Goal: Task Accomplishment & Management: Complete application form

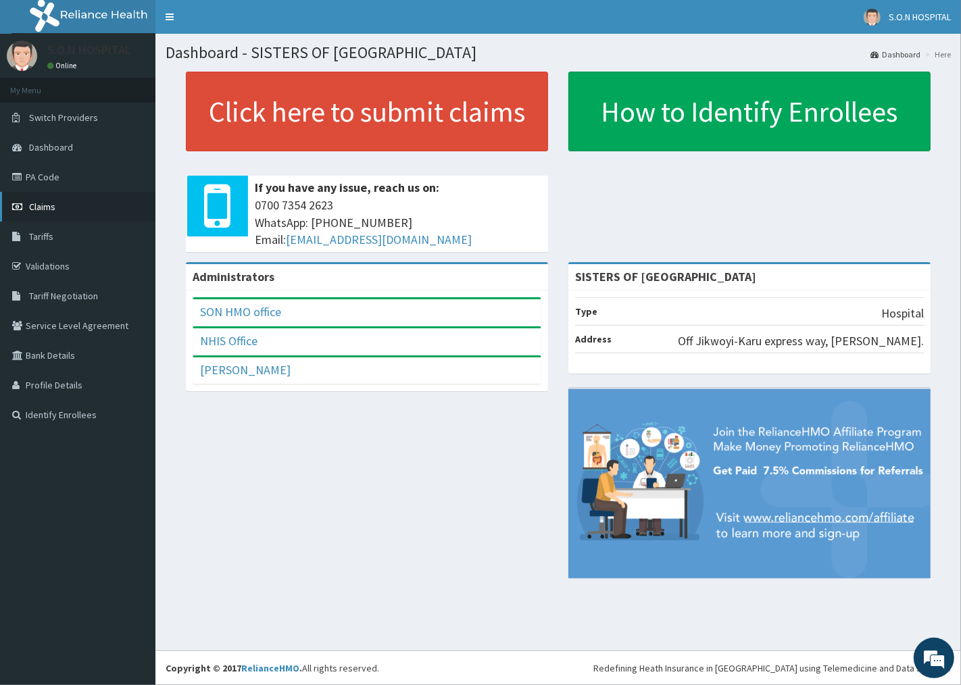
click at [123, 214] on link "Claims" at bounding box center [77, 207] width 155 height 30
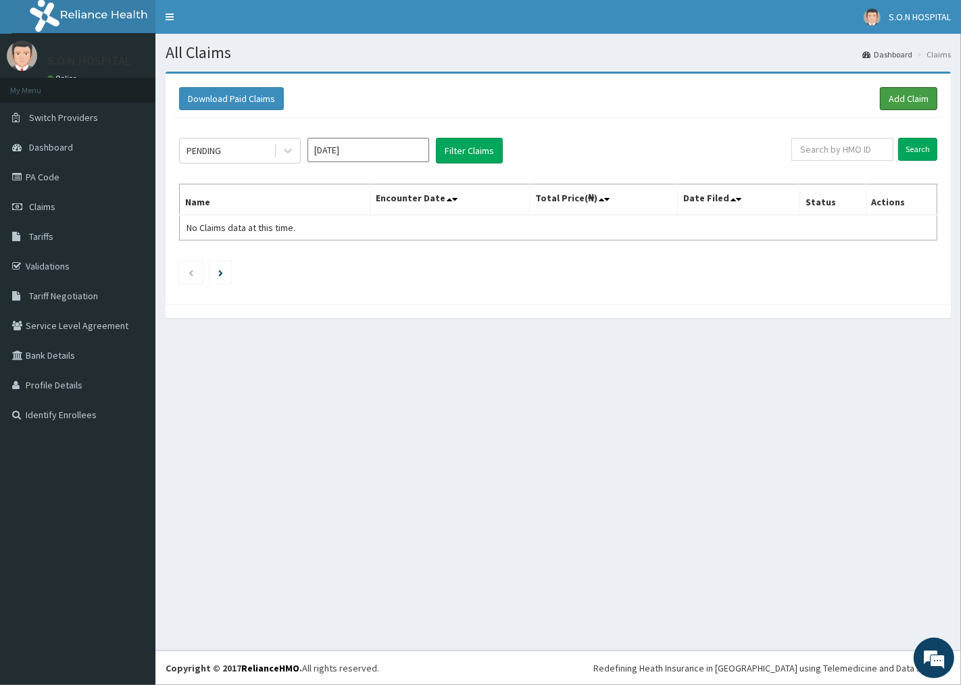
click at [908, 99] on link "Add Claim" at bounding box center [908, 98] width 57 height 23
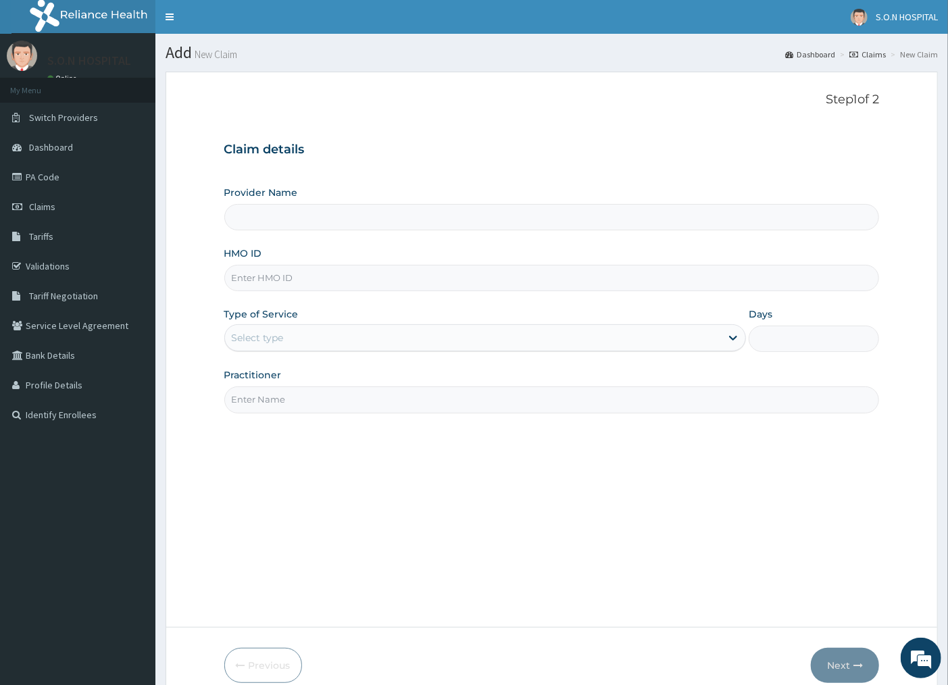
type input "SISTERS OF [GEOGRAPHIC_DATA]"
click at [336, 272] on input "HMO ID" at bounding box center [552, 278] width 656 height 26
type input "bck/10005/b"
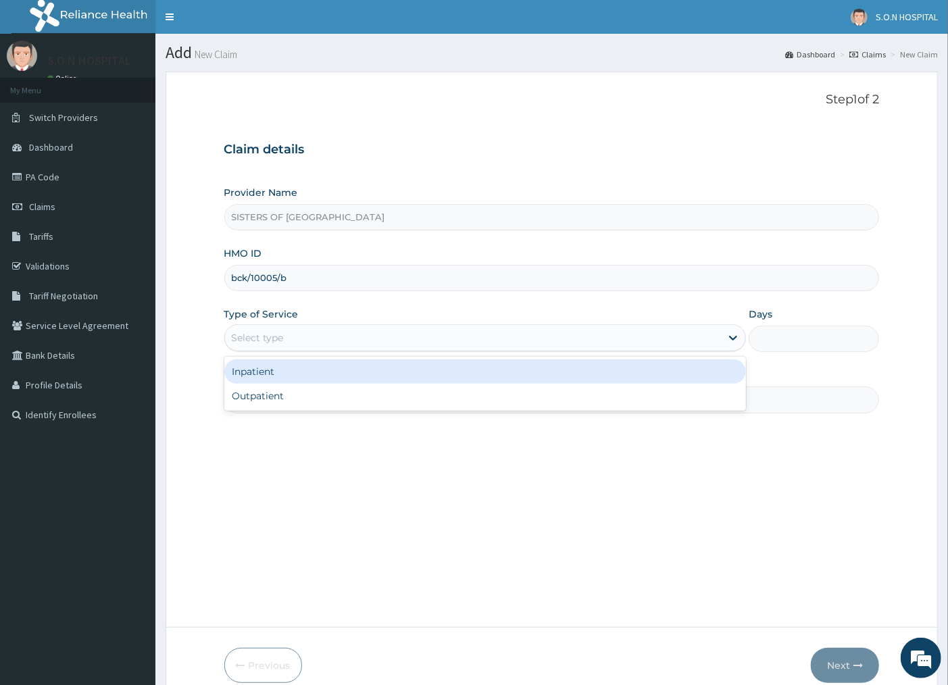
click at [373, 338] on div "Select type" at bounding box center [473, 338] width 497 height 22
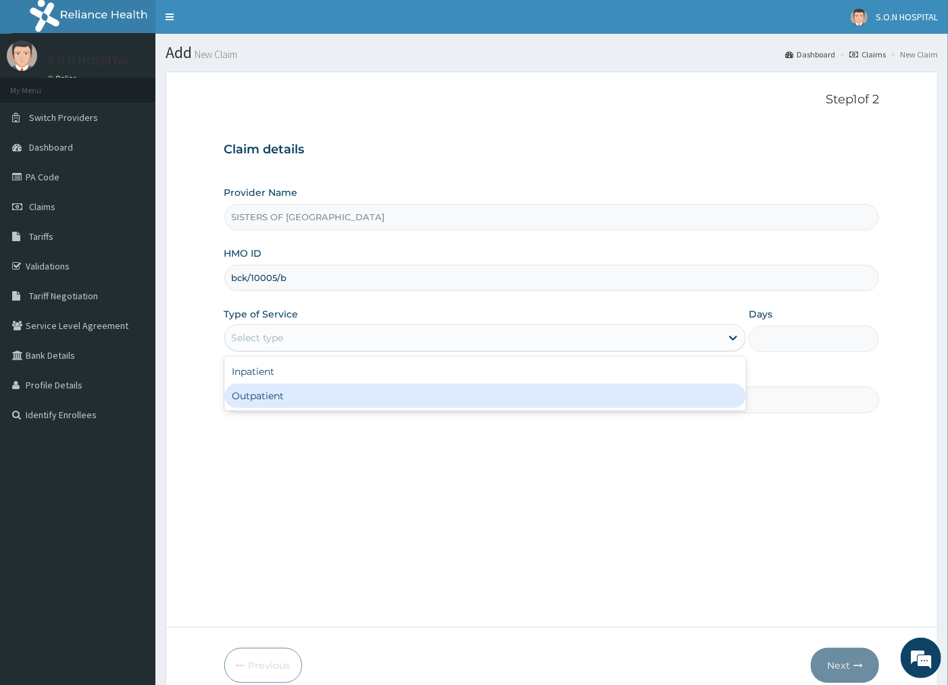
click at [373, 404] on div "Outpatient" at bounding box center [485, 396] width 522 height 24
type input "1"
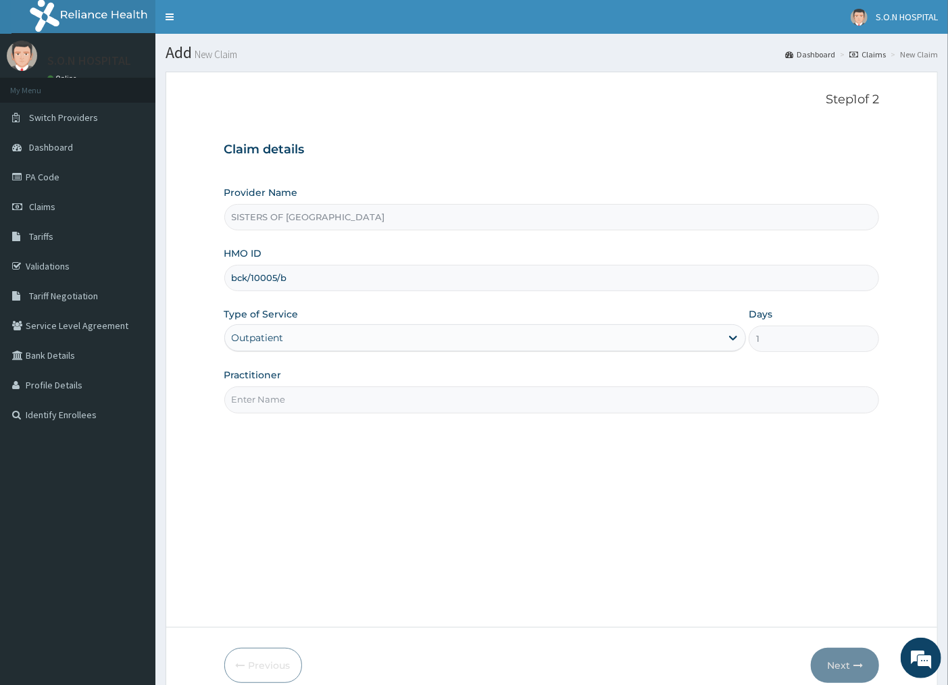
click at [373, 406] on input "Practitioner" at bounding box center [552, 400] width 656 height 26
type input "DR. IBEH"
click at [856, 670] on button "Next" at bounding box center [845, 665] width 68 height 35
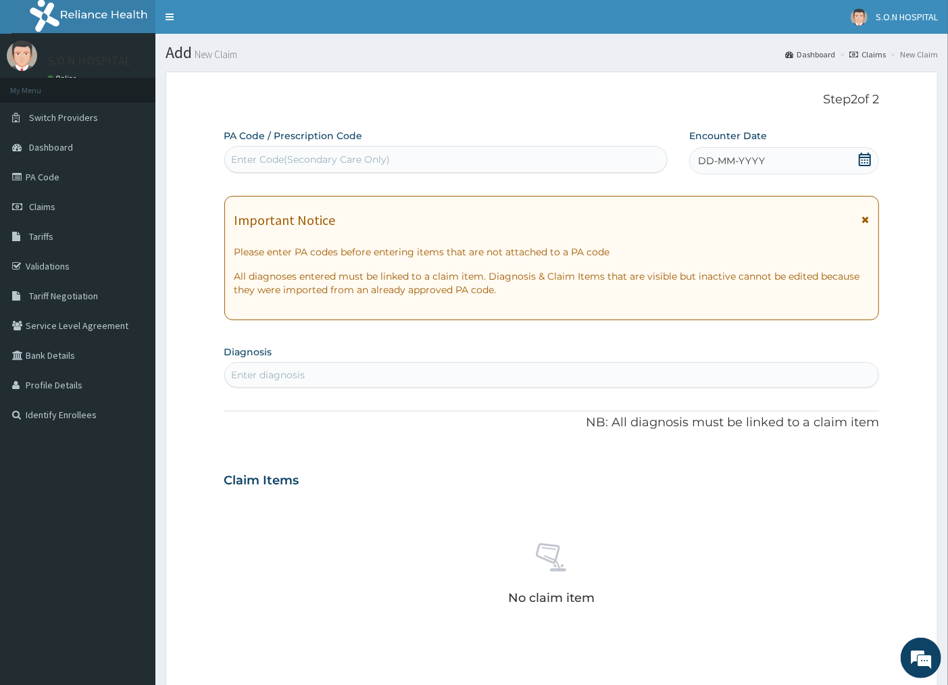
click at [451, 149] on div "Enter Code(Secondary Care Only)" at bounding box center [446, 160] width 442 height 22
type input "PA/0A5927"
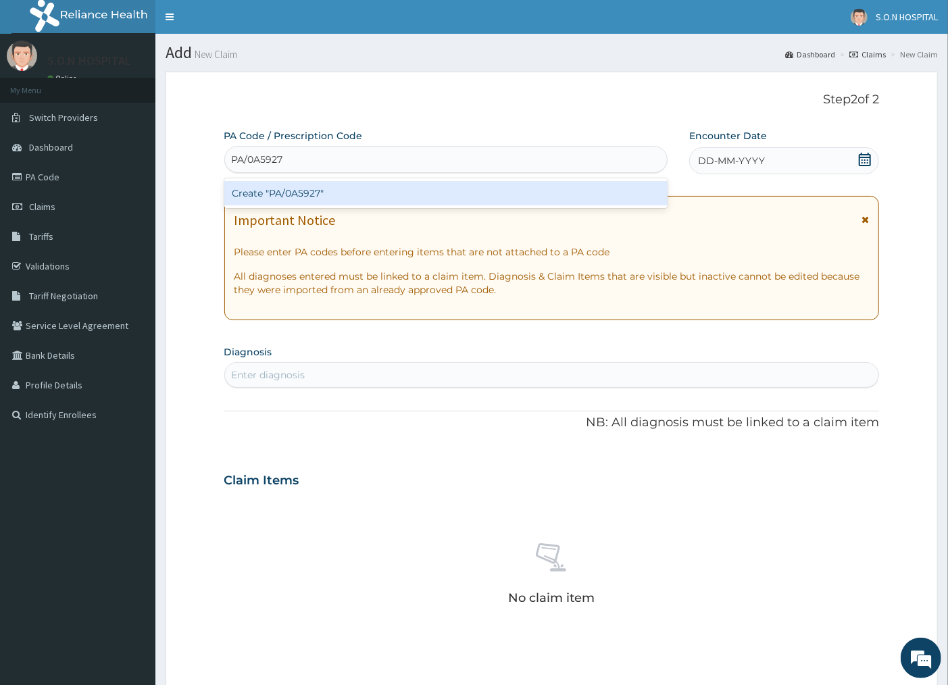
click at [441, 194] on div "Create "PA/0A5927"" at bounding box center [445, 193] width 443 height 24
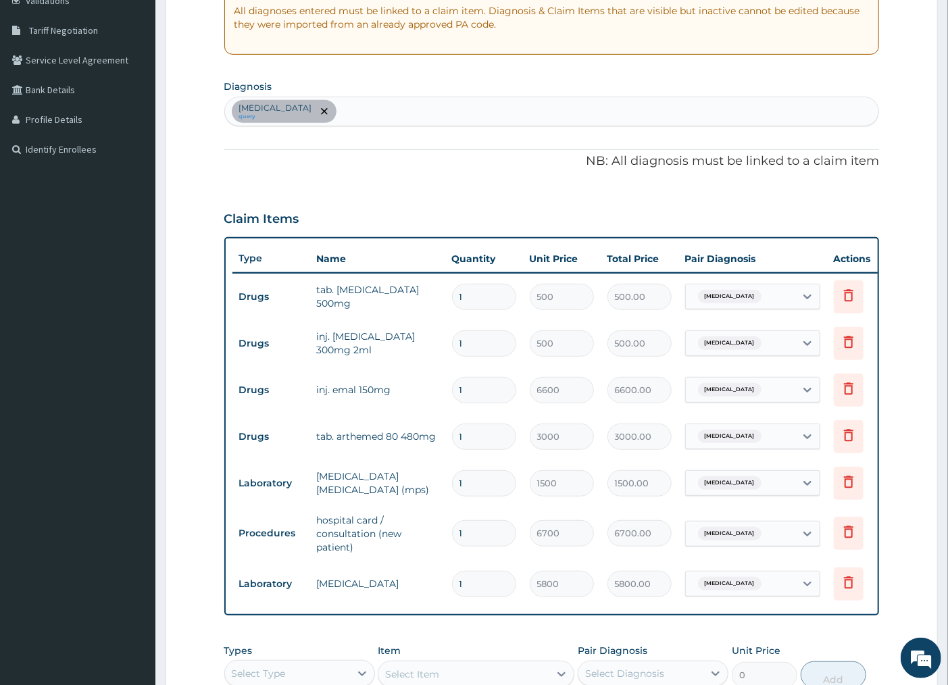
scroll to position [357, 0]
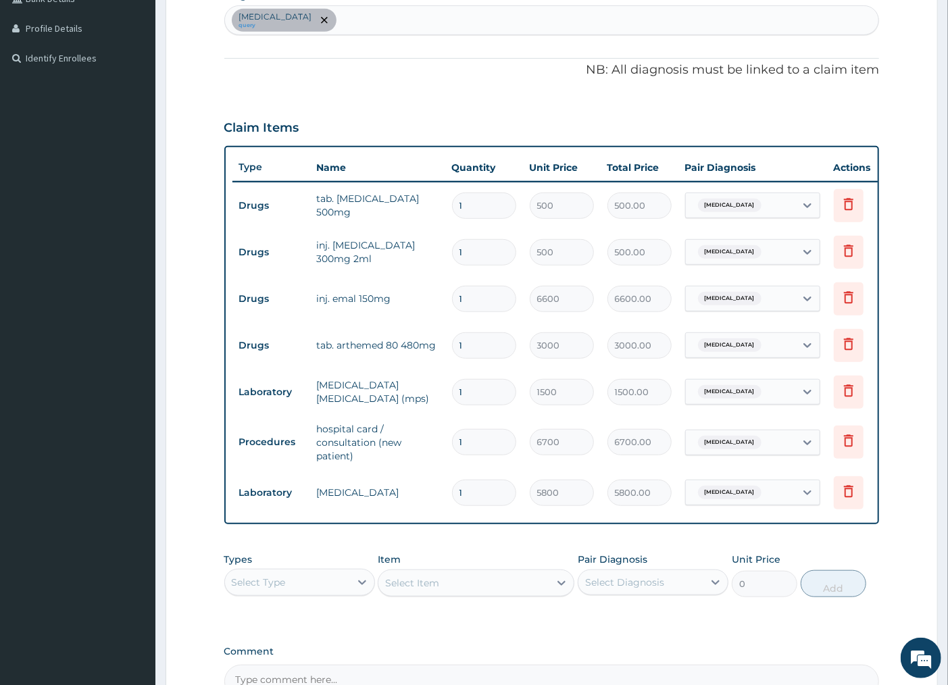
click at [491, 247] on input "1" at bounding box center [484, 252] width 64 height 26
type input "0.00"
type input "2"
type input "1000.00"
drag, startPoint x: 491, startPoint y: 251, endPoint x: 960, endPoint y: 664, distance: 625.4
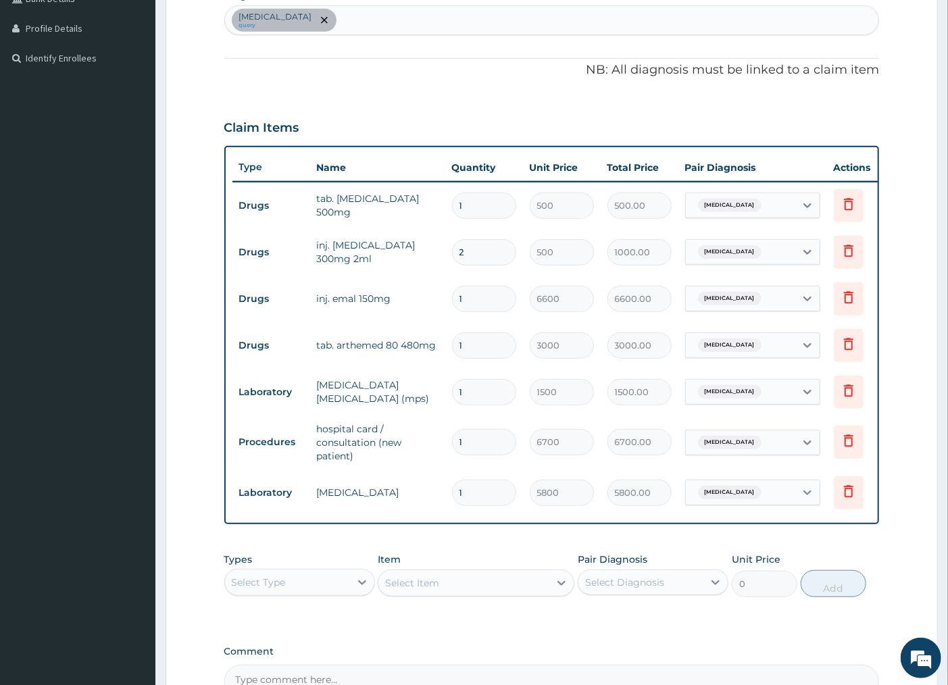
click at [948, 664] on html "R EL Toggle navigation S.O.N HOSPITAL S.O.N HOSPITAL - sistersofthenativity@yah…" at bounding box center [474, 242] width 948 height 1198
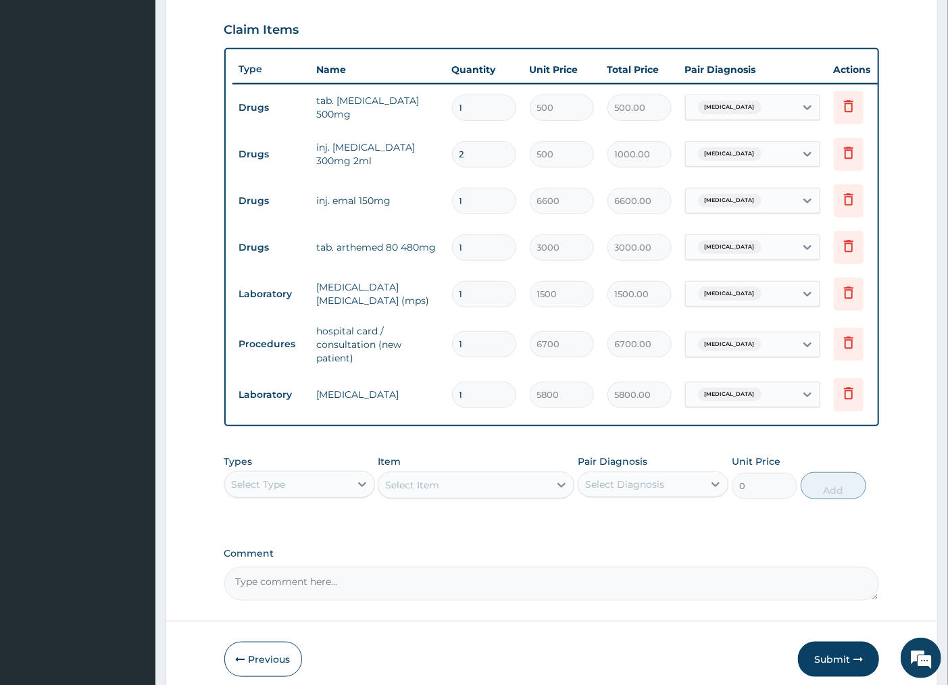
scroll to position [525, 0]
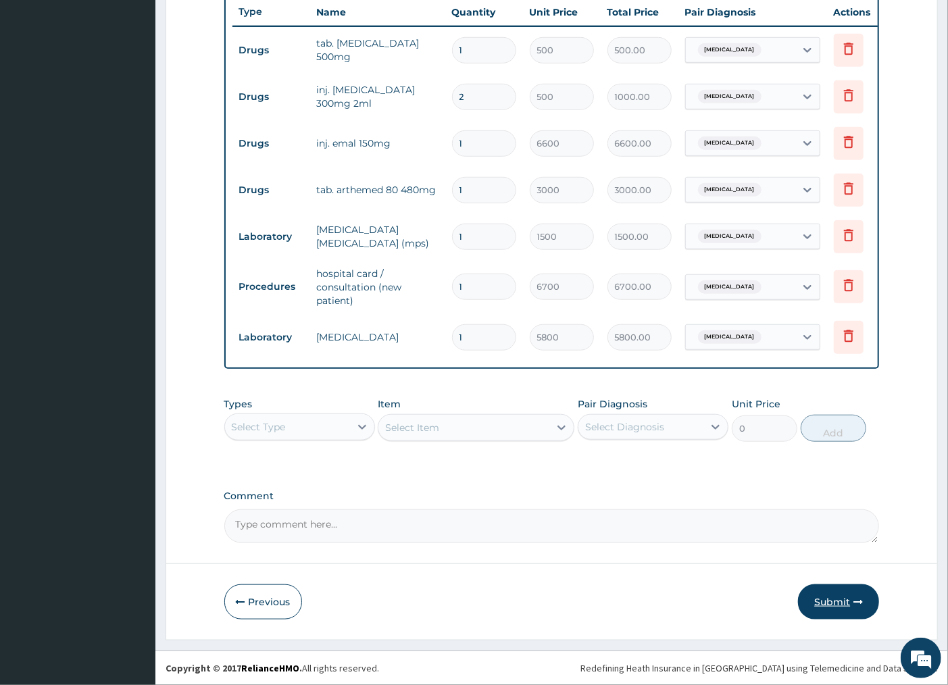
type input "2"
click at [836, 606] on button "Submit" at bounding box center [838, 602] width 81 height 35
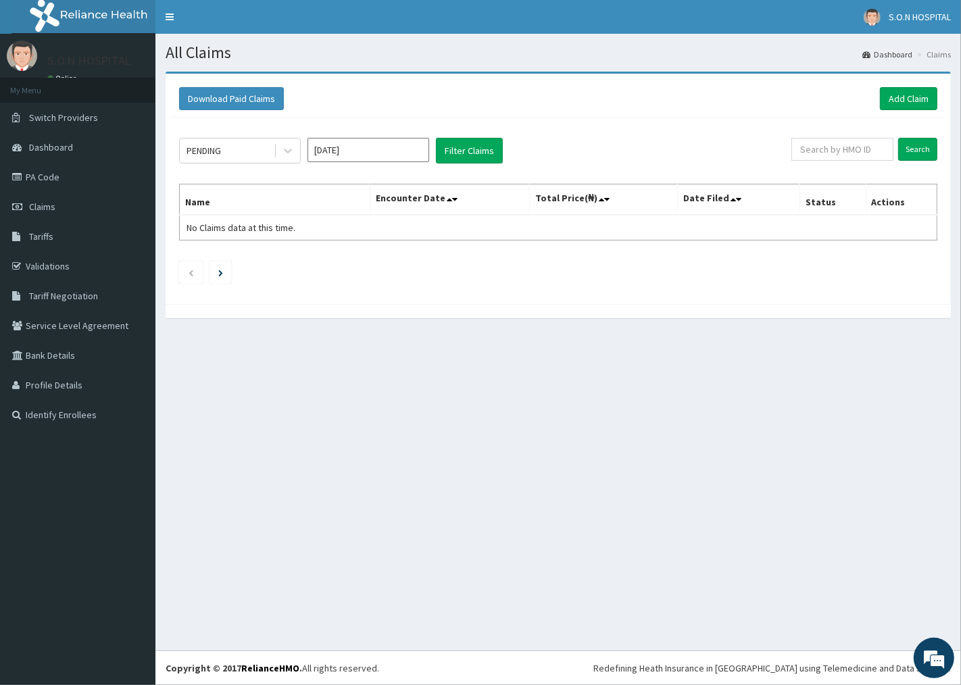
click at [904, 118] on div "PENDING Sep 2025 Filter Claims Search Name Encounter Date Total Price(₦) Date F…" at bounding box center [558, 208] width 772 height 180
click at [914, 100] on link "Add Claim" at bounding box center [908, 98] width 57 height 23
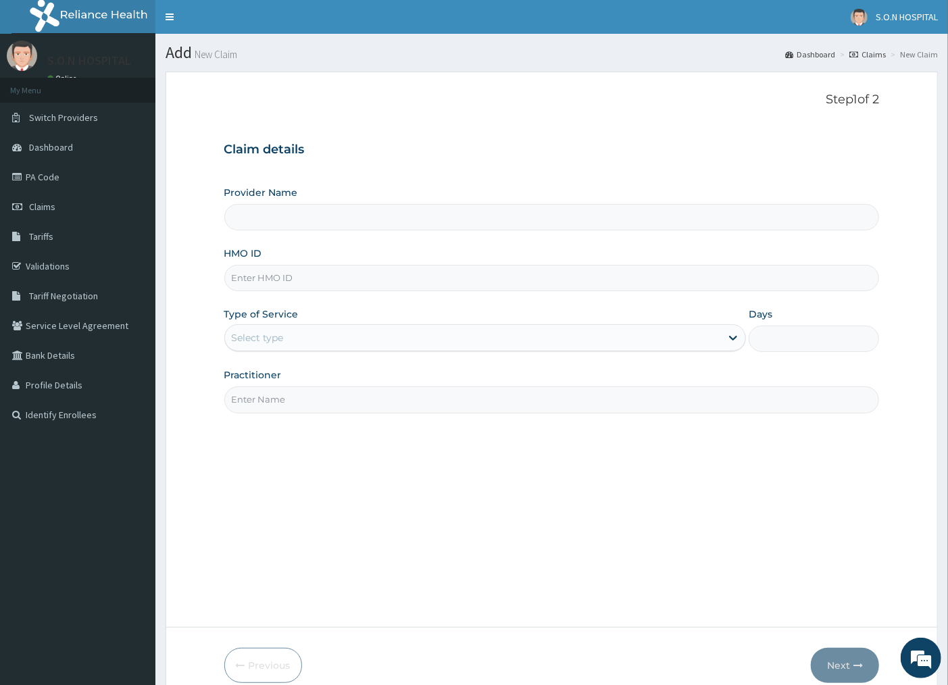
type input "SISTERS OF [GEOGRAPHIC_DATA]"
click at [407, 288] on input "HMO ID" at bounding box center [552, 278] width 656 height 26
type input "TFG/10058/A"
click at [299, 343] on div "Select type" at bounding box center [473, 338] width 497 height 22
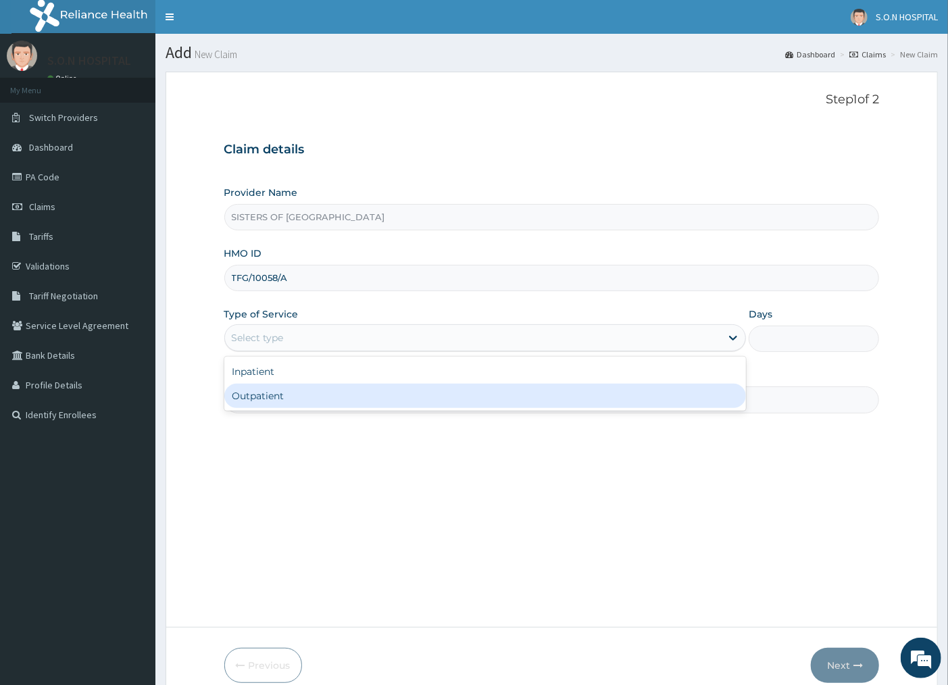
drag, startPoint x: 295, startPoint y: 389, endPoint x: 295, endPoint y: 382, distance: 7.5
click at [295, 387] on div "Outpatient" at bounding box center [485, 396] width 522 height 24
type input "1"
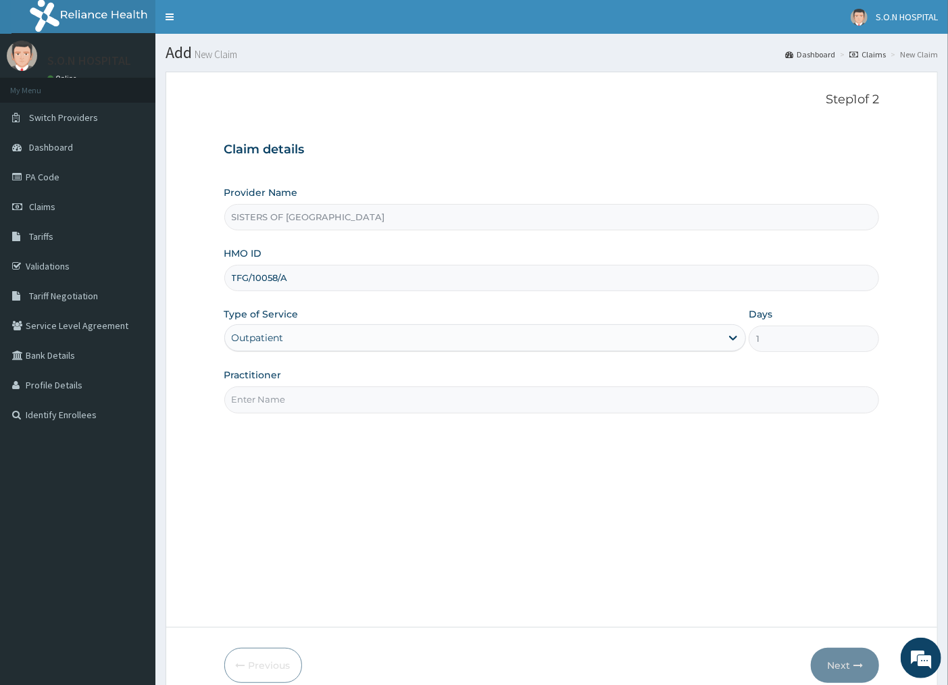
click at [309, 401] on input "Practitioner" at bounding box center [552, 400] width 656 height 26
type input "DR. INI"
click at [859, 673] on button "Next" at bounding box center [845, 665] width 68 height 35
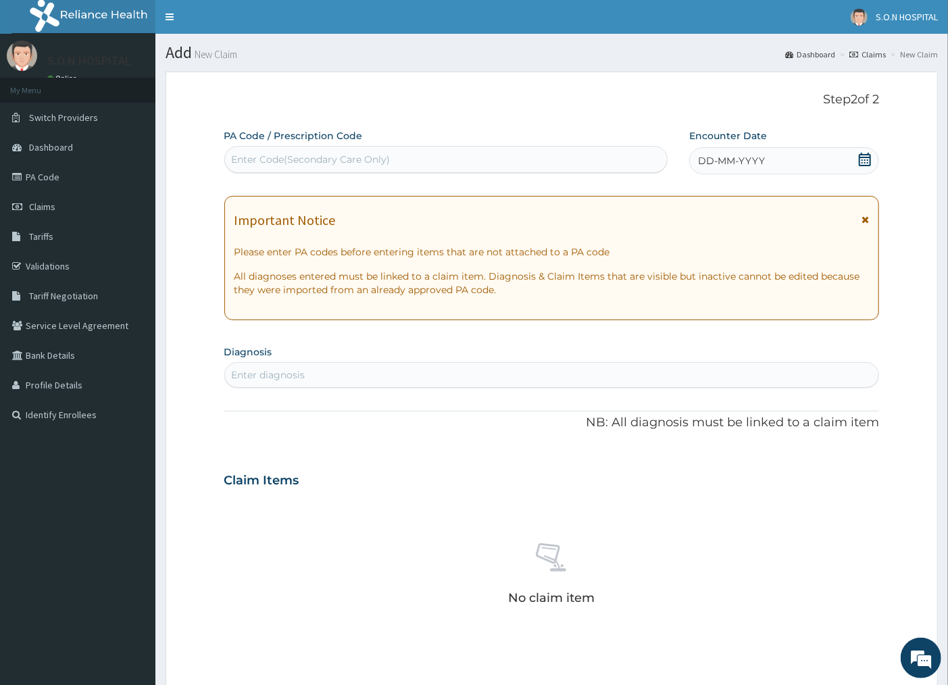
click at [383, 153] on div "Enter Code(Secondary Care Only)" at bounding box center [311, 160] width 159 height 14
type input "PA/E3310E"
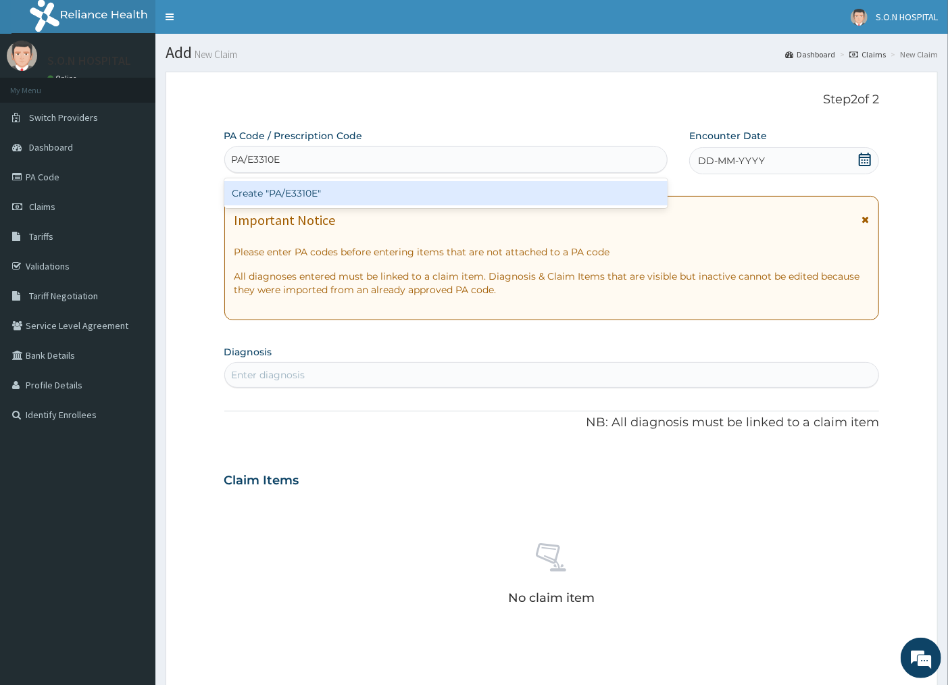
drag, startPoint x: 379, startPoint y: 206, endPoint x: 379, endPoint y: 197, distance: 9.5
click at [379, 197] on div "Create "PA/E3310E"" at bounding box center [445, 193] width 443 height 30
click at [379, 195] on div "Create "PA/E3310E"" at bounding box center [445, 193] width 443 height 24
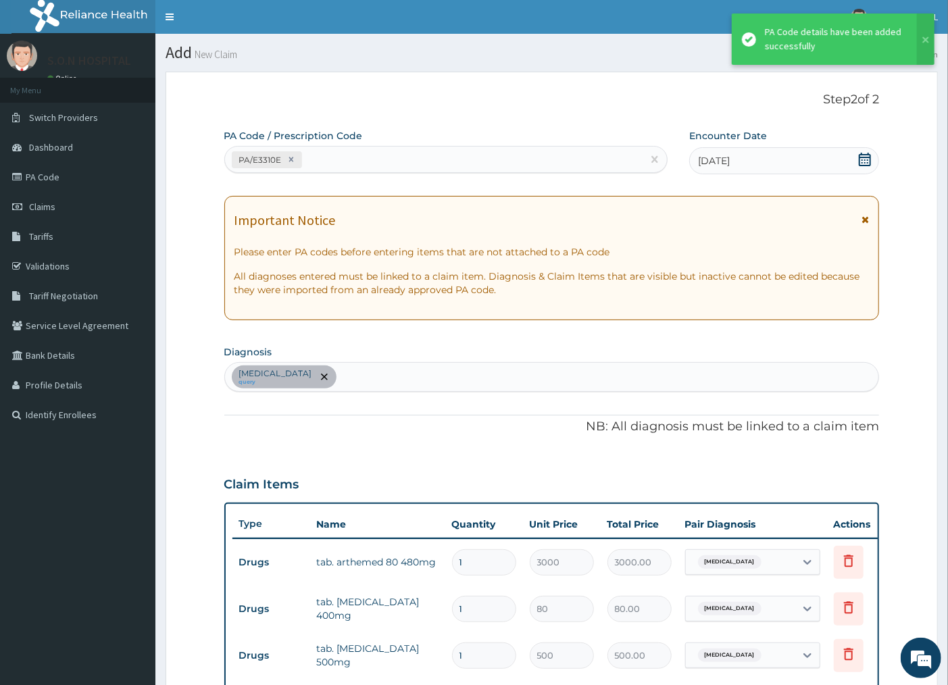
scroll to position [454, 0]
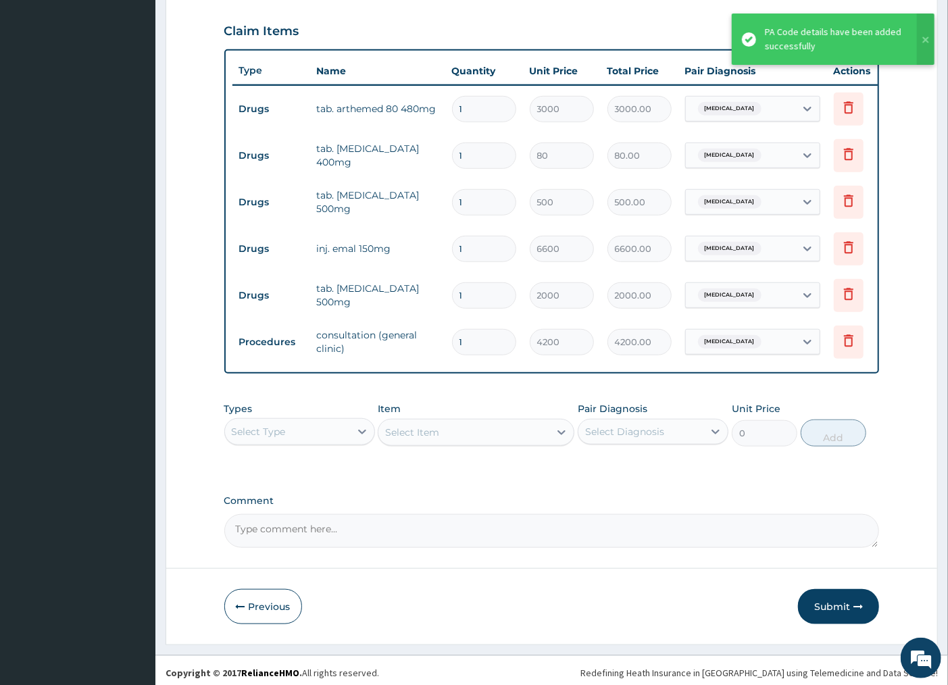
click at [475, 149] on input "1" at bounding box center [484, 156] width 64 height 26
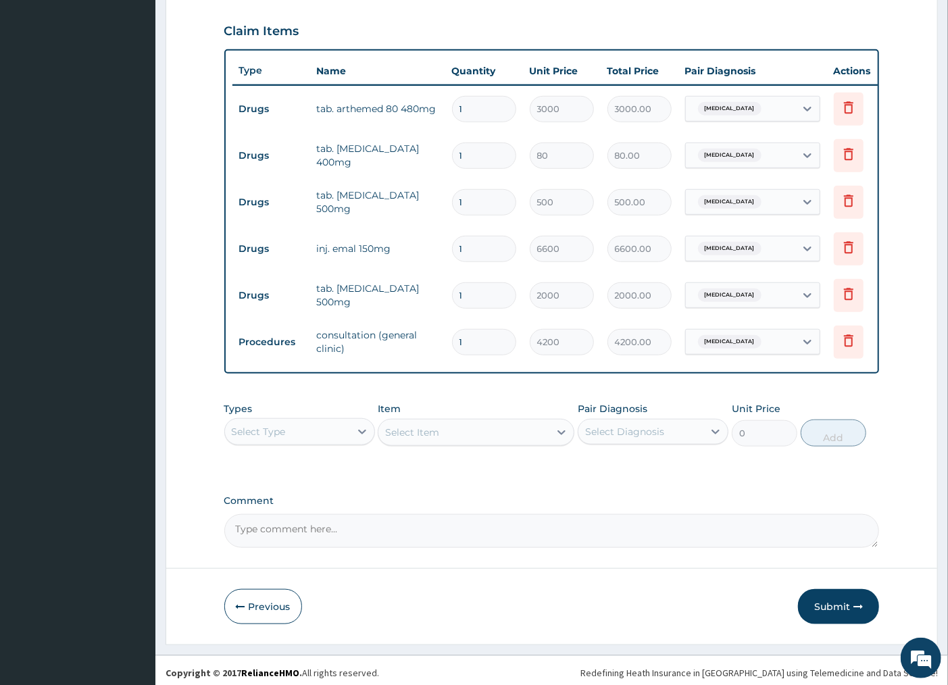
type input "0.00"
type input "2"
type input "160.00"
type input "20"
type input "1600.00"
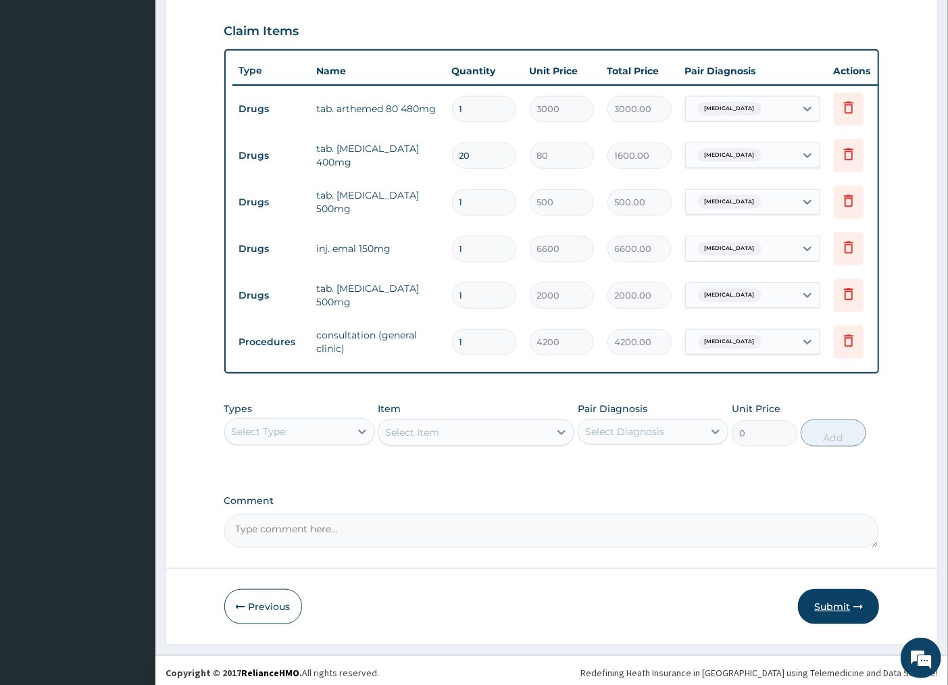
type input "20"
click at [823, 625] on button "Submit" at bounding box center [838, 606] width 81 height 35
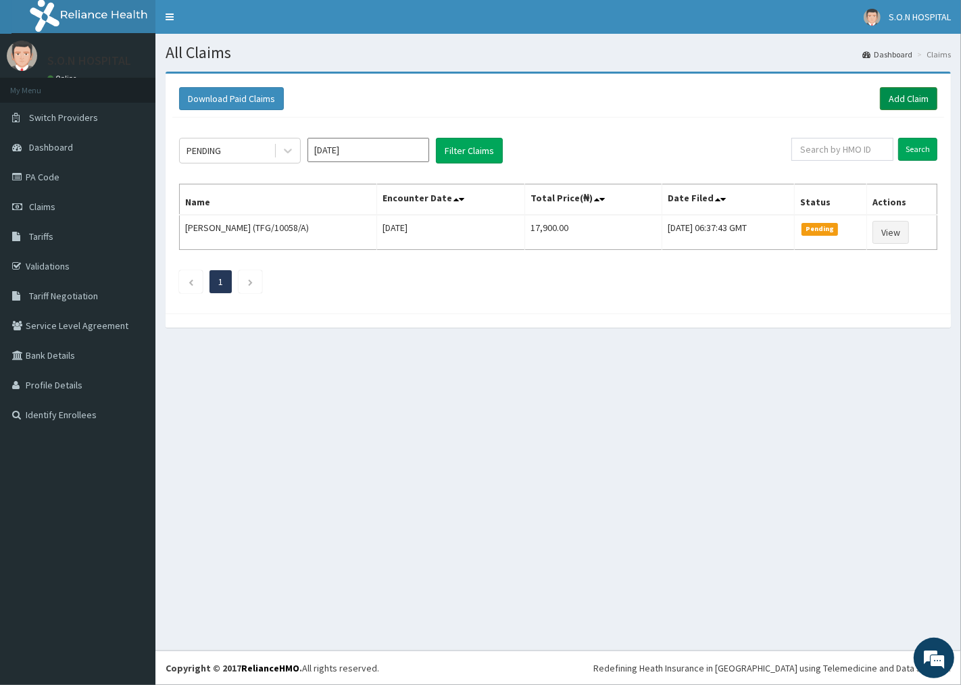
click at [909, 106] on link "Add Claim" at bounding box center [908, 98] width 57 height 23
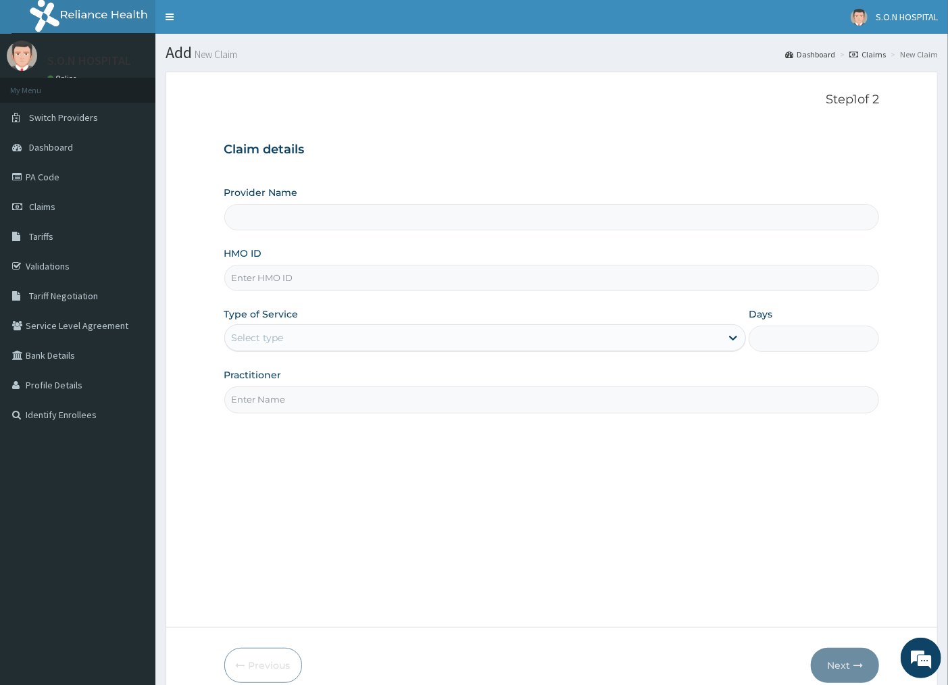
click at [306, 285] on input "HMO ID" at bounding box center [552, 278] width 656 height 26
type input "SISTERS OF [GEOGRAPHIC_DATA]"
type input "FMI/10085/C"
click at [313, 337] on div "Select type" at bounding box center [473, 338] width 497 height 22
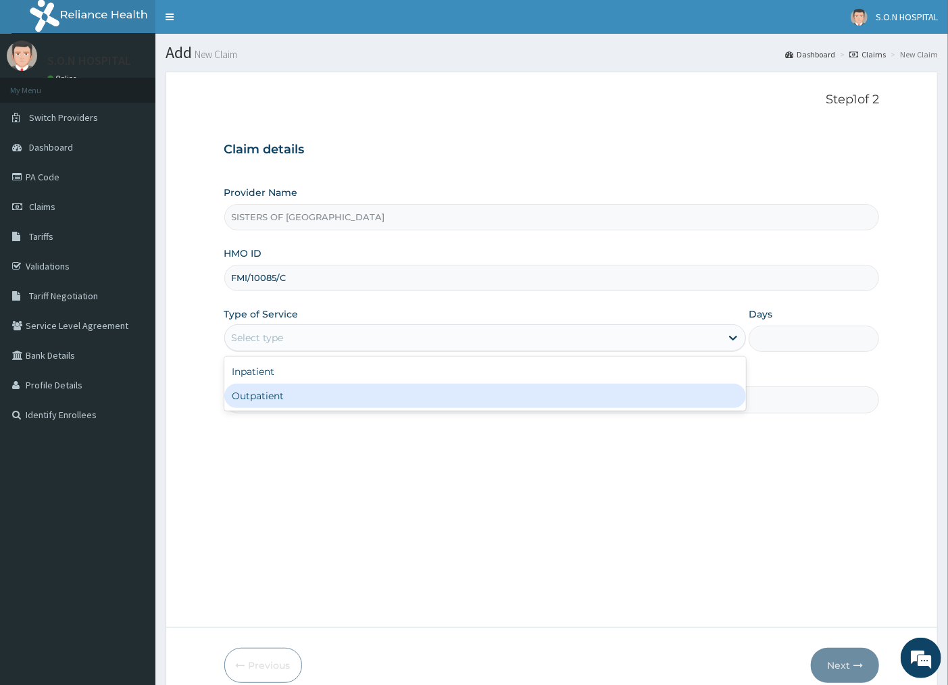
click at [306, 396] on div "Outpatient" at bounding box center [485, 396] width 522 height 24
type input "1"
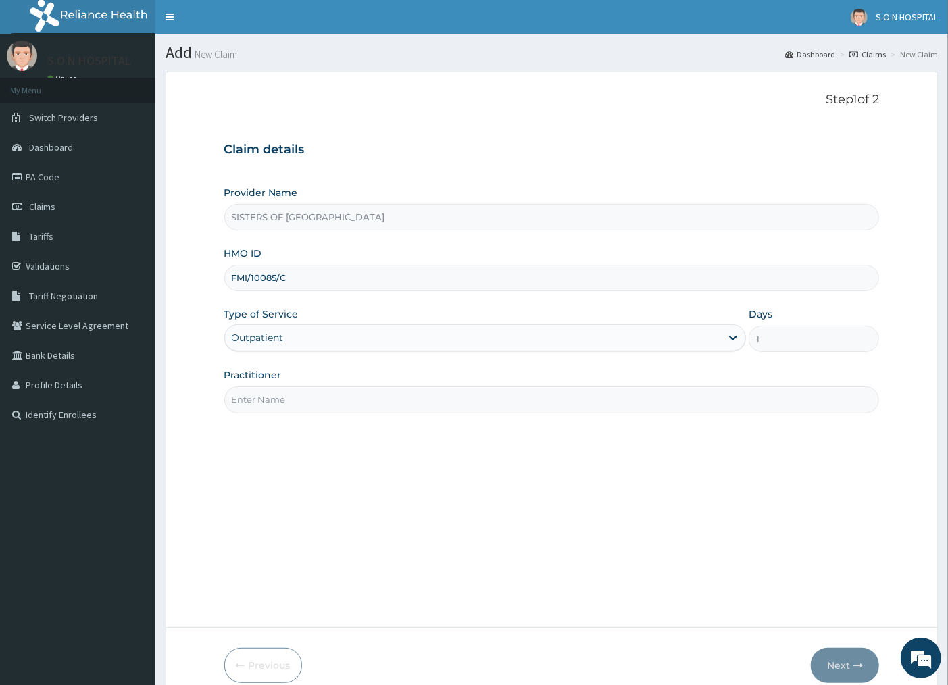
click at [318, 388] on div "Practitioner" at bounding box center [552, 390] width 656 height 45
click at [318, 393] on input "Practitioner" at bounding box center [552, 400] width 656 height 26
type input "DR. INI"
click at [822, 667] on button "Next" at bounding box center [845, 665] width 68 height 35
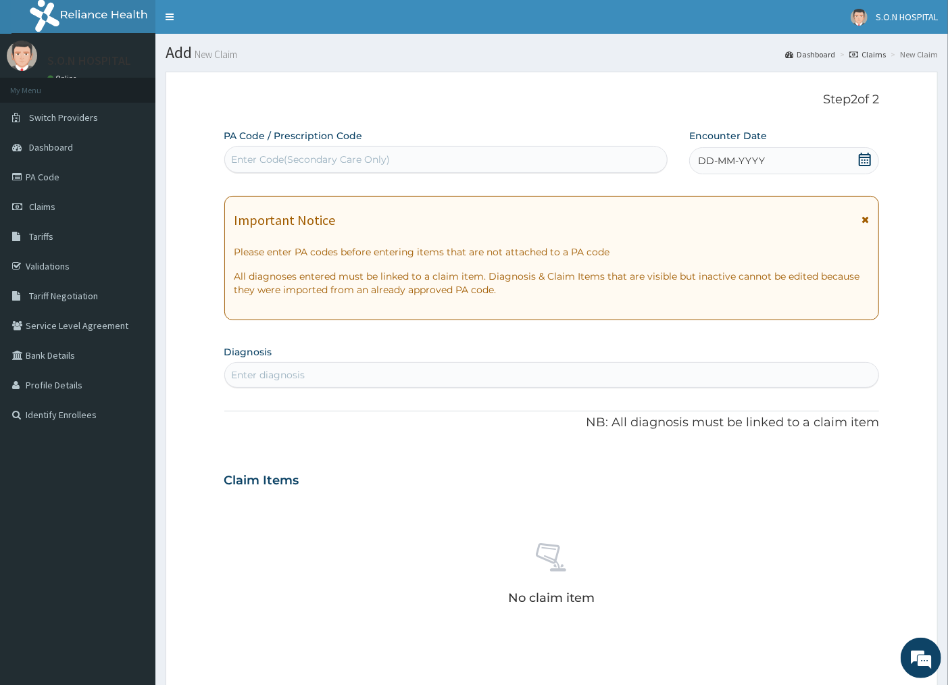
click at [389, 162] on div "Enter Code(Secondary Care Only)" at bounding box center [311, 160] width 159 height 14
type input "PA/43811C"
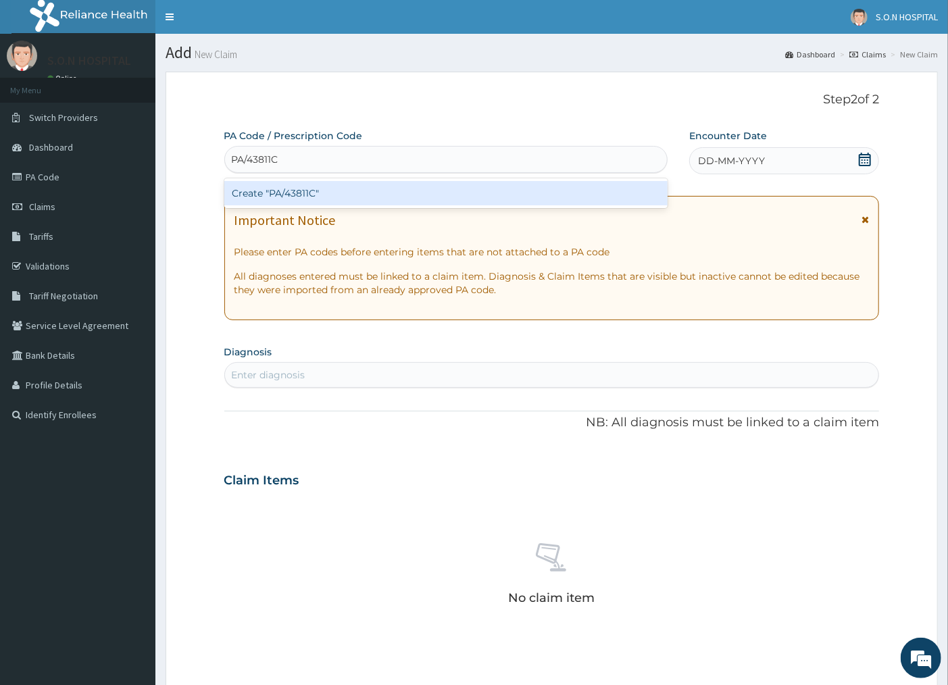
click at [360, 194] on div "Create "PA/43811C"" at bounding box center [445, 193] width 443 height 24
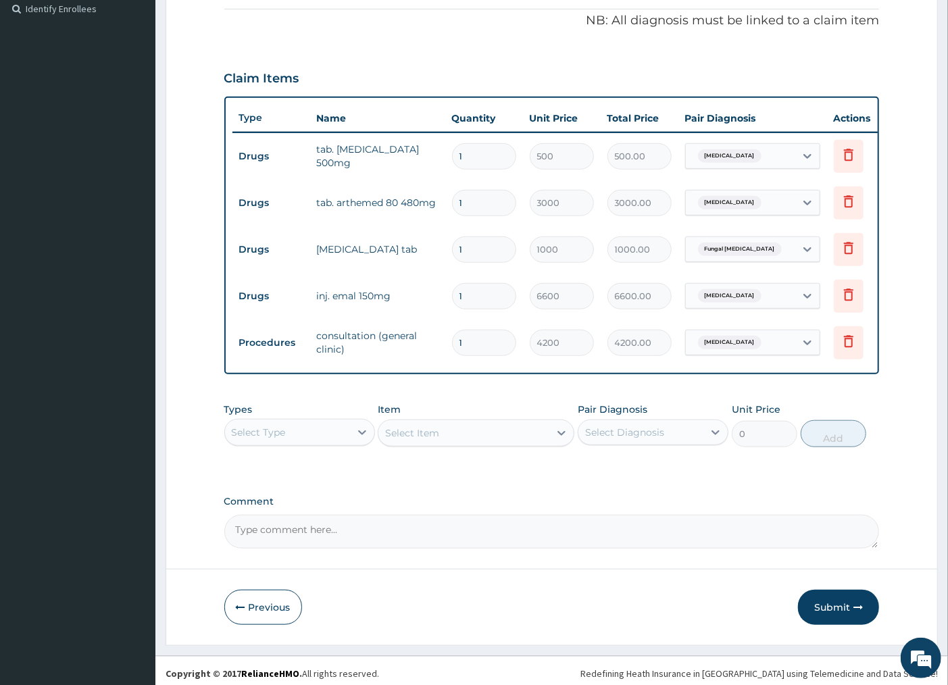
scroll to position [424, 0]
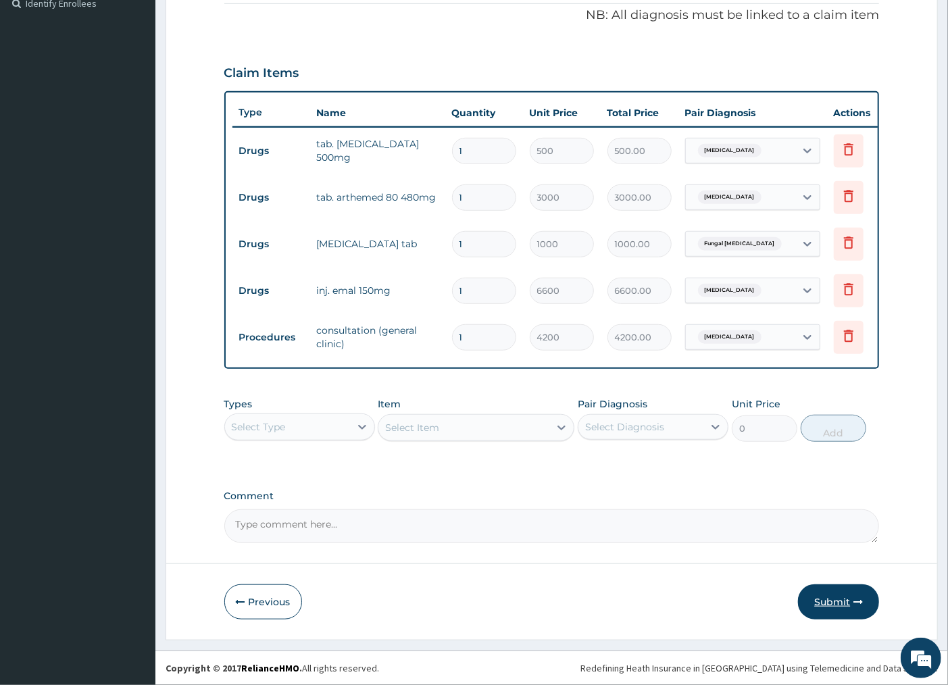
click at [846, 612] on button "Submit" at bounding box center [838, 602] width 81 height 35
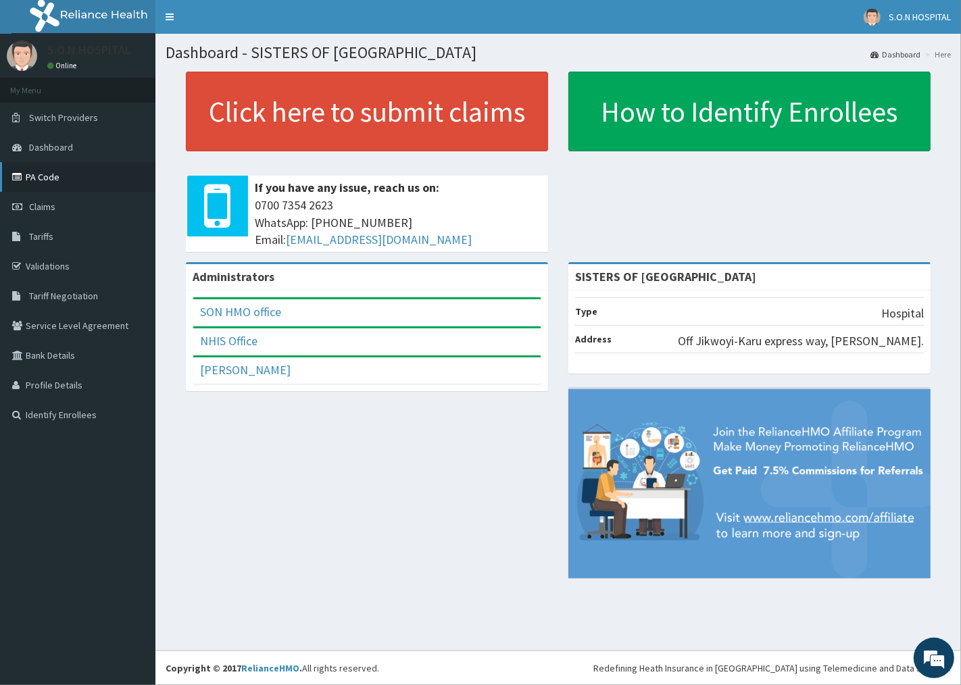
click at [97, 176] on link "PA Code" at bounding box center [77, 177] width 155 height 30
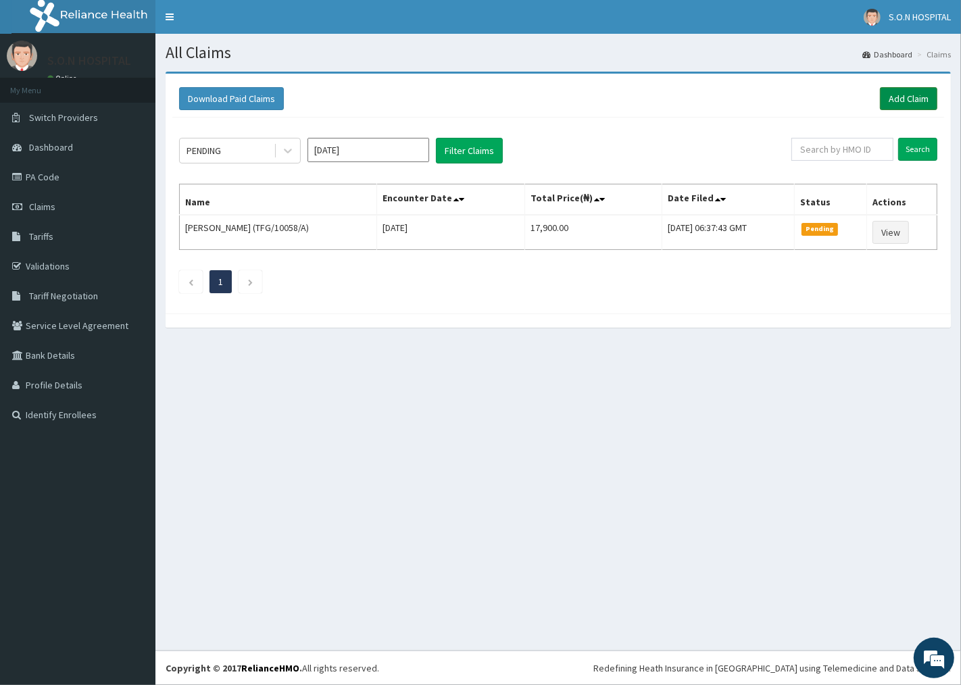
click at [893, 103] on link "Add Claim" at bounding box center [908, 98] width 57 height 23
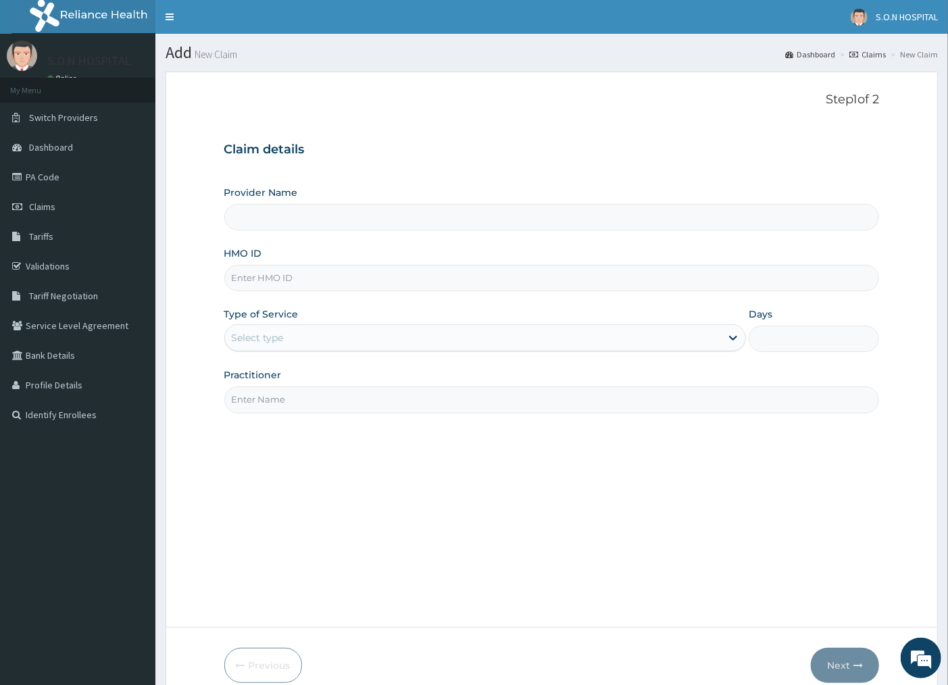
click at [350, 282] on input "HMO ID" at bounding box center [552, 278] width 656 height 26
type input "SISTERS OF NATIVITY HOSPITAL"
type input "FMI/10271/A"
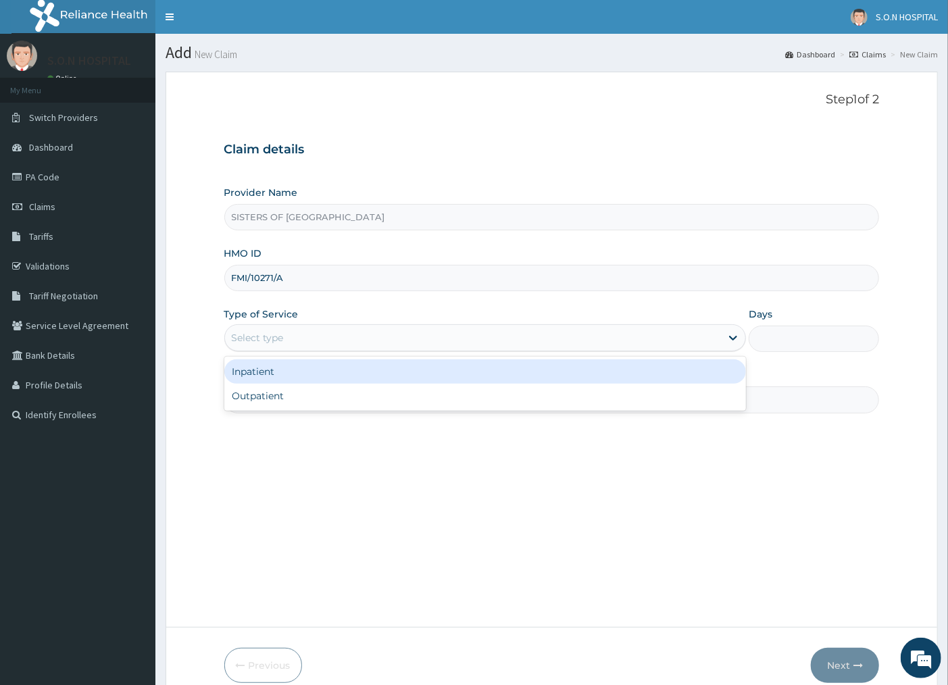
click at [258, 343] on div "Select type" at bounding box center [258, 338] width 52 height 14
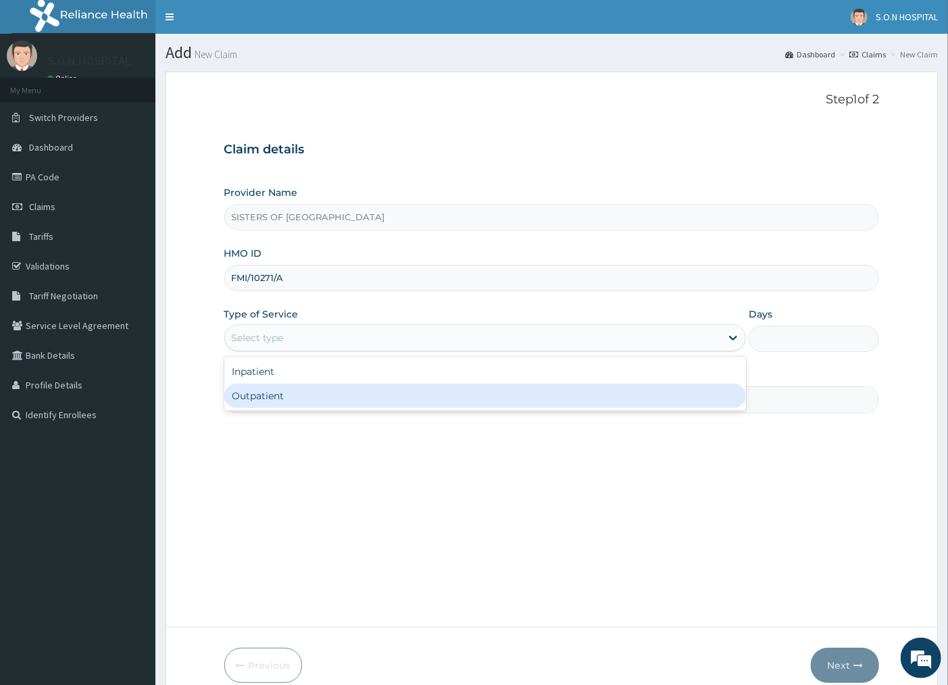
click at [244, 392] on div "Outpatient" at bounding box center [485, 396] width 522 height 24
type input "1"
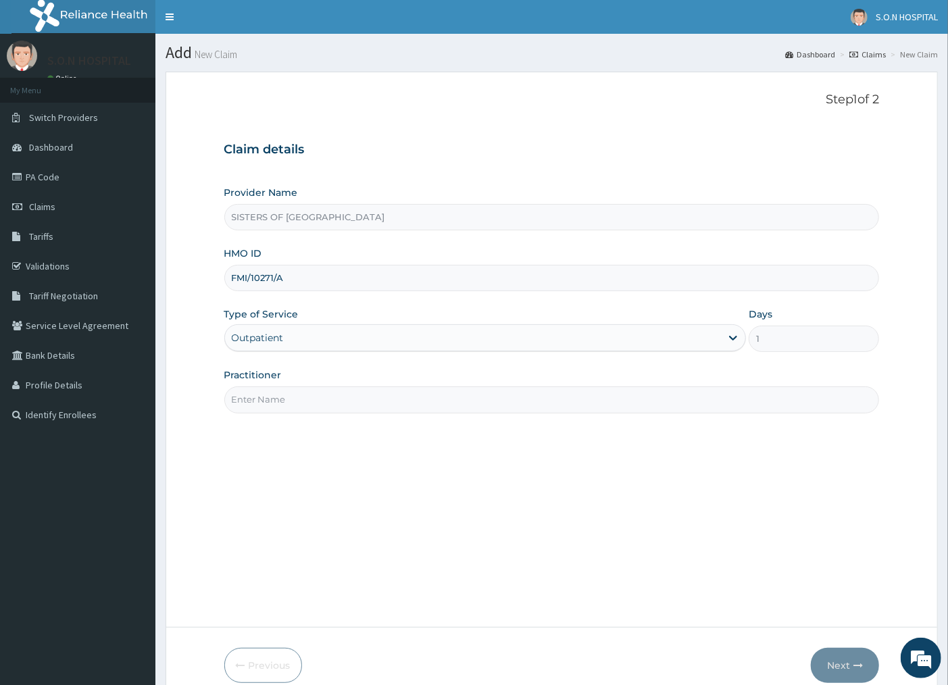
click at [287, 397] on input "Practitioner" at bounding box center [552, 400] width 656 height 26
type input "DR. IBEH"
click at [846, 665] on button "Next" at bounding box center [845, 665] width 68 height 35
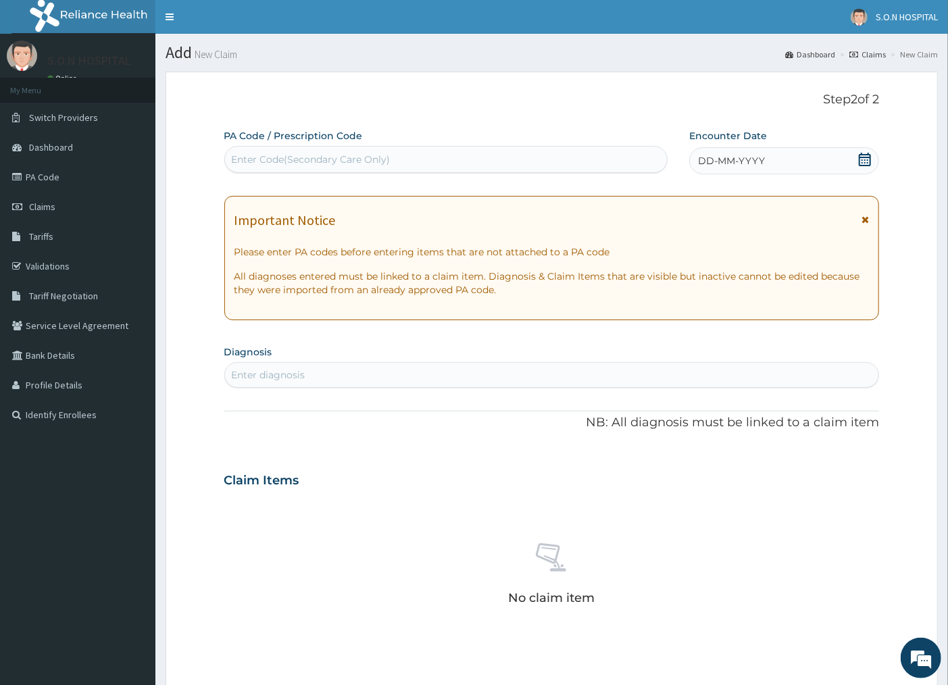
click at [408, 160] on div "Enter Code(Secondary Care Only)" at bounding box center [446, 160] width 442 height 22
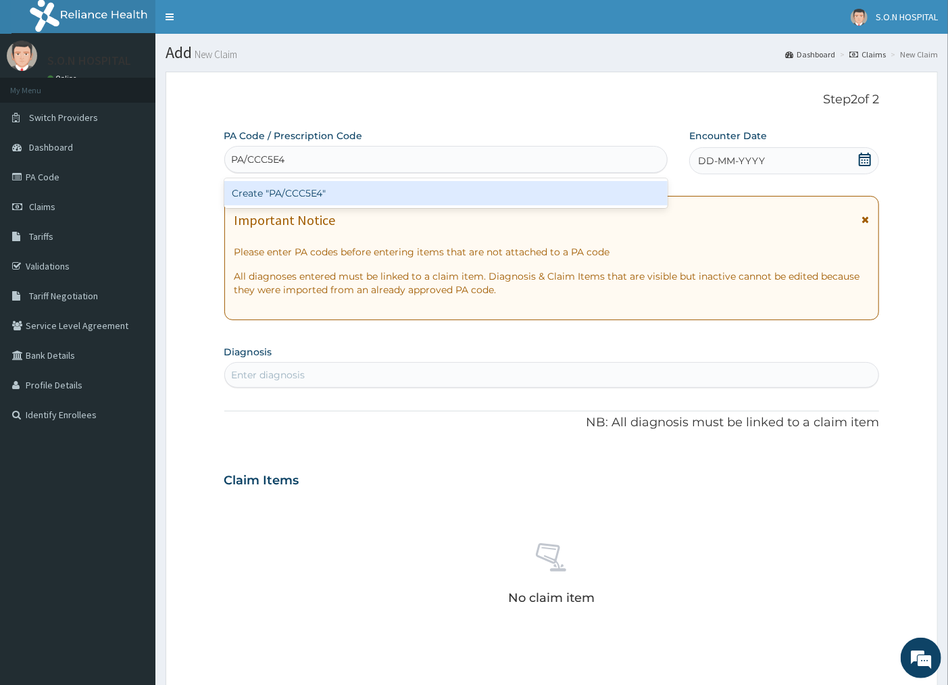
type input "PA/CCC5E4"
click at [358, 374] on div "PA Code / Prescription Code option Create "PA/CCC5E4" focused, 1 of 1. 1 result…" at bounding box center [552, 479] width 656 height 700
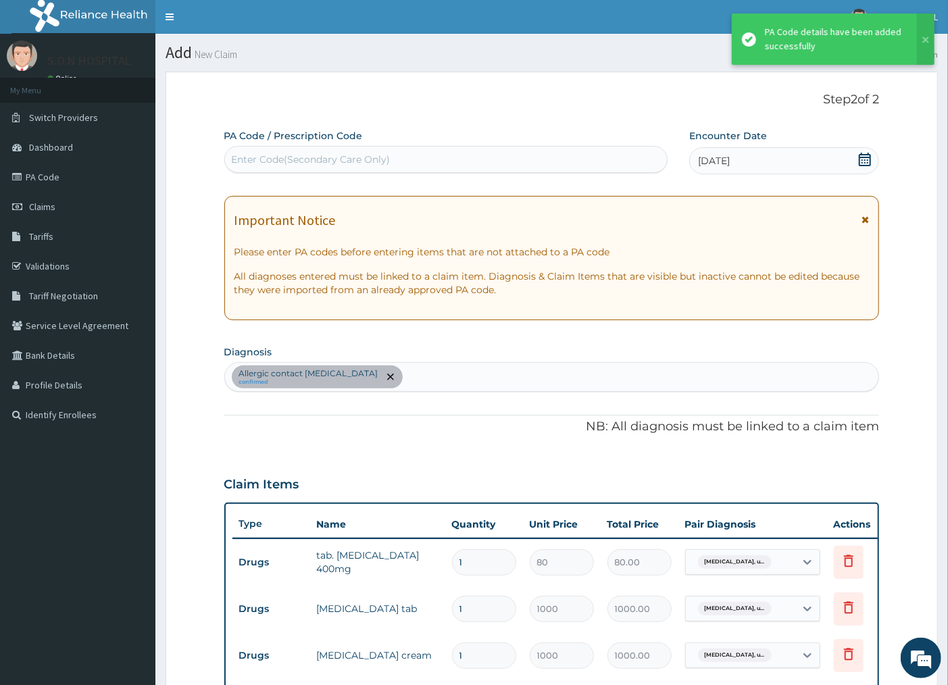
scroll to position [360, 0]
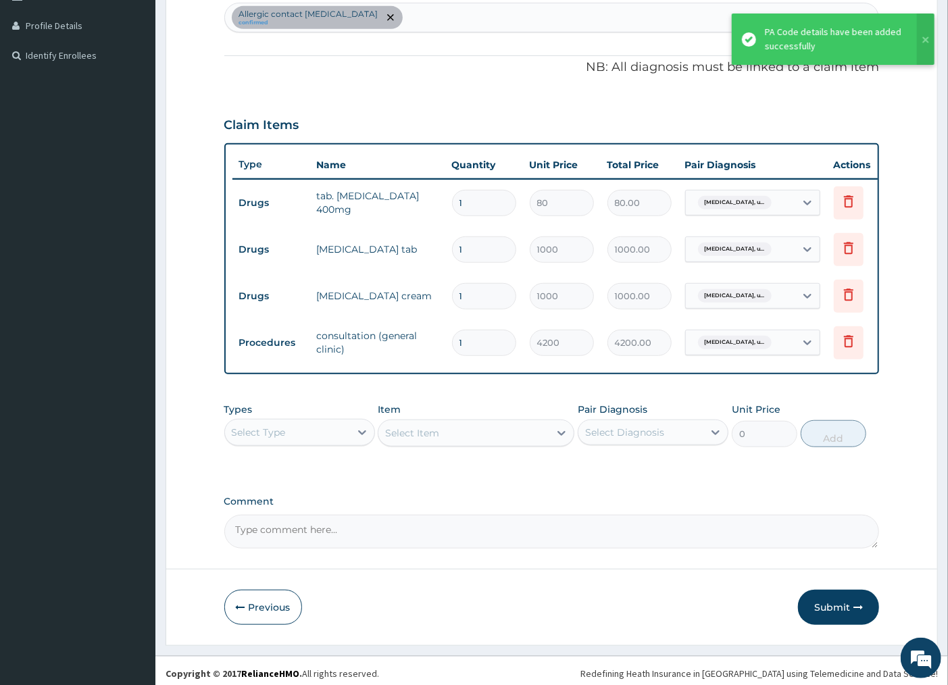
click at [476, 203] on input "1" at bounding box center [484, 203] width 64 height 26
type input "0.00"
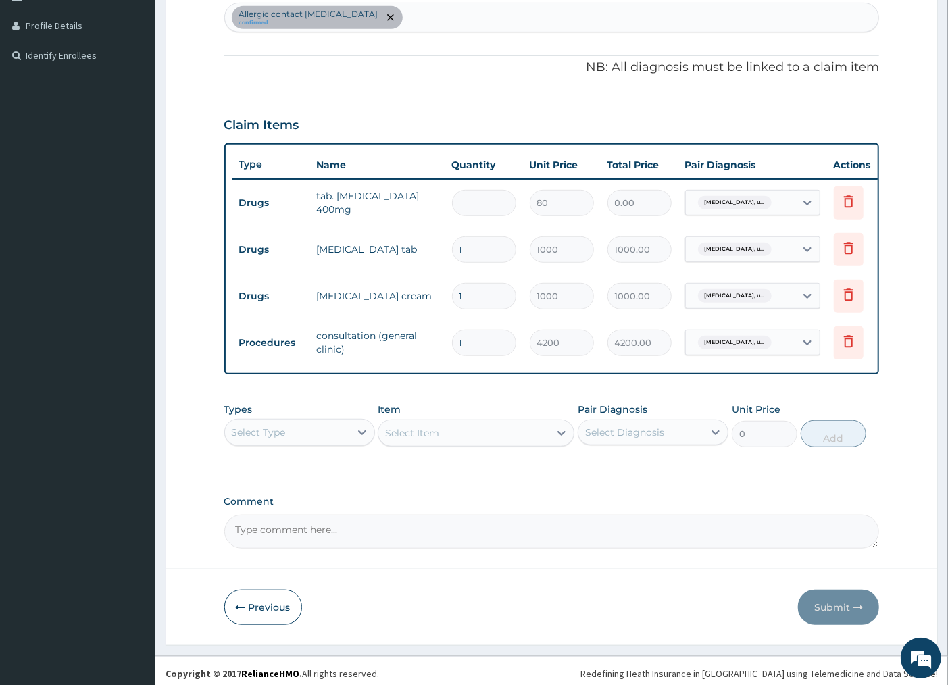
type input "2"
type input "160.00"
type input "20"
type input "1600.00"
type input "20"
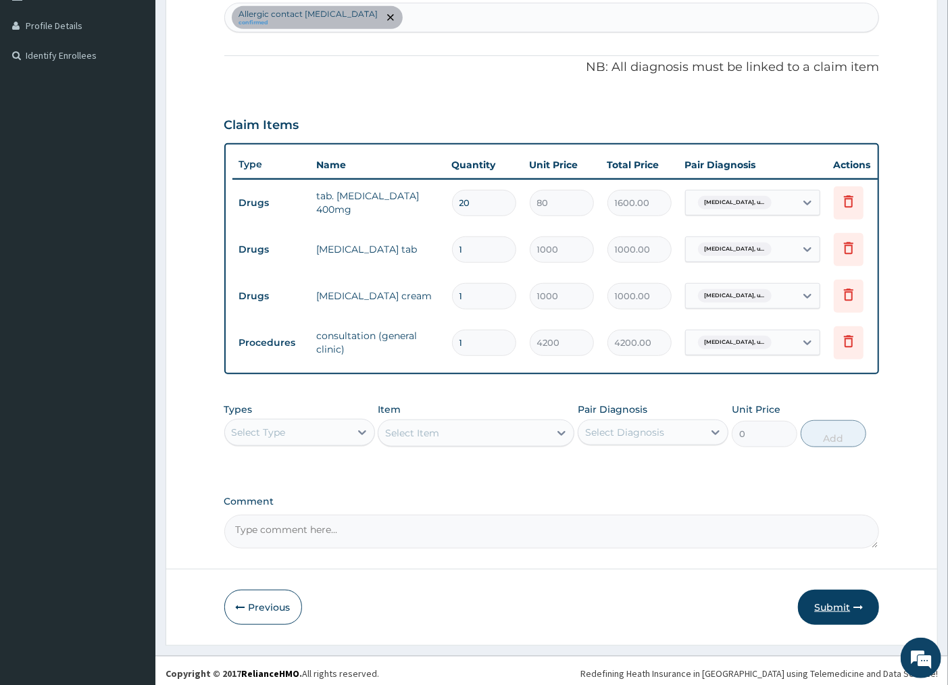
click at [841, 614] on button "Submit" at bounding box center [838, 607] width 81 height 35
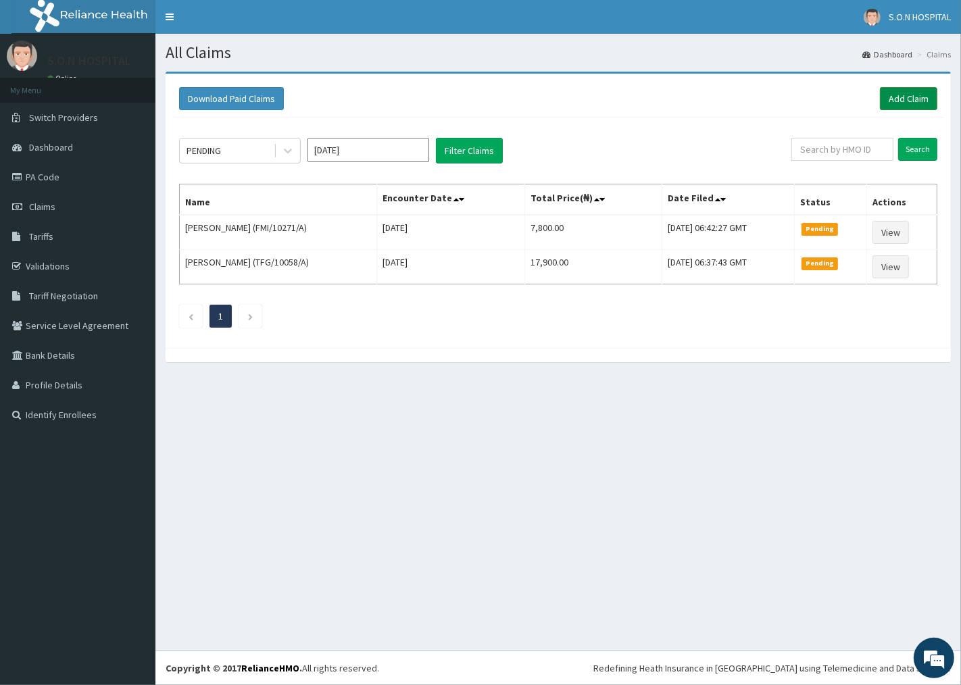
click at [917, 97] on link "Add Claim" at bounding box center [908, 98] width 57 height 23
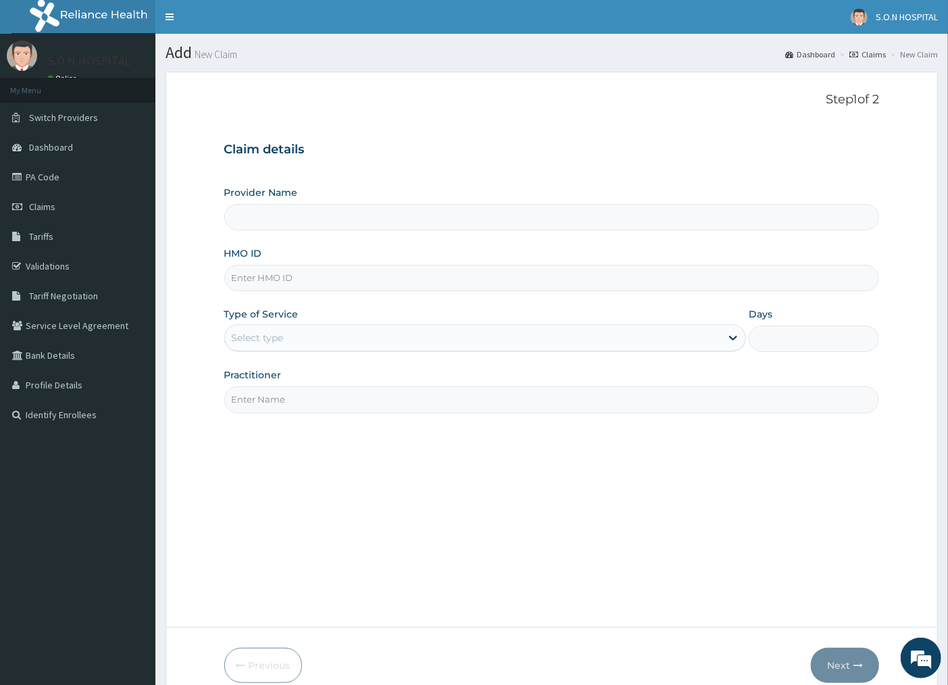
type input "SISTERS OF [GEOGRAPHIC_DATA]"
drag, startPoint x: 0, startPoint y: 0, endPoint x: 324, endPoint y: 282, distance: 429.8
click at [324, 282] on input "HMO ID" at bounding box center [552, 278] width 656 height 26
type input "PCI/10080/D"
click at [298, 342] on div "Select type" at bounding box center [473, 338] width 497 height 22
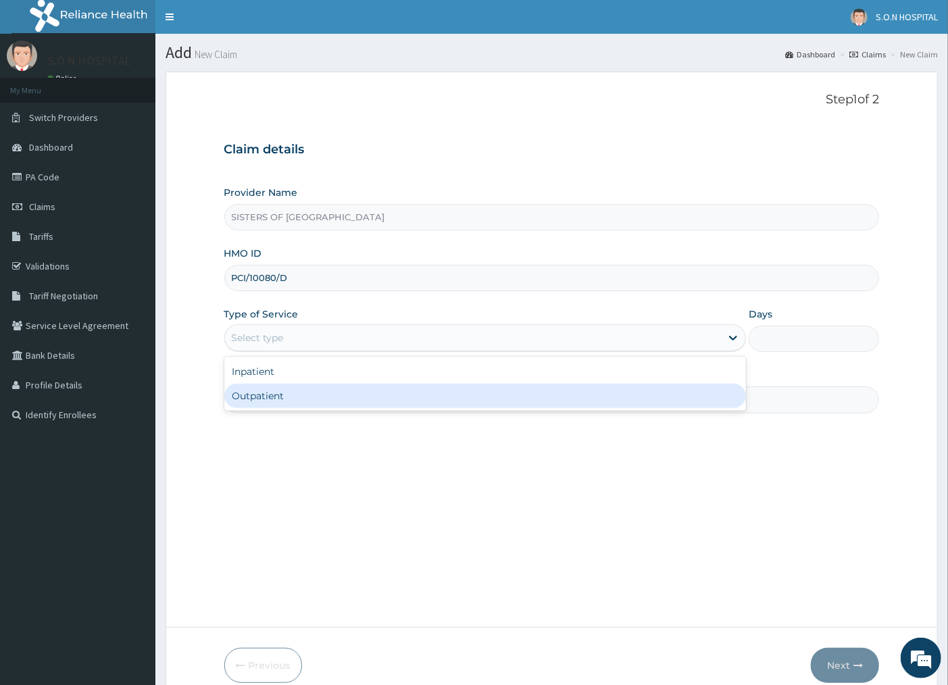
click at [295, 389] on div "Outpatient" at bounding box center [485, 396] width 522 height 24
type input "1"
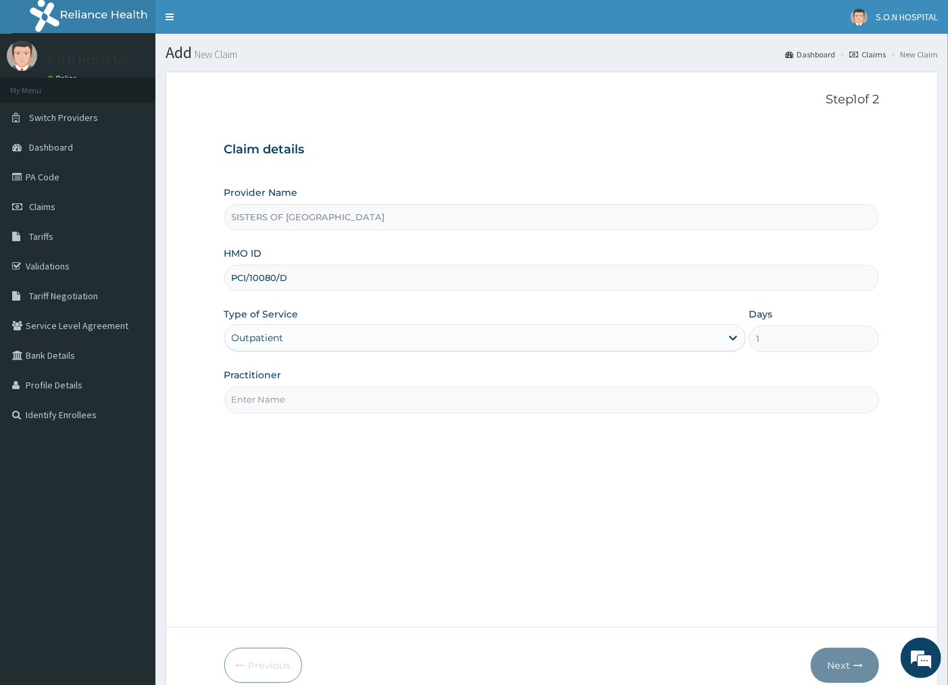
click at [295, 401] on input "Practitioner" at bounding box center [552, 400] width 656 height 26
type input "DR. INI"
click at [841, 679] on button "Next" at bounding box center [845, 665] width 68 height 35
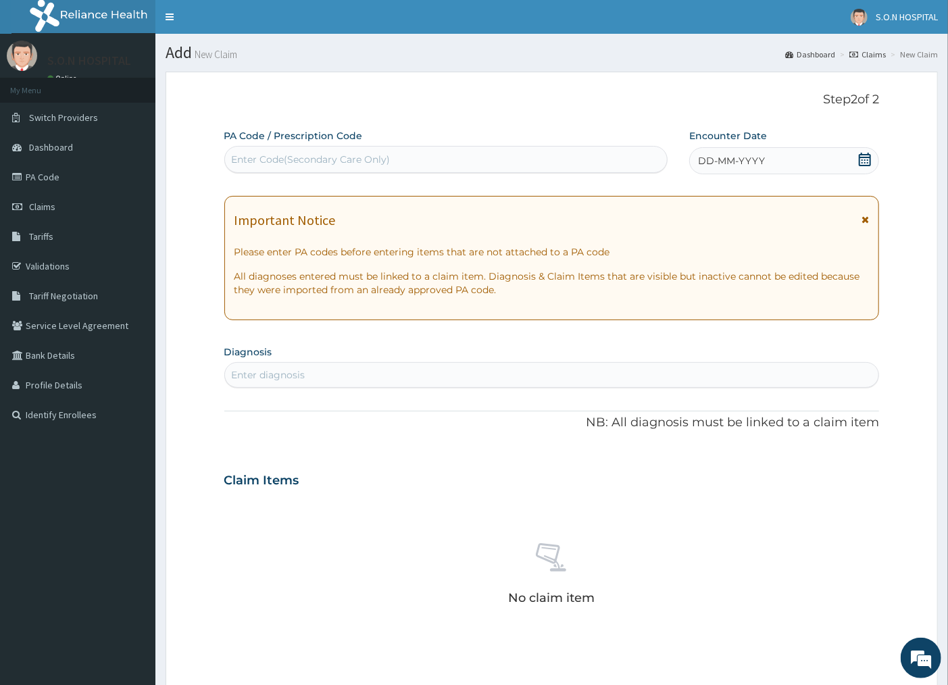
click at [302, 154] on div "Enter Code(Secondary Care Only)" at bounding box center [311, 160] width 159 height 14
type input "PA/C36D85"
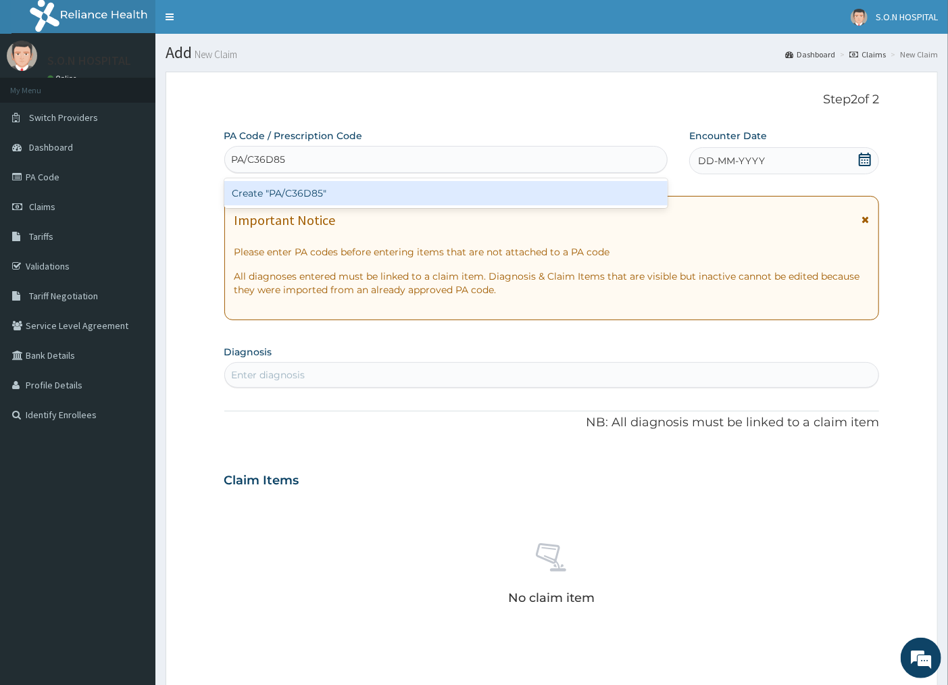
click at [321, 199] on div "Create "PA/C36D85"" at bounding box center [445, 193] width 443 height 24
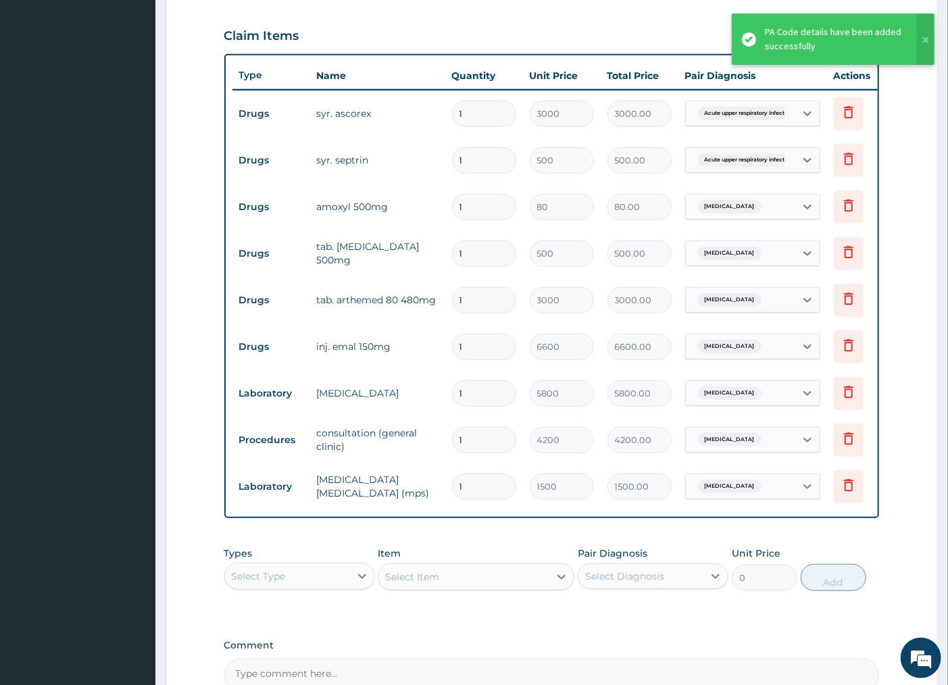
scroll to position [444, 0]
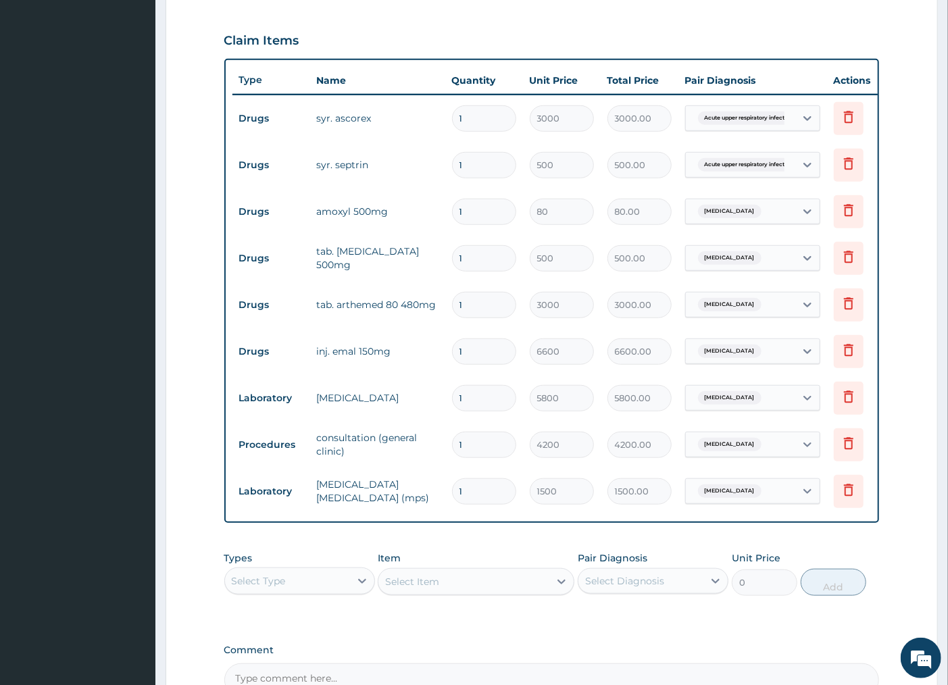
click at [485, 214] on input "1" at bounding box center [484, 212] width 64 height 26
type input "0.00"
type input "2"
type input "160.00"
type input "20"
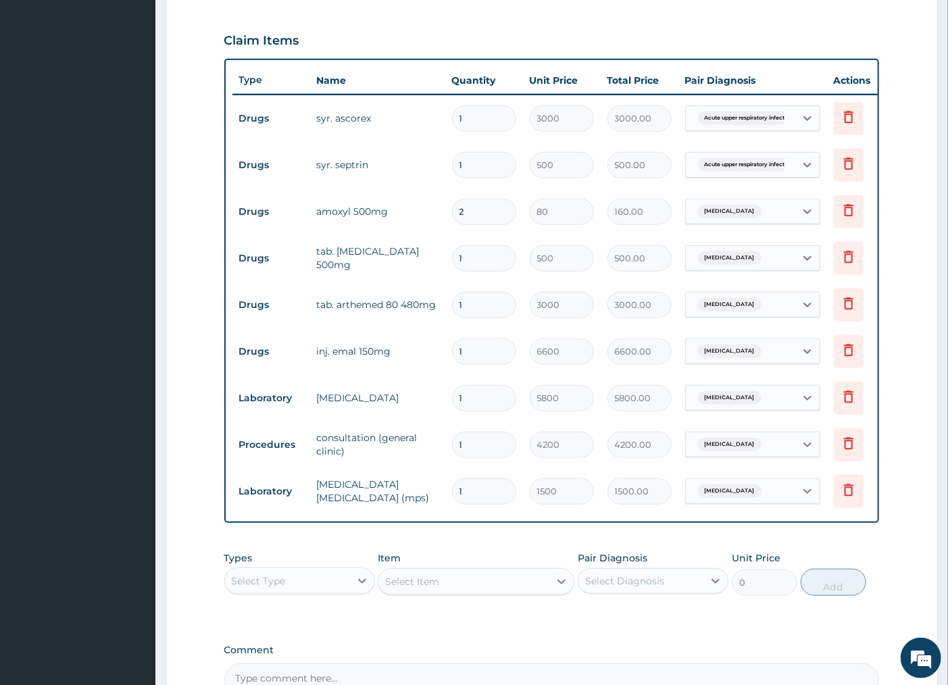
type input "1600.00"
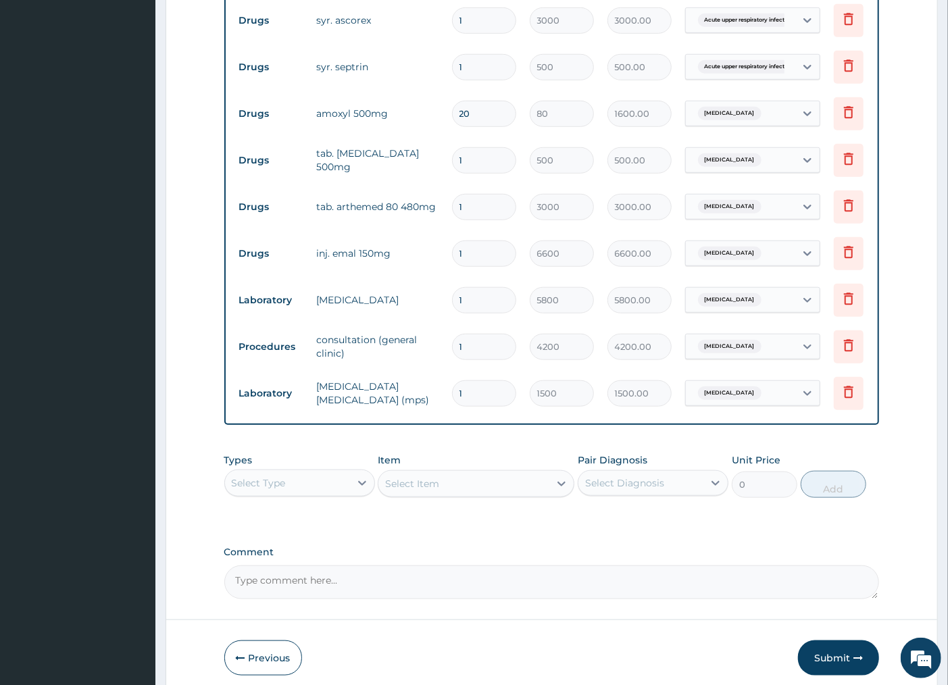
scroll to position [612, 0]
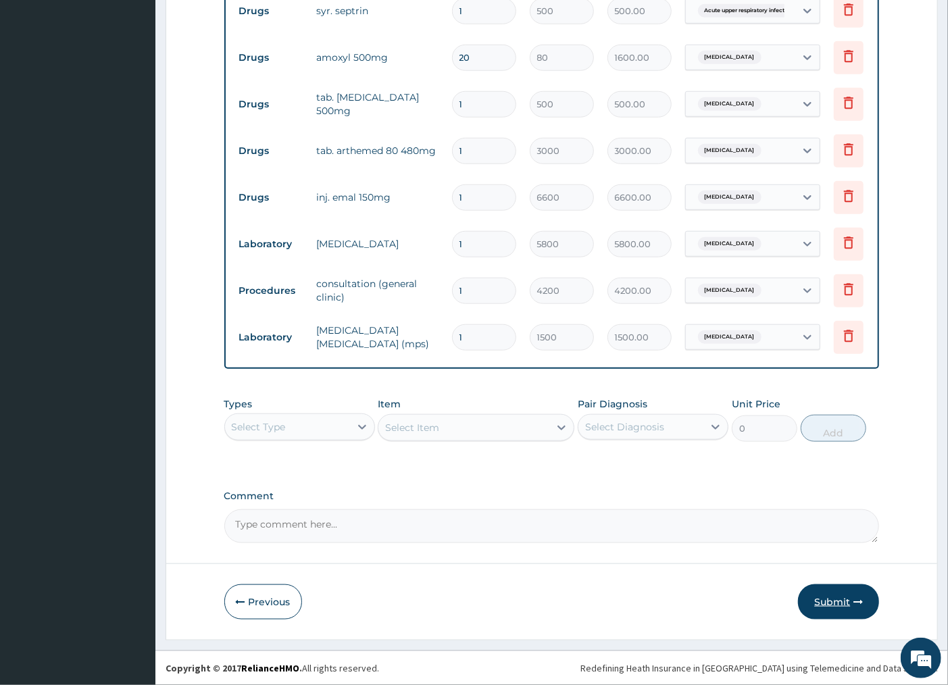
type input "20"
click at [850, 610] on button "Submit" at bounding box center [838, 602] width 81 height 35
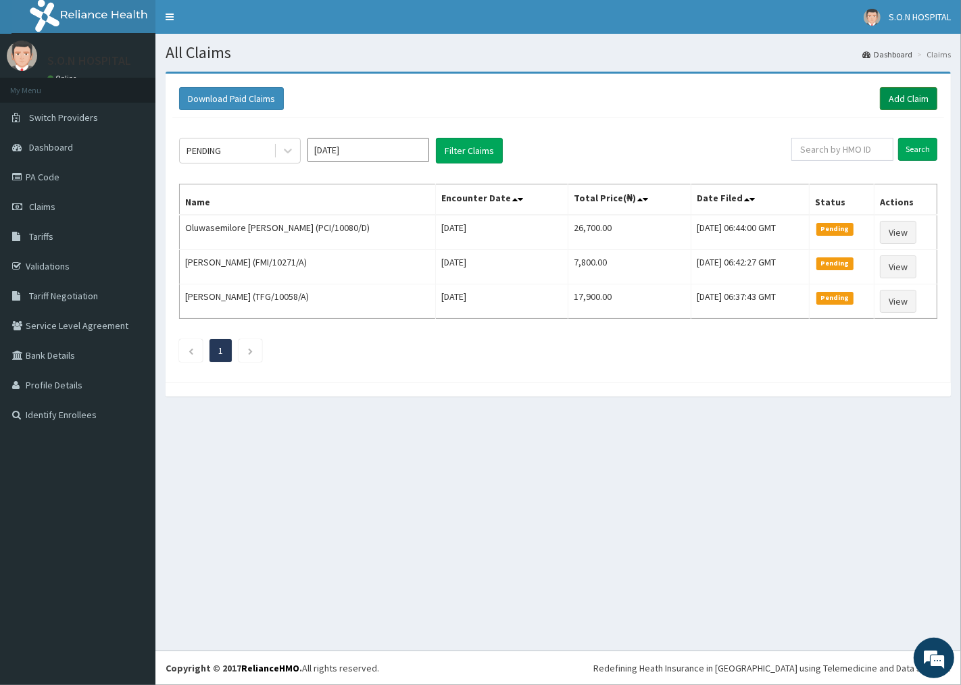
click at [912, 104] on link "Add Claim" at bounding box center [908, 98] width 57 height 23
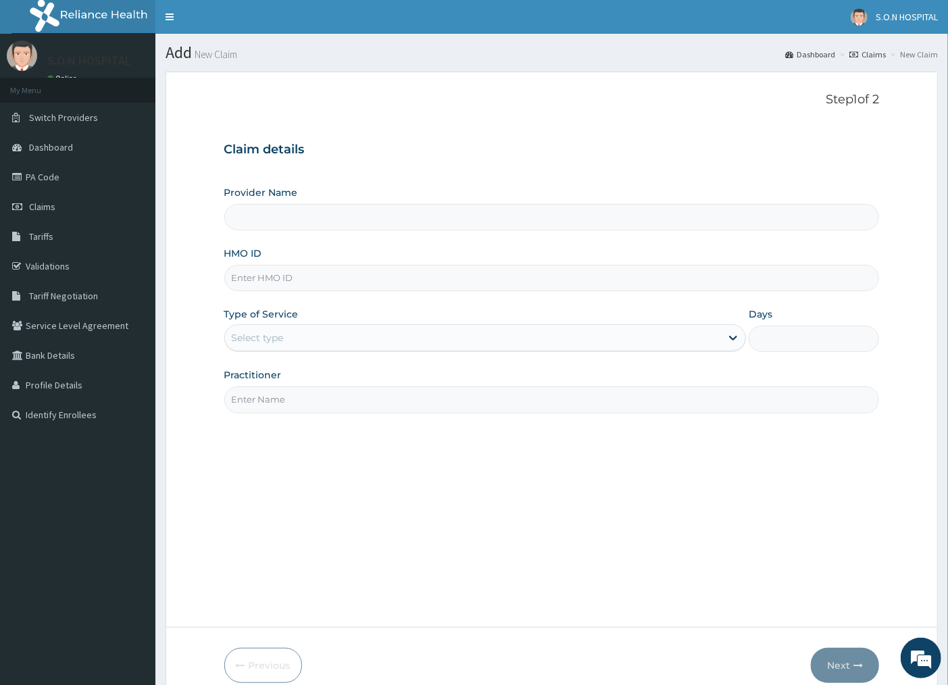
type input "SISTERS OF [GEOGRAPHIC_DATA]"
drag, startPoint x: 465, startPoint y: 278, endPoint x: 455, endPoint y: 285, distance: 12.2
click at [454, 285] on input "HMO ID" at bounding box center [552, 278] width 656 height 26
type input "PMH/10244/B"
click at [352, 343] on div "Select type" at bounding box center [473, 338] width 497 height 22
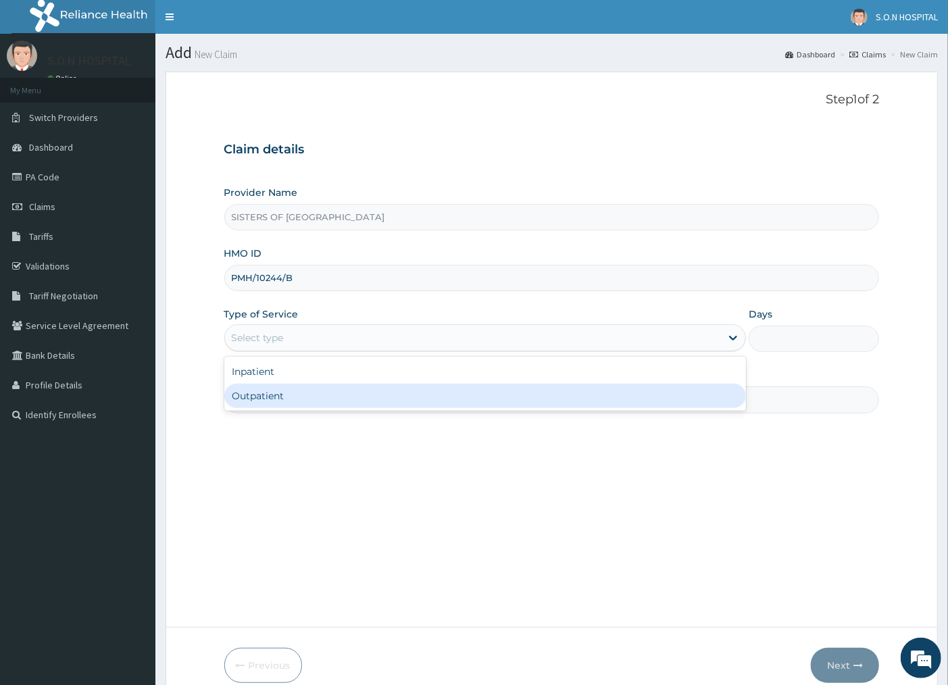
click at [347, 389] on div "Outpatient" at bounding box center [485, 396] width 522 height 24
type input "1"
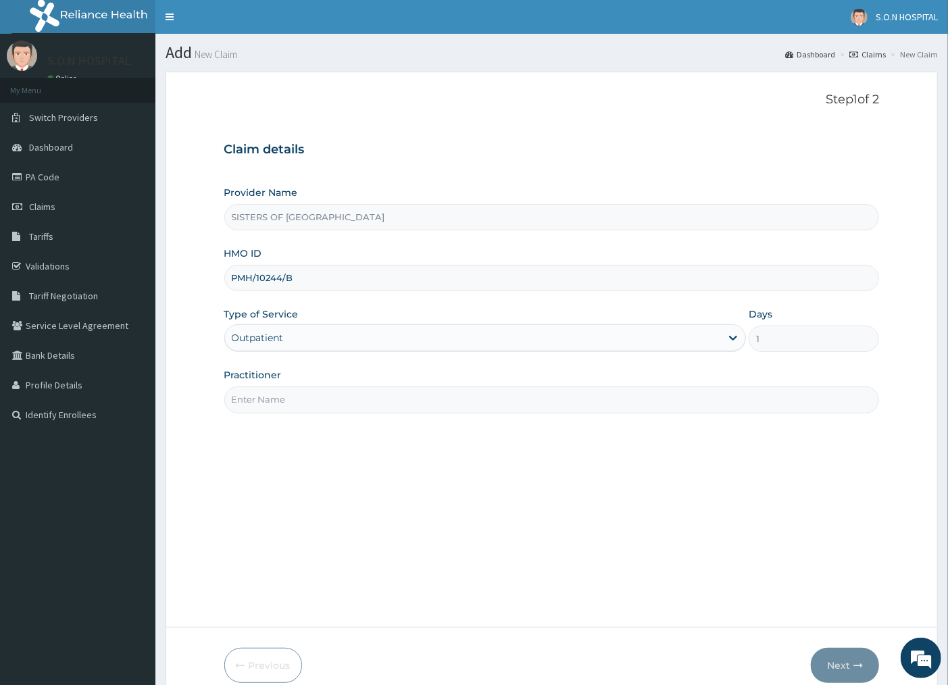
click at [347, 389] on input "Practitioner" at bounding box center [552, 400] width 656 height 26
type input "DR. IBEH"
click at [855, 662] on icon "button" at bounding box center [858, 665] width 9 height 9
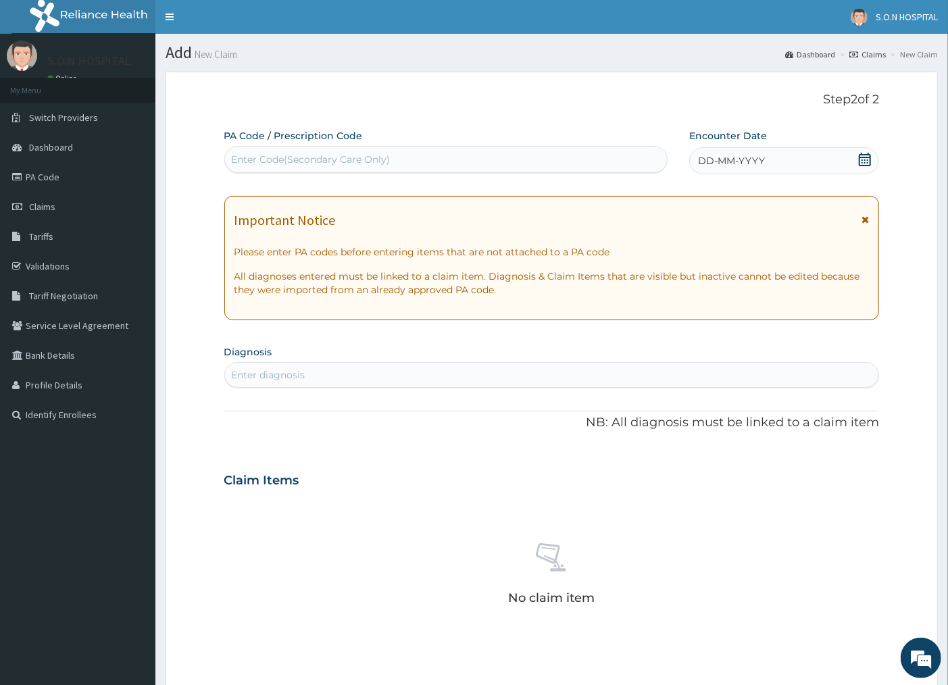
click at [387, 153] on div "Enter Code(Secondary Care Only)" at bounding box center [311, 160] width 159 height 14
type input "PA/9BC80F"
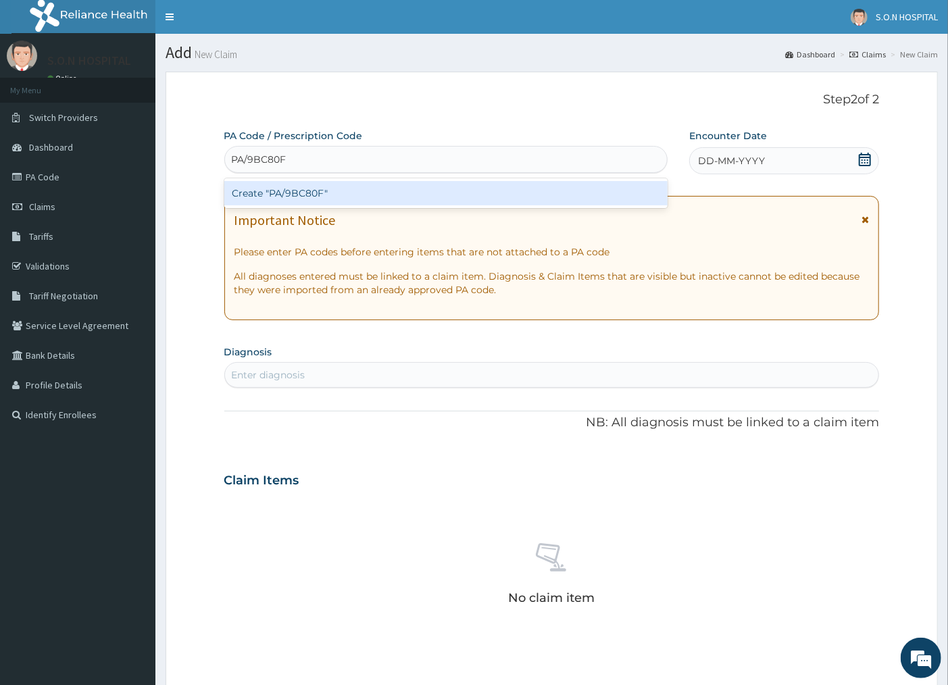
click at [353, 193] on div "Create "PA/9BC80F"" at bounding box center [445, 193] width 443 height 24
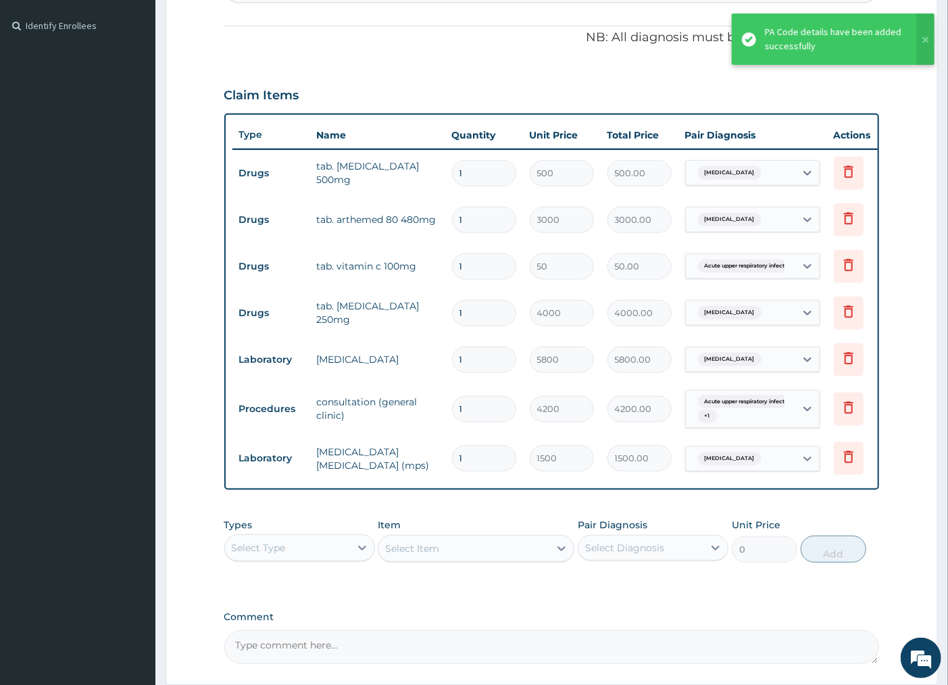
scroll to position [356, 0]
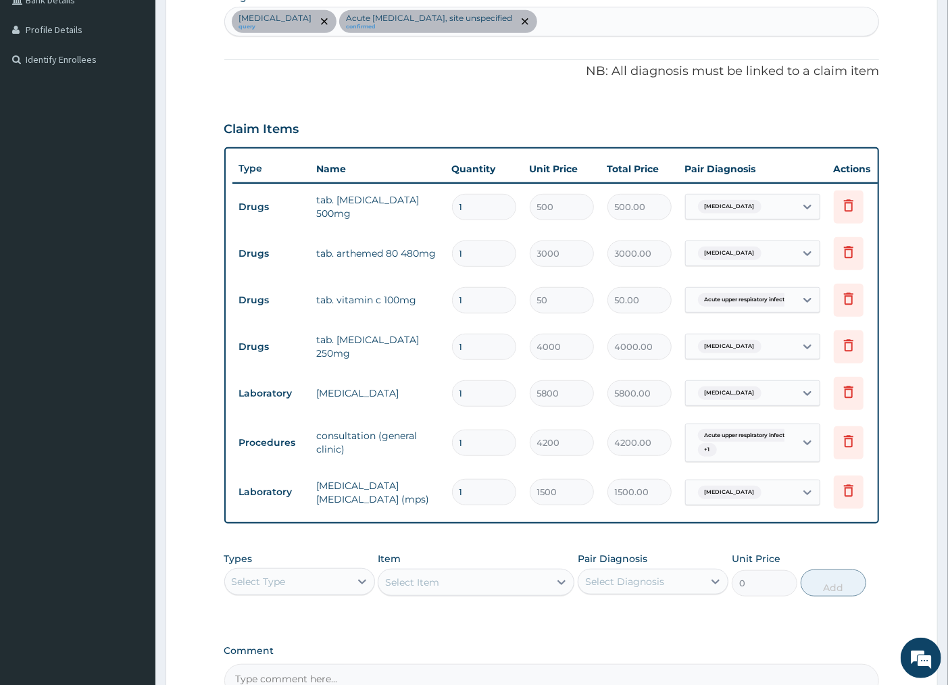
click at [483, 293] on input "1" at bounding box center [484, 300] width 64 height 26
type input "10"
type input "500.00"
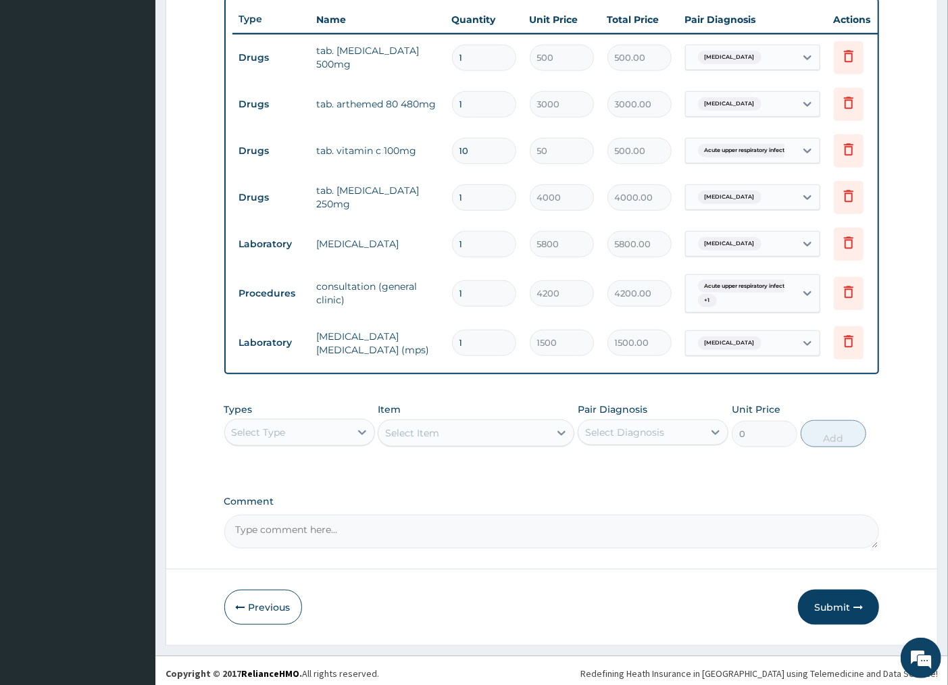
scroll to position [524, 0]
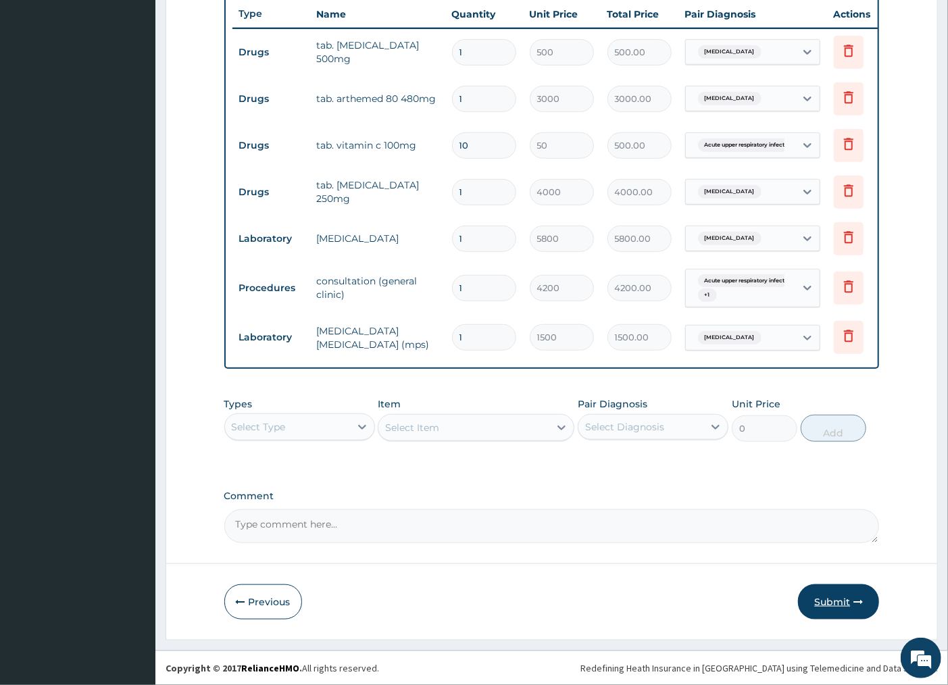
type input "10"
click at [825, 611] on button "Submit" at bounding box center [838, 602] width 81 height 35
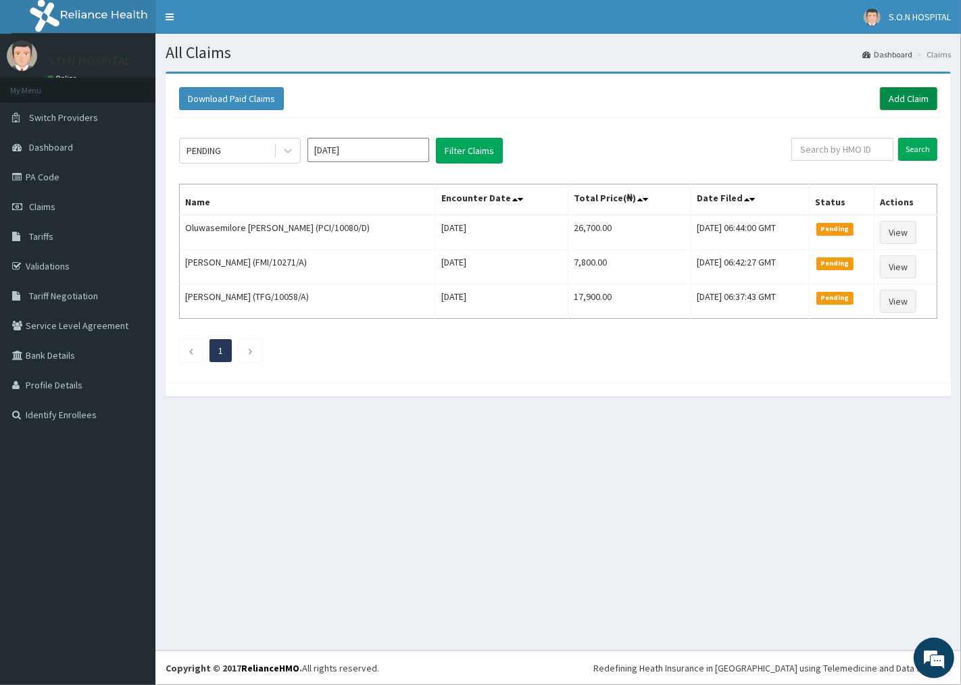
click at [906, 103] on link "Add Claim" at bounding box center [908, 98] width 57 height 23
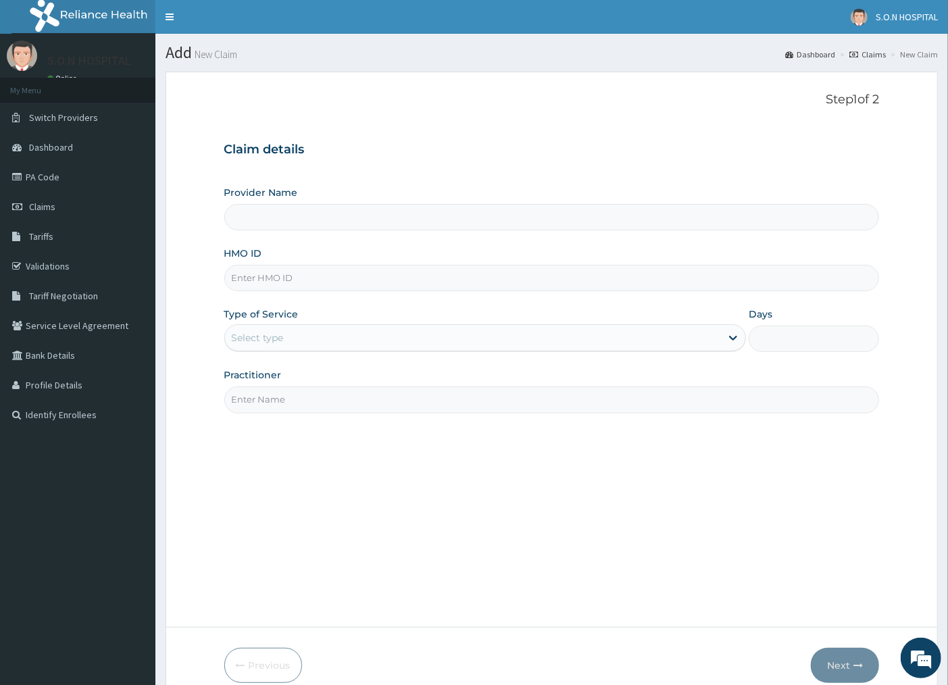
type input "SISTERS OF NATIVITY HOSPITAL"
click at [357, 274] on input "HMO ID" at bounding box center [552, 278] width 656 height 26
type input "LSD/10024/B"
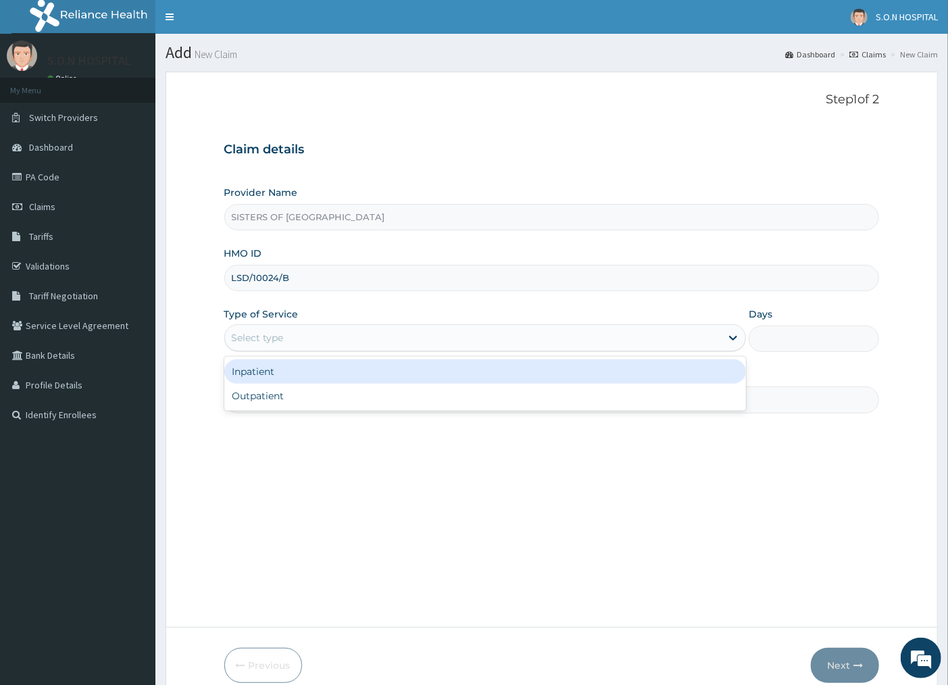
click at [335, 343] on div "Select type" at bounding box center [473, 338] width 497 height 22
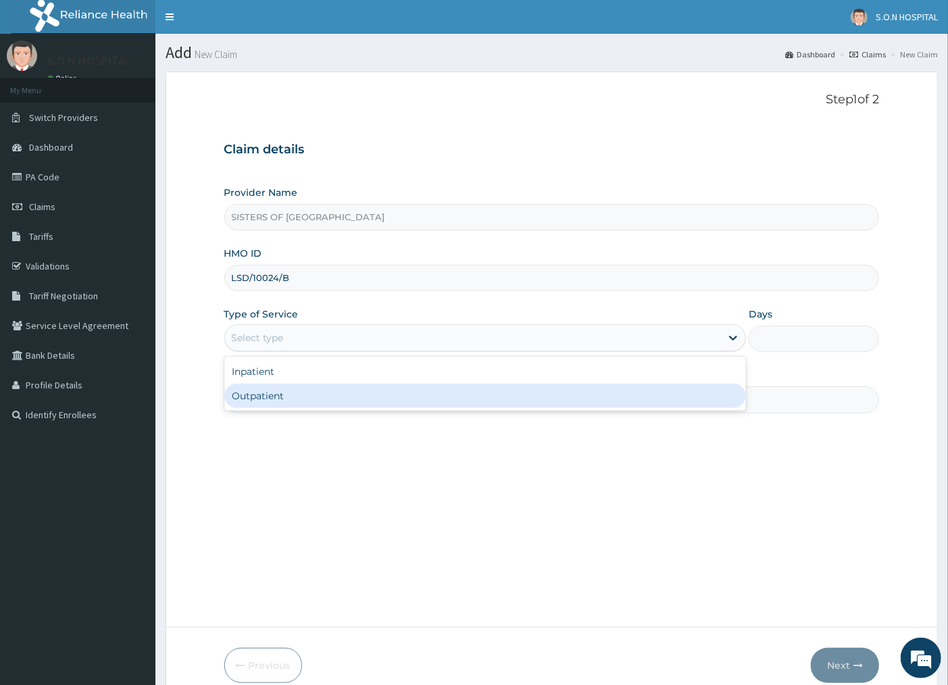
click at [321, 394] on div "Outpatient" at bounding box center [485, 396] width 522 height 24
type input "1"
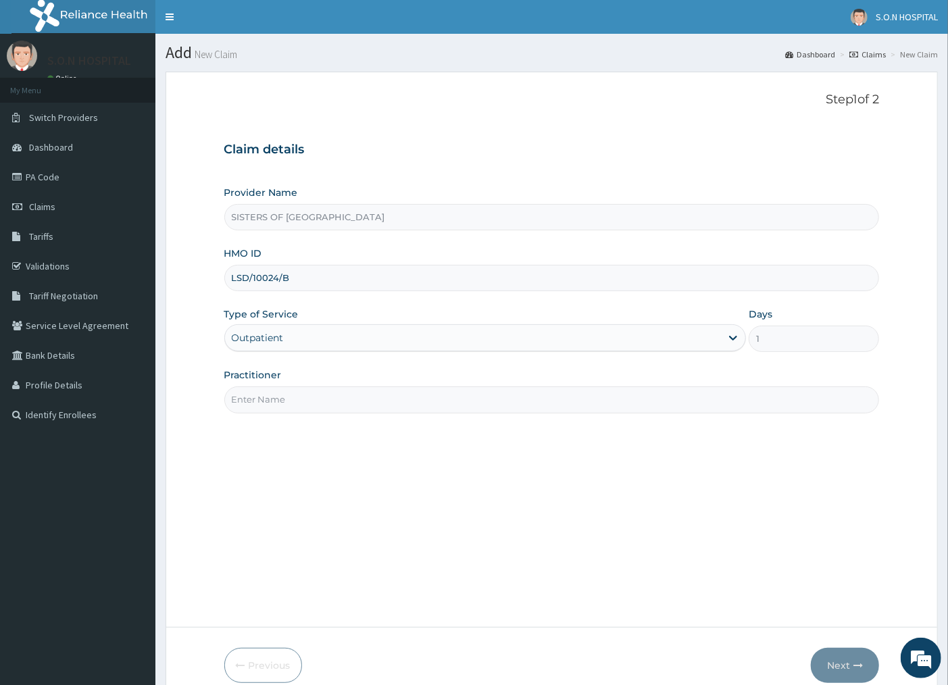
click at [322, 391] on input "Practitioner" at bounding box center [552, 400] width 656 height 26
type input "DR. IBEH"
click at [854, 671] on button "Next" at bounding box center [845, 665] width 68 height 35
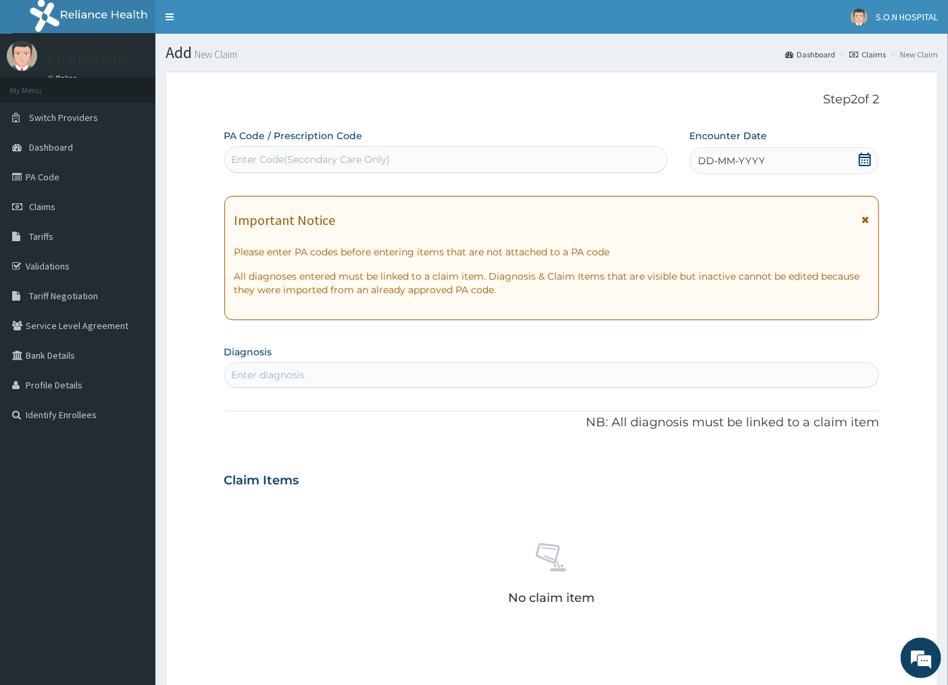
drag, startPoint x: 318, startPoint y: 155, endPoint x: 328, endPoint y: 154, distance: 10.2
click at [320, 155] on div "Enter Code(Secondary Care Only)" at bounding box center [311, 160] width 159 height 14
type input "PA/086B28"
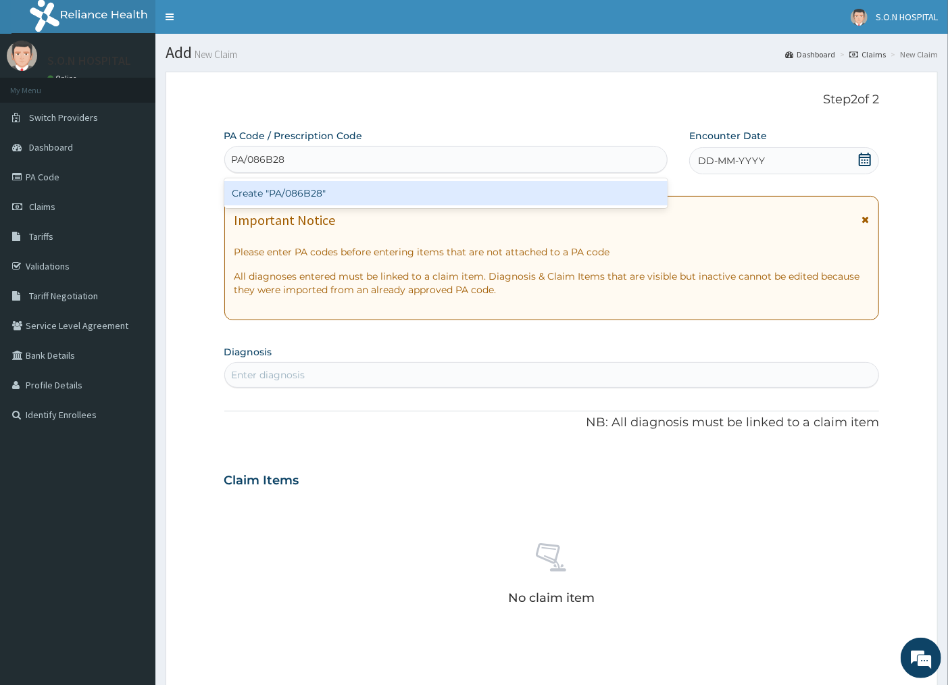
click at [491, 185] on div "Create "PA/086B28"" at bounding box center [445, 193] width 443 height 24
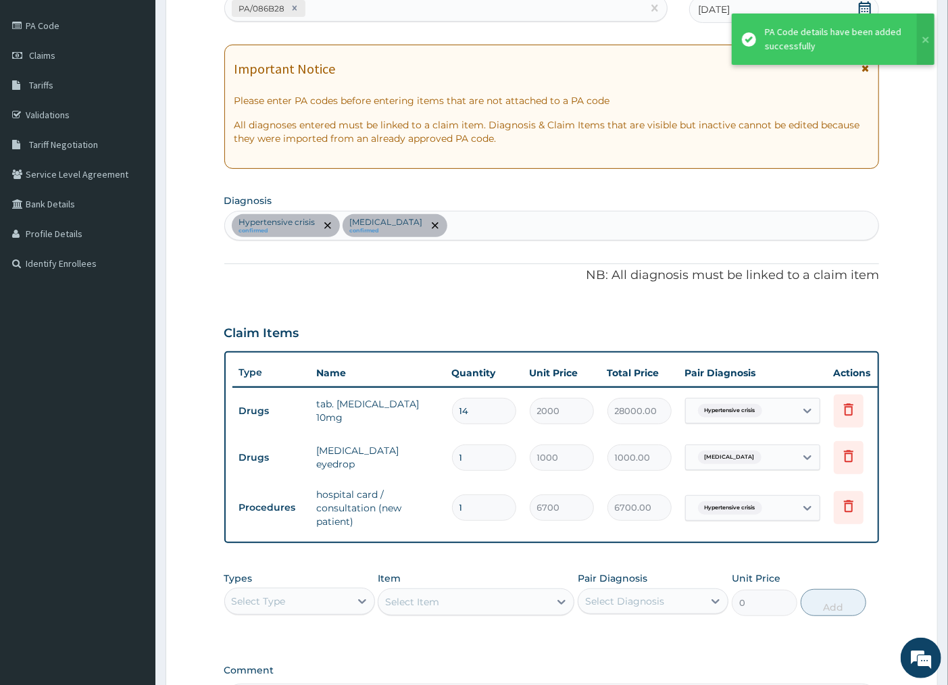
scroll to position [225, 0]
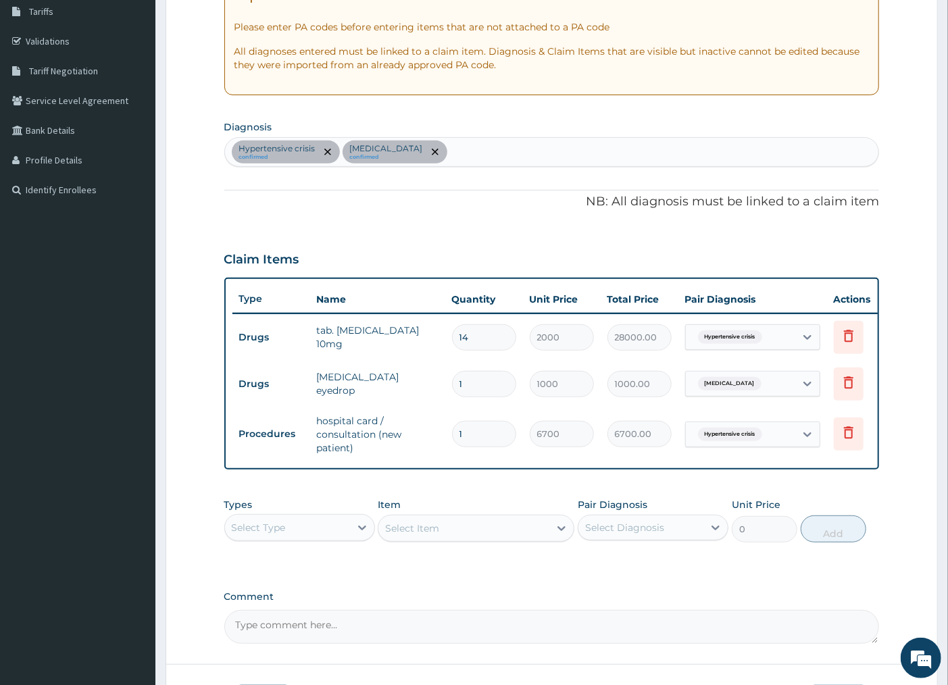
click at [474, 379] on input "1" at bounding box center [484, 384] width 64 height 26
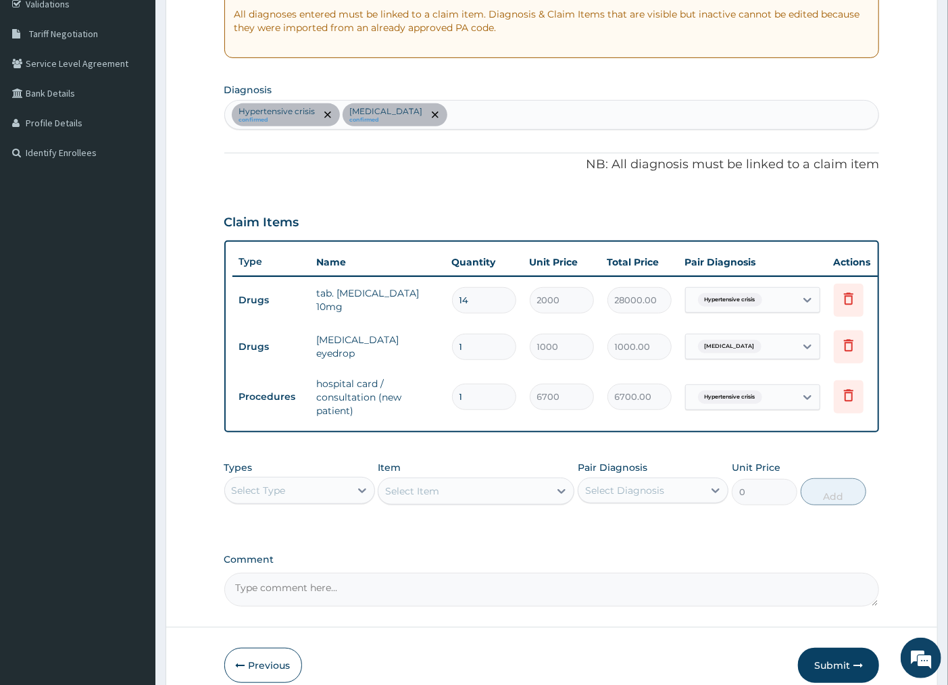
scroll to position [337, 0]
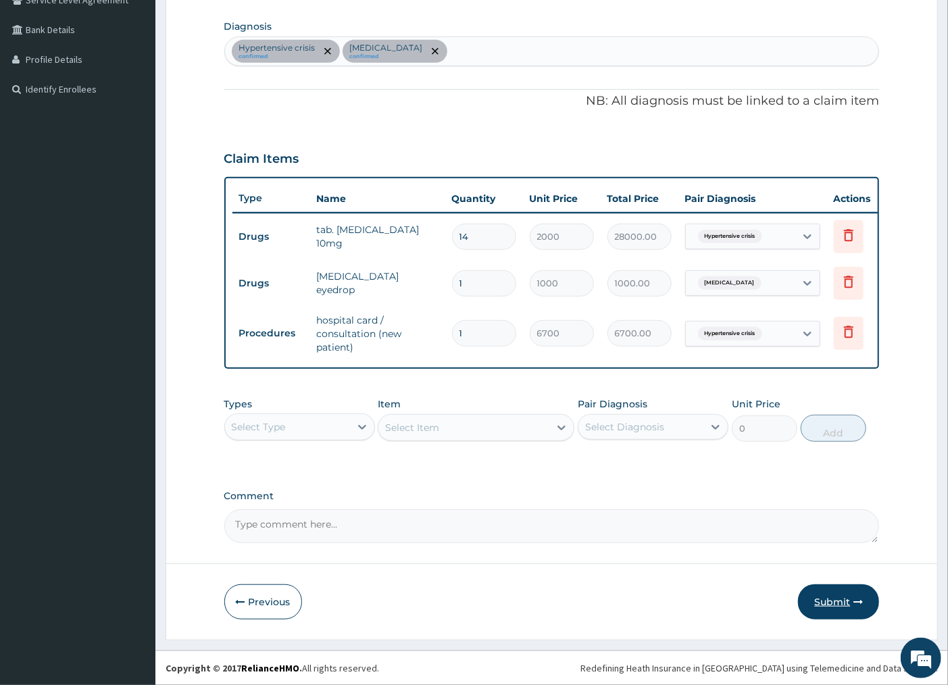
click at [843, 608] on button "Submit" at bounding box center [838, 602] width 81 height 35
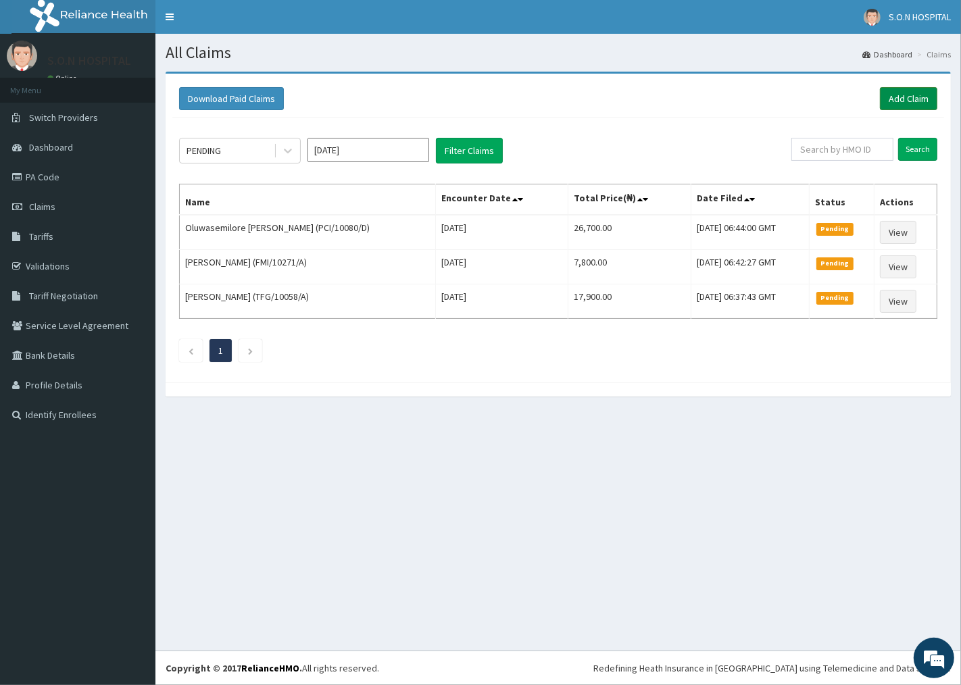
click at [903, 106] on link "Add Claim" at bounding box center [908, 98] width 57 height 23
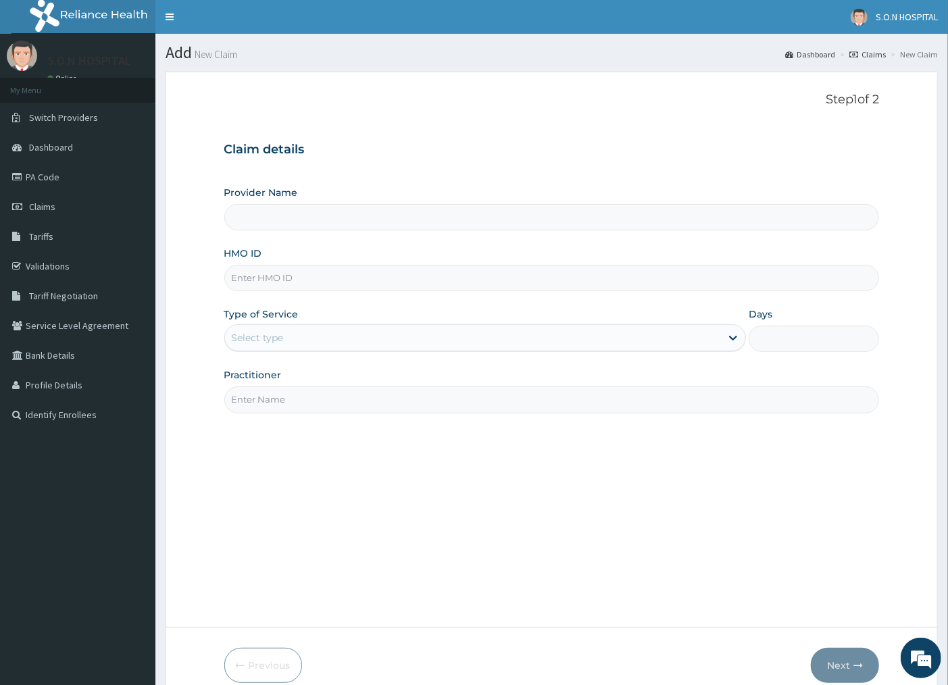
drag, startPoint x: 0, startPoint y: 0, endPoint x: 341, endPoint y: 281, distance: 441.3
click at [341, 281] on input "HMO ID" at bounding box center [552, 278] width 656 height 26
type input "SISTERS OF [GEOGRAPHIC_DATA]"
type input "BCK/10005/D"
click at [291, 330] on div "Select type" at bounding box center [473, 338] width 497 height 22
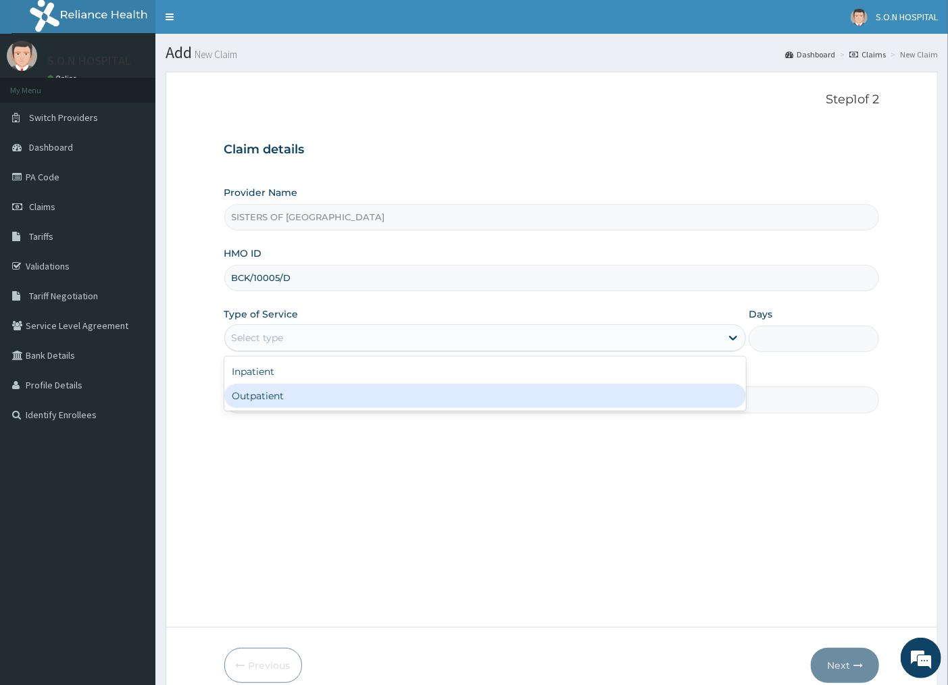
click at [279, 391] on div "Outpatient" at bounding box center [485, 396] width 522 height 24
type input "1"
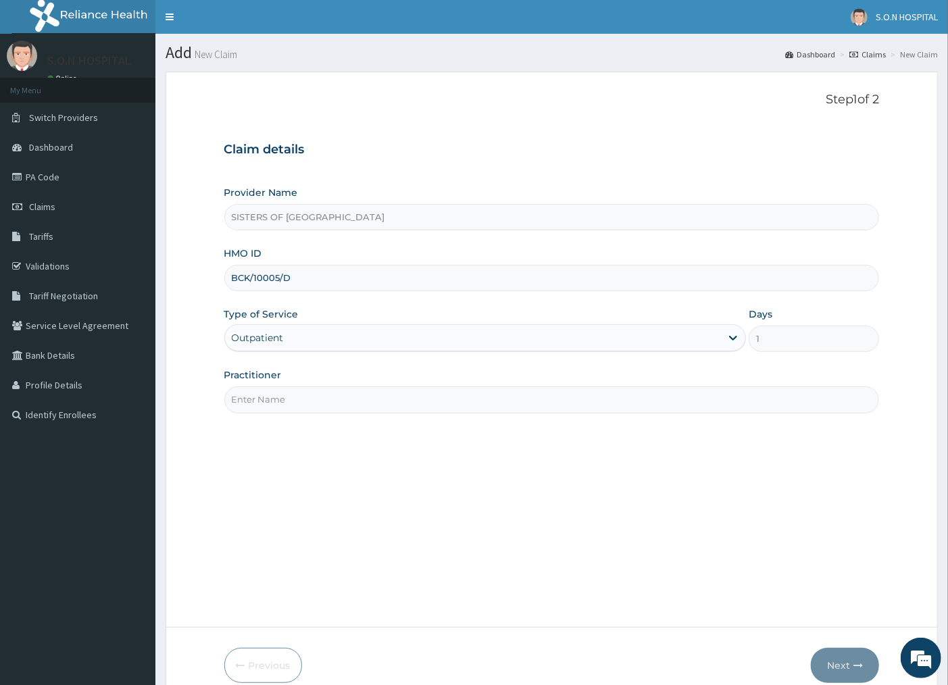
click at [347, 409] on input "Practitioner" at bounding box center [552, 400] width 656 height 26
type input "DR. EDWINA"
click at [848, 664] on button "Next" at bounding box center [845, 665] width 68 height 35
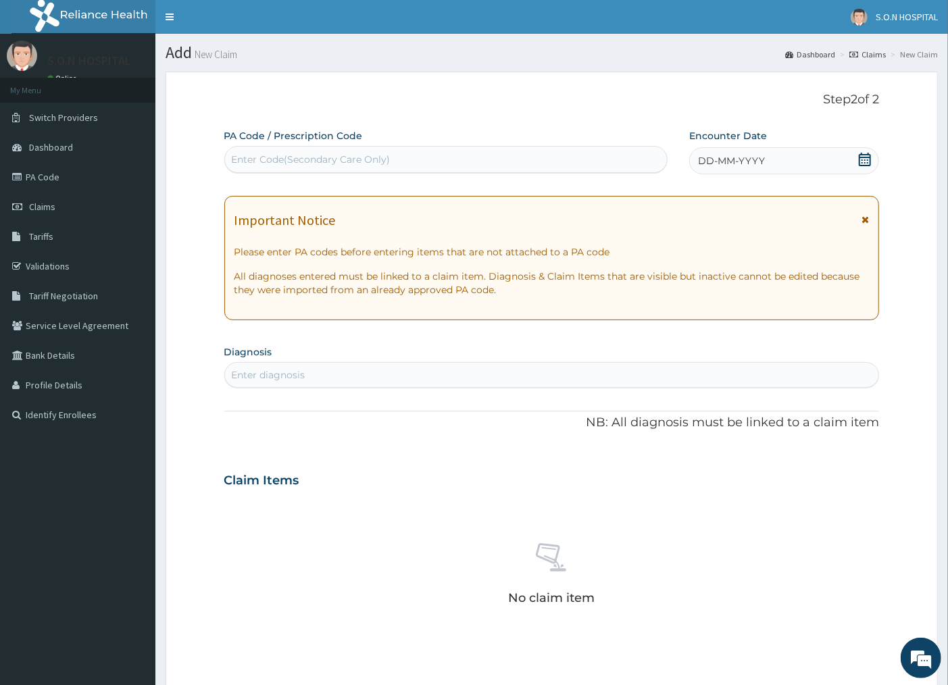
drag, startPoint x: 304, startPoint y: 160, endPoint x: 304, endPoint y: 168, distance: 7.4
click at [304, 164] on div "Enter Code(Secondary Care Only)" at bounding box center [311, 160] width 159 height 14
type input "PA/D92534"
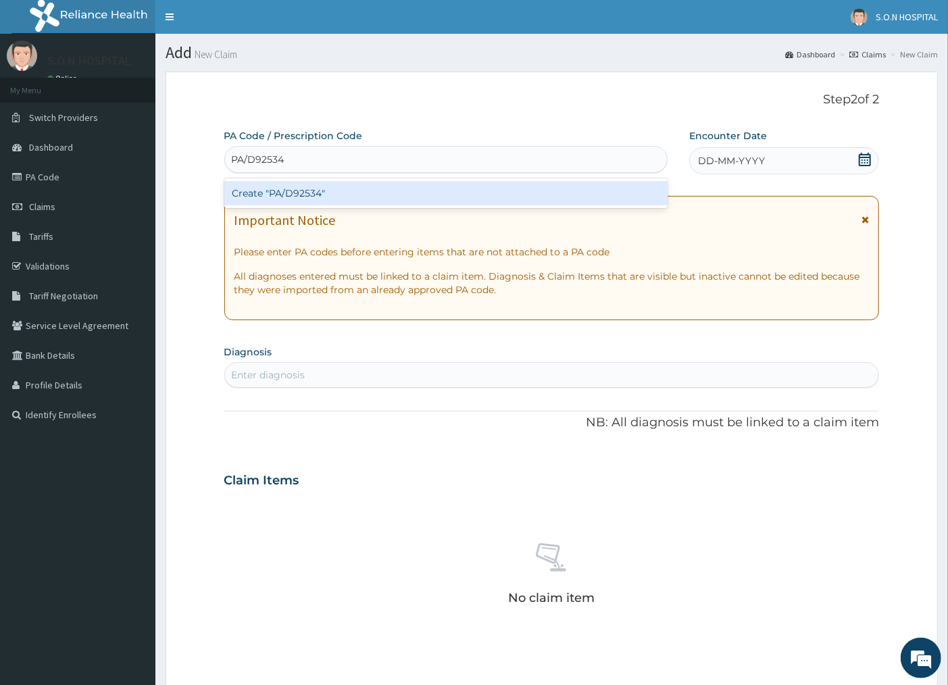
click at [331, 194] on div "Create "PA/D92534"" at bounding box center [445, 193] width 443 height 24
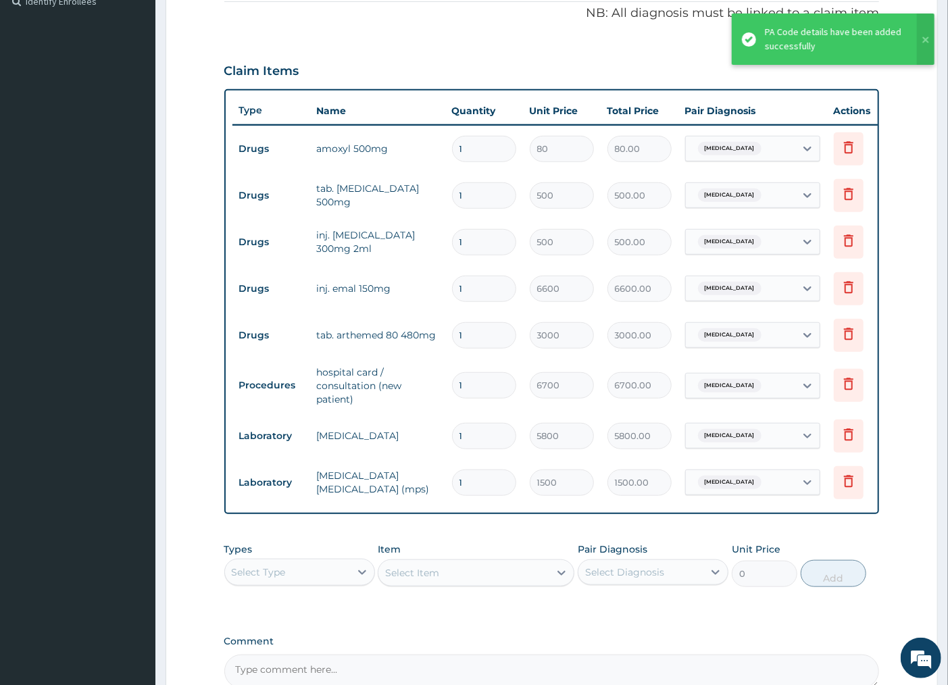
scroll to position [404, 0]
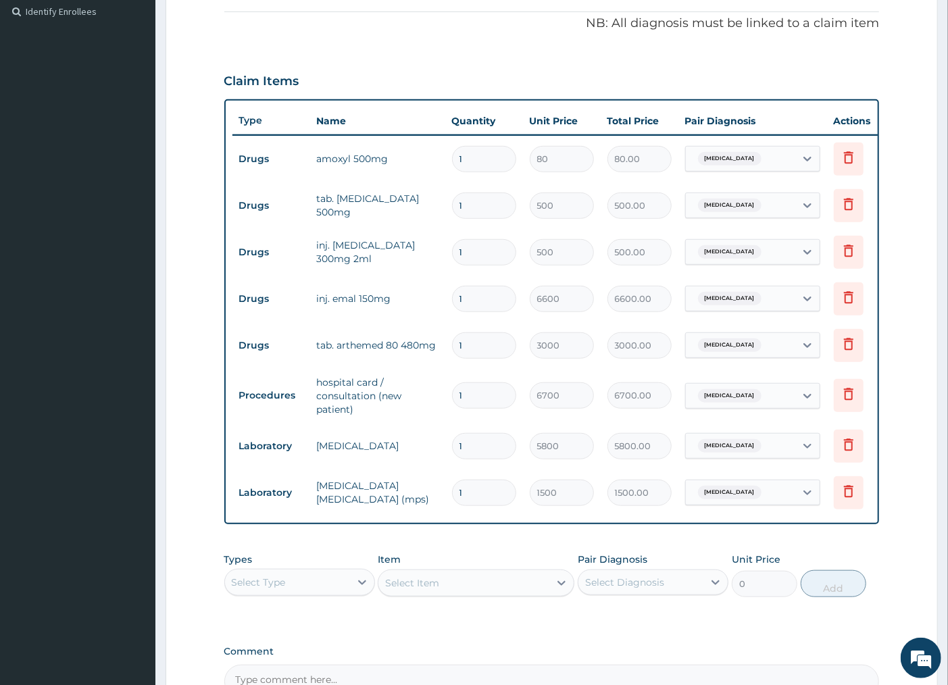
drag, startPoint x: 466, startPoint y: 149, endPoint x: 458, endPoint y: 150, distance: 8.1
click at [466, 150] on input "1" at bounding box center [484, 159] width 64 height 26
type input "0.00"
type input "2"
type input "160.00"
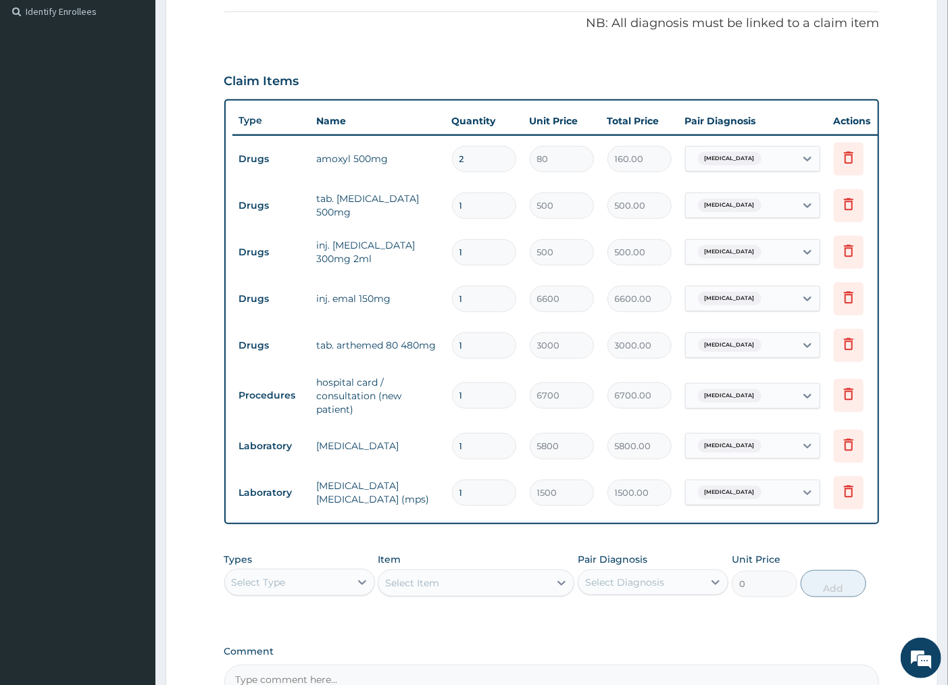
type input "20"
type input "1600.00"
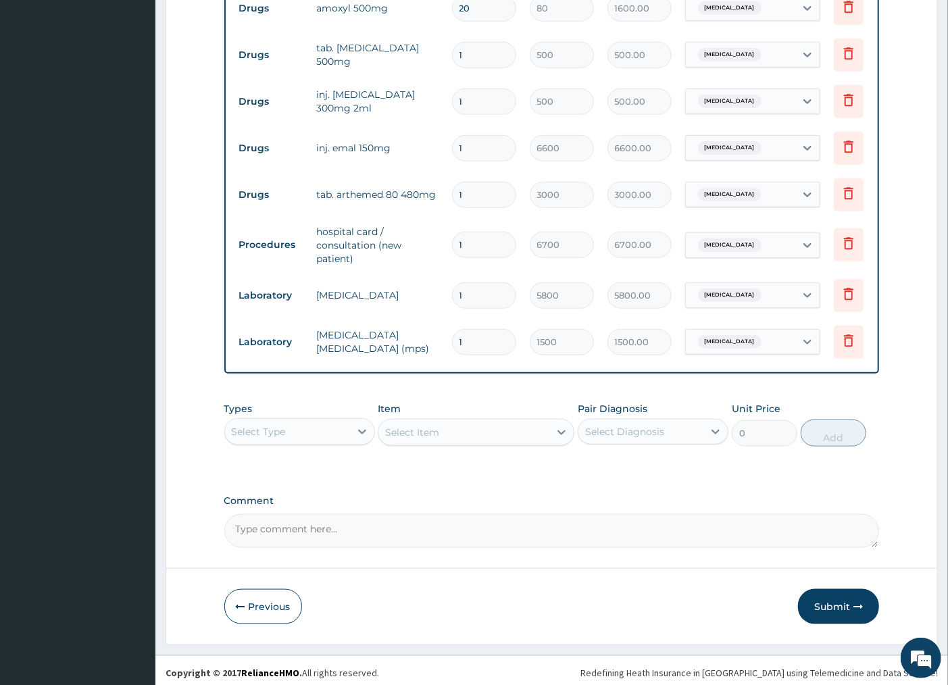
scroll to position [572, 0]
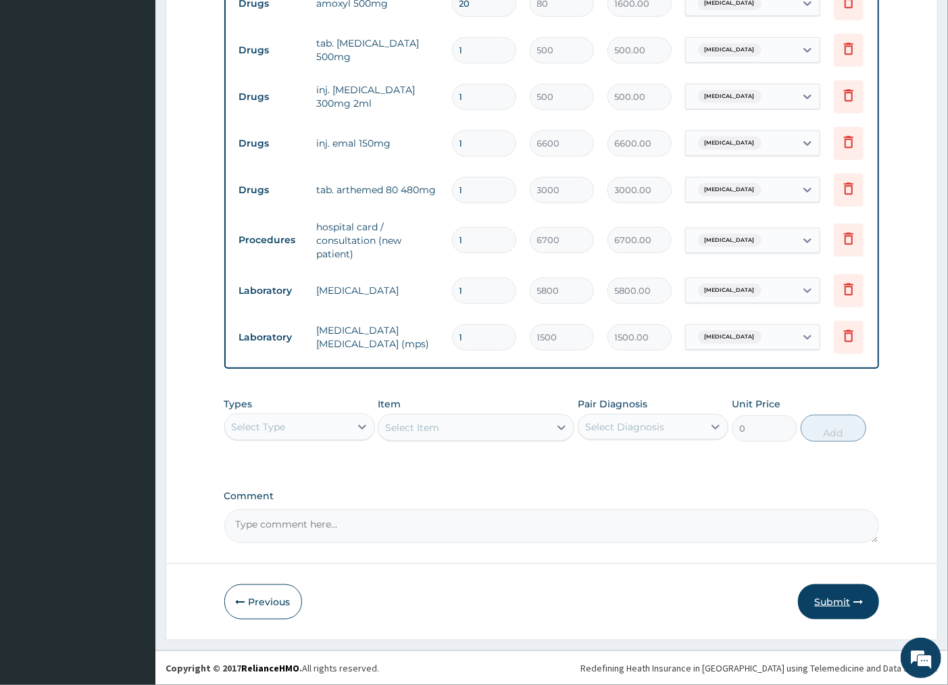
type input "20"
click at [825, 614] on button "Submit" at bounding box center [838, 602] width 81 height 35
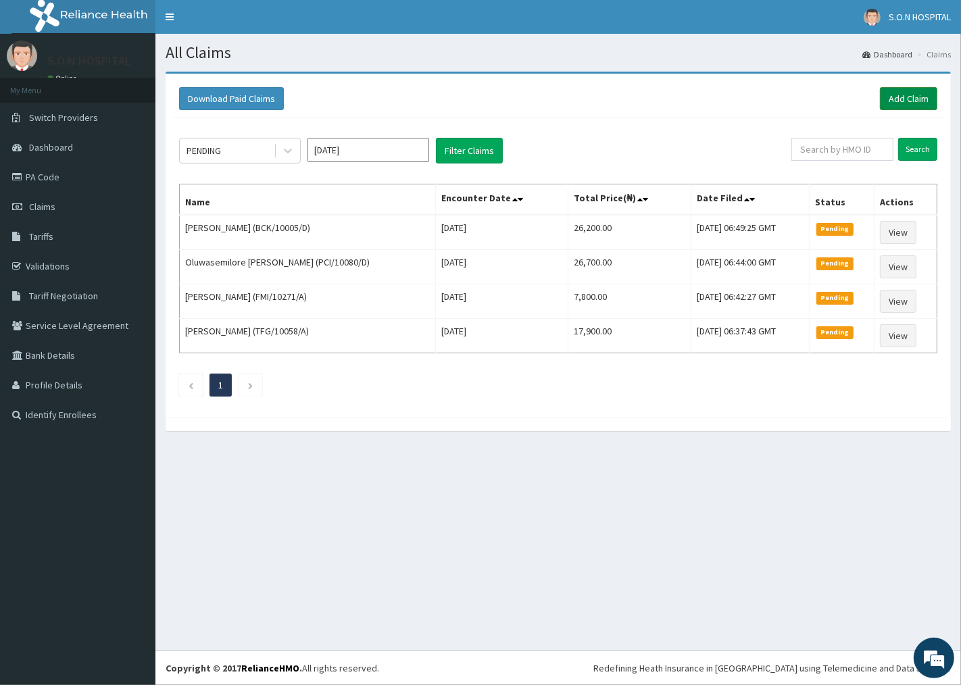
click at [902, 97] on link "Add Claim" at bounding box center [908, 98] width 57 height 23
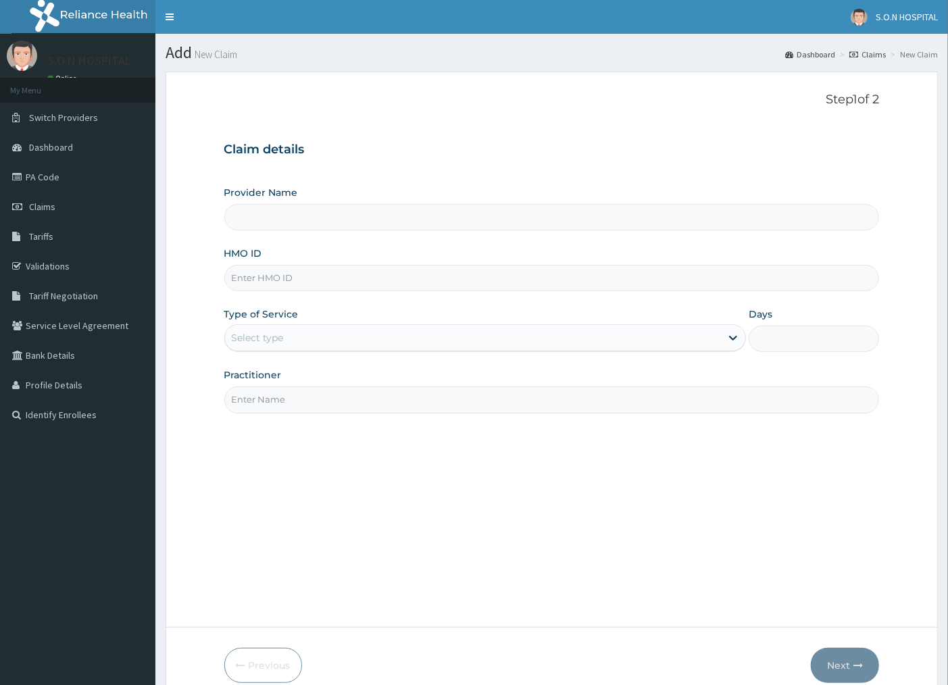
click at [335, 268] on input "HMO ID" at bounding box center [552, 278] width 656 height 26
type input "SISTERS OF NATIVITY HOSPITAL"
type input "FMI/10138/C"
click at [314, 337] on div "Select type" at bounding box center [473, 338] width 497 height 22
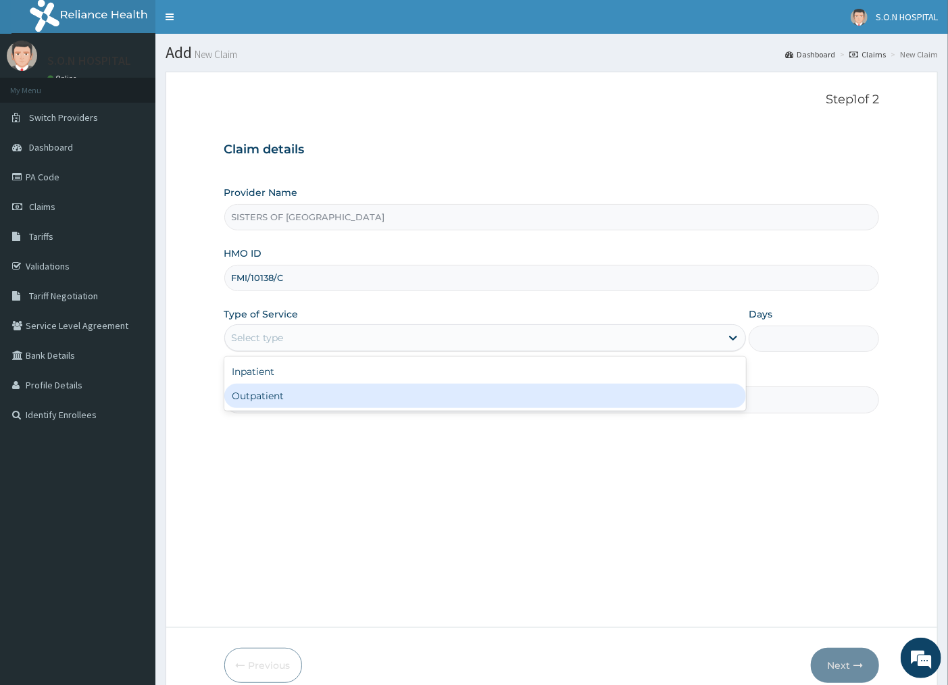
click at [307, 389] on div "Outpatient" at bounding box center [485, 396] width 522 height 24
type input "1"
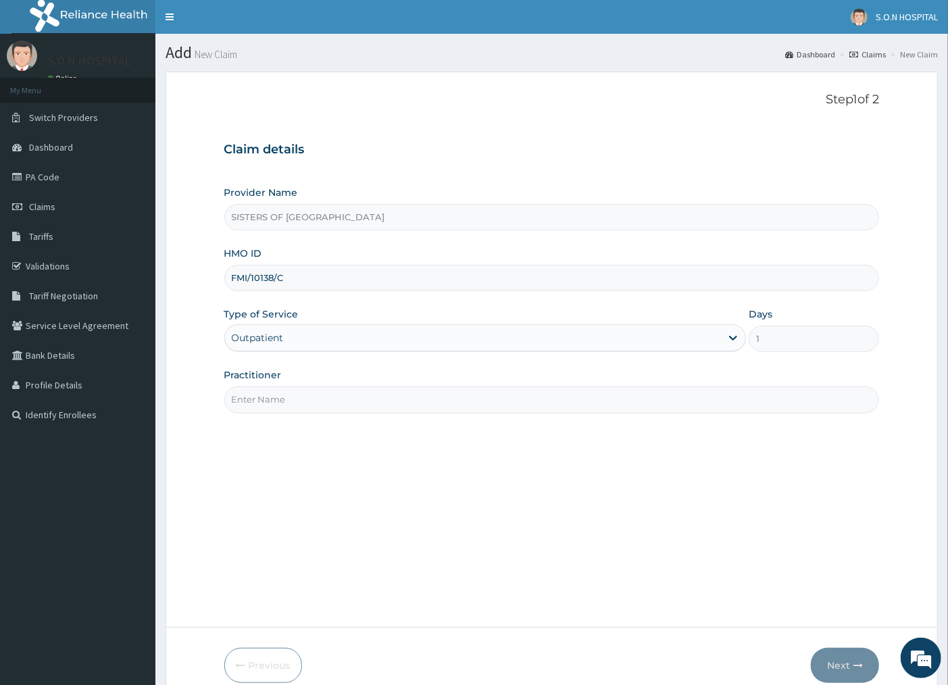
click at [312, 397] on input "Practitioner" at bounding box center [552, 400] width 656 height 26
type input "DR. DIEKE"
click at [833, 673] on button "Next" at bounding box center [845, 665] width 68 height 35
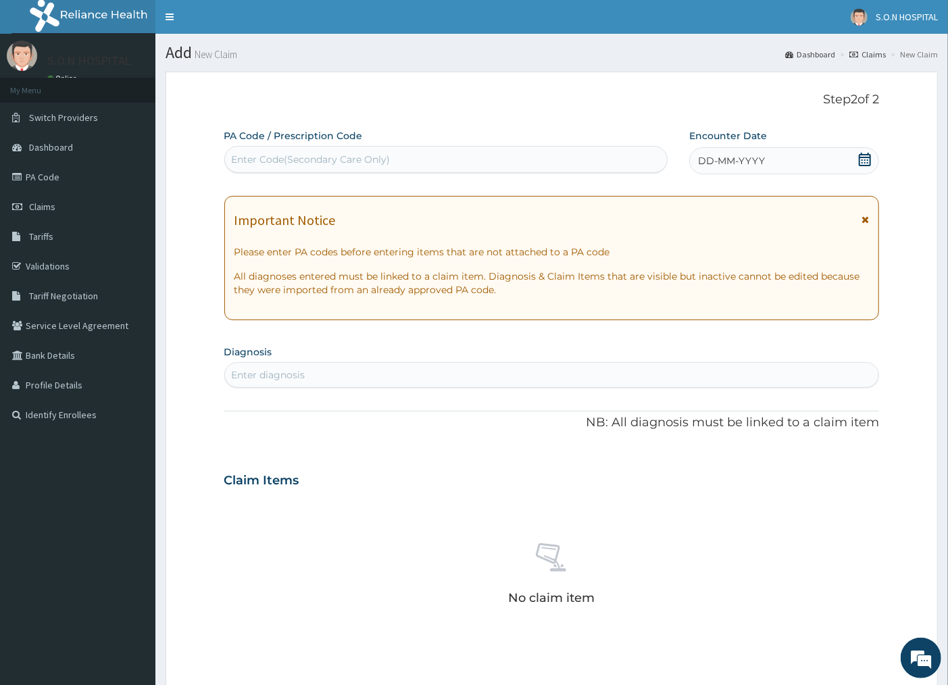
click at [289, 154] on div "Enter Code(Secondary Care Only)" at bounding box center [311, 160] width 159 height 14
type input "PA/F7EE0C"
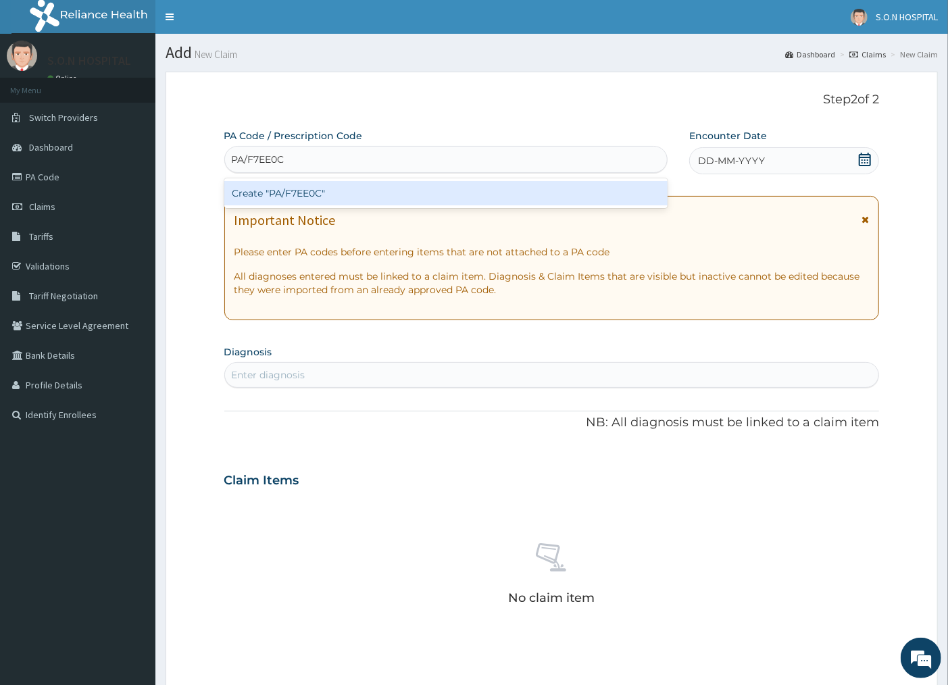
click at [295, 199] on div "Create "PA/F7EE0C"" at bounding box center [445, 193] width 443 height 24
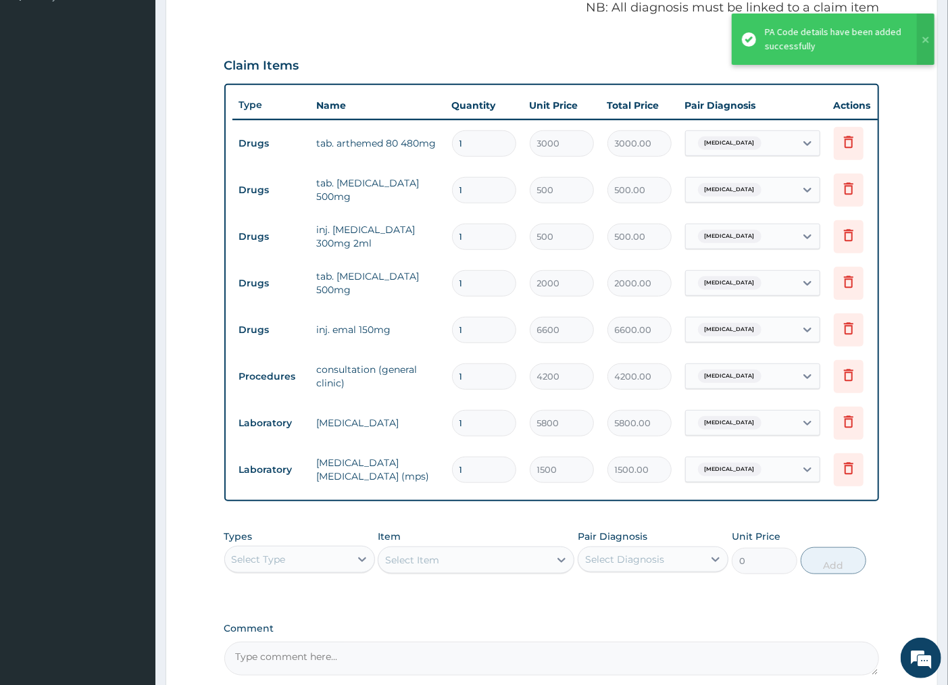
scroll to position [397, 0]
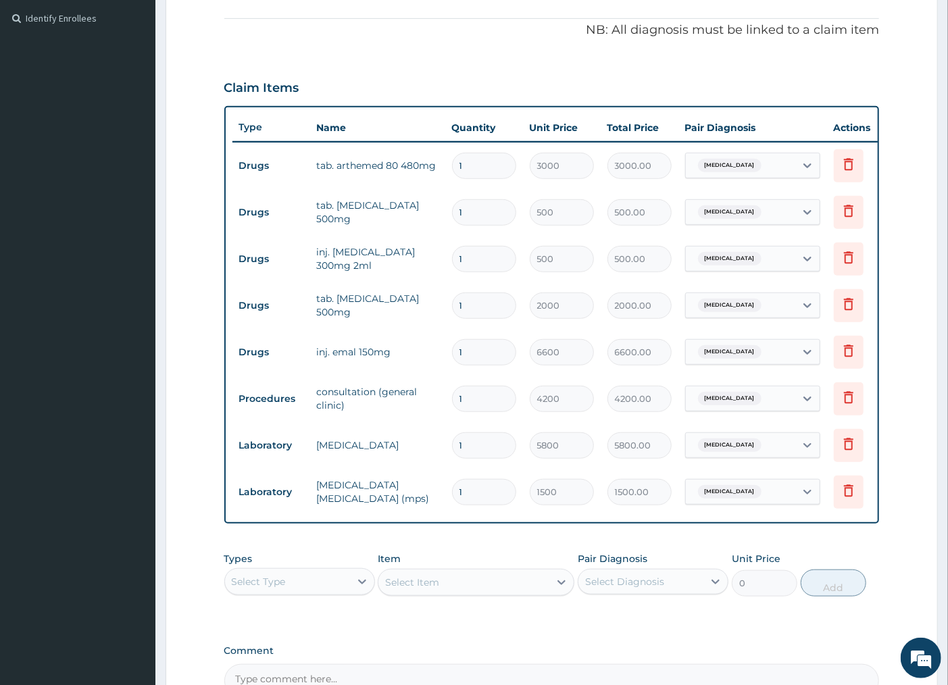
click at [468, 260] on input "1" at bounding box center [484, 259] width 64 height 26
type input "0.00"
type input "2"
type input "1000.00"
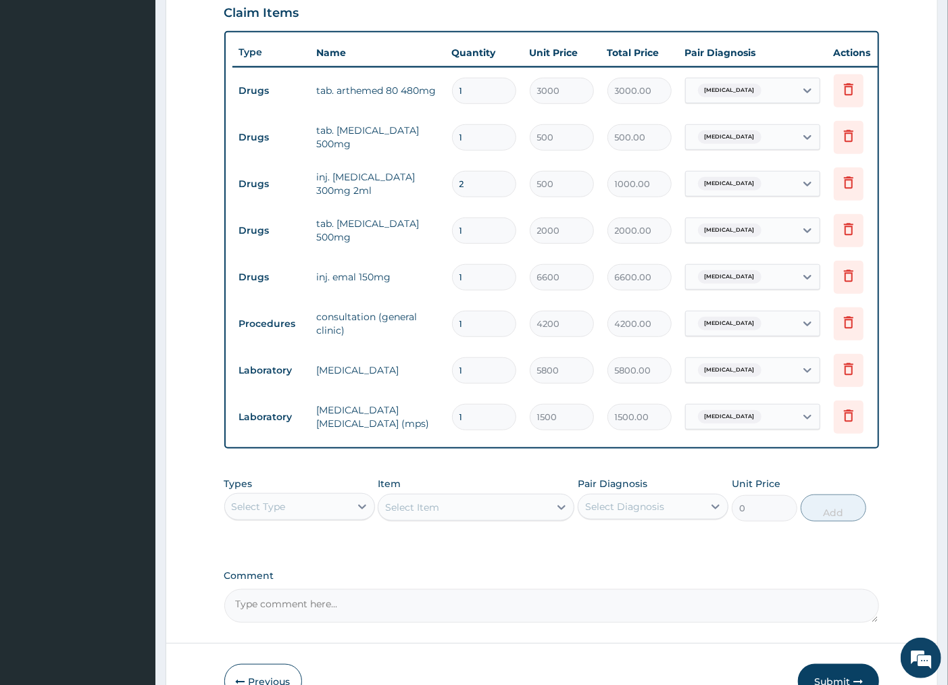
scroll to position [565, 0]
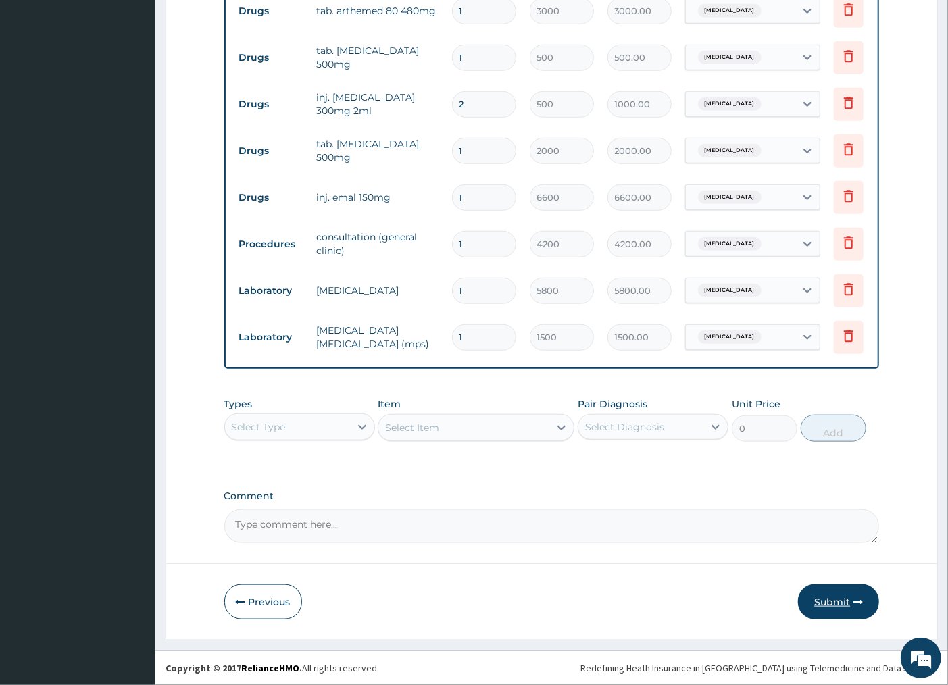
type input "2"
click at [819, 608] on button "Submit" at bounding box center [838, 602] width 81 height 35
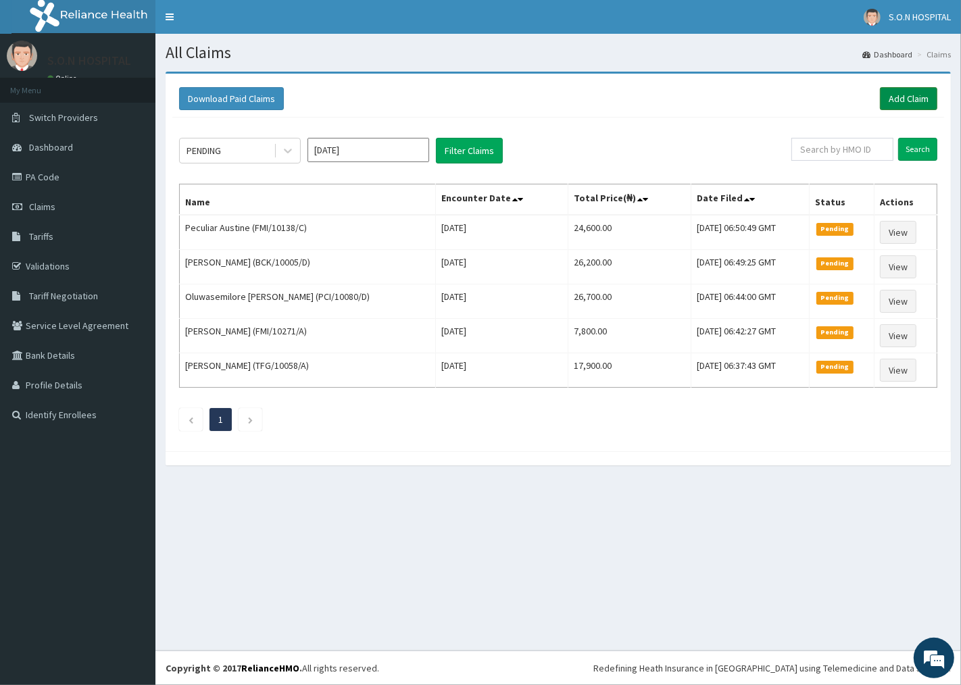
click at [900, 99] on link "Add Claim" at bounding box center [908, 98] width 57 height 23
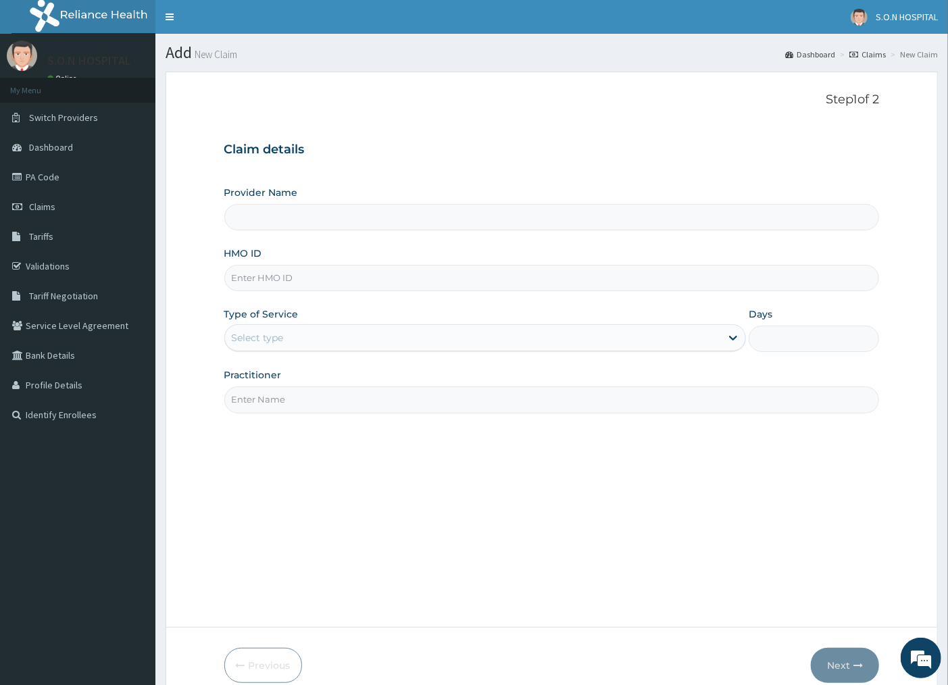
type input "SISTERS OF [GEOGRAPHIC_DATA]"
click at [299, 281] on input "HMO ID" at bounding box center [552, 278] width 656 height 26
type input "ANS/10119/A"
click at [278, 339] on div "Select type" at bounding box center [258, 338] width 52 height 14
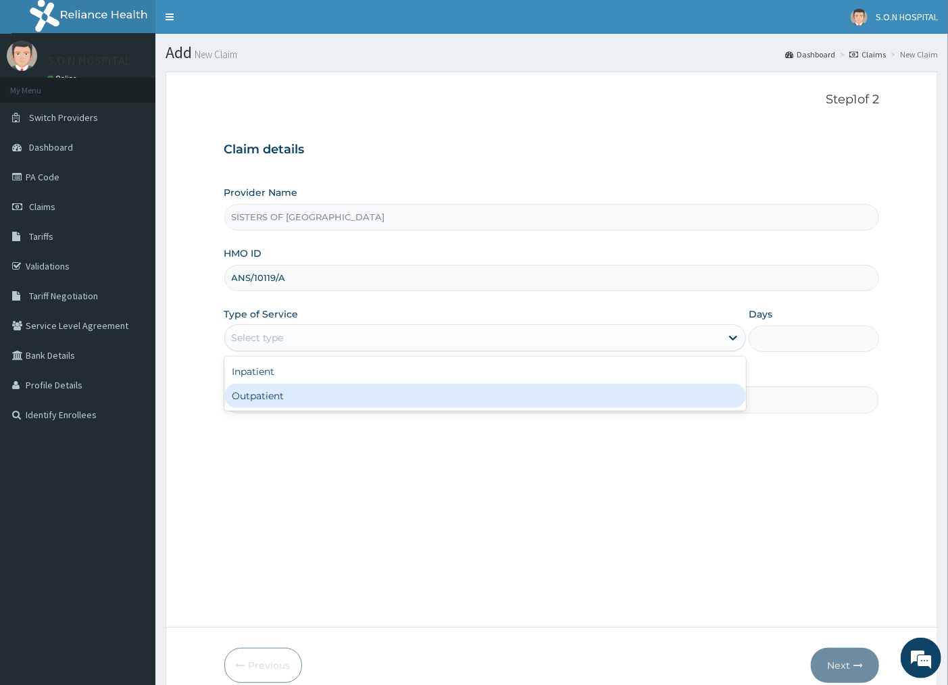
click at [292, 390] on div "Outpatient" at bounding box center [485, 396] width 522 height 24
type input "1"
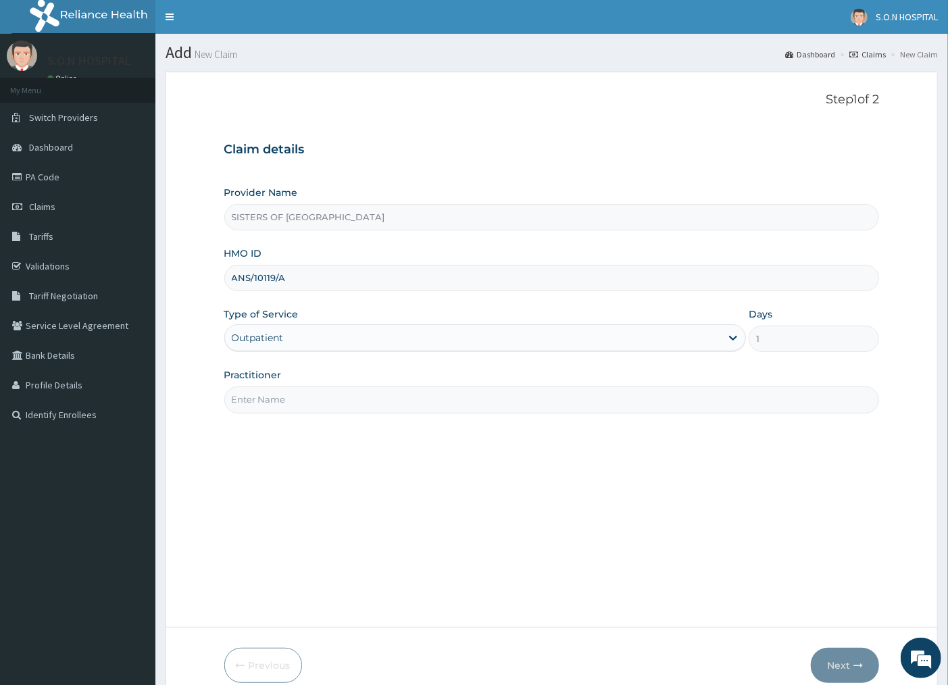
click at [293, 397] on input "Practitioner" at bounding box center [552, 400] width 656 height 26
type input "DR. INI"
click at [838, 671] on button "Next" at bounding box center [845, 665] width 68 height 35
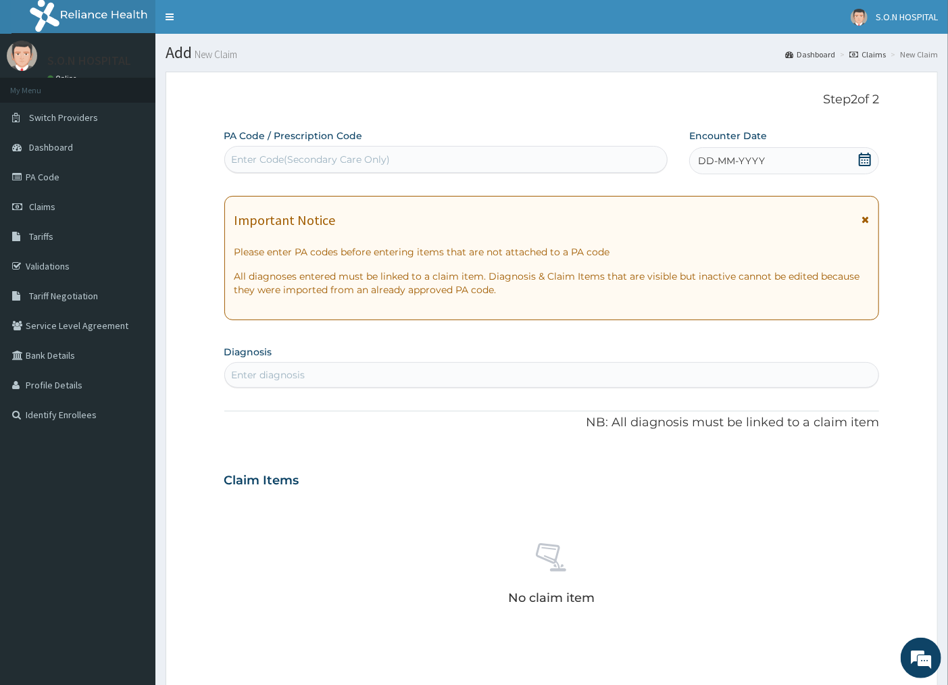
click at [387, 167] on div "Enter Code(Secondary Care Only)" at bounding box center [446, 160] width 442 height 22
type input "PA/5DB422"
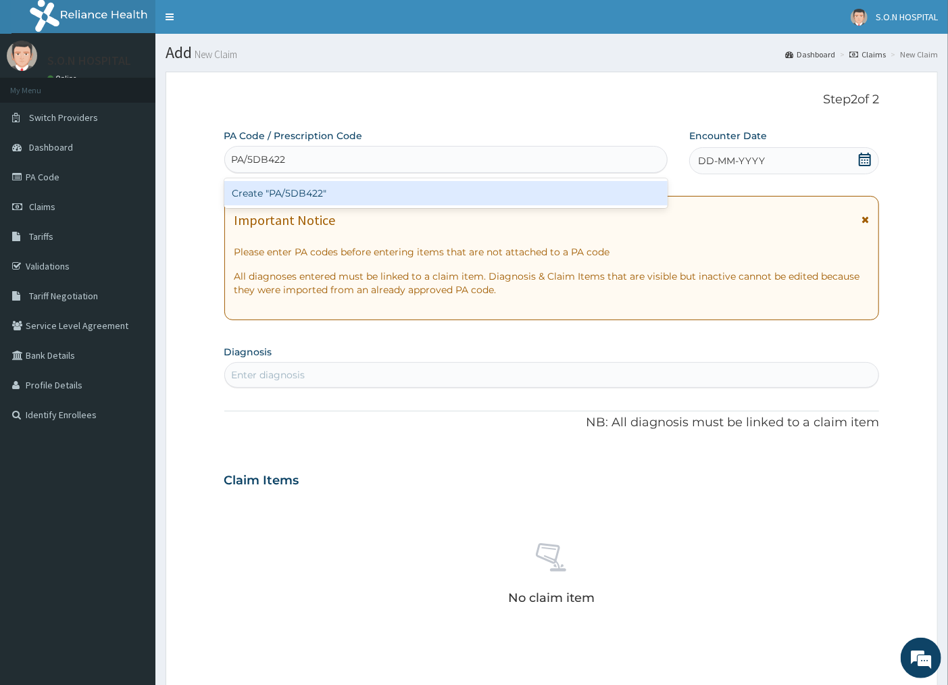
click at [384, 191] on div "Create "PA/5DB422"" at bounding box center [445, 193] width 443 height 24
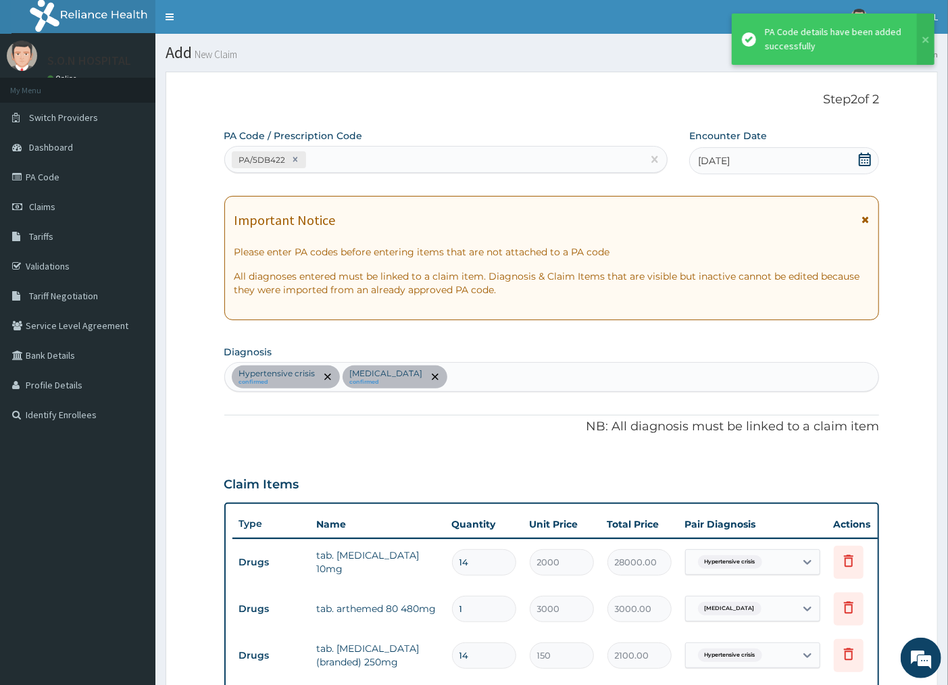
scroll to position [360, 0]
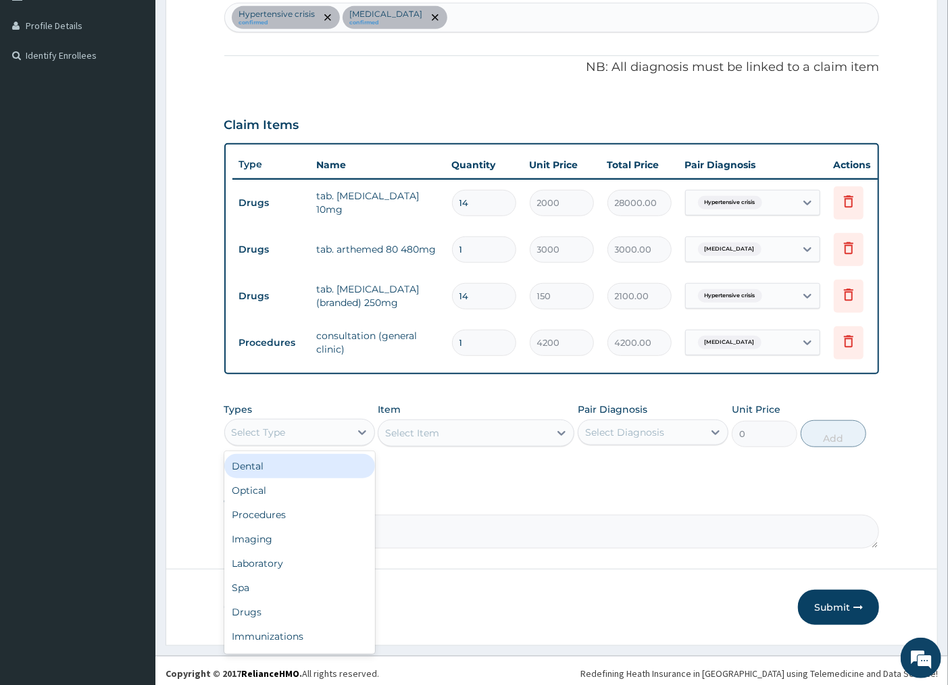
click at [299, 438] on div "Select Type" at bounding box center [287, 433] width 125 height 22
click at [300, 620] on div "Drugs" at bounding box center [299, 612] width 151 height 24
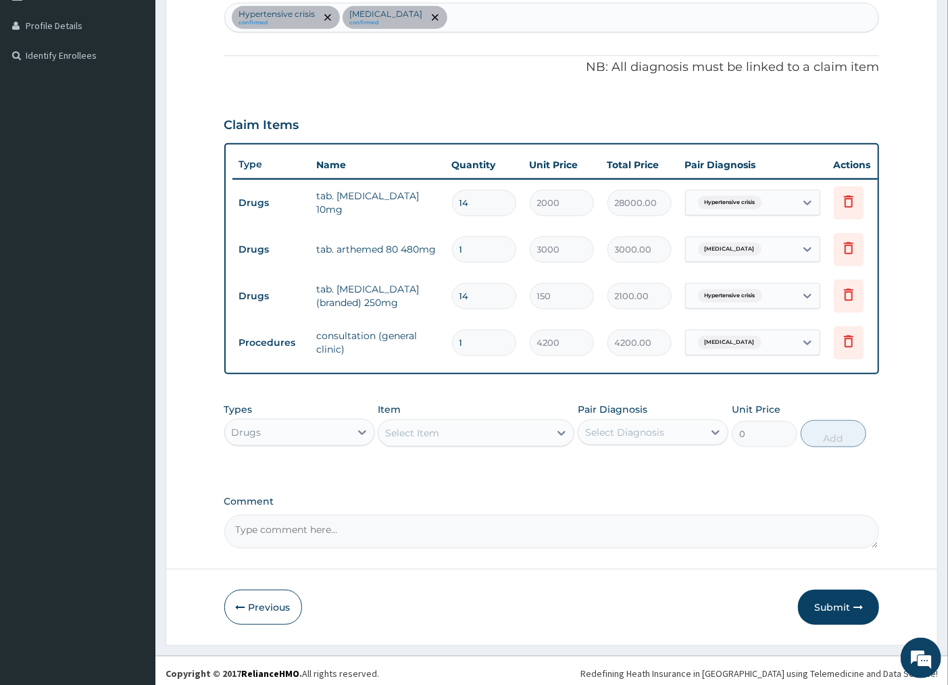
click at [480, 444] on div "Select Item" at bounding box center [464, 433] width 171 height 22
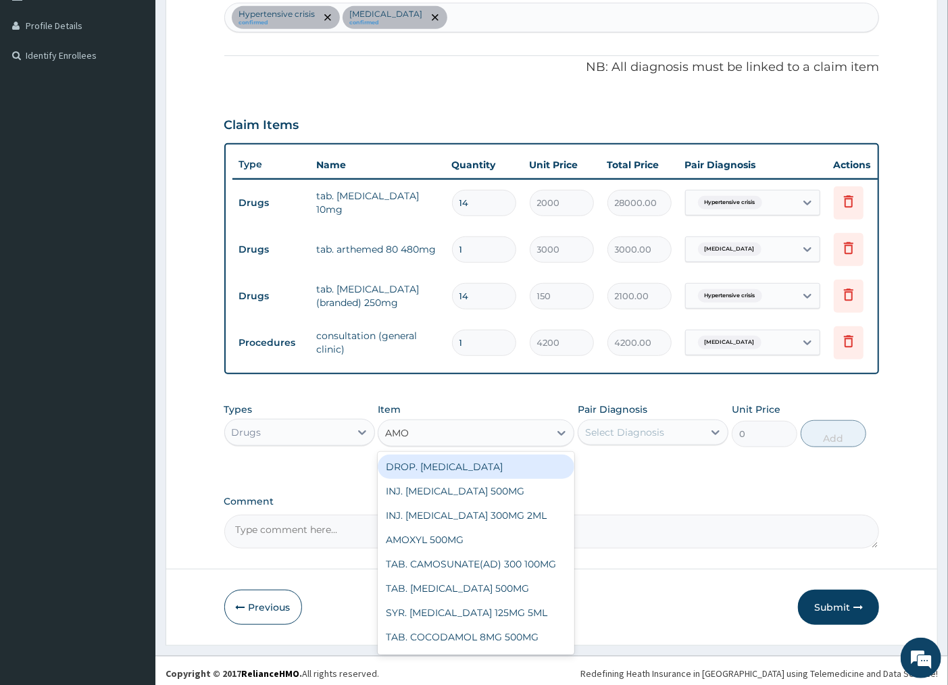
type input "AMOX"
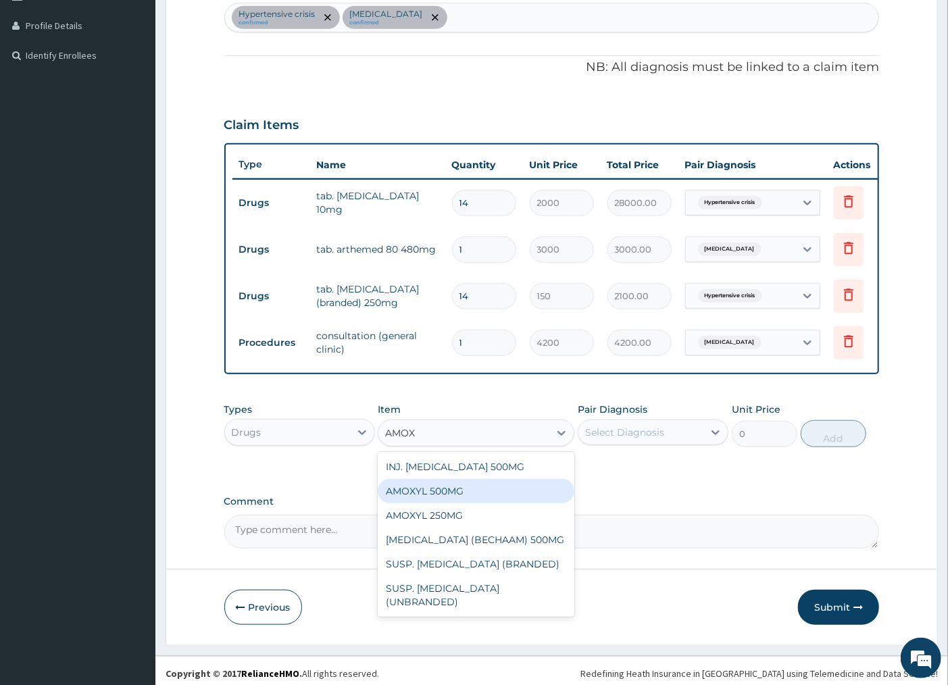
click at [463, 504] on div "AMOXYL 500MG" at bounding box center [476, 491] width 197 height 24
type input "80"
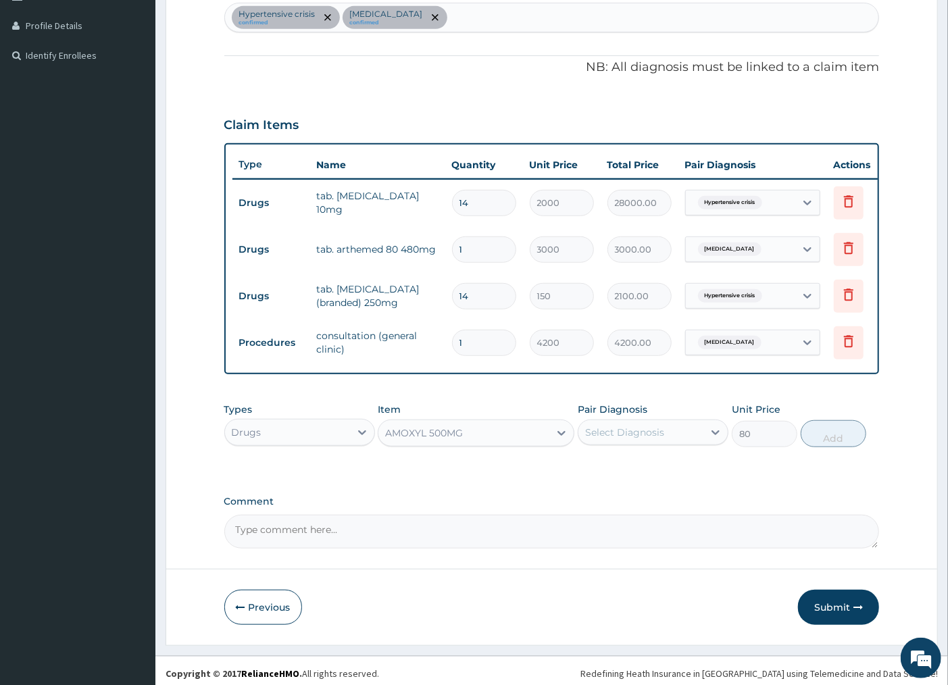
click at [654, 443] on div "Select Diagnosis" at bounding box center [641, 433] width 125 height 22
click at [625, 500] on label "Malaria, unspecified" at bounding box center [642, 494] width 84 height 14
checkbox input "true"
click at [835, 447] on button "Add" at bounding box center [834, 433] width 66 height 27
type input "0"
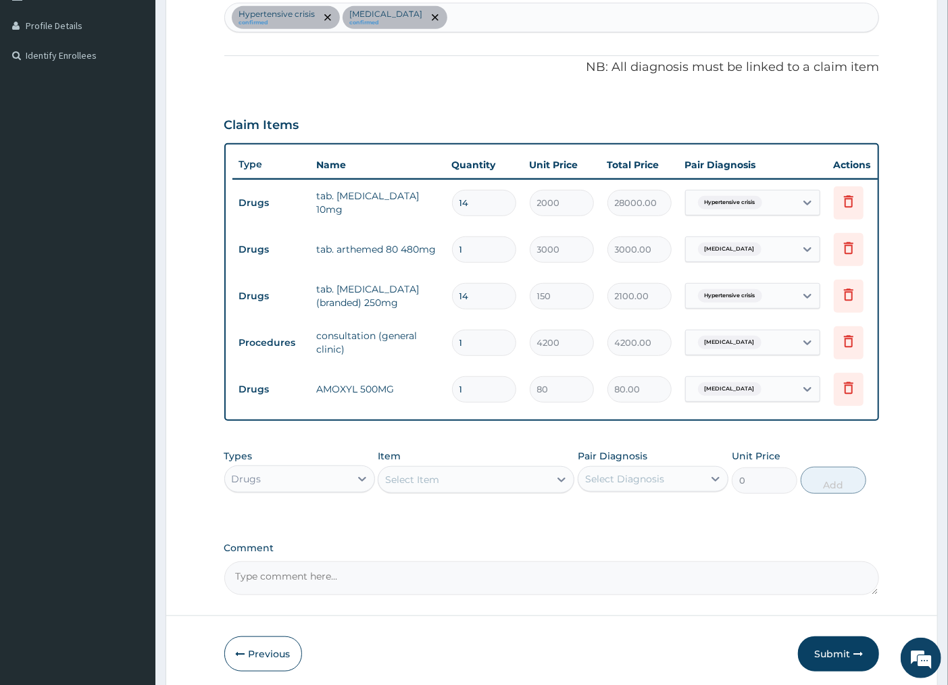
click at [494, 394] on input "1" at bounding box center [484, 389] width 64 height 26
type input "0.00"
type input "2"
type input "160.00"
type input "20"
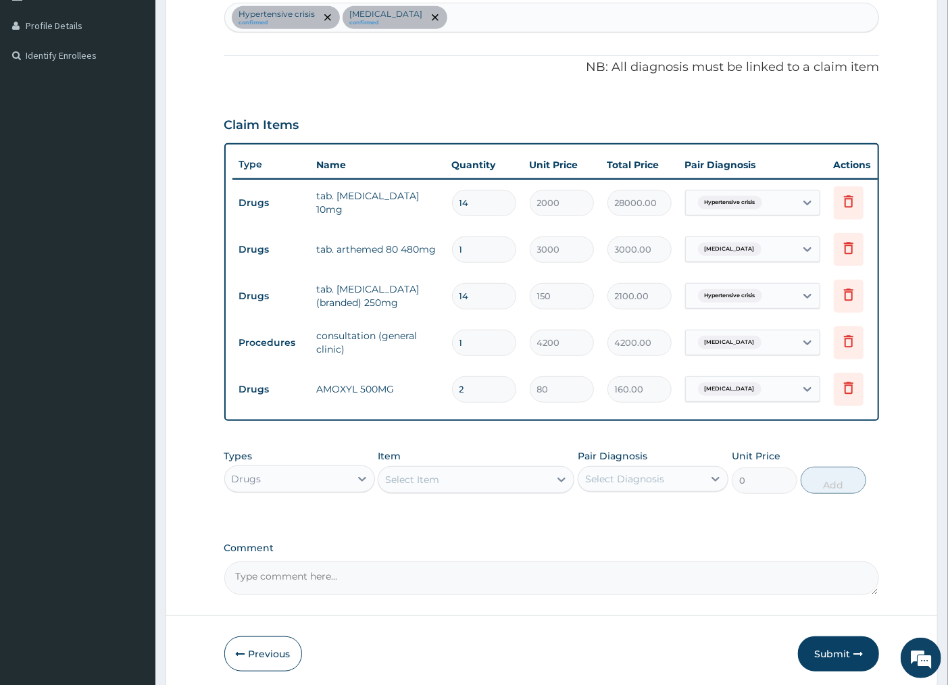
type input "1600.00"
type input "20"
click at [821, 664] on button "Submit" at bounding box center [838, 654] width 81 height 35
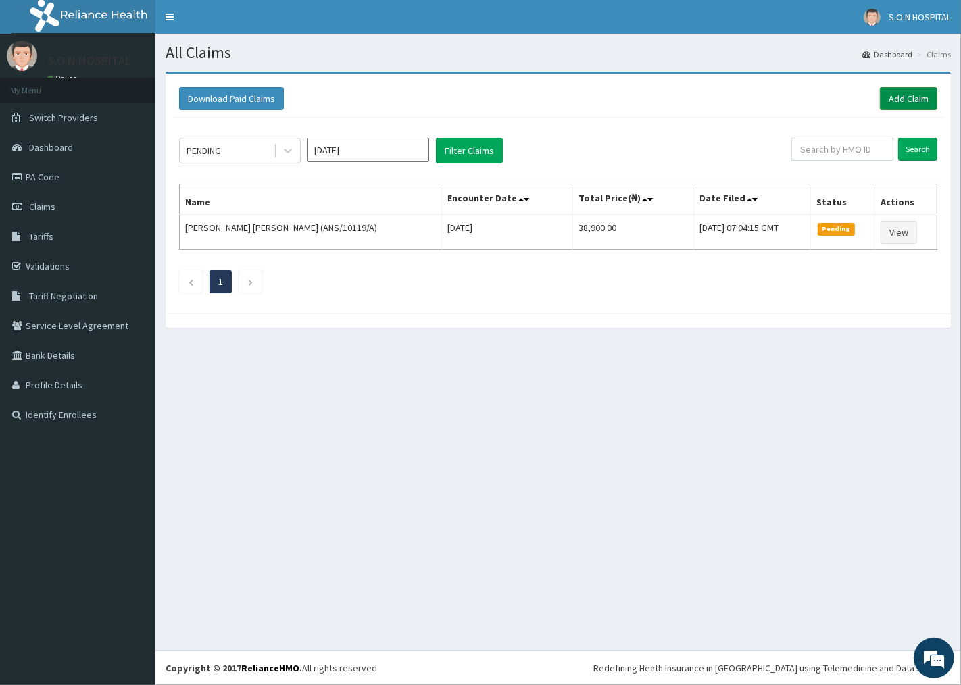
click at [917, 102] on link "Add Claim" at bounding box center [908, 98] width 57 height 23
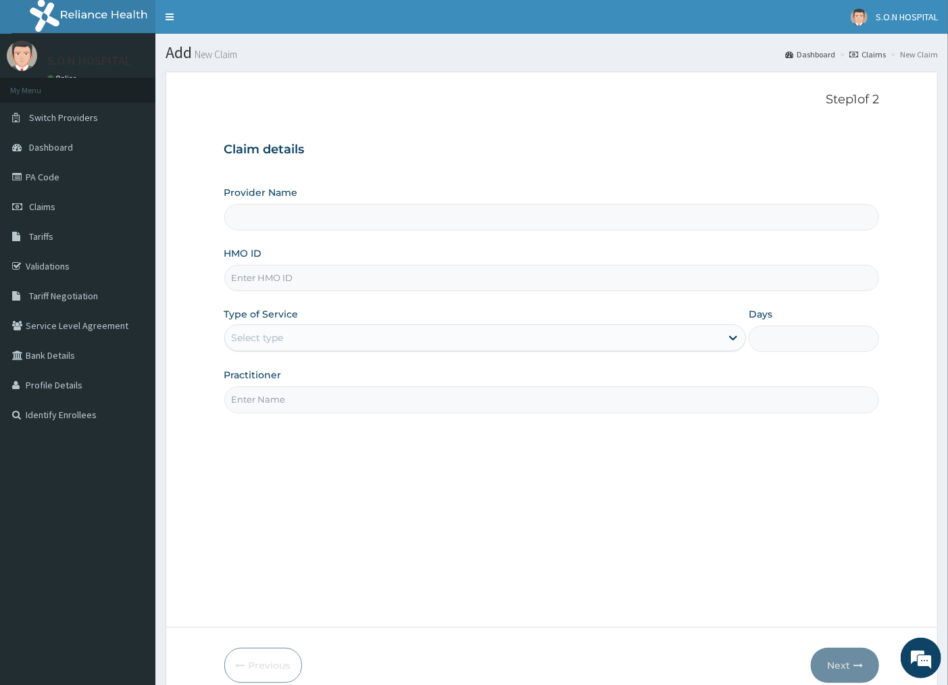
type input "SISTERS OF [GEOGRAPHIC_DATA]"
type input "FMI/10003/E"
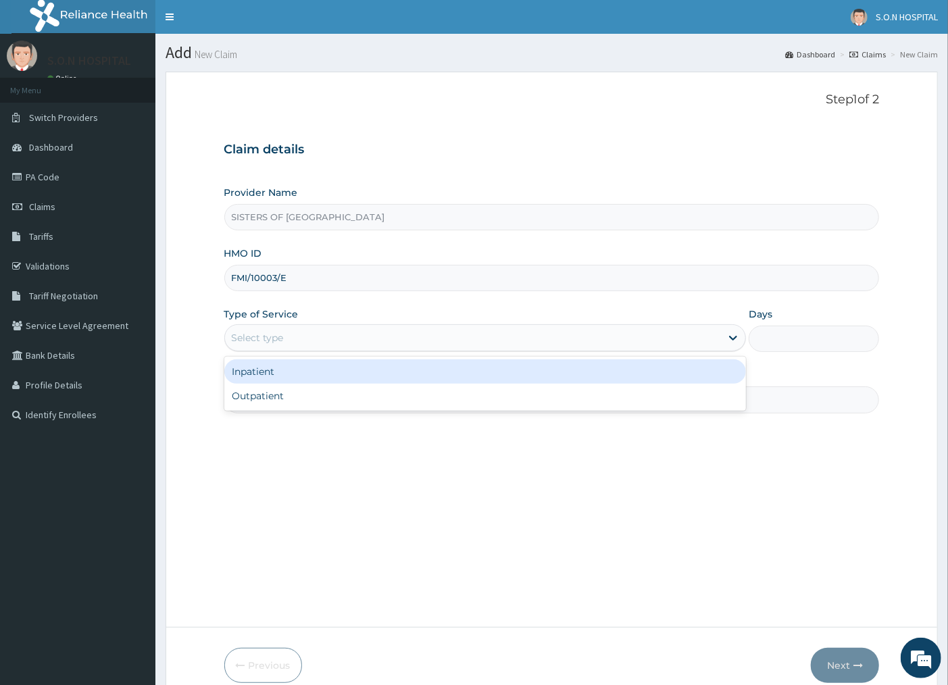
click at [354, 341] on div "Select type" at bounding box center [473, 338] width 497 height 22
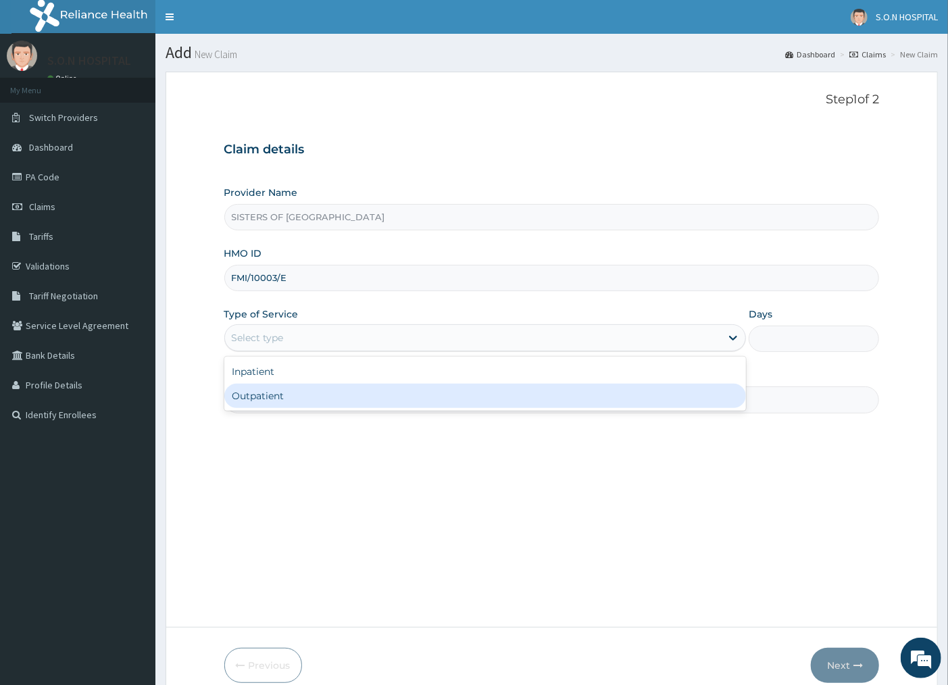
click at [325, 404] on div "Outpatient" at bounding box center [485, 396] width 522 height 24
type input "1"
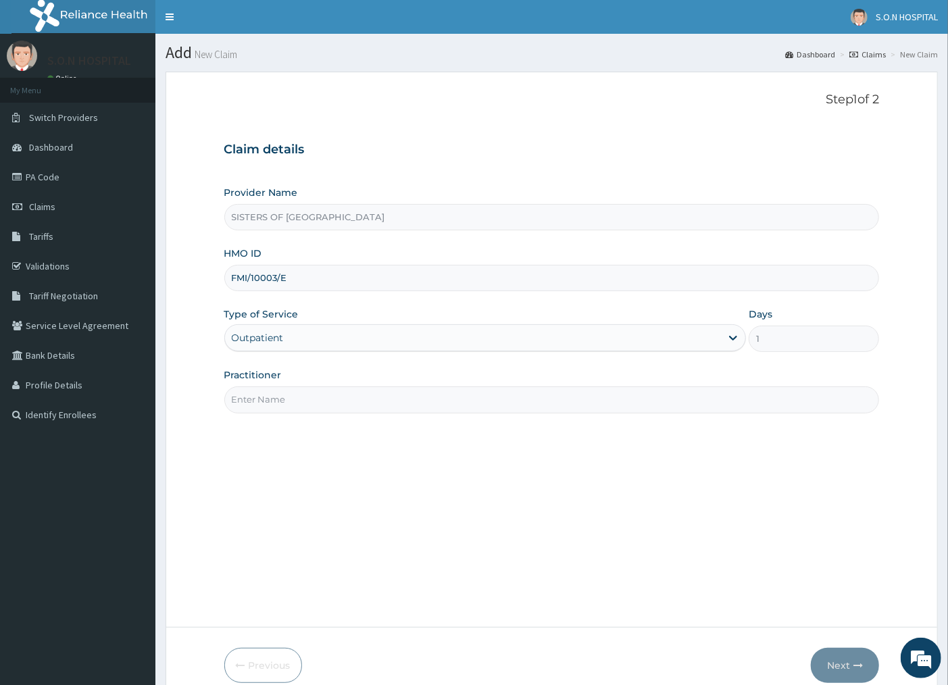
click at [325, 404] on input "Practitioner" at bounding box center [552, 400] width 656 height 26
type input "[PERSON_NAME]"
click at [836, 668] on button "Next" at bounding box center [845, 665] width 68 height 35
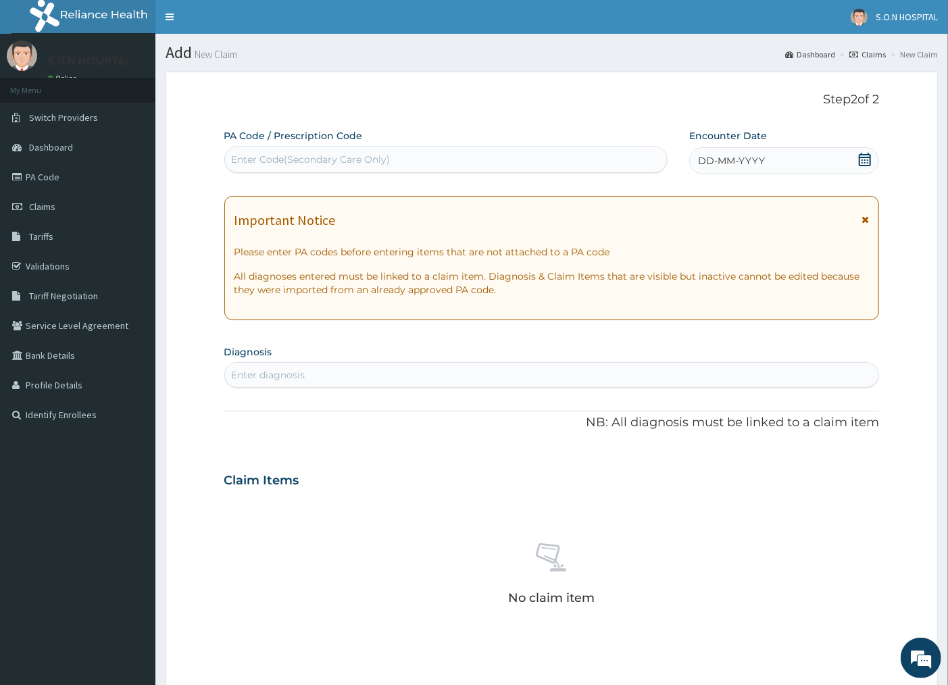
click at [291, 153] on div "Enter Code(Secondary Care Only)" at bounding box center [311, 160] width 159 height 14
type input "PA/863ADD"
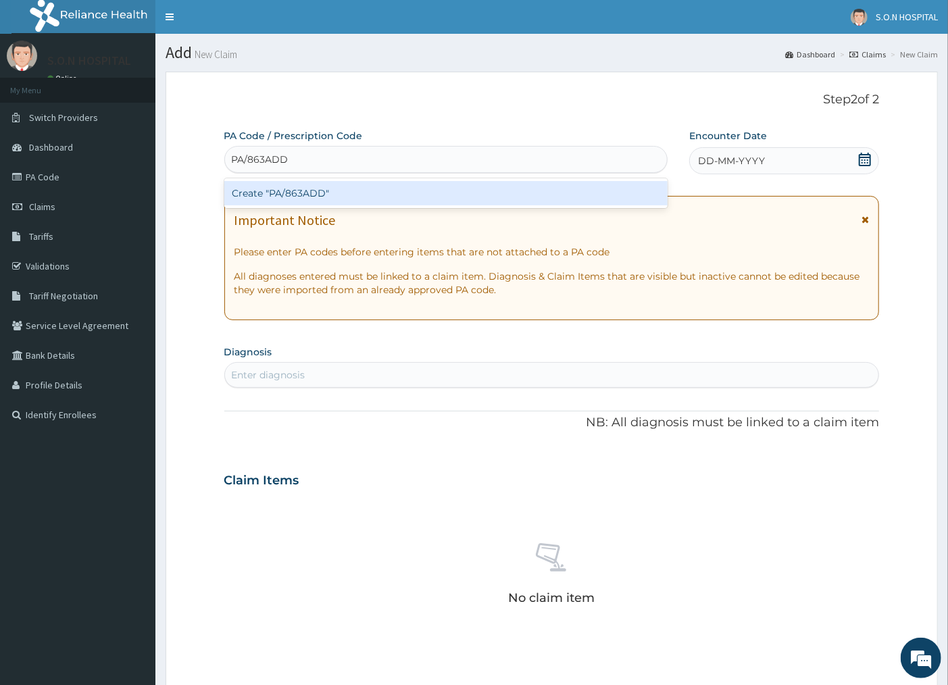
click at [285, 197] on div "Create "PA/863ADD"" at bounding box center [445, 193] width 443 height 24
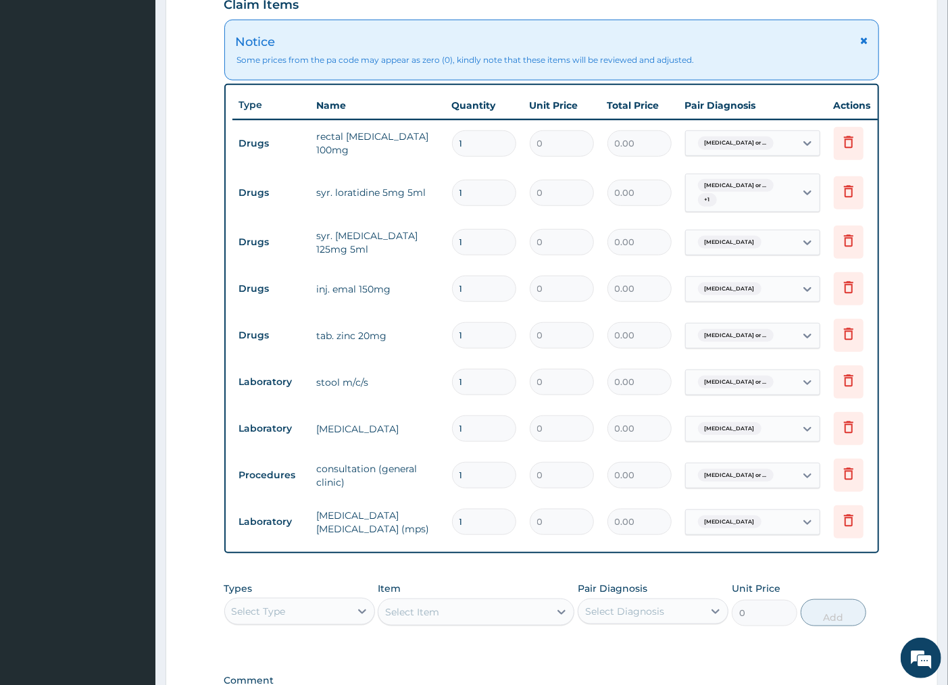
scroll to position [454, 0]
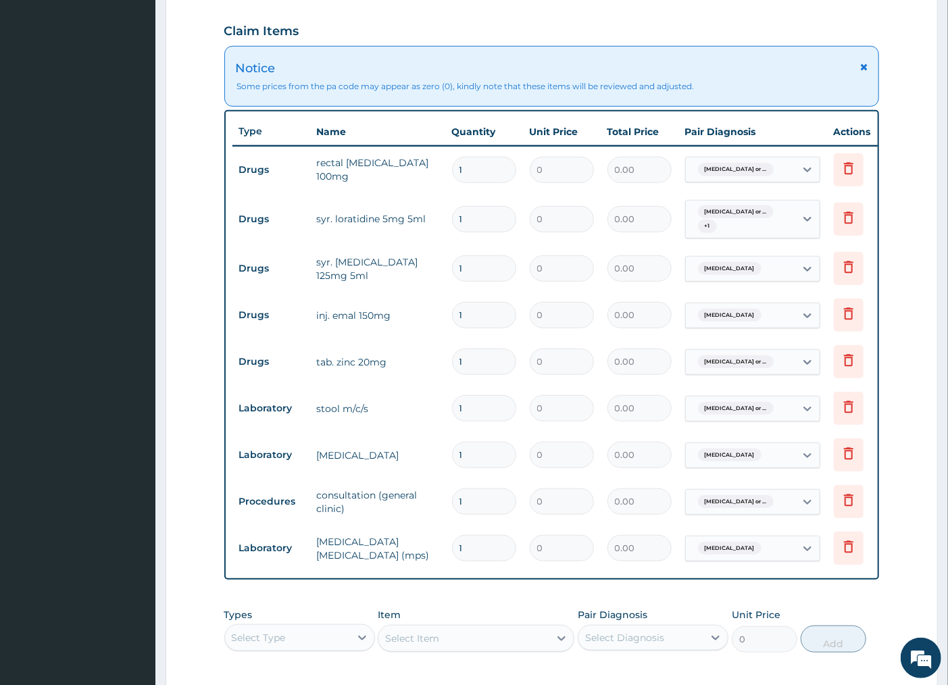
click at [481, 174] on input "1" at bounding box center [484, 170] width 64 height 26
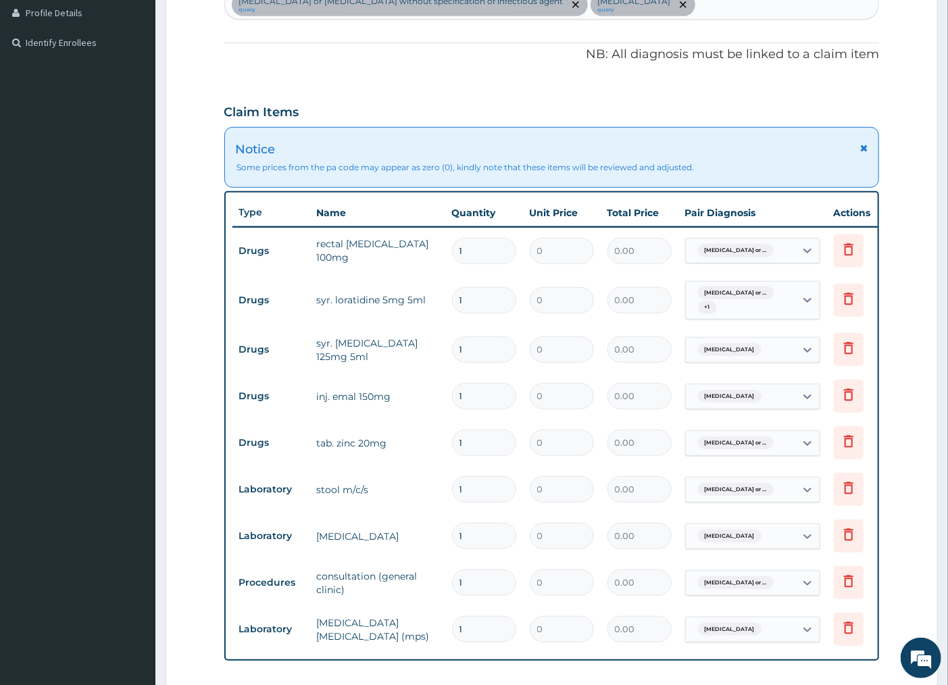
scroll to position [303, 0]
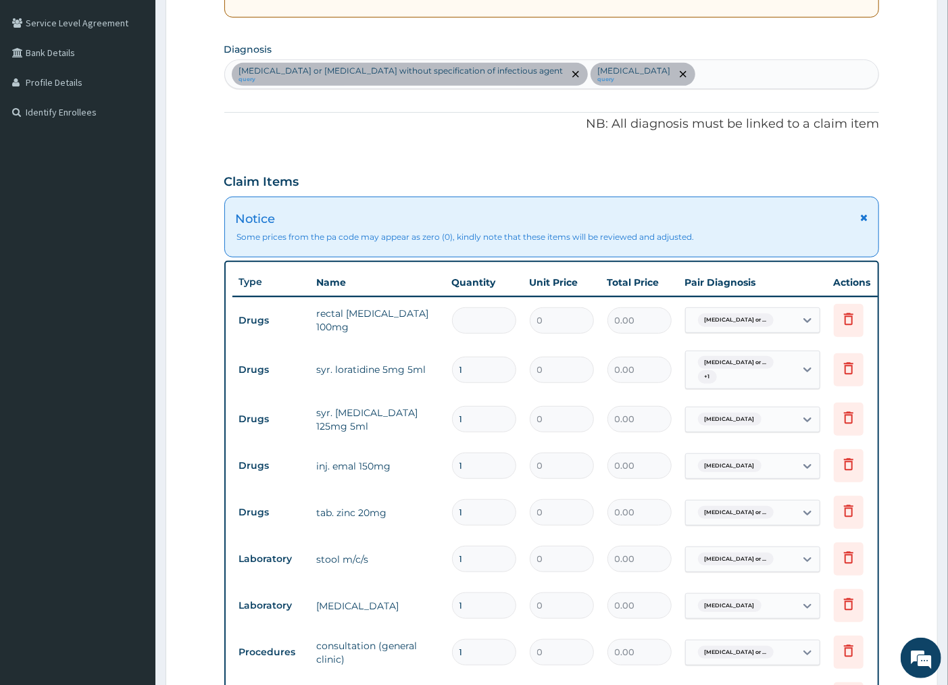
type input "2"
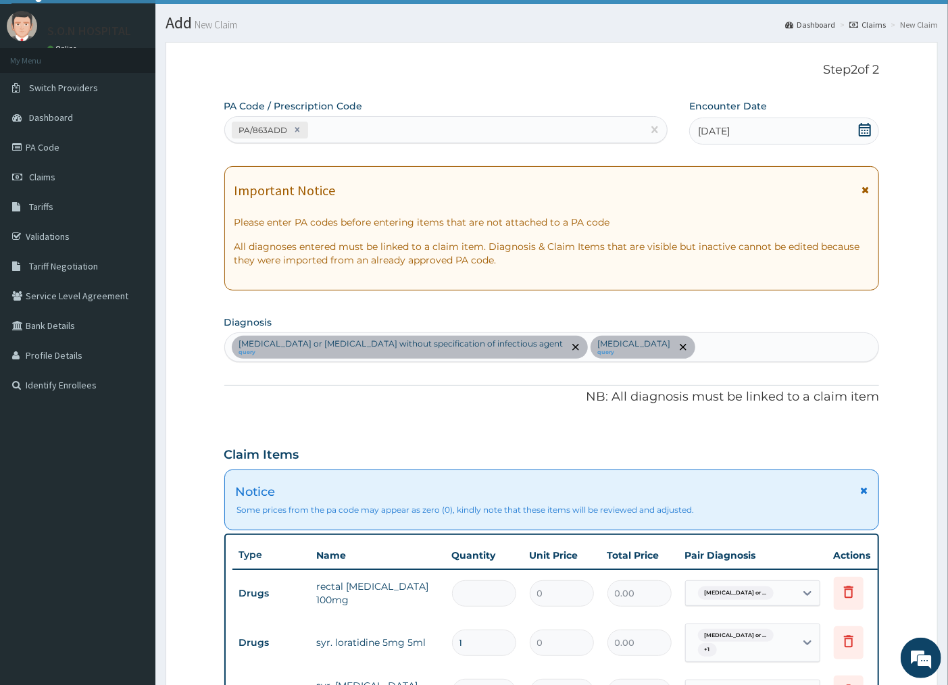
scroll to position [3, 0]
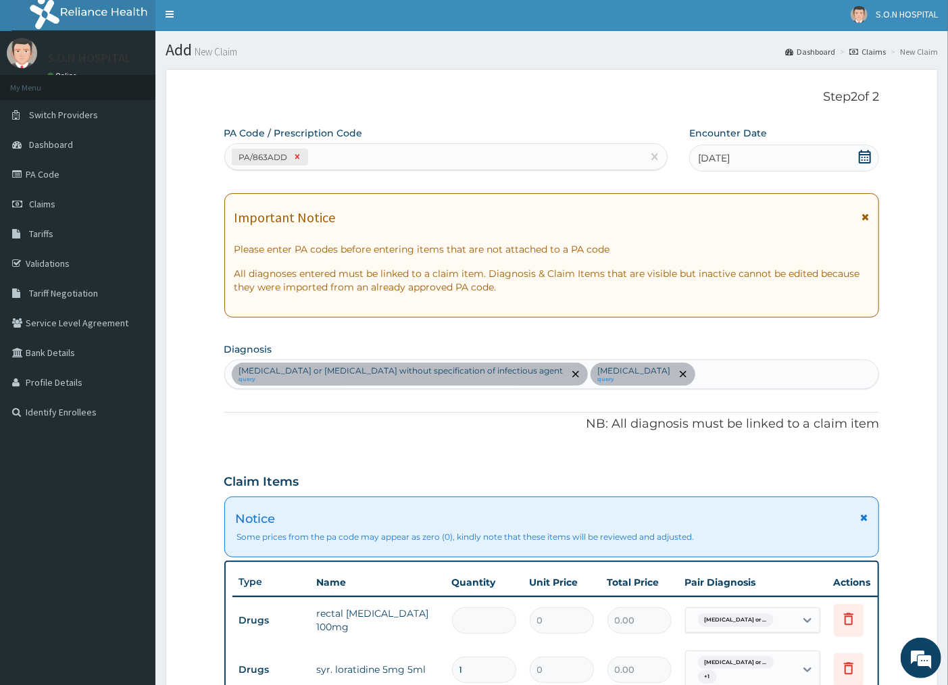
click at [296, 151] on div at bounding box center [297, 157] width 15 height 16
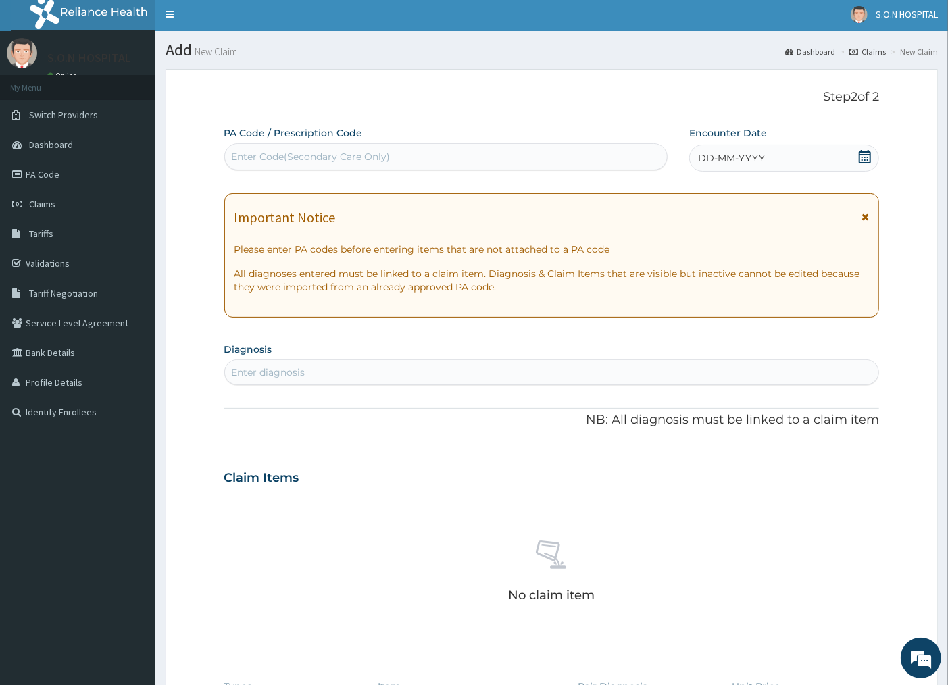
click at [271, 157] on div "Enter Code(Secondary Care Only)" at bounding box center [311, 157] width 159 height 14
type input "PA/863ADD"
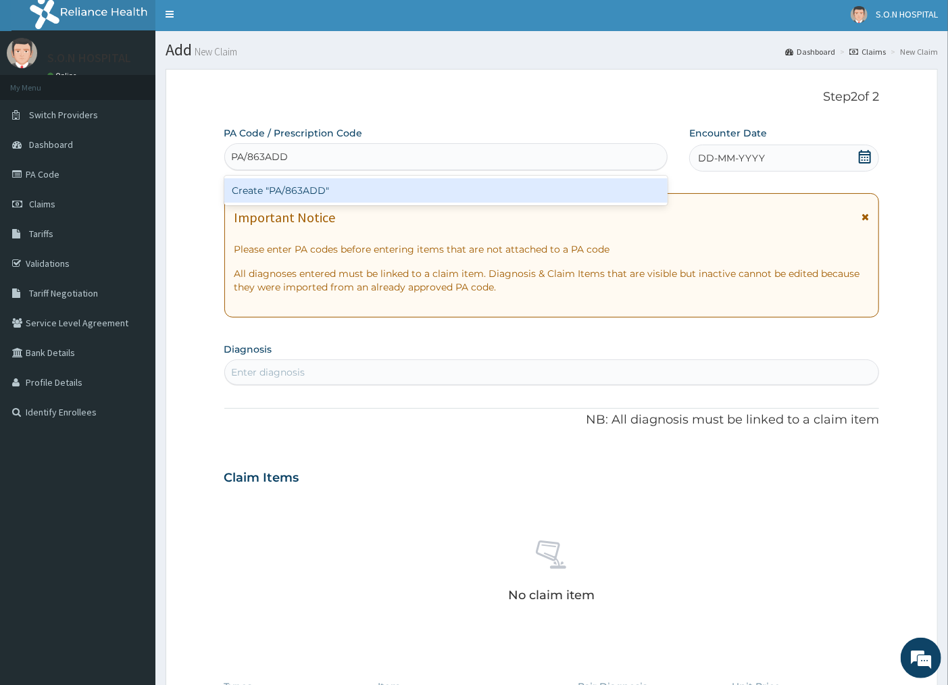
click at [314, 189] on div "Create "PA/863ADD"" at bounding box center [445, 190] width 443 height 24
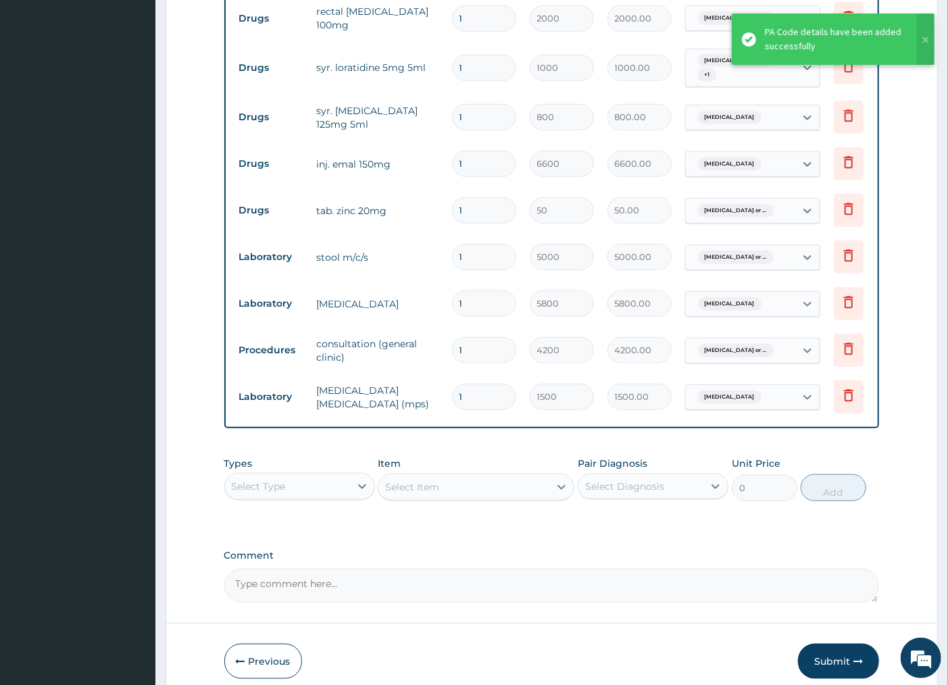
scroll to position [449, 0]
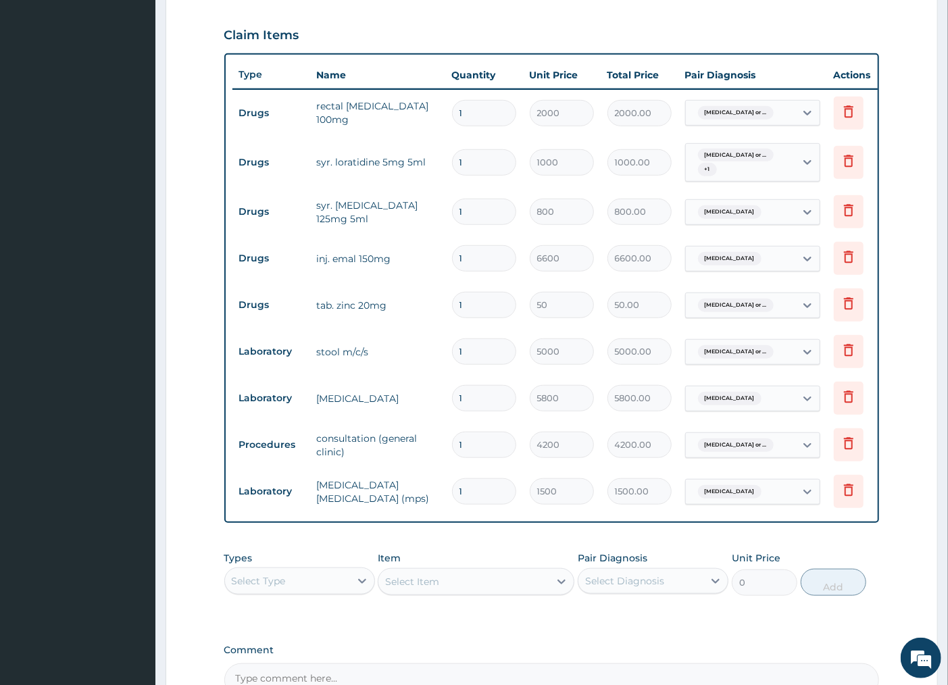
click at [478, 301] on input "1" at bounding box center [484, 305] width 64 height 26
type input "10"
type input "500.00"
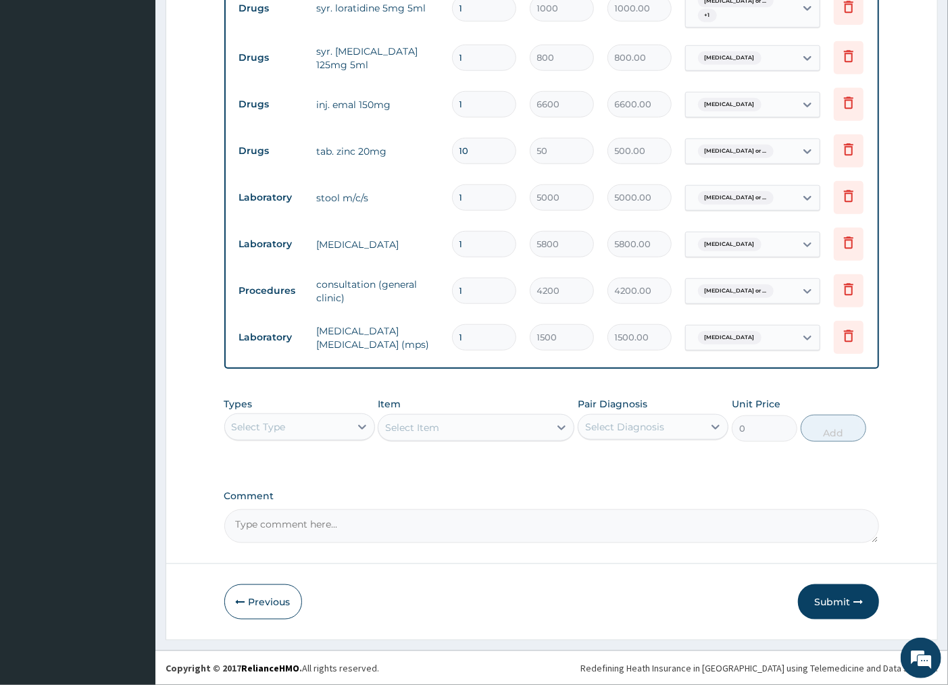
scroll to position [618, 0]
type input "10"
drag, startPoint x: 833, startPoint y: 607, endPoint x: 845, endPoint y: 576, distance: 33.1
click at [833, 607] on button "Submit" at bounding box center [838, 602] width 81 height 35
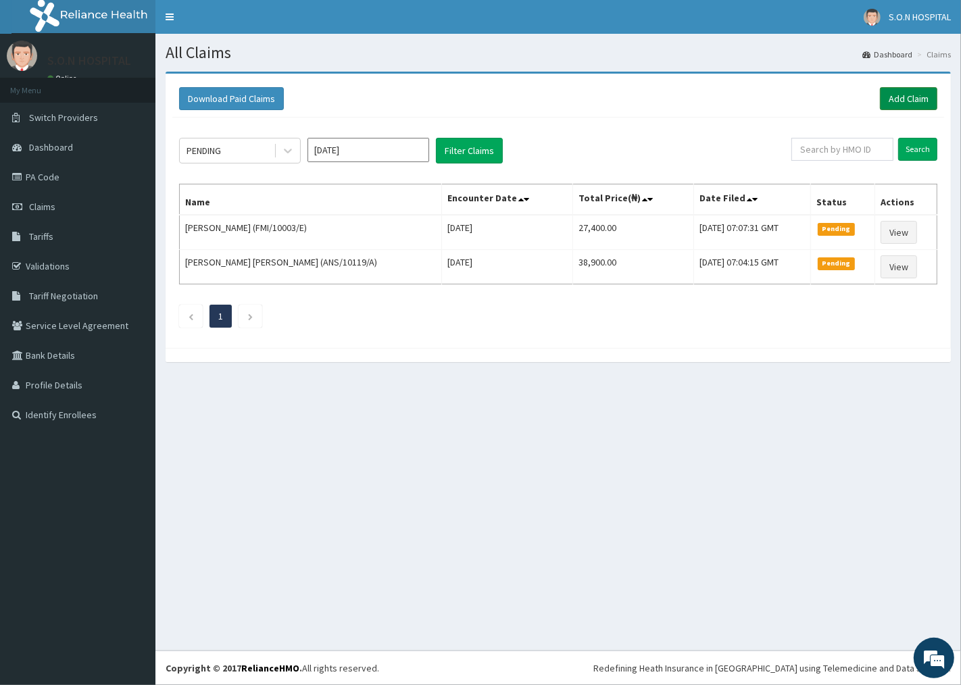
click at [904, 95] on link "Add Claim" at bounding box center [908, 98] width 57 height 23
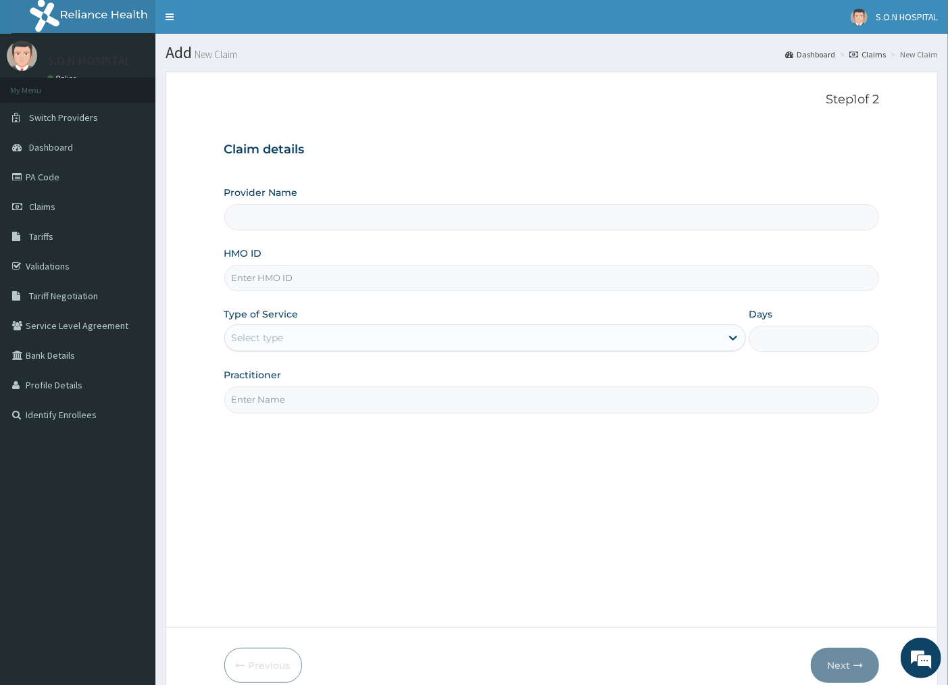
type input "SISTERS OF [GEOGRAPHIC_DATA]"
click at [341, 279] on input "HMO ID" at bounding box center [552, 278] width 656 height 26
type input "FMI/10003/E"
click at [354, 335] on div "Select type" at bounding box center [473, 338] width 497 height 22
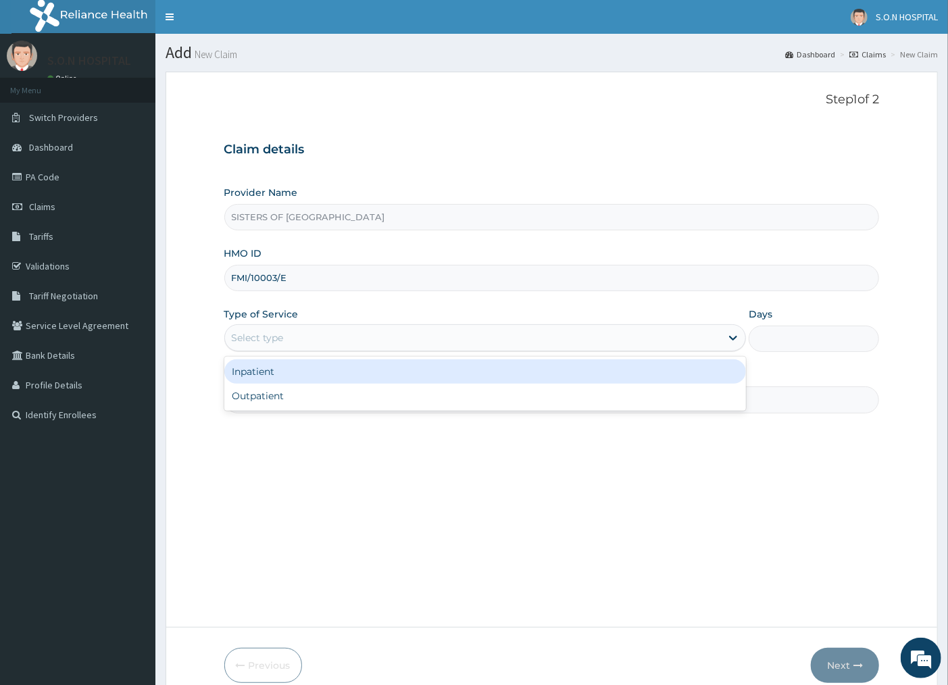
click at [347, 370] on div "Inpatient" at bounding box center [485, 372] width 522 height 24
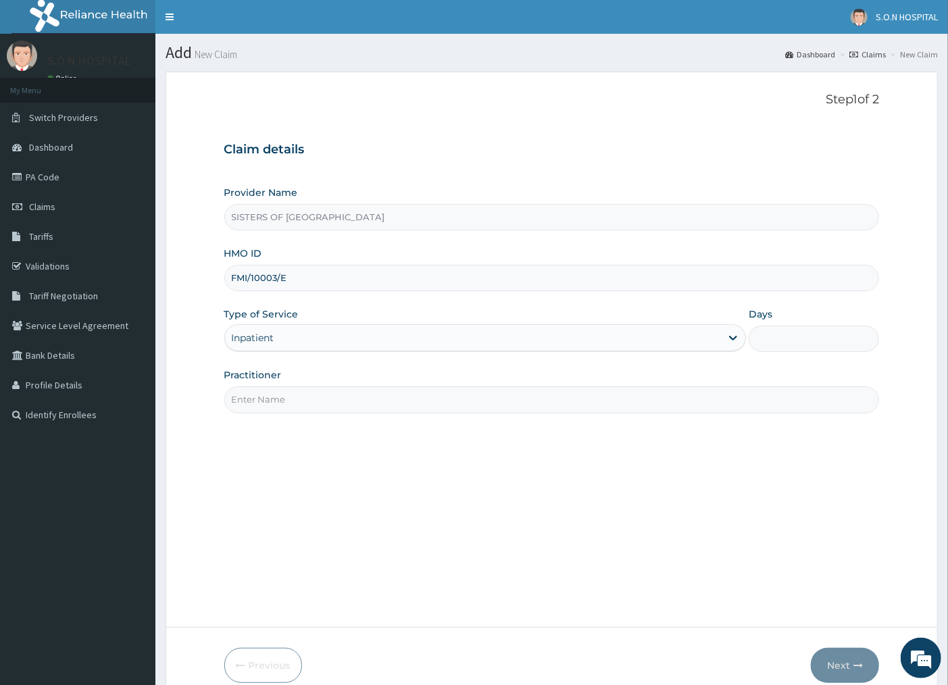
click at [389, 401] on input "Practitioner" at bounding box center [552, 400] width 656 height 26
type input "DR. IBEH"
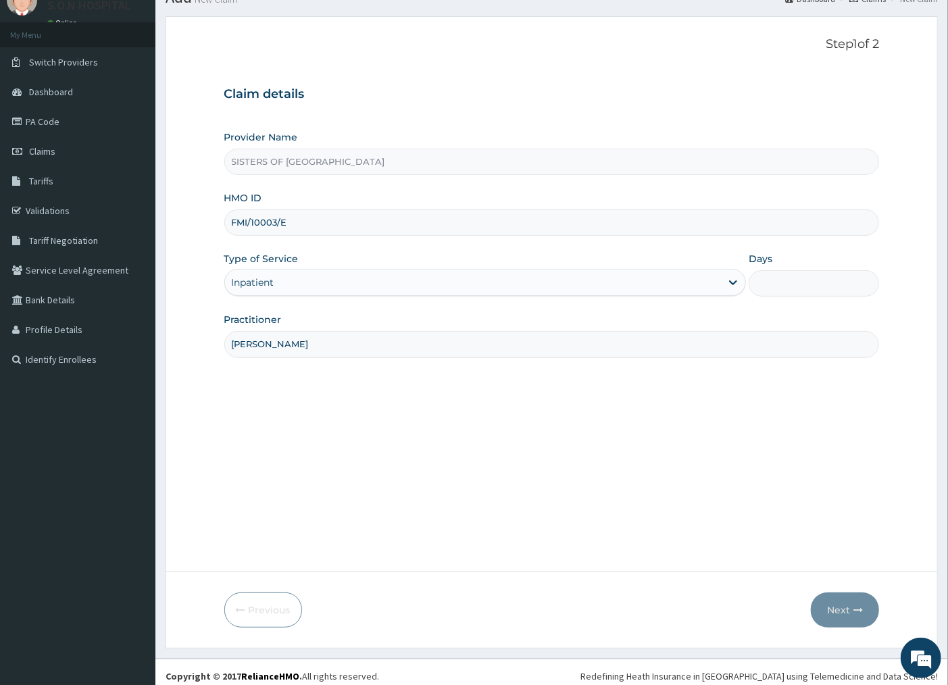
scroll to position [64, 0]
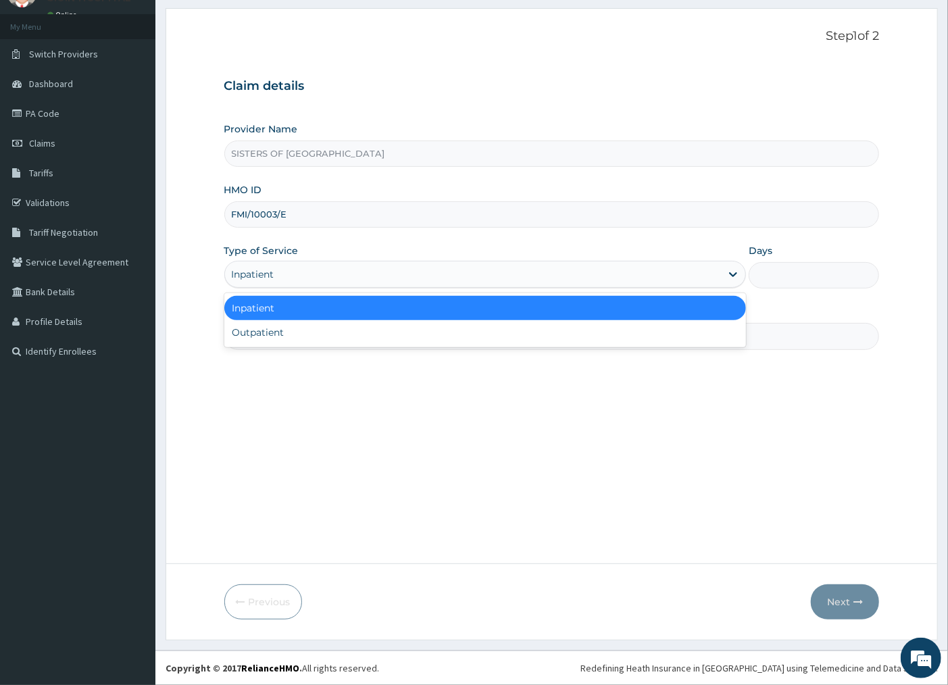
click at [354, 279] on div "Inpatient" at bounding box center [473, 275] width 497 height 22
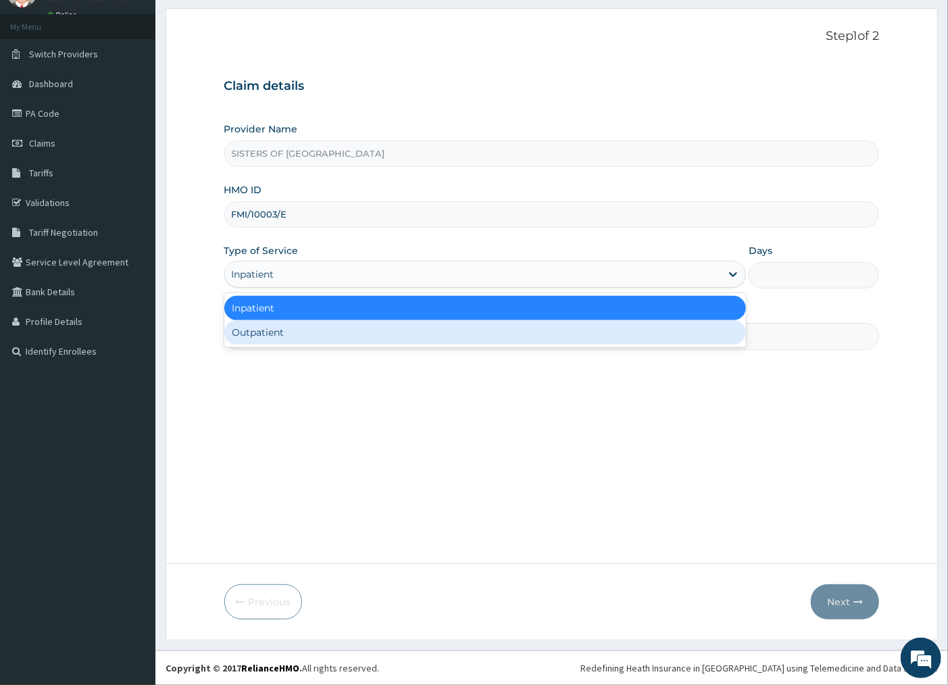
click at [333, 332] on div "Outpatient" at bounding box center [485, 332] width 522 height 24
type input "1"
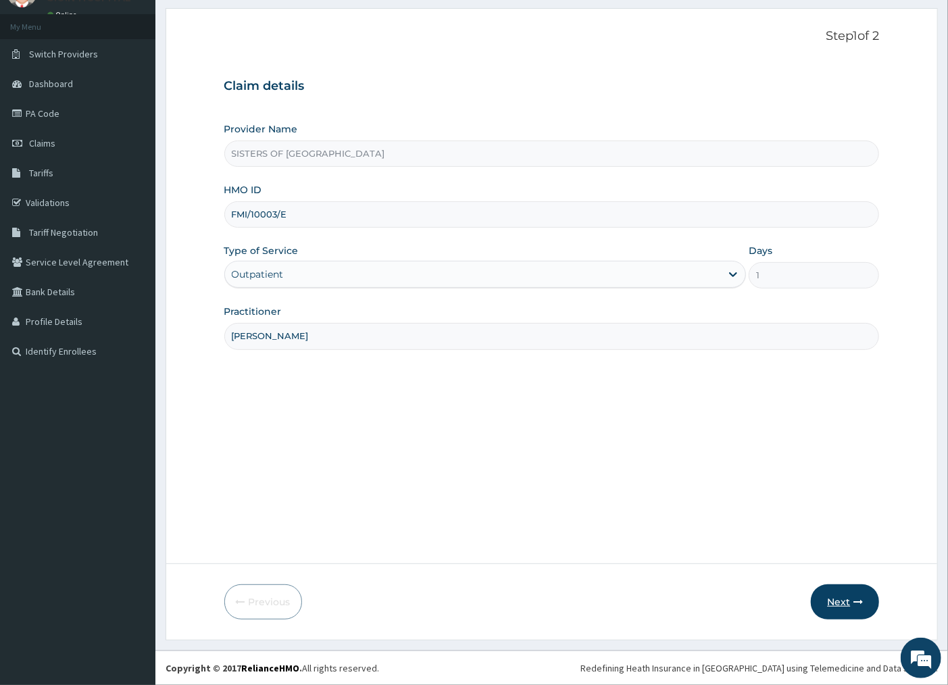
click at [846, 608] on button "Next" at bounding box center [845, 602] width 68 height 35
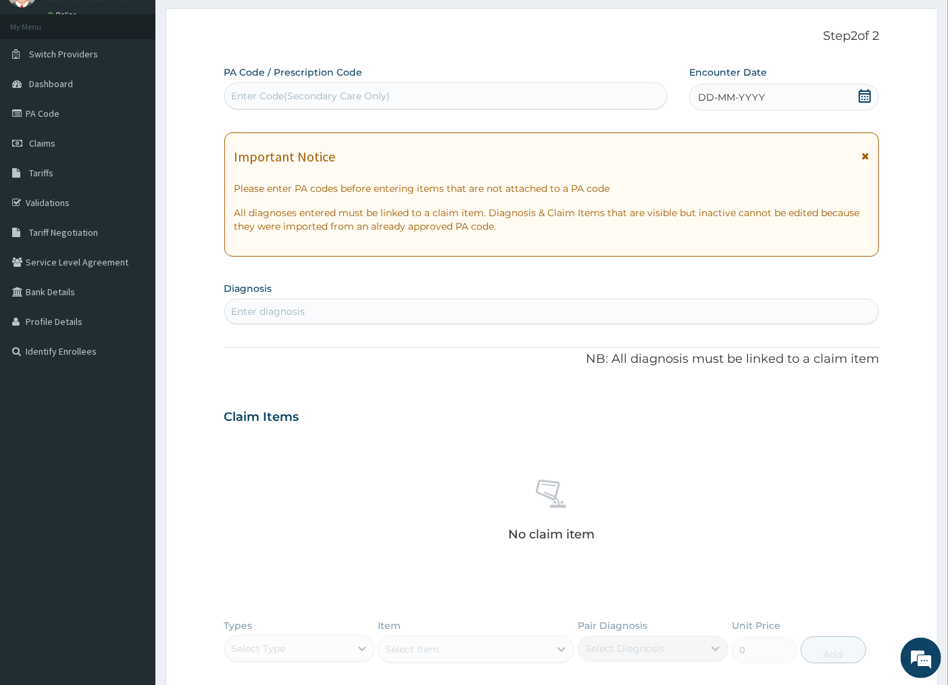
click at [343, 97] on div "Enter Code(Secondary Care Only)" at bounding box center [311, 96] width 159 height 14
type input "PA/60BDD0"
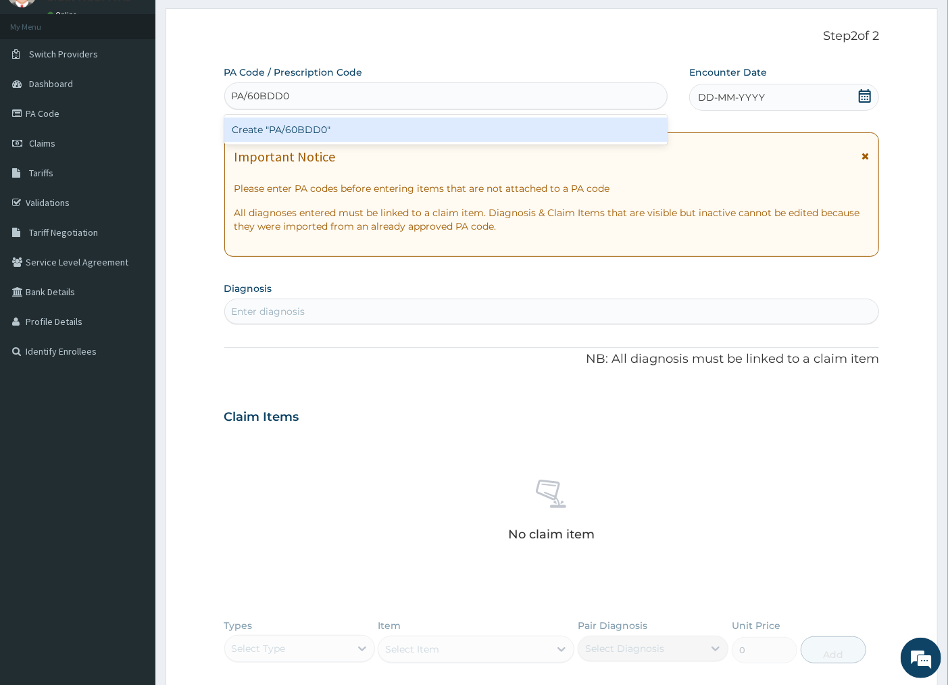
click at [333, 134] on div "Create "PA/60BDD0"" at bounding box center [445, 130] width 443 height 24
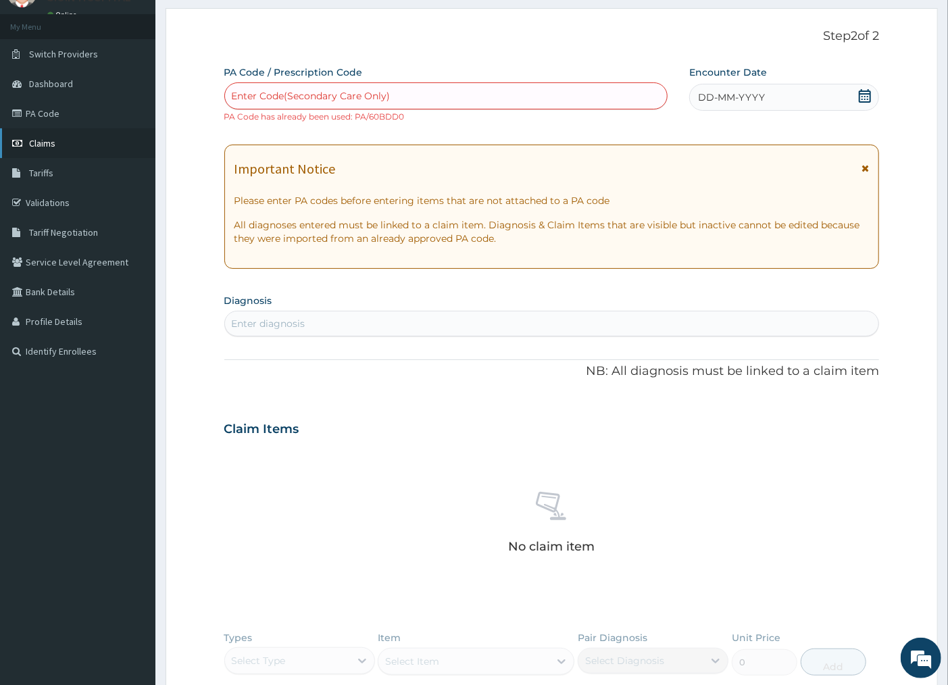
click at [62, 149] on link "Claims" at bounding box center [77, 143] width 155 height 30
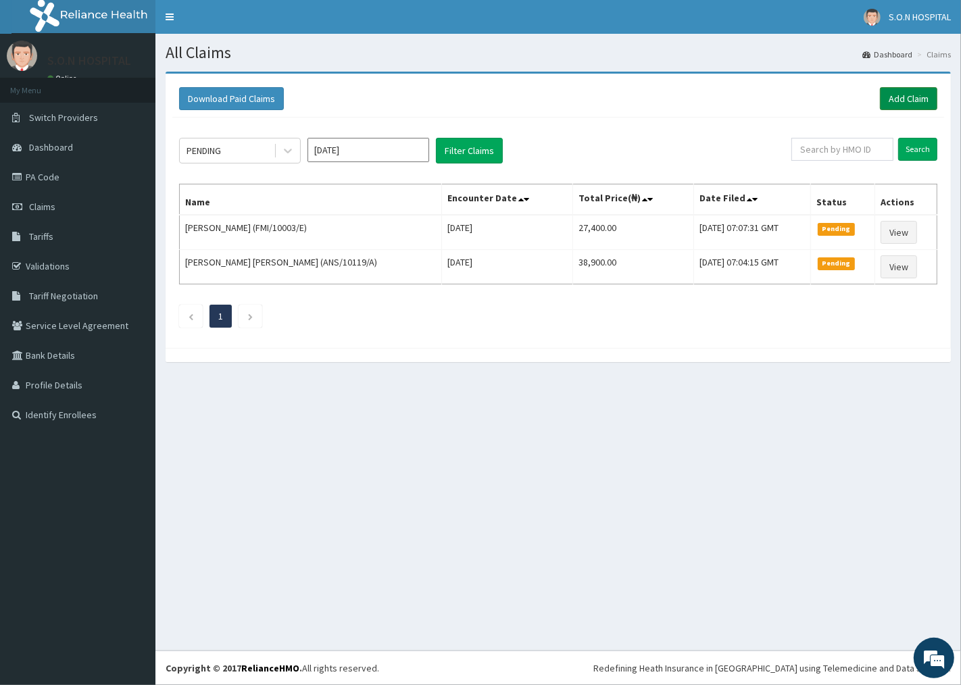
click at [906, 103] on link "Add Claim" at bounding box center [908, 98] width 57 height 23
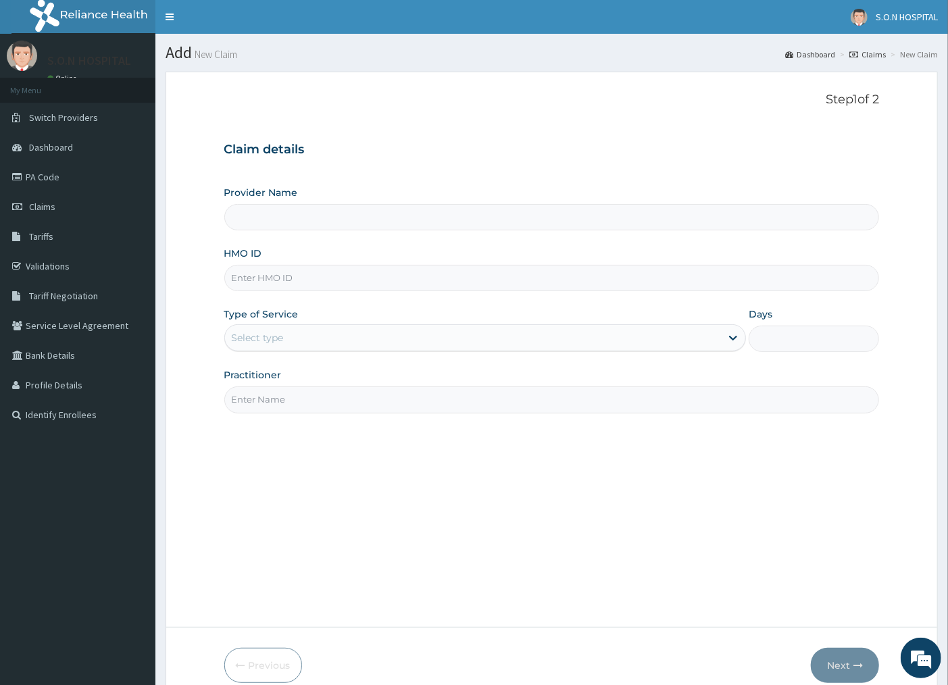
click at [374, 280] on input "HMO ID" at bounding box center [552, 278] width 656 height 26
type input "SISTERS OF [GEOGRAPHIC_DATA]"
type input "FMI/10003/B"
click at [406, 343] on div "Select type" at bounding box center [473, 338] width 497 height 22
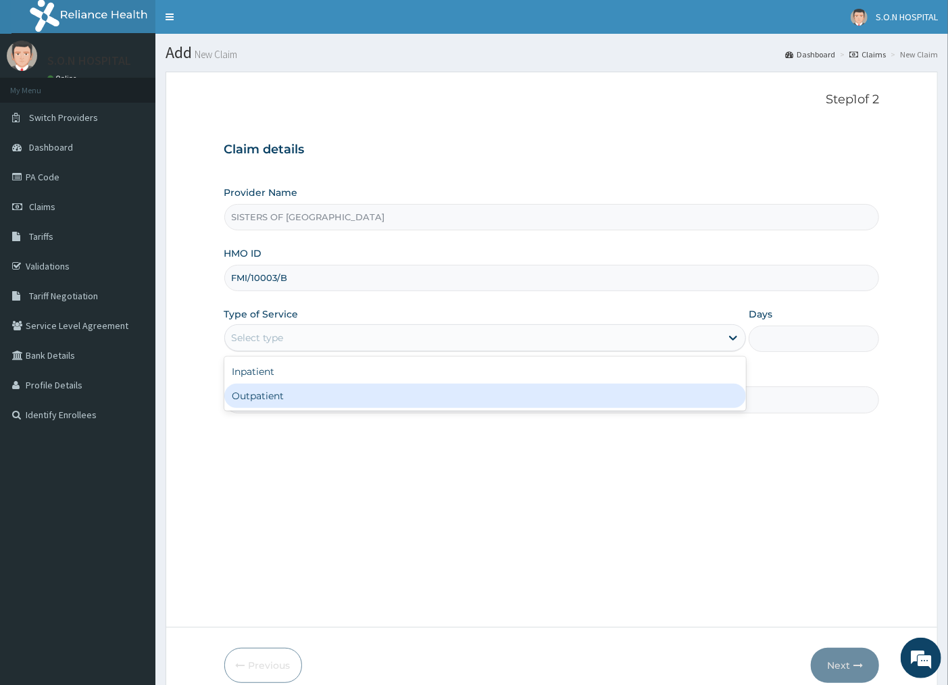
click at [410, 401] on div "Outpatient" at bounding box center [485, 396] width 522 height 24
type input "1"
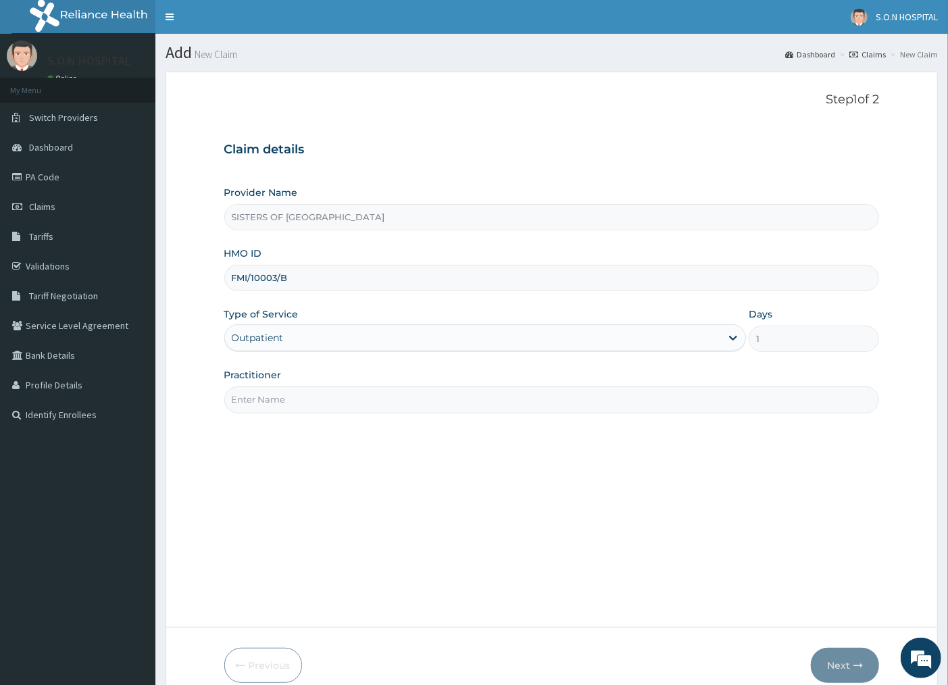
click at [410, 401] on input "Practitioner" at bounding box center [552, 400] width 656 height 26
type input "DR. INI"
click at [825, 671] on button "Next" at bounding box center [845, 665] width 68 height 35
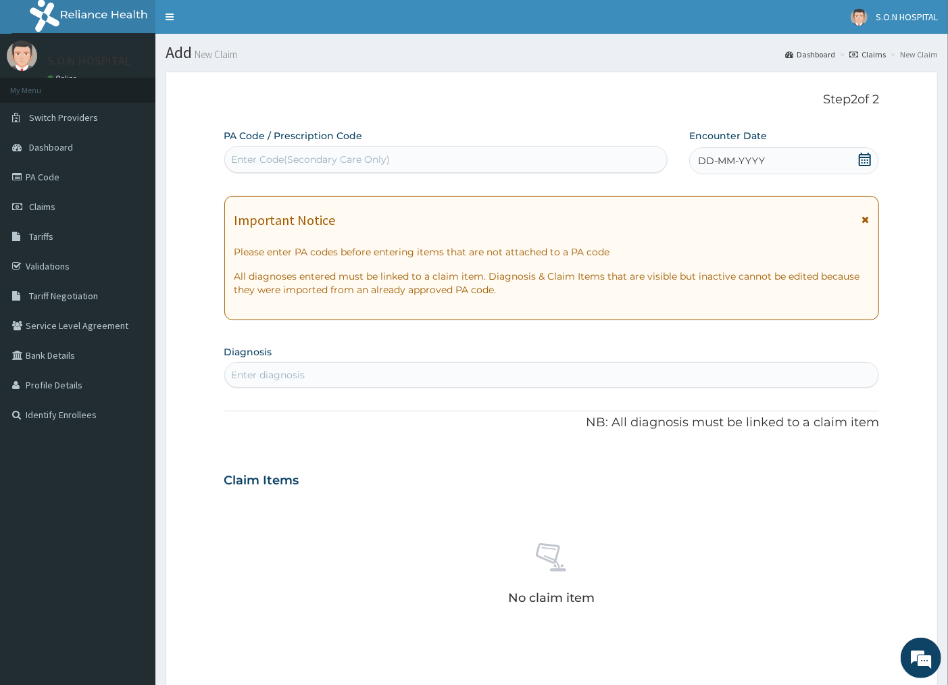
click at [366, 160] on div "Enter Code(Secondary Care Only)" at bounding box center [311, 160] width 159 height 14
type input "PA/9812A9"
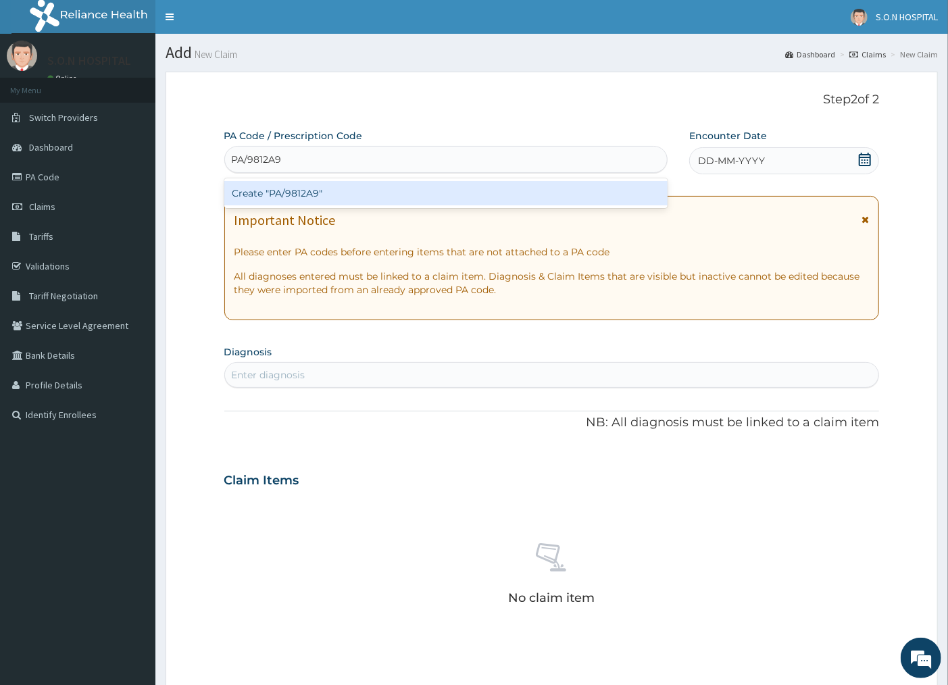
click at [316, 189] on div "Create "PA/9812A9"" at bounding box center [445, 193] width 443 height 24
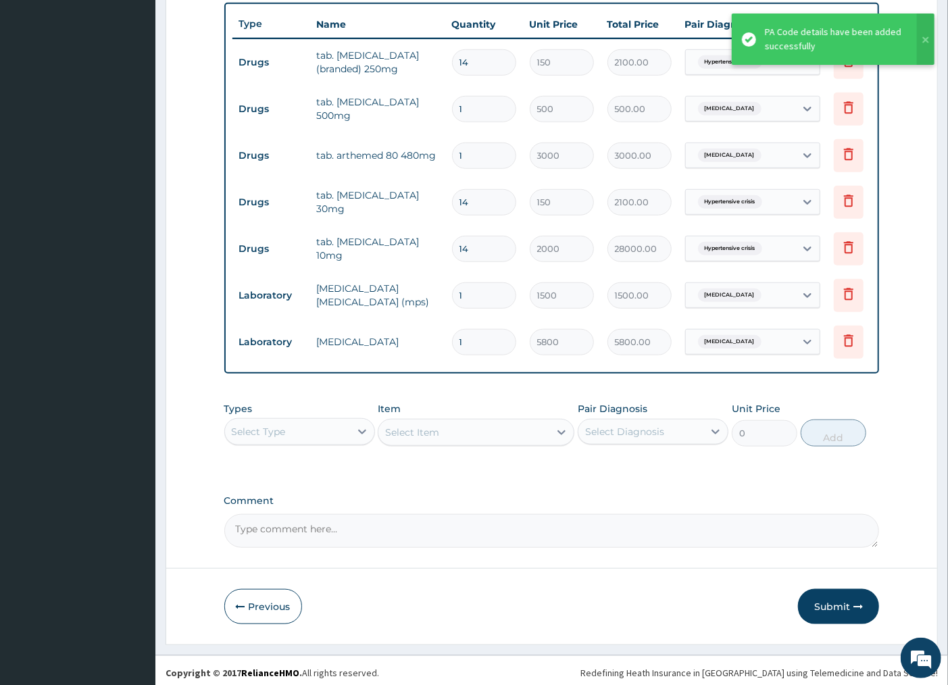
scroll to position [424, 0]
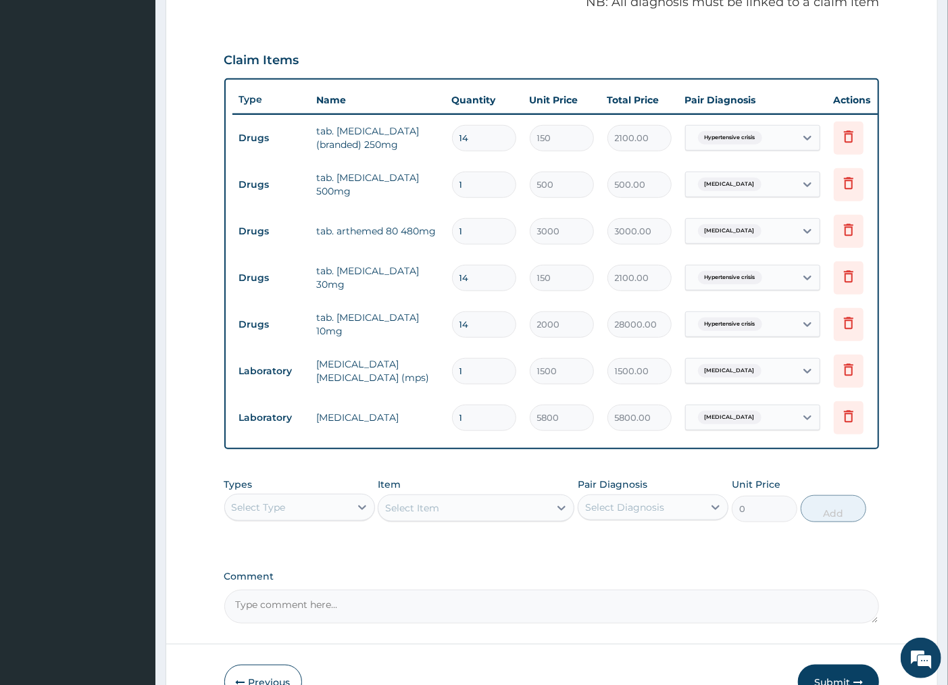
click at [488, 139] on input "14" at bounding box center [484, 138] width 64 height 26
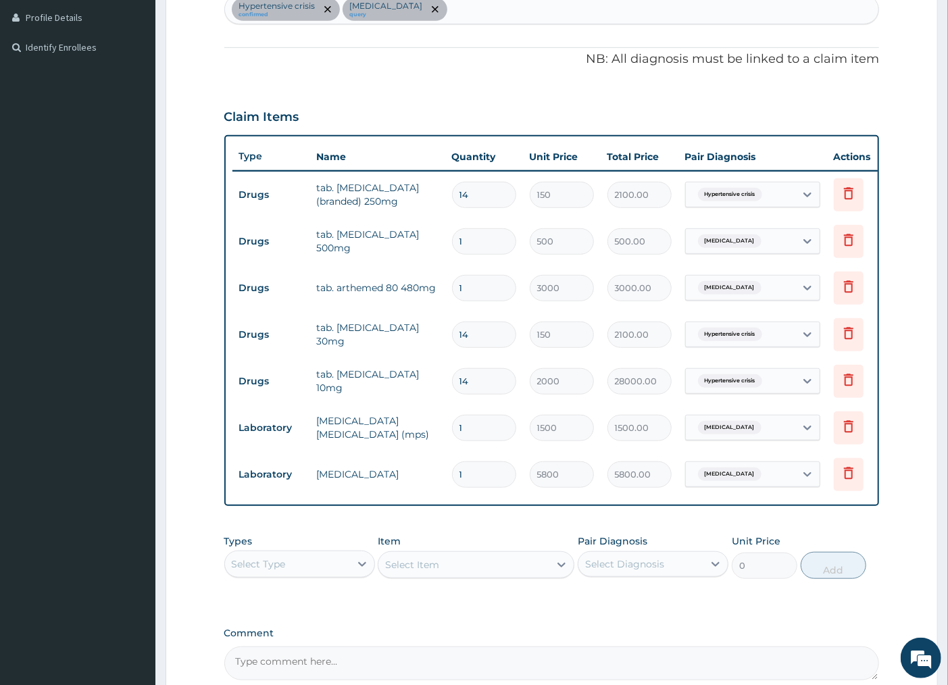
scroll to position [518, 0]
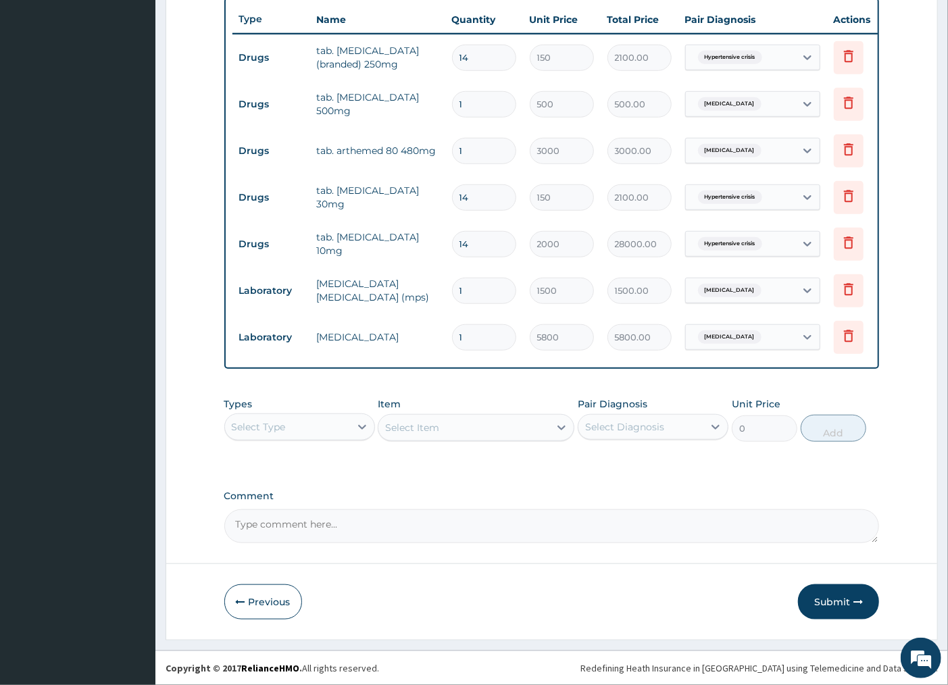
click at [341, 420] on div "Select Type" at bounding box center [287, 427] width 125 height 22
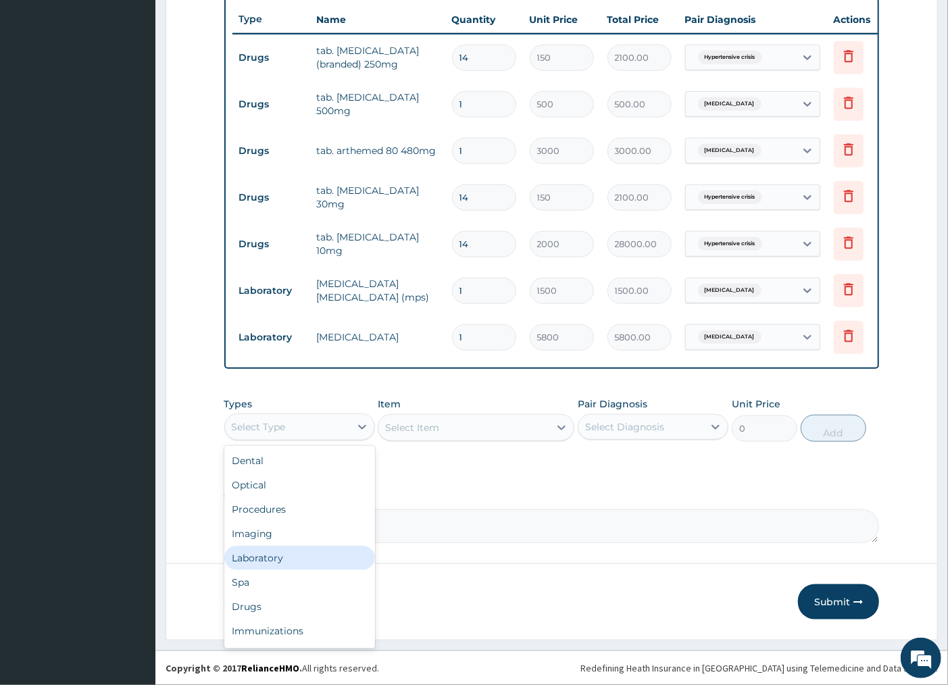
scroll to position [45, 0]
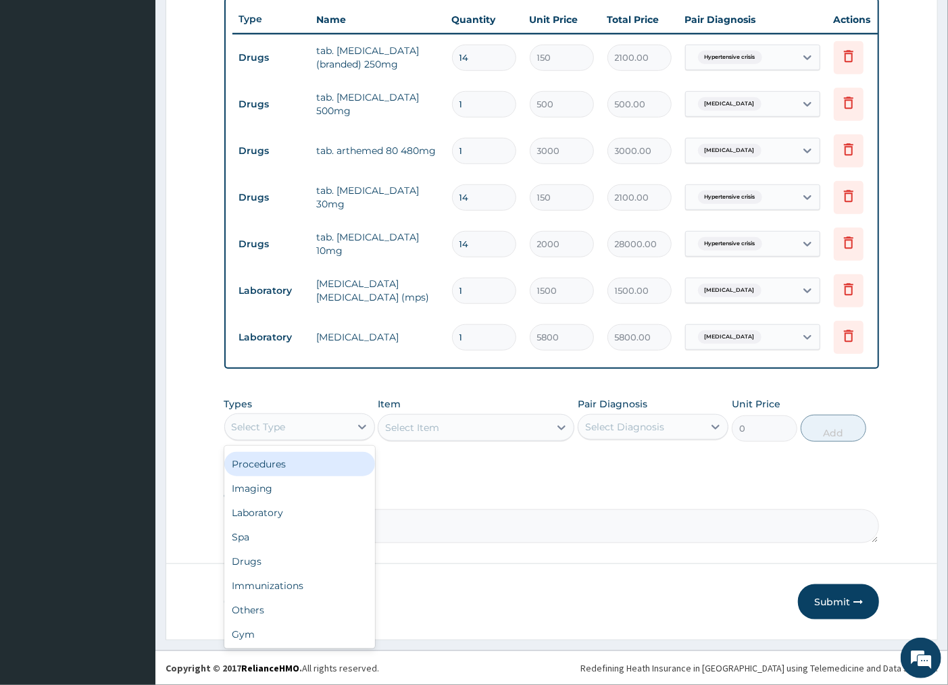
click at [335, 474] on div "Procedures" at bounding box center [299, 464] width 151 height 24
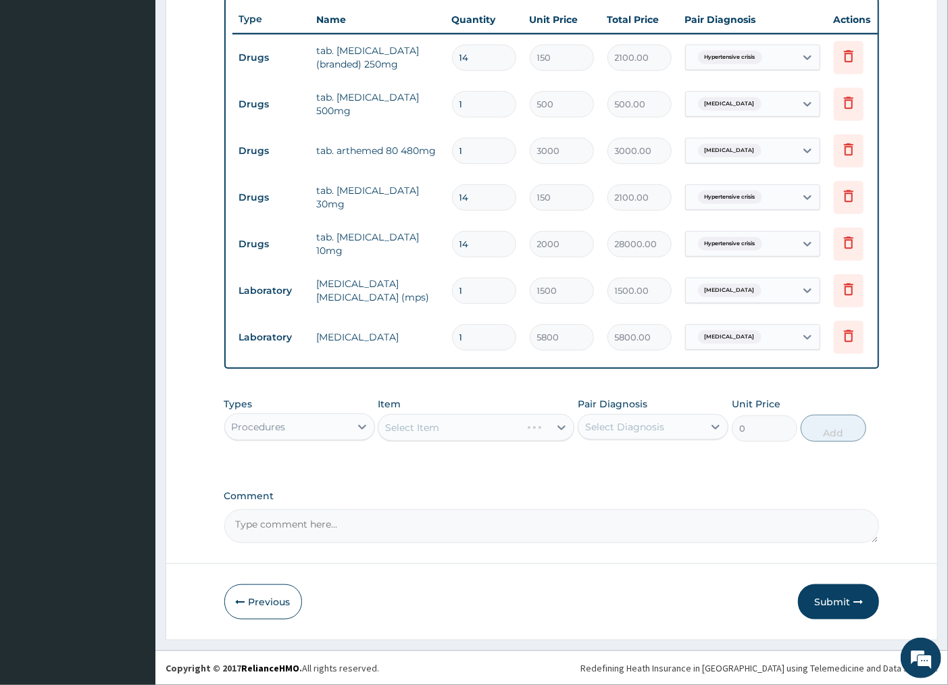
click at [424, 429] on div "Select Item" at bounding box center [476, 427] width 197 height 27
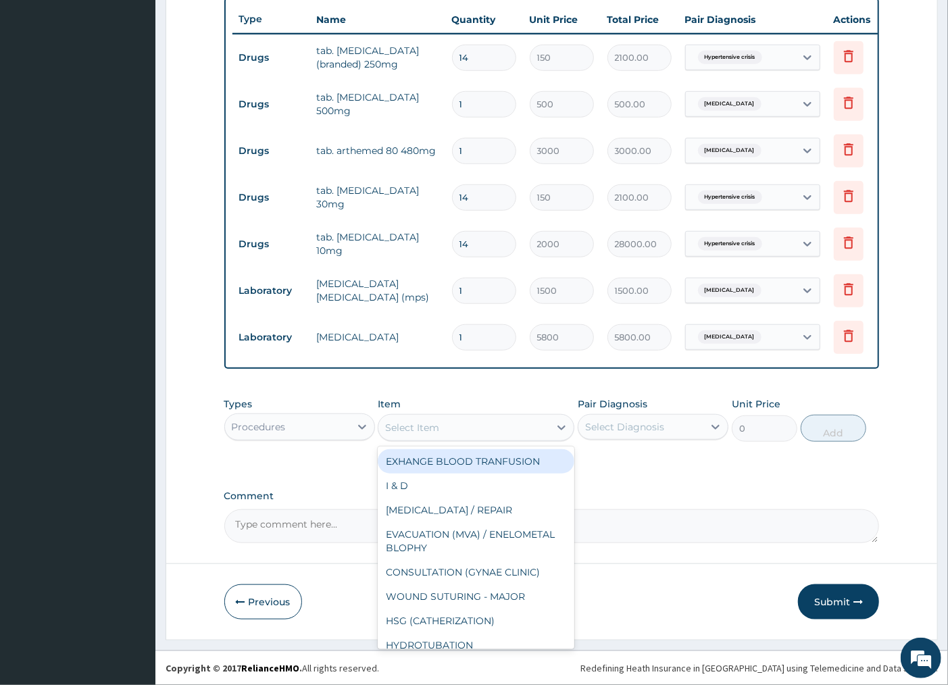
click at [424, 433] on div "Select Item" at bounding box center [412, 428] width 54 height 14
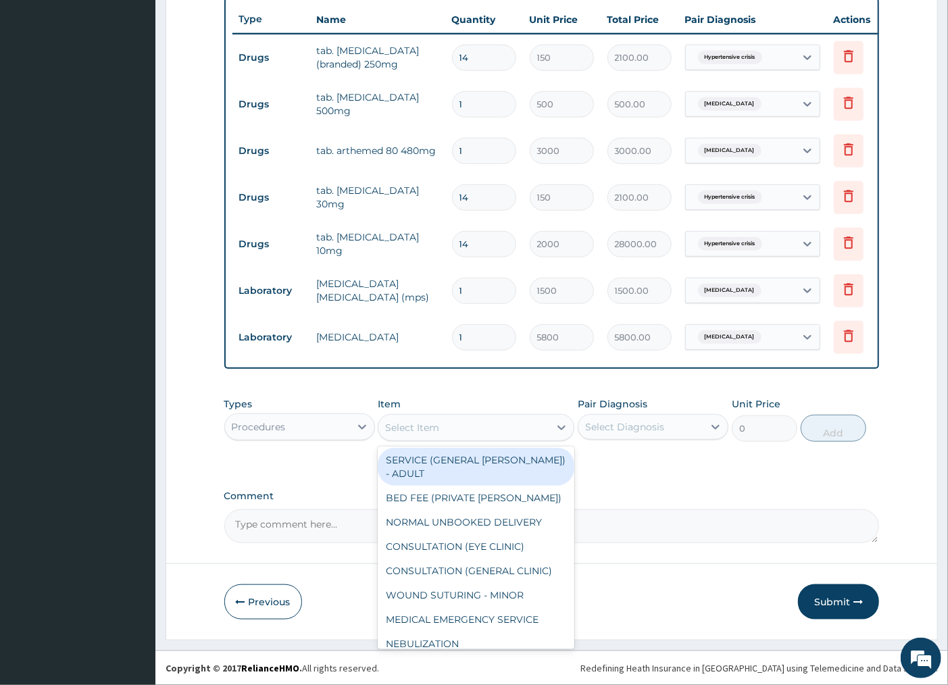
scroll to position [901, 0]
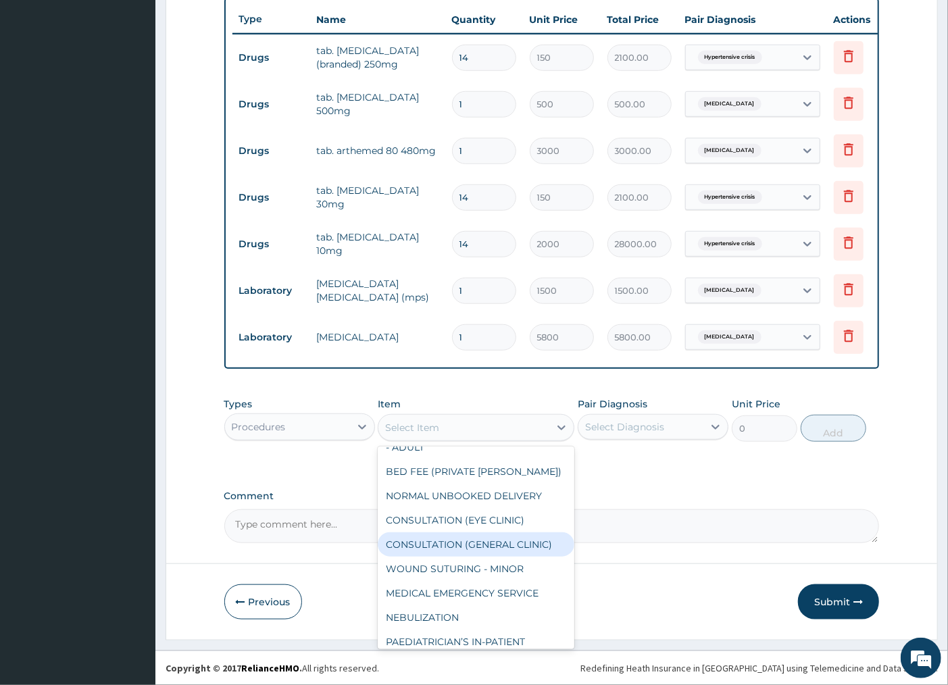
click at [485, 557] on div "CONSULTATION (GENERAL CLINIC)" at bounding box center [476, 545] width 197 height 24
type input "4200"
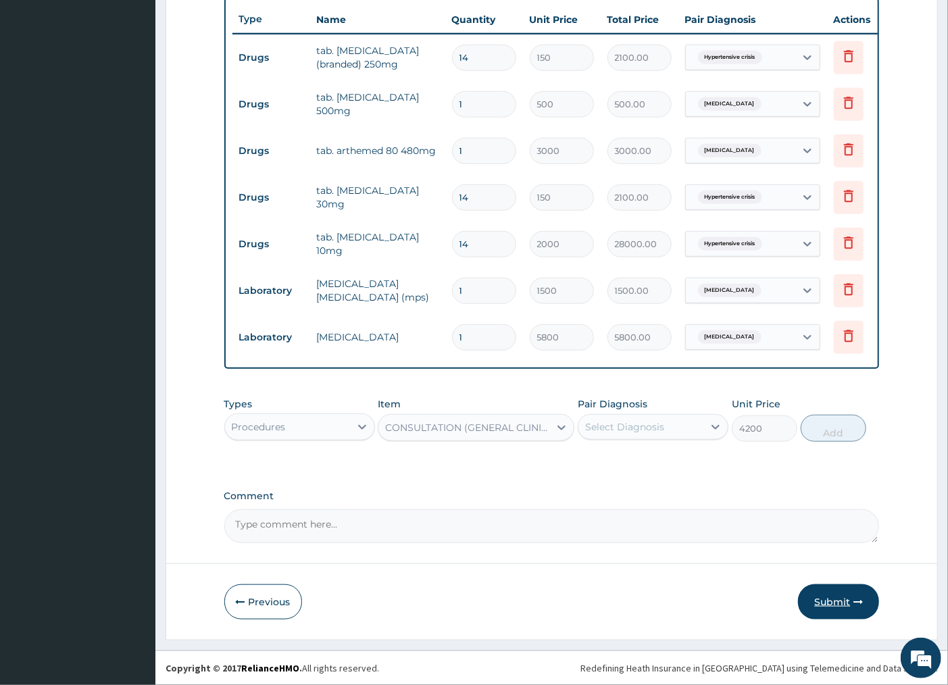
click at [828, 597] on button "Submit" at bounding box center [838, 602] width 81 height 35
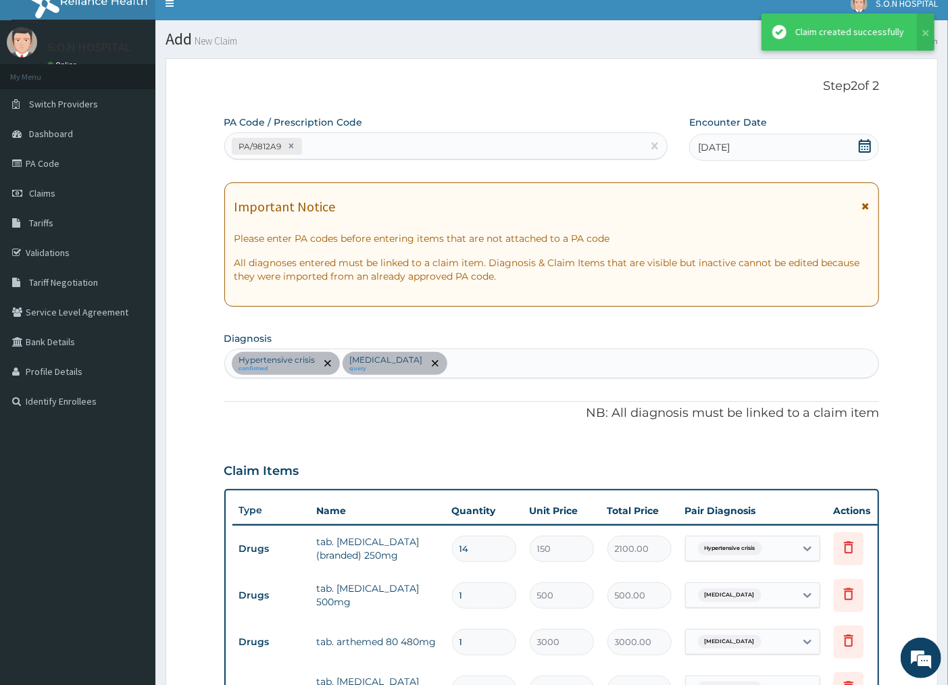
scroll to position [518, 0]
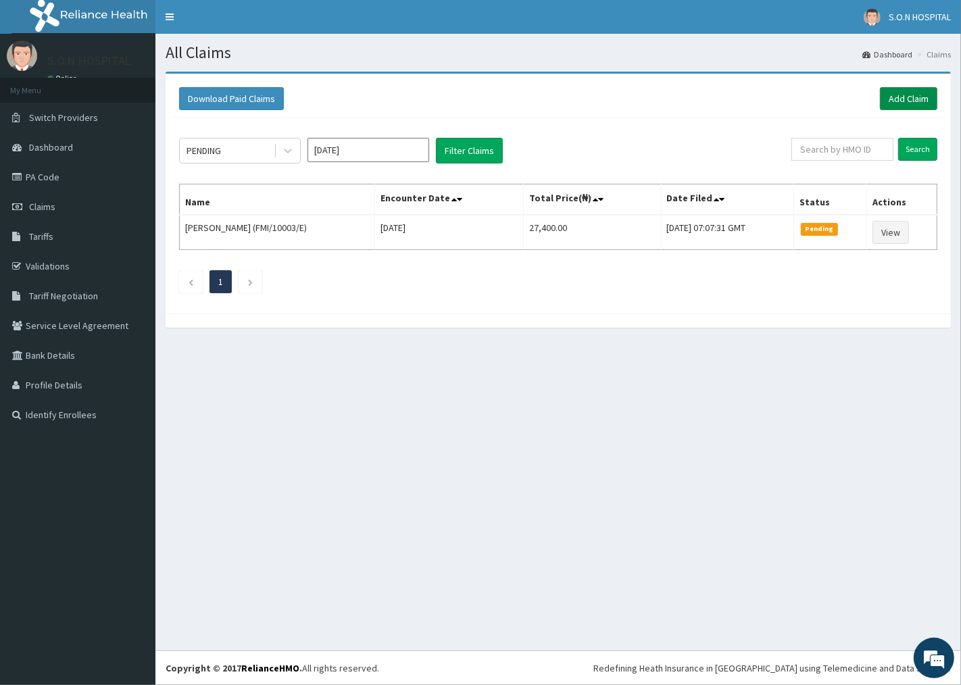
click at [900, 92] on link "Add Claim" at bounding box center [908, 98] width 57 height 23
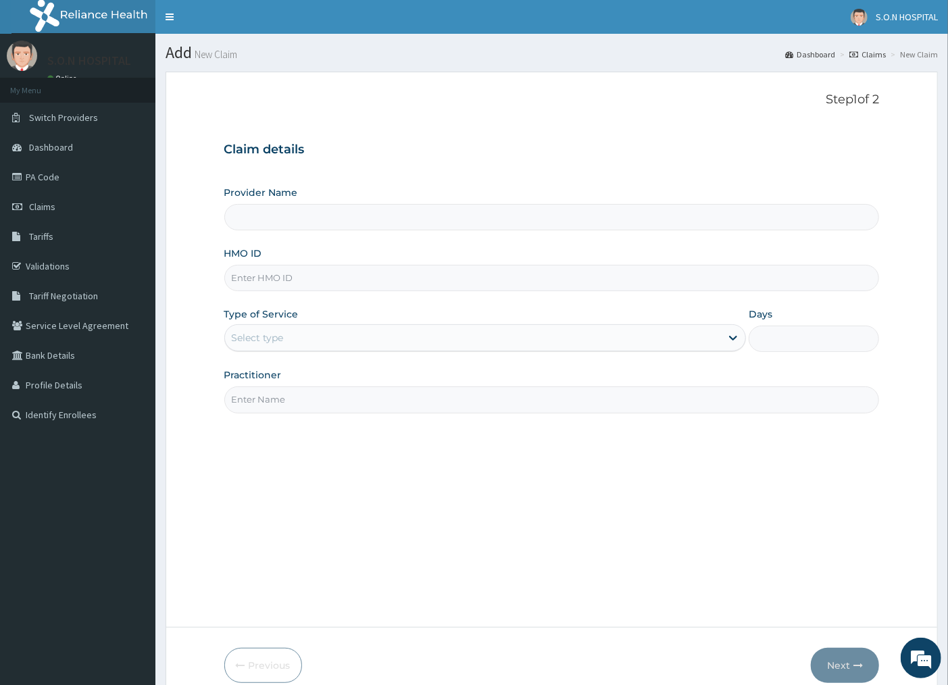
type input "SISTERS OF [GEOGRAPHIC_DATA]"
click at [333, 276] on input "HMO ID" at bounding box center [552, 278] width 656 height 26
type input "FMI/10003/B"
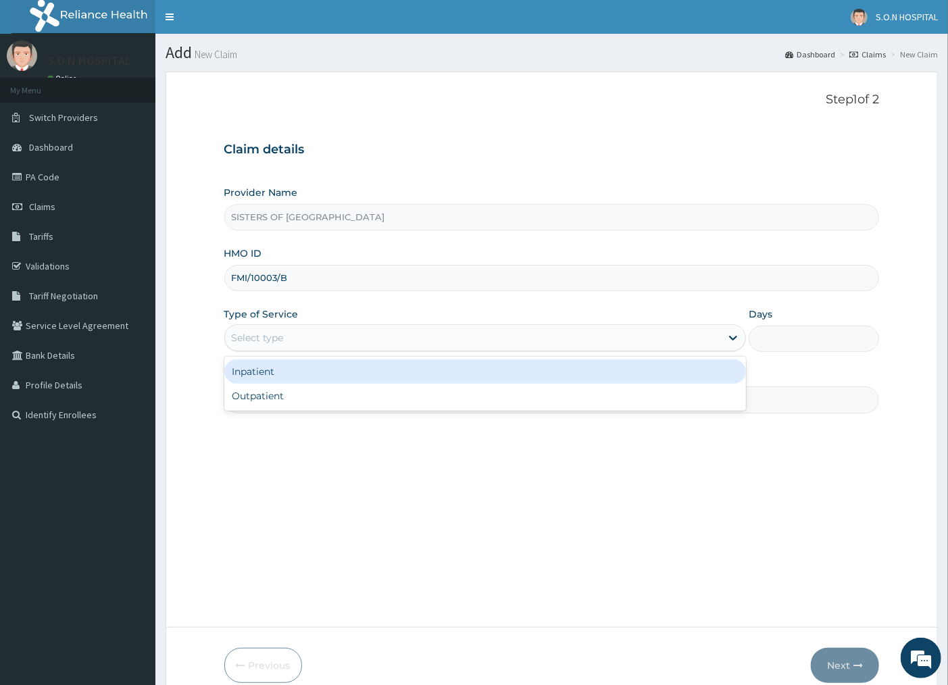
drag, startPoint x: 376, startPoint y: 342, endPoint x: 395, endPoint y: 338, distance: 19.4
click at [379, 341] on div "Select type" at bounding box center [473, 338] width 497 height 22
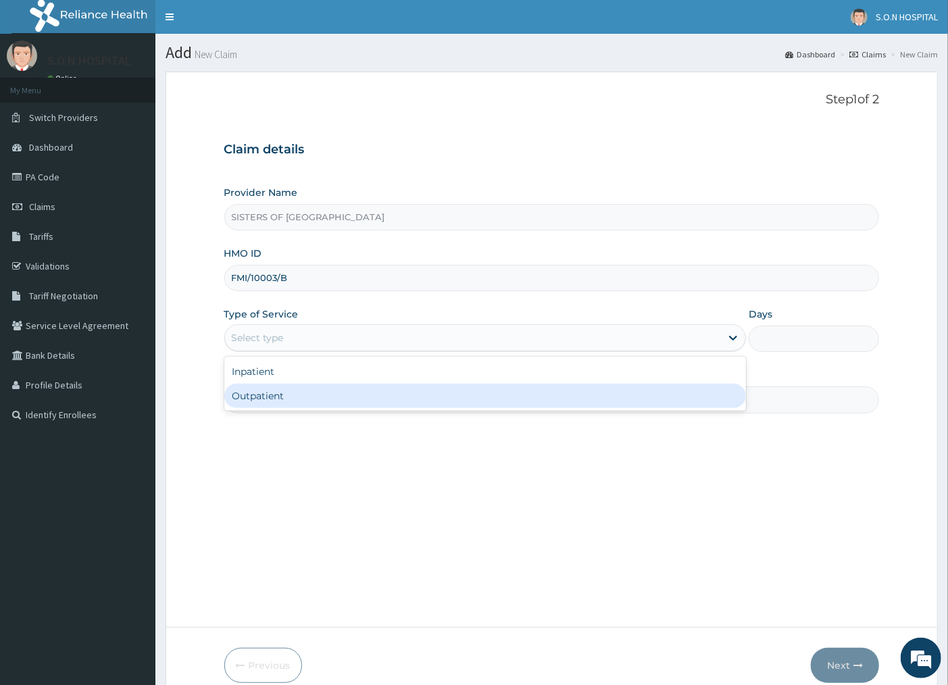
drag, startPoint x: 390, startPoint y: 390, endPoint x: 417, endPoint y: 400, distance: 28.9
click at [410, 399] on div "Outpatient" at bounding box center [485, 396] width 522 height 24
type input "1"
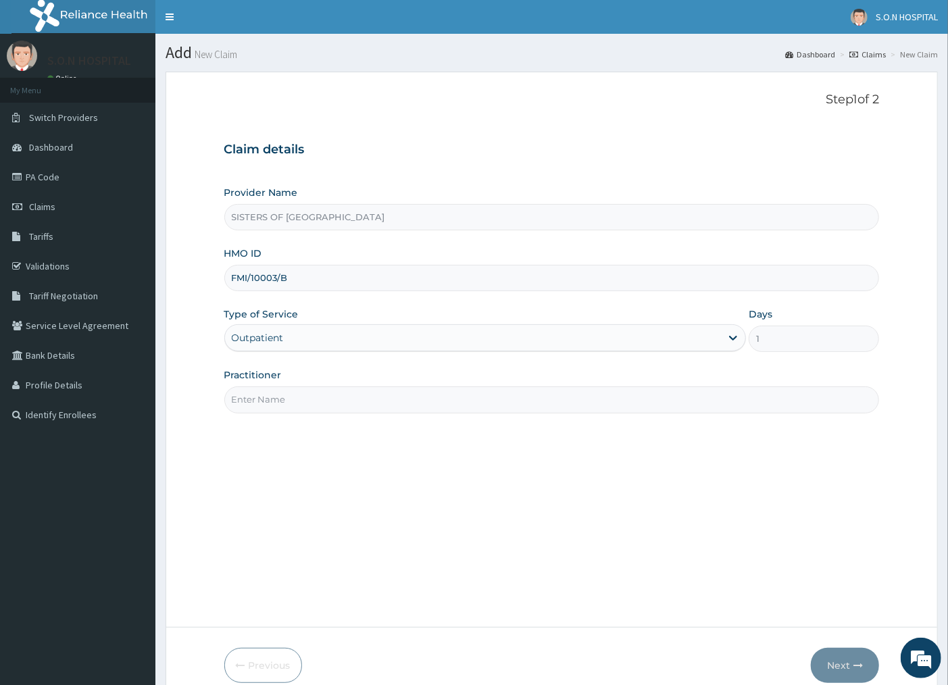
click at [341, 396] on input "Practitioner" at bounding box center [552, 400] width 656 height 26
type input "[PERSON_NAME]"
click at [846, 672] on button "Next" at bounding box center [845, 665] width 68 height 35
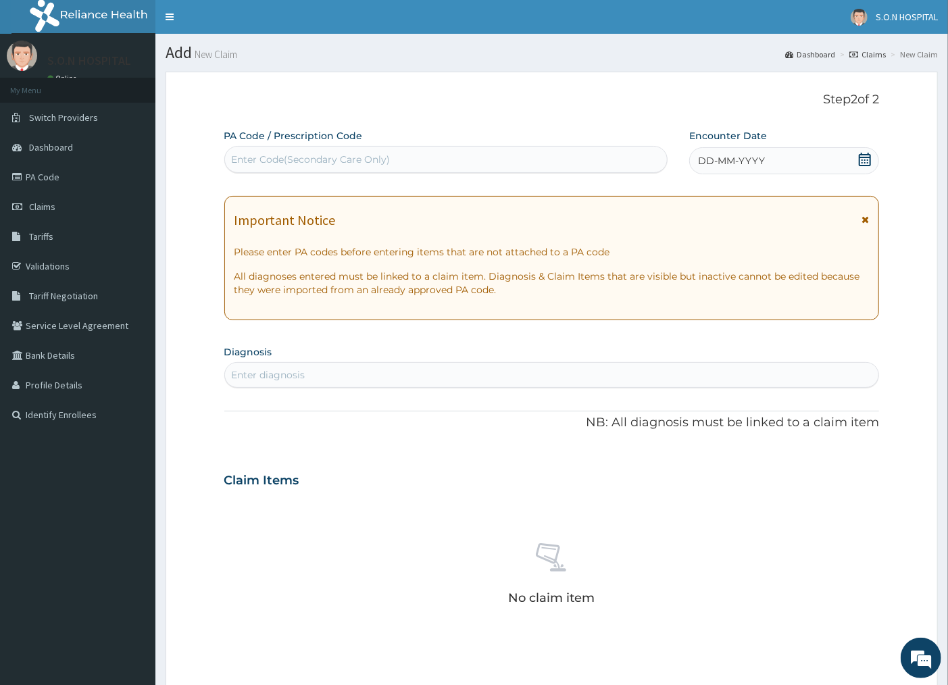
click at [339, 164] on div "Enter Code(Secondary Care Only)" at bounding box center [311, 160] width 159 height 14
type input "PA/9812A9"
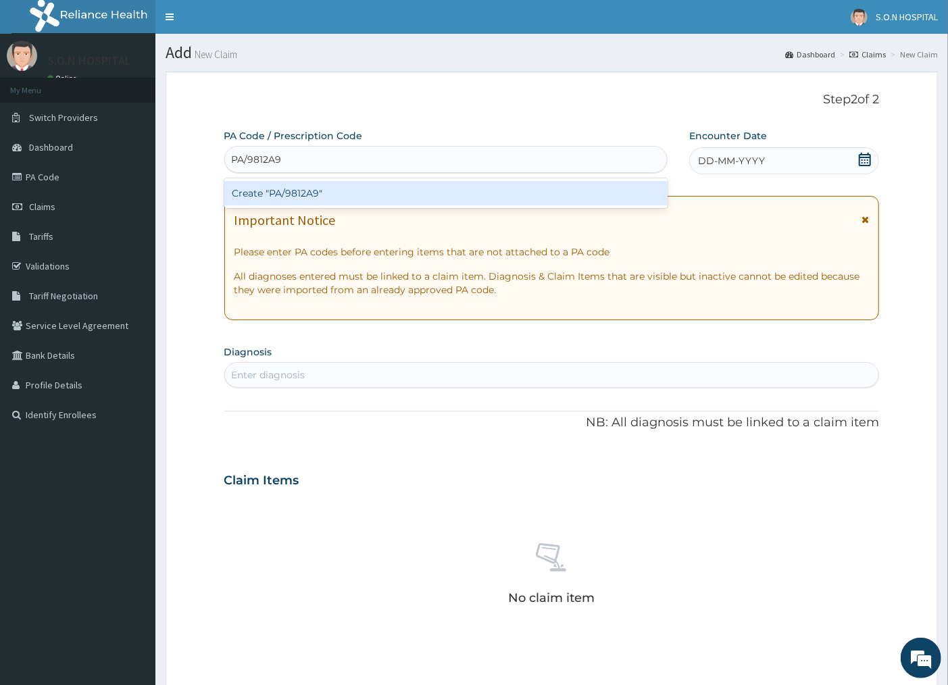
click at [288, 193] on div "Create "PA/9812A9"" at bounding box center [445, 193] width 443 height 24
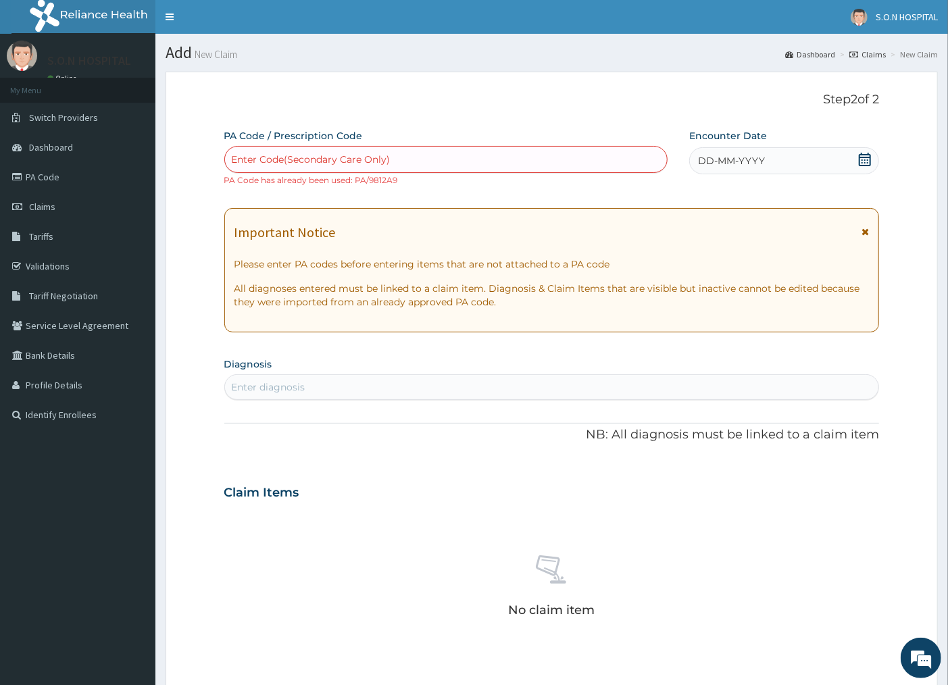
click at [301, 158] on div "Enter Code(Secondary Care Only)" at bounding box center [311, 160] width 159 height 14
click at [873, 55] on link "Claims" at bounding box center [868, 54] width 36 height 11
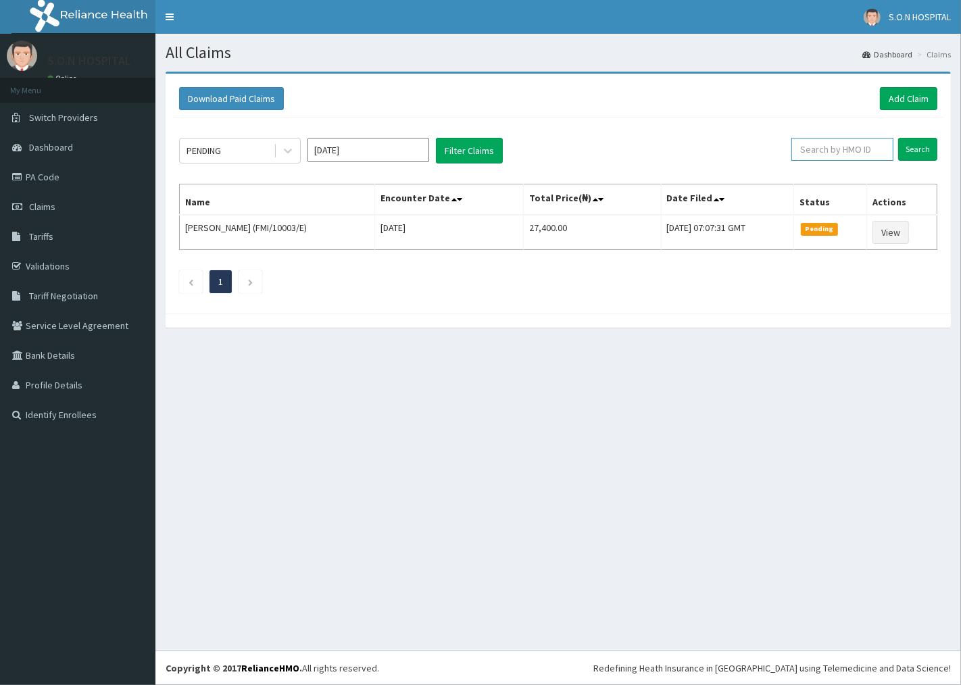
click at [858, 149] on input "text" at bounding box center [843, 149] width 102 height 23
type input "FMI/10003/B"
click at [915, 152] on input "Search" at bounding box center [917, 149] width 39 height 23
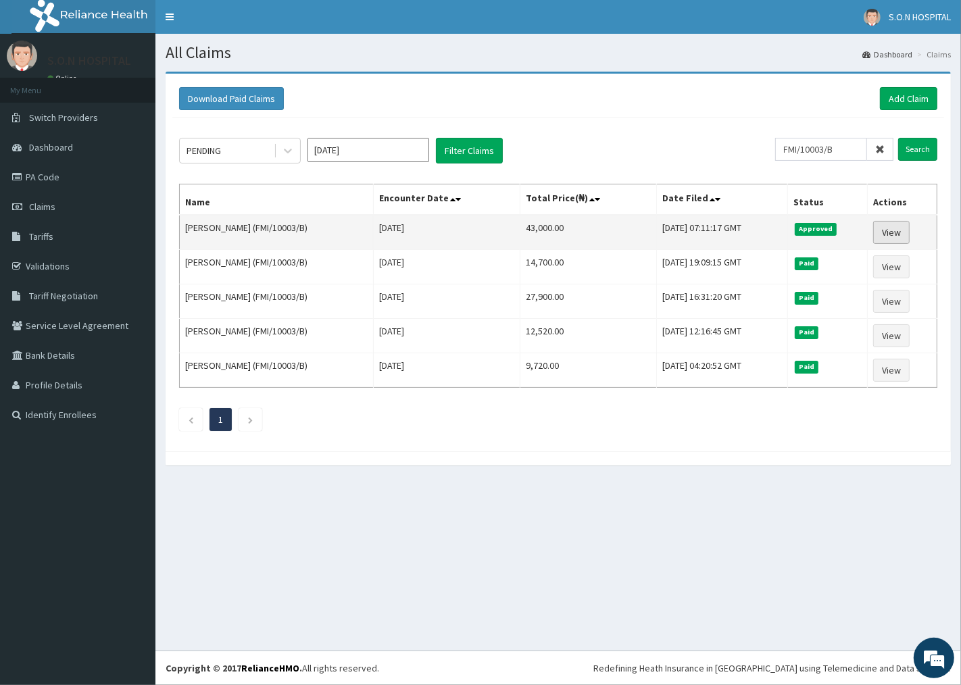
click at [881, 227] on link "View" at bounding box center [891, 232] width 36 height 23
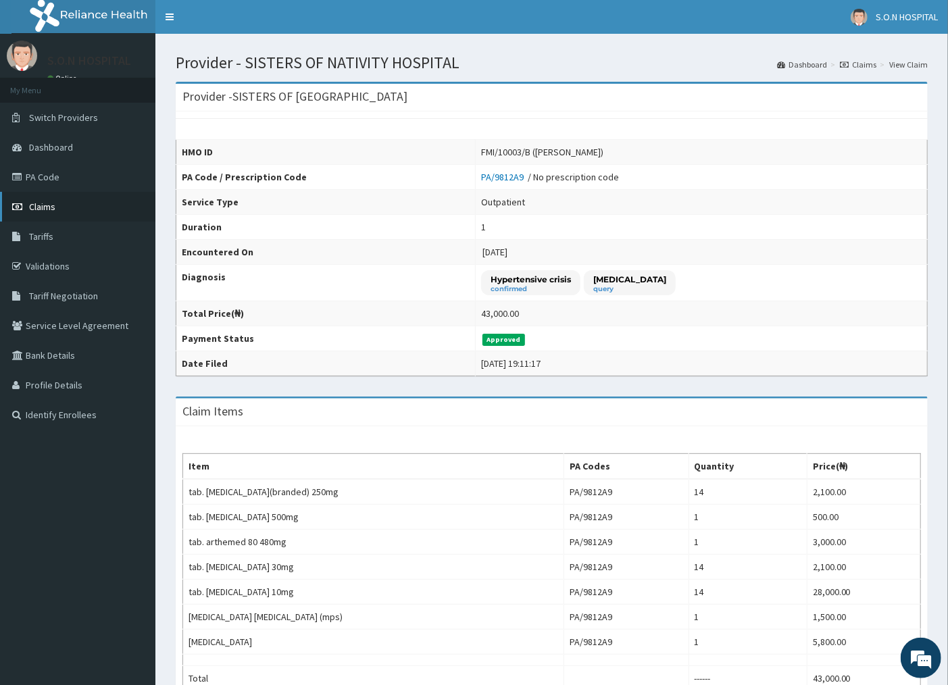
click at [92, 206] on link "Claims" at bounding box center [77, 207] width 155 height 30
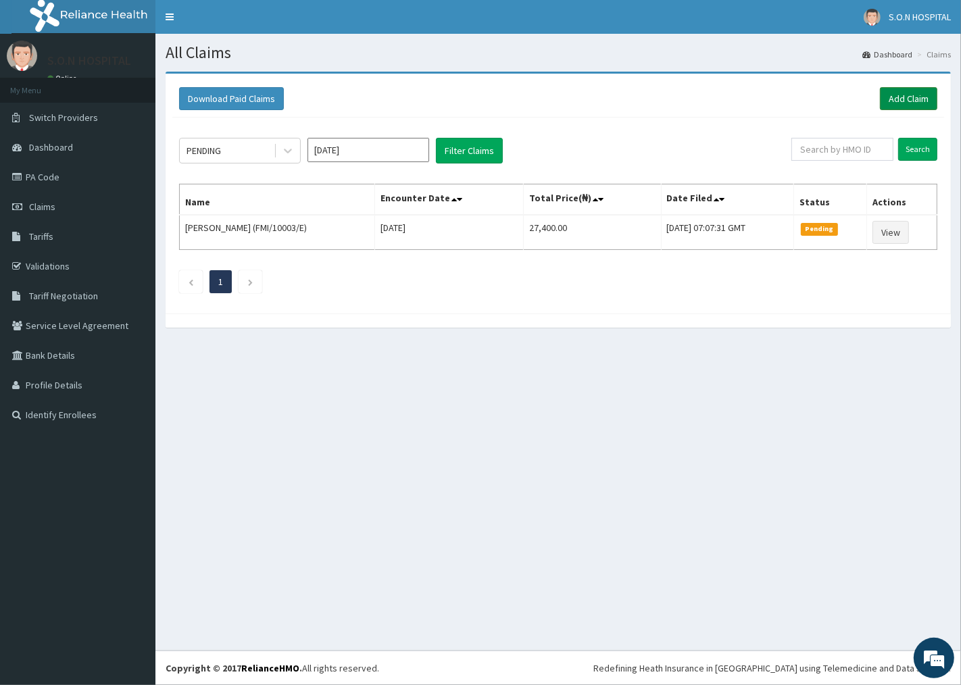
click at [911, 107] on link "Add Claim" at bounding box center [908, 98] width 57 height 23
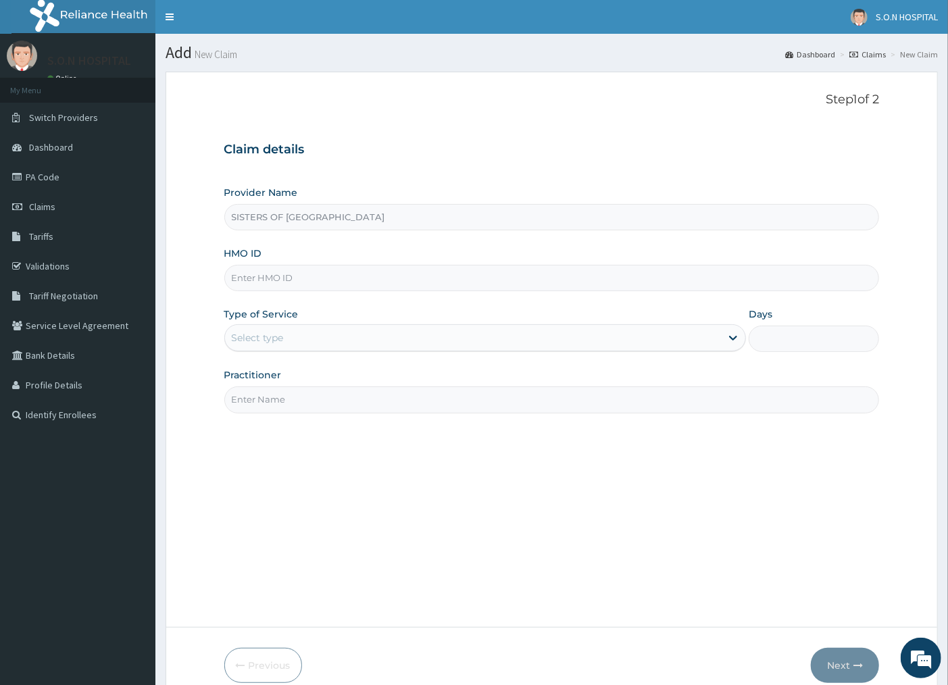
drag, startPoint x: 0, startPoint y: 0, endPoint x: 322, endPoint y: 284, distance: 429.6
click at [323, 284] on input "HMO ID" at bounding box center [552, 278] width 656 height 26
type input "GSV/10655/D"
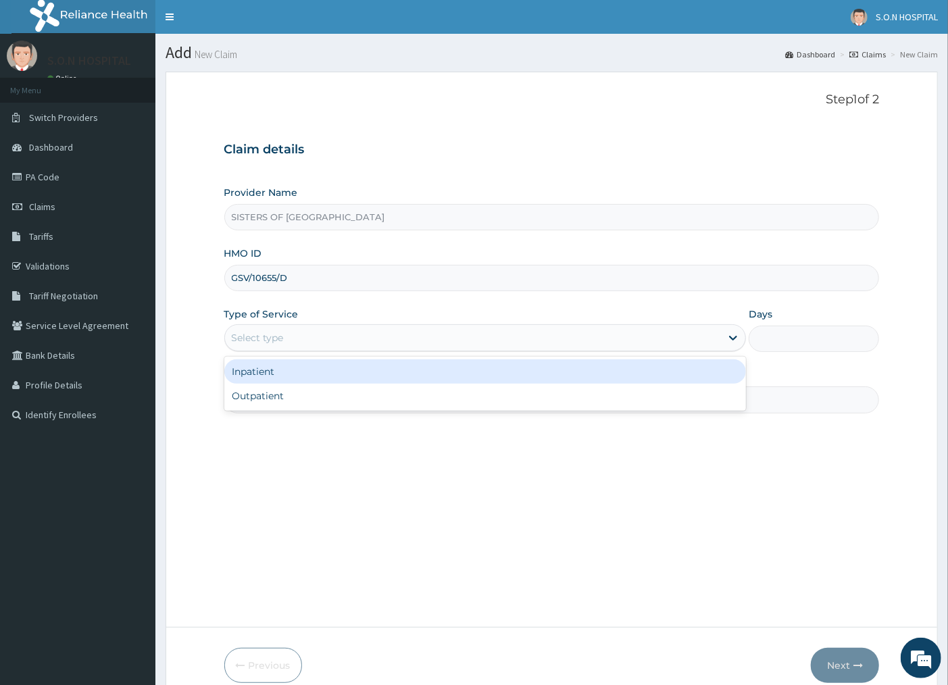
click at [266, 343] on div "Select type" at bounding box center [258, 338] width 52 height 14
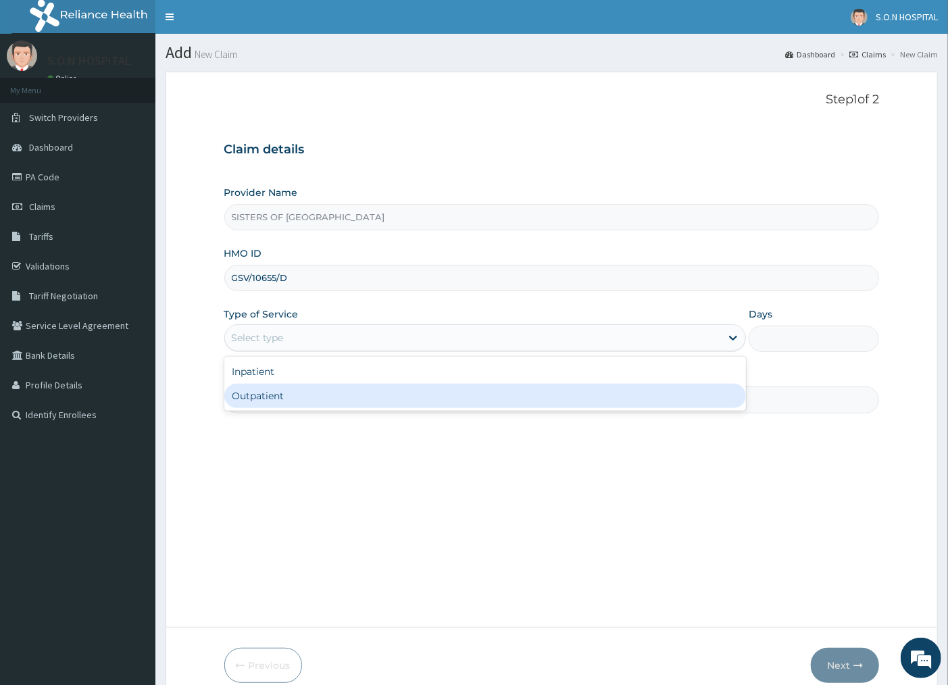
click at [274, 385] on div "Outpatient" at bounding box center [485, 396] width 522 height 24
type input "1"
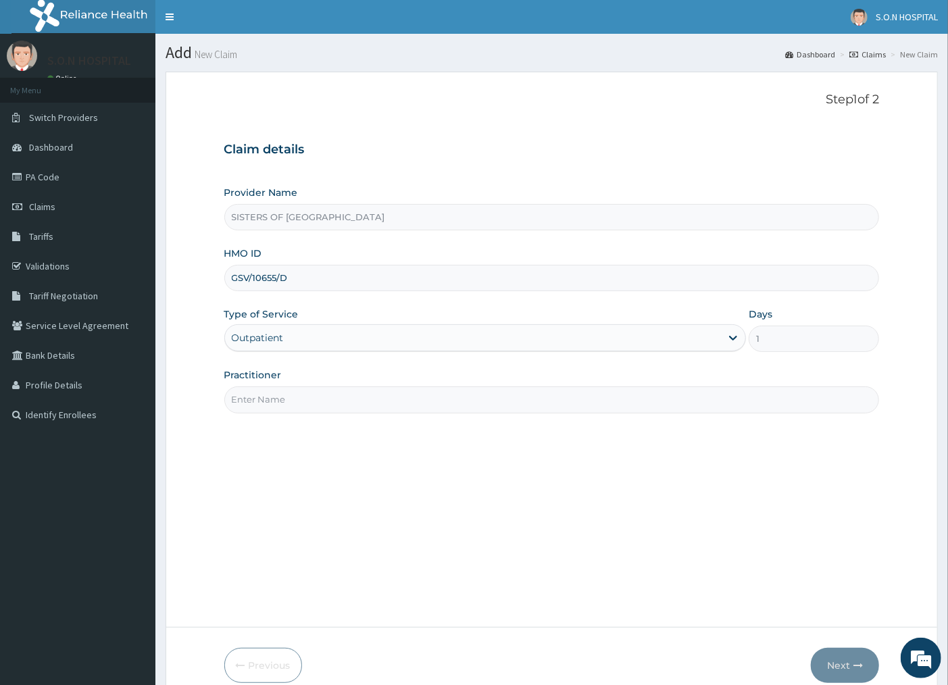
click at [305, 401] on input "Practitioner" at bounding box center [552, 400] width 656 height 26
type input "DR. EDWINA"
click at [831, 678] on button "Next" at bounding box center [845, 665] width 68 height 35
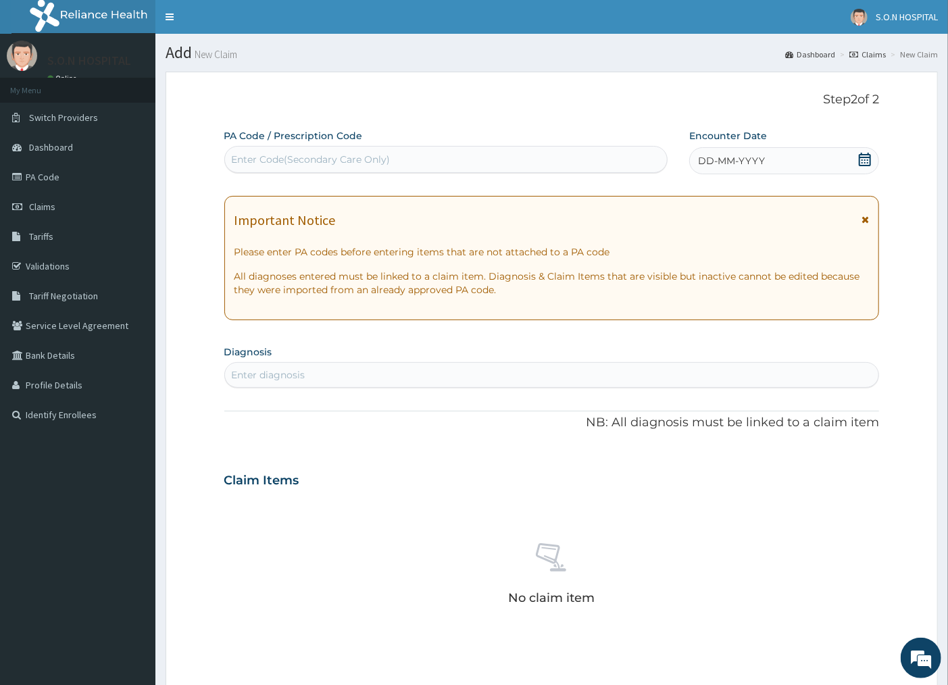
click at [258, 156] on div "Enter Code(Secondary Care Only)" at bounding box center [311, 160] width 159 height 14
type input "PA/F74539"
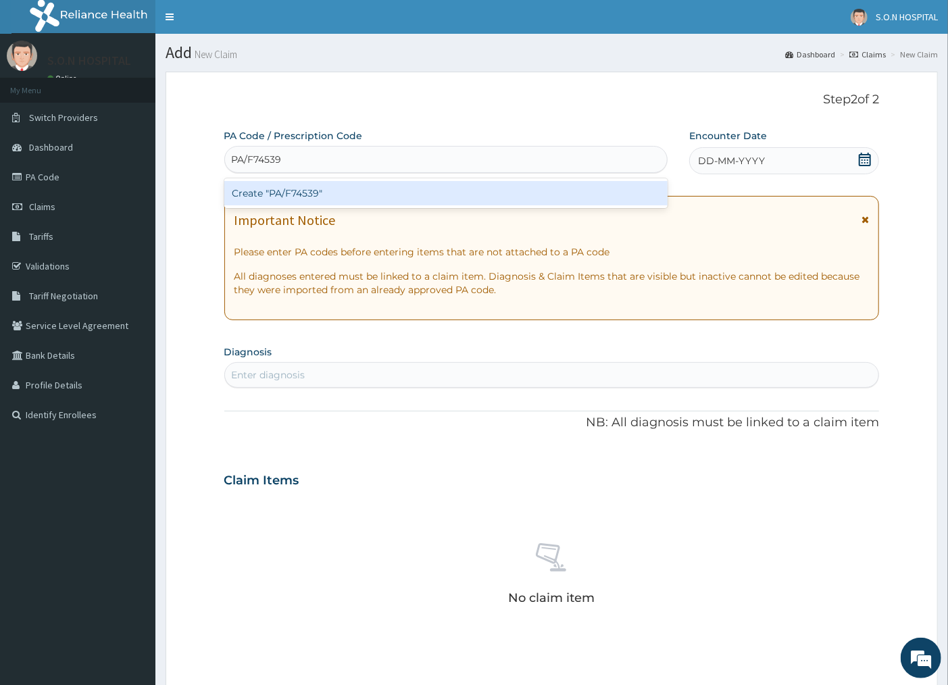
click at [281, 195] on div "Create "PA/F74539"" at bounding box center [445, 193] width 443 height 24
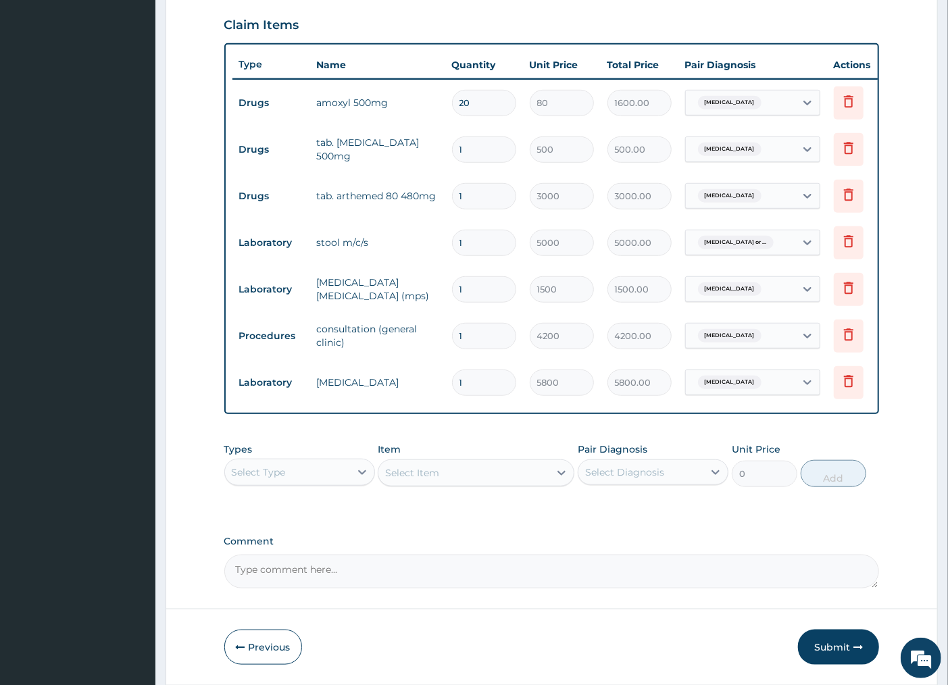
scroll to position [518, 0]
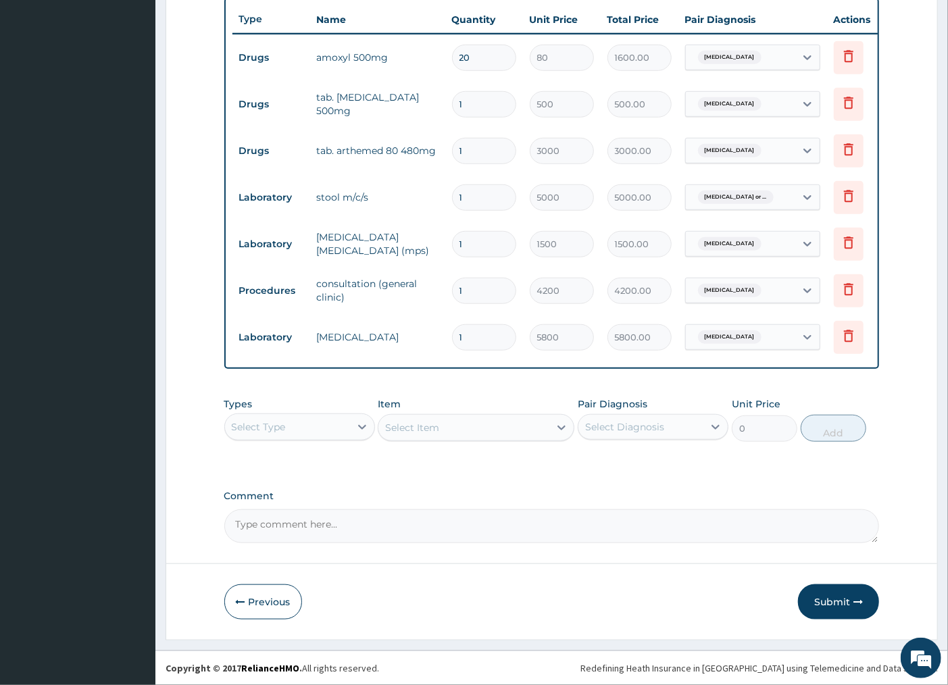
click at [820, 606] on button "Submit" at bounding box center [838, 602] width 81 height 35
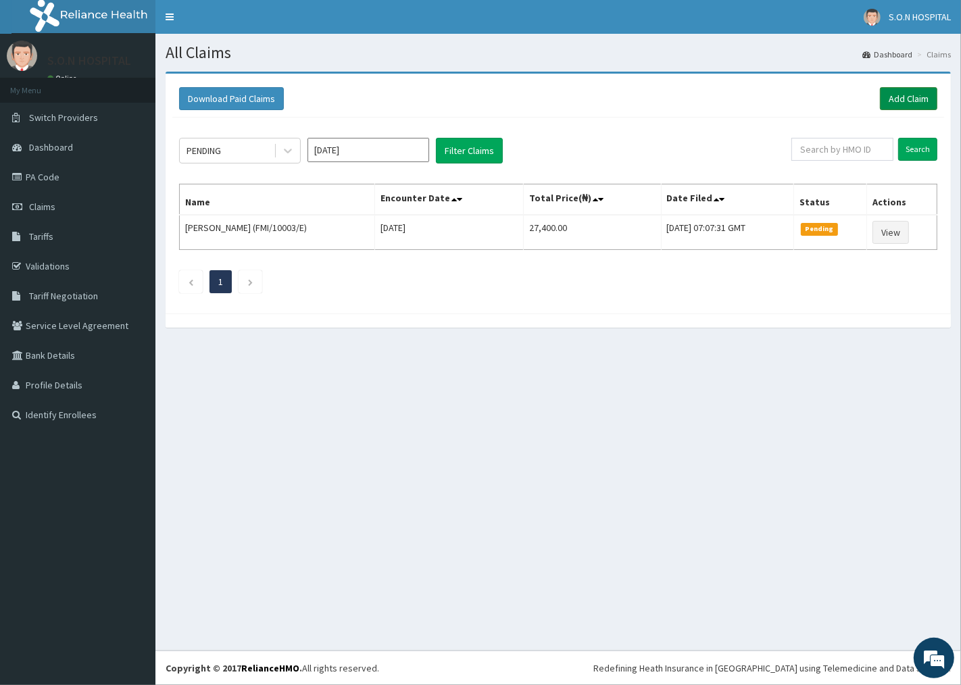
click at [908, 107] on link "Add Claim" at bounding box center [908, 98] width 57 height 23
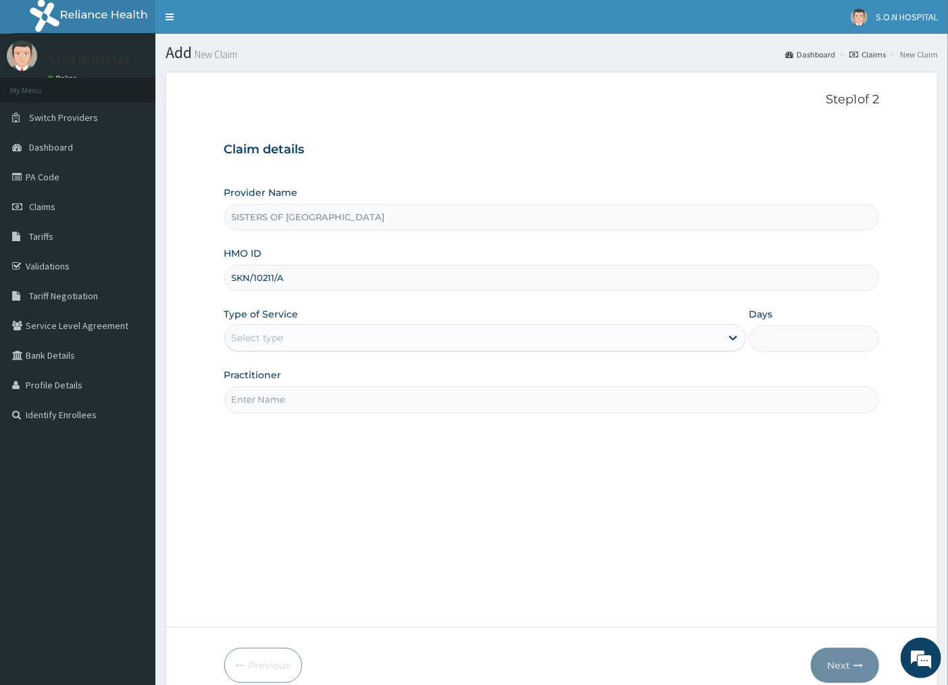
type input "SKN/10211/A"
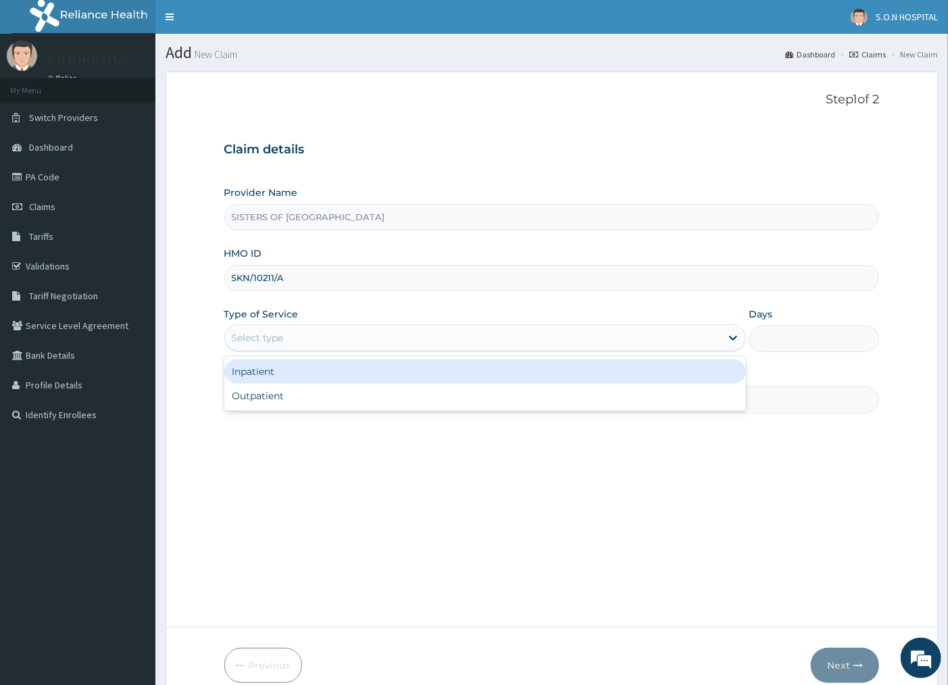
click at [360, 334] on div "Select type" at bounding box center [473, 338] width 497 height 22
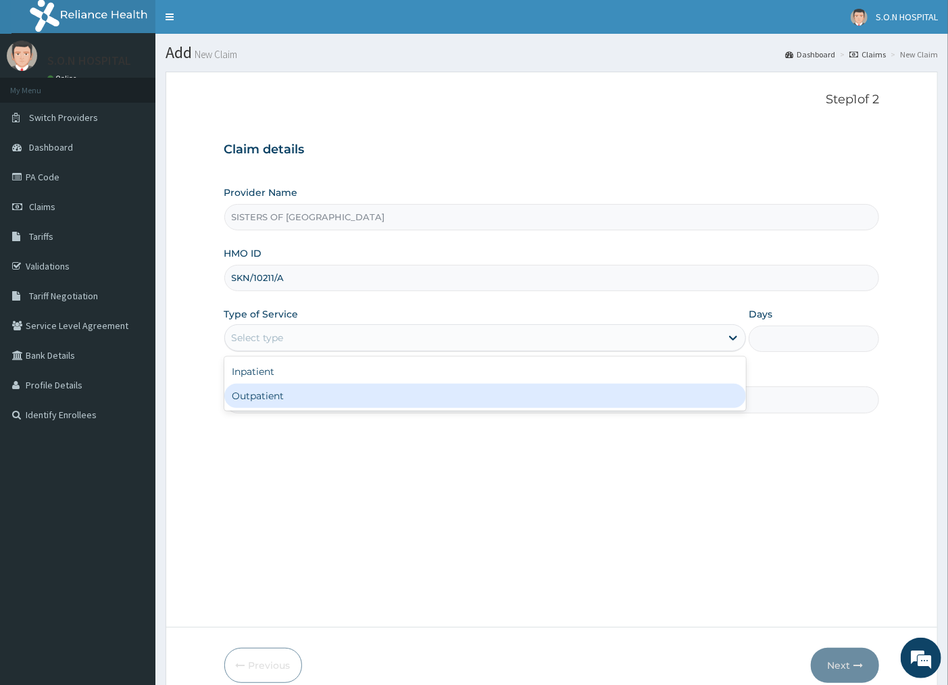
click at [366, 396] on div "Outpatient" at bounding box center [485, 396] width 522 height 24
type input "1"
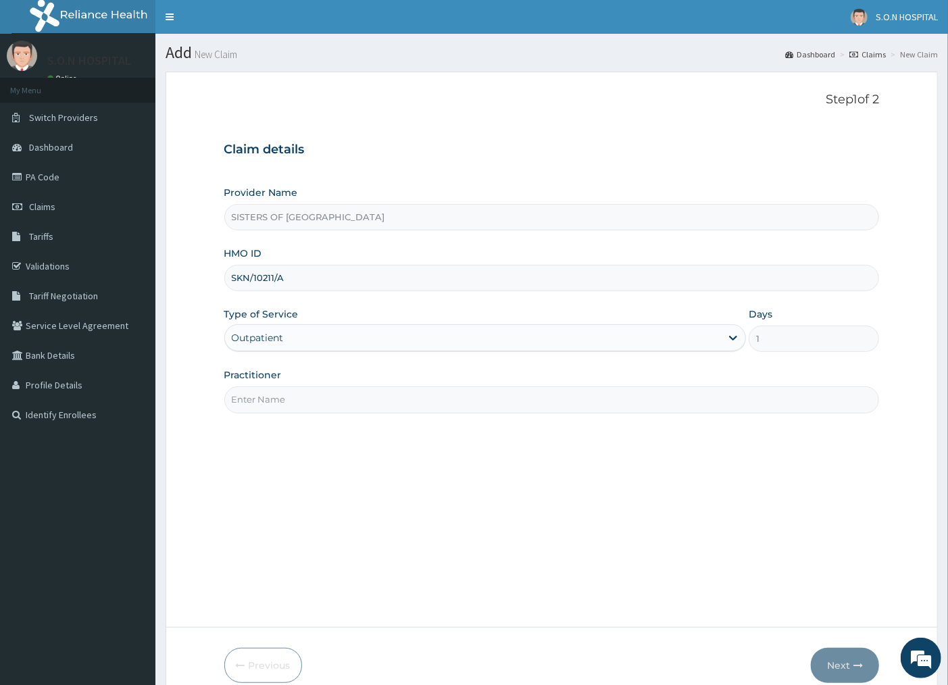
click at [372, 396] on input "Practitioner" at bounding box center [552, 400] width 656 height 26
type input "DR. EDWINA"
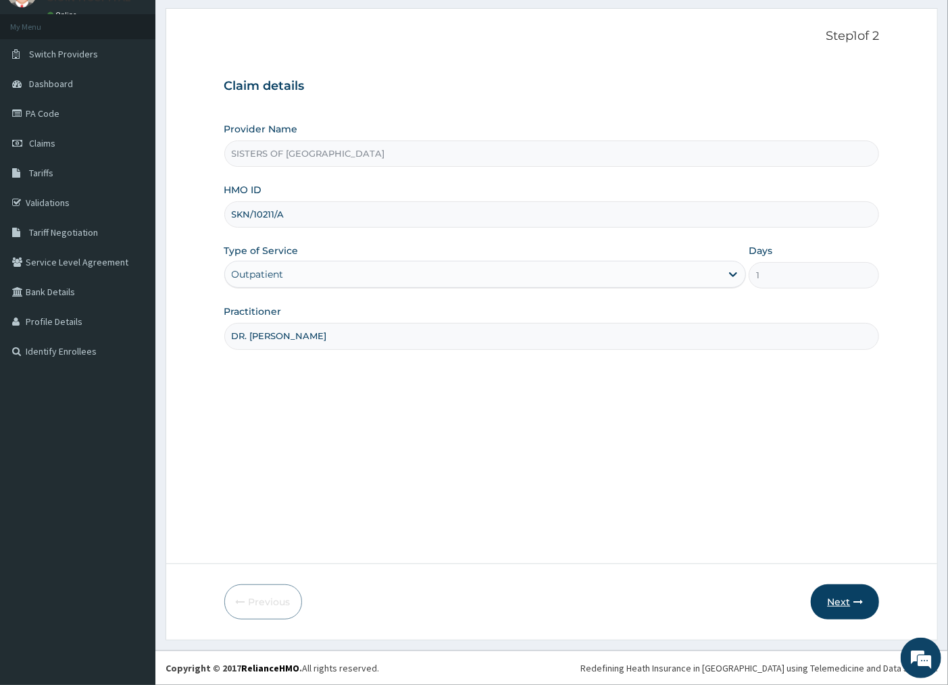
click at [838, 612] on button "Next" at bounding box center [845, 602] width 68 height 35
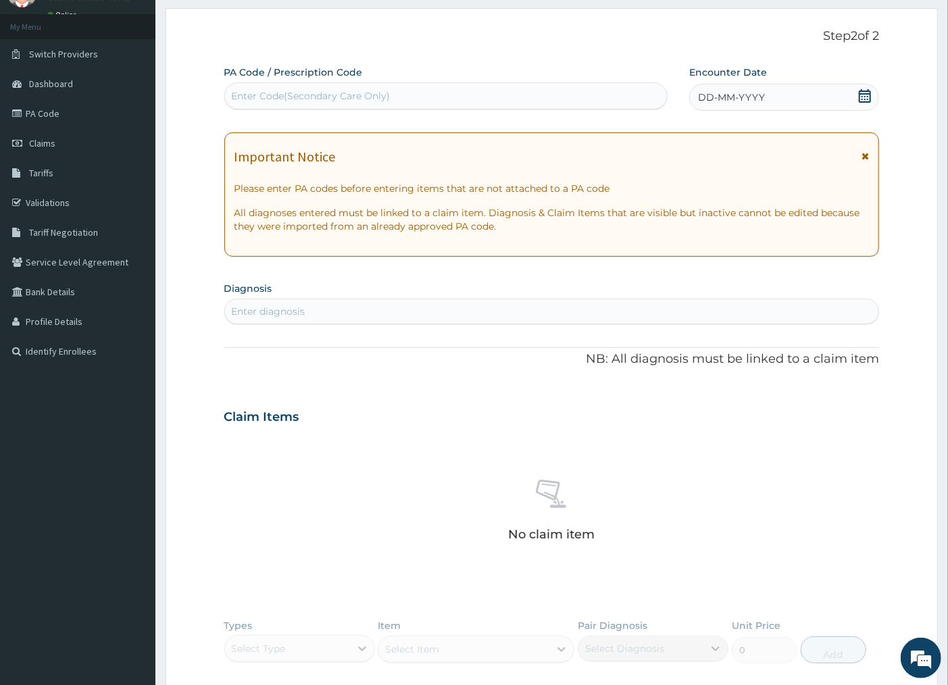
click at [391, 96] on div "Enter Code(Secondary Care Only)" at bounding box center [311, 96] width 159 height 14
type input "PA/867D05"
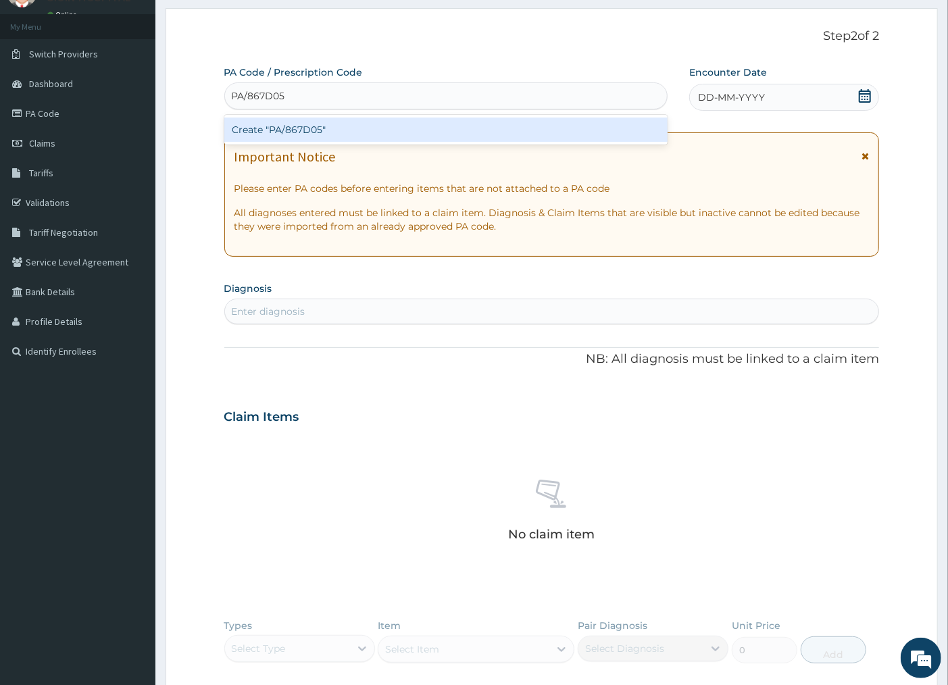
click at [299, 128] on div "Create "PA/867D05"" at bounding box center [445, 130] width 443 height 24
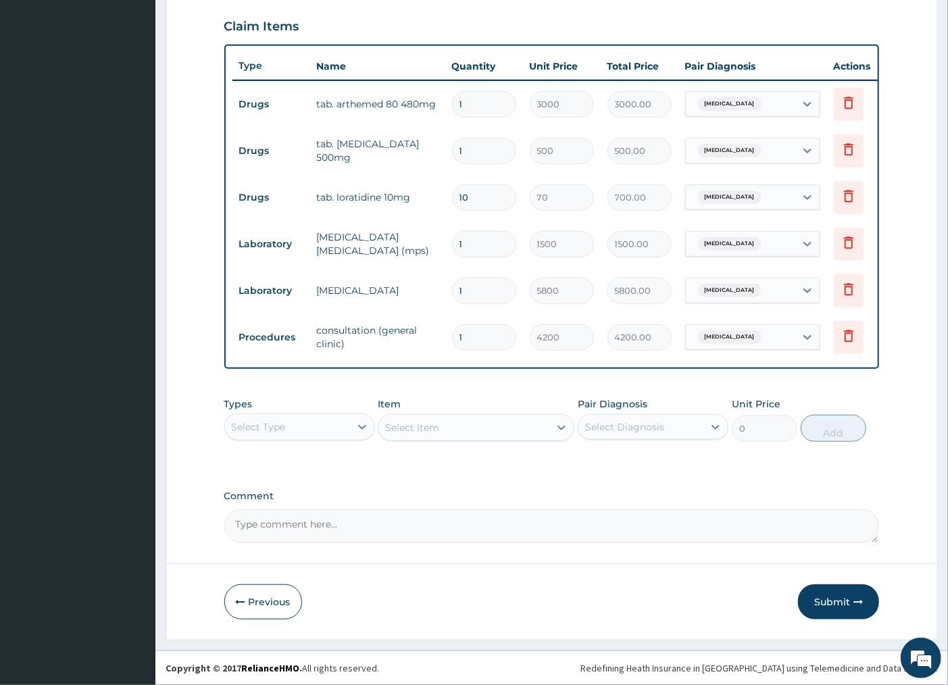
scroll to position [471, 0]
click at [822, 595] on button "Submit" at bounding box center [838, 602] width 81 height 35
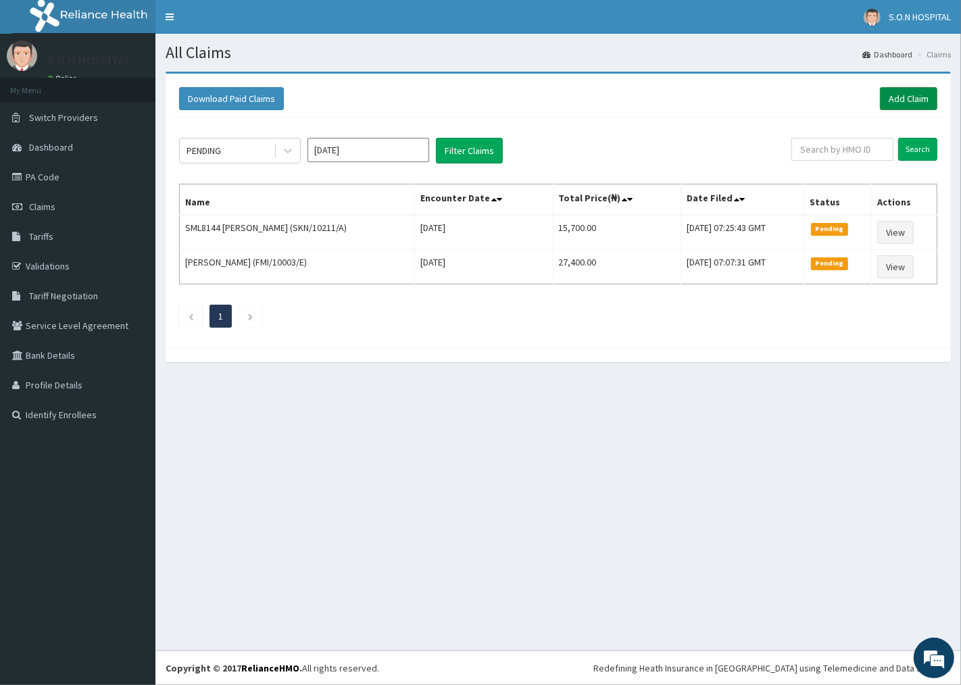
click at [902, 105] on link "Add Claim" at bounding box center [908, 98] width 57 height 23
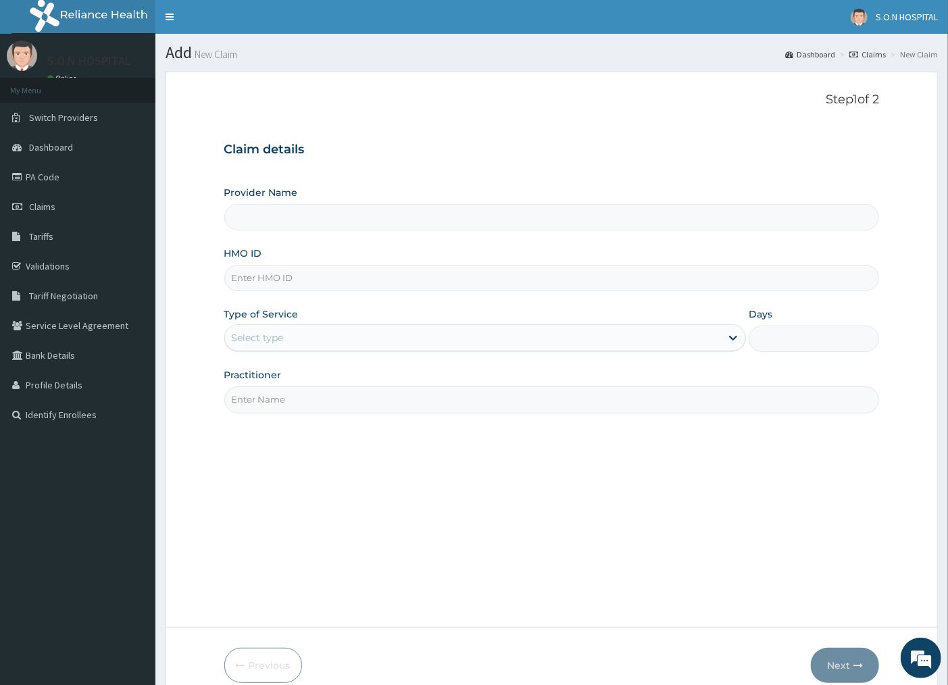
type input "SISTERS OF [GEOGRAPHIC_DATA]"
click at [388, 286] on input "HMO ID" at bounding box center [552, 278] width 656 height 26
type input "HPY/10002/C"
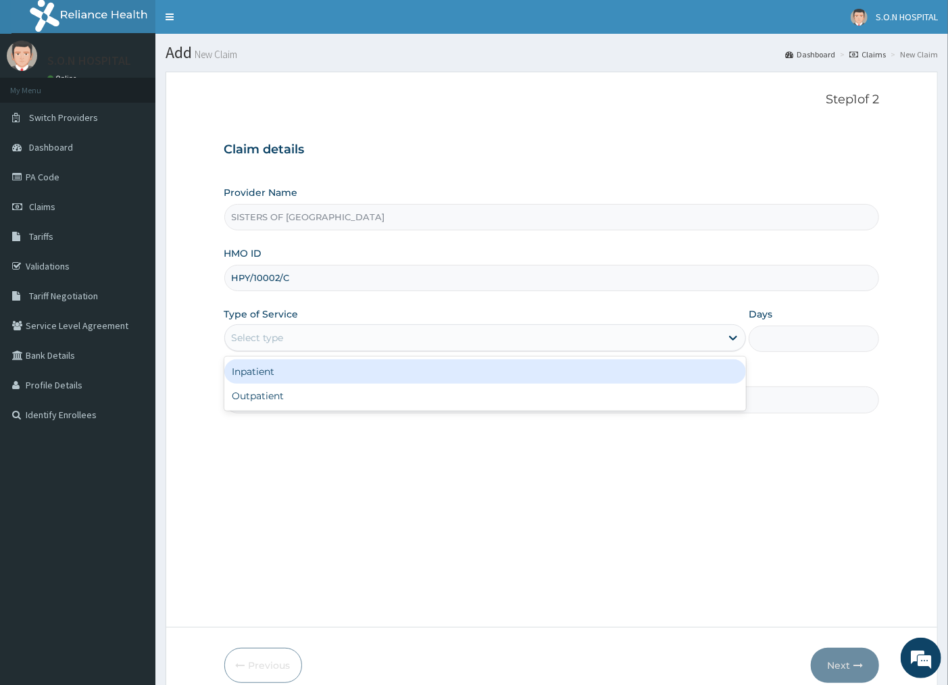
click at [255, 342] on div "Select type" at bounding box center [258, 338] width 52 height 14
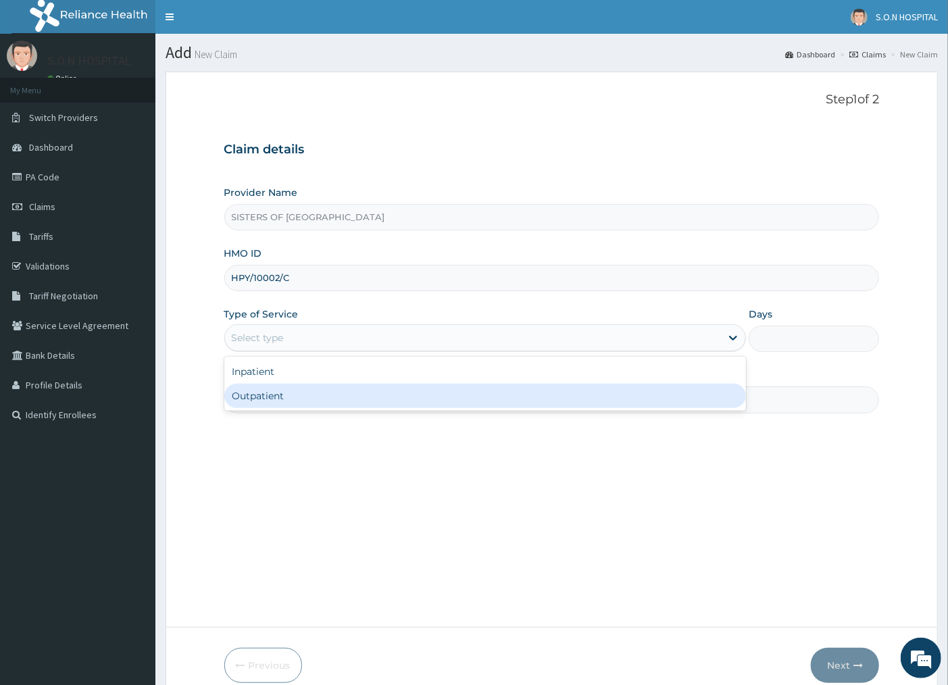
click at [295, 399] on div "Outpatient" at bounding box center [485, 396] width 522 height 24
type input "1"
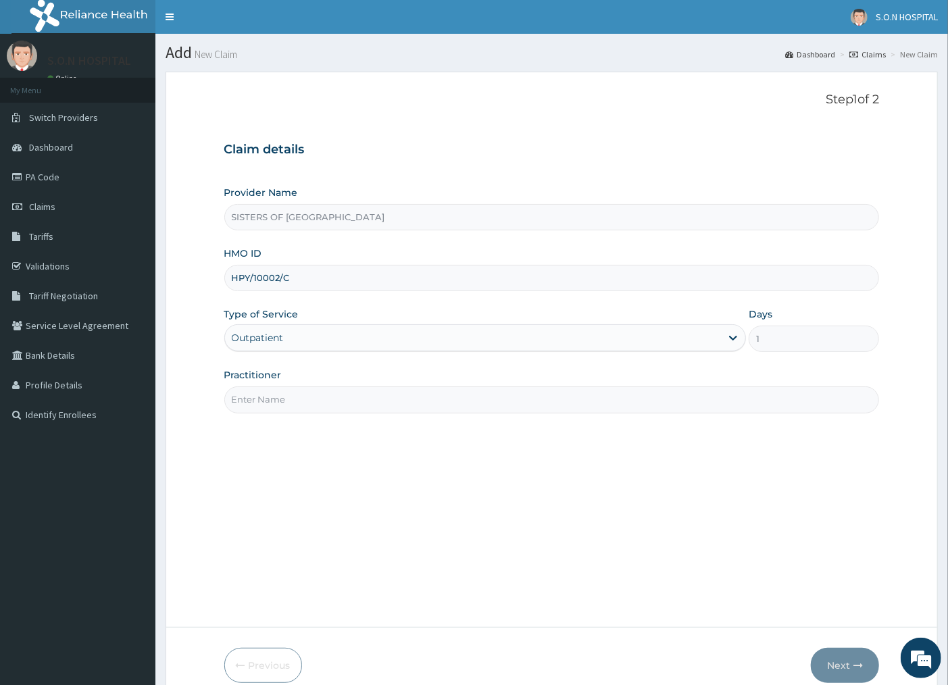
click at [327, 399] on input "Practitioner" at bounding box center [552, 400] width 656 height 26
type input "[PERSON_NAME]"
click at [829, 675] on button "Next" at bounding box center [845, 665] width 68 height 35
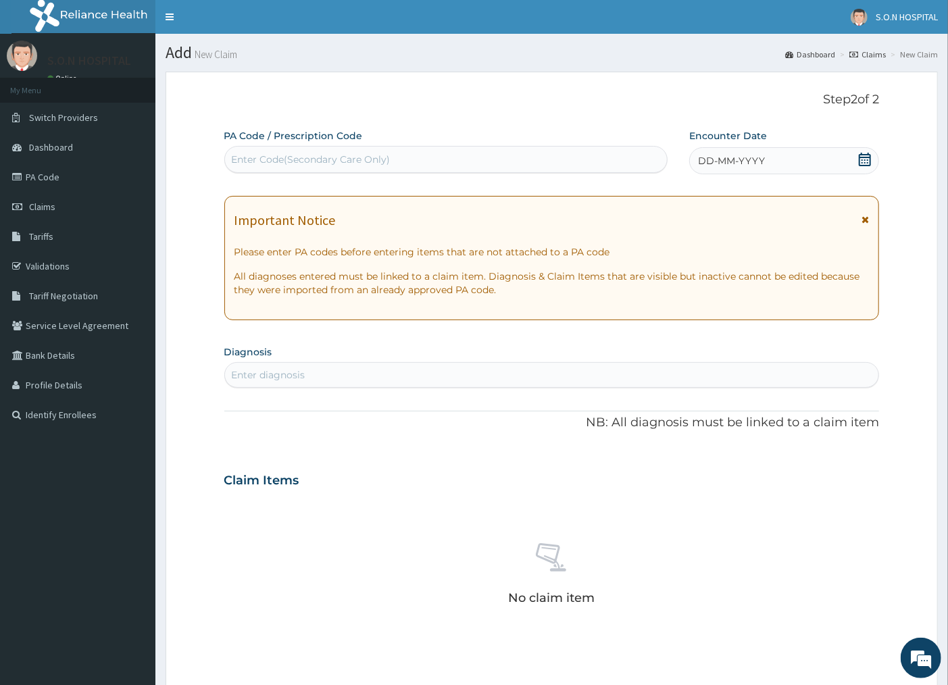
click at [301, 162] on div "Enter Code(Secondary Care Only)" at bounding box center [311, 160] width 159 height 14
type input "PA/ECE695"
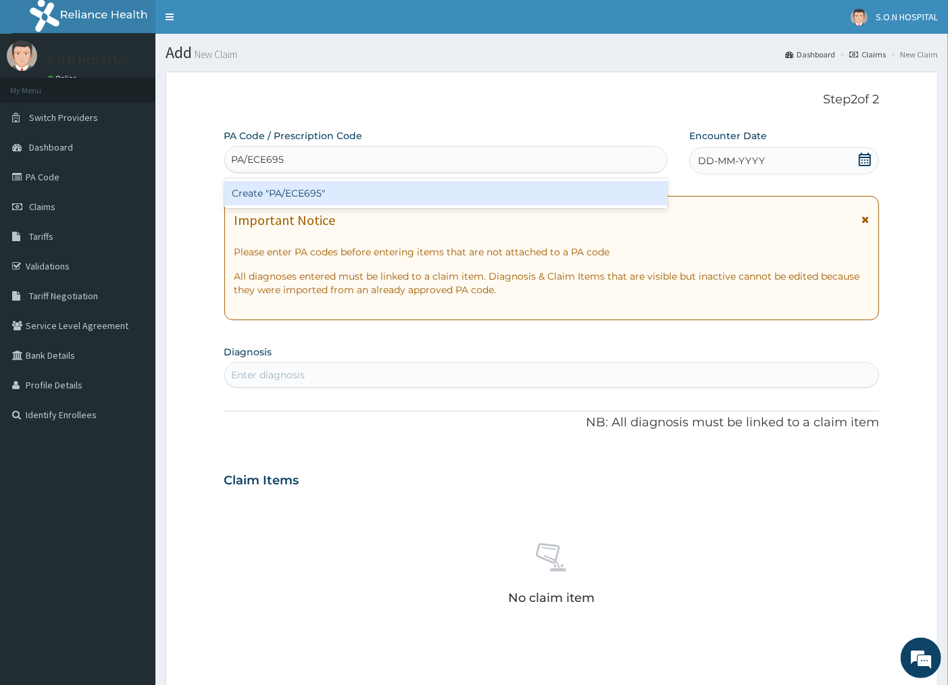
click at [361, 193] on div "Create "PA/ECE695"" at bounding box center [445, 193] width 443 height 24
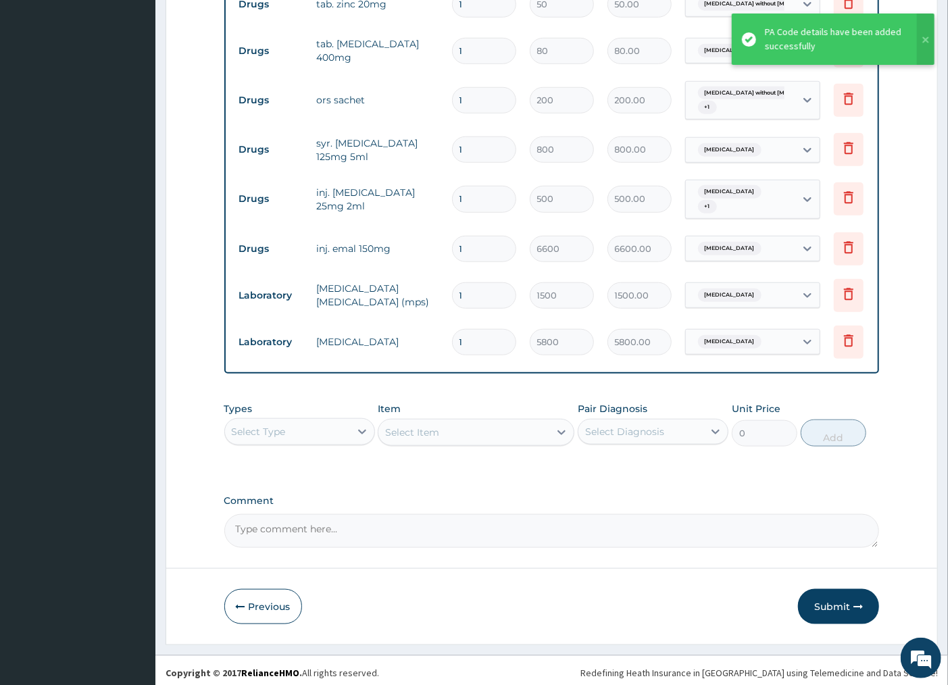
scroll to position [408, 0]
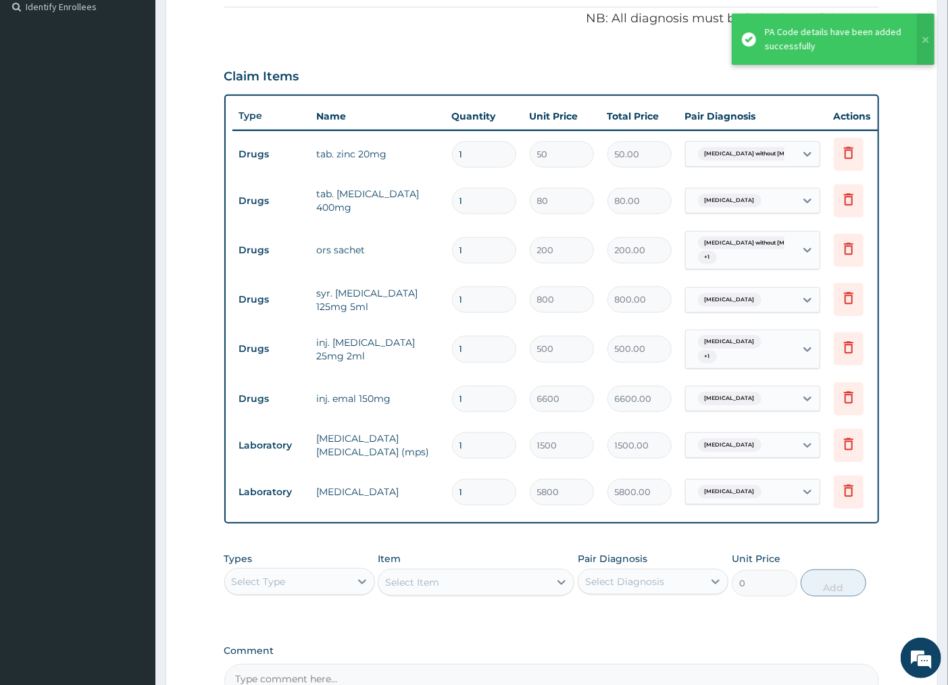
click at [471, 153] on input "1" at bounding box center [484, 154] width 64 height 26
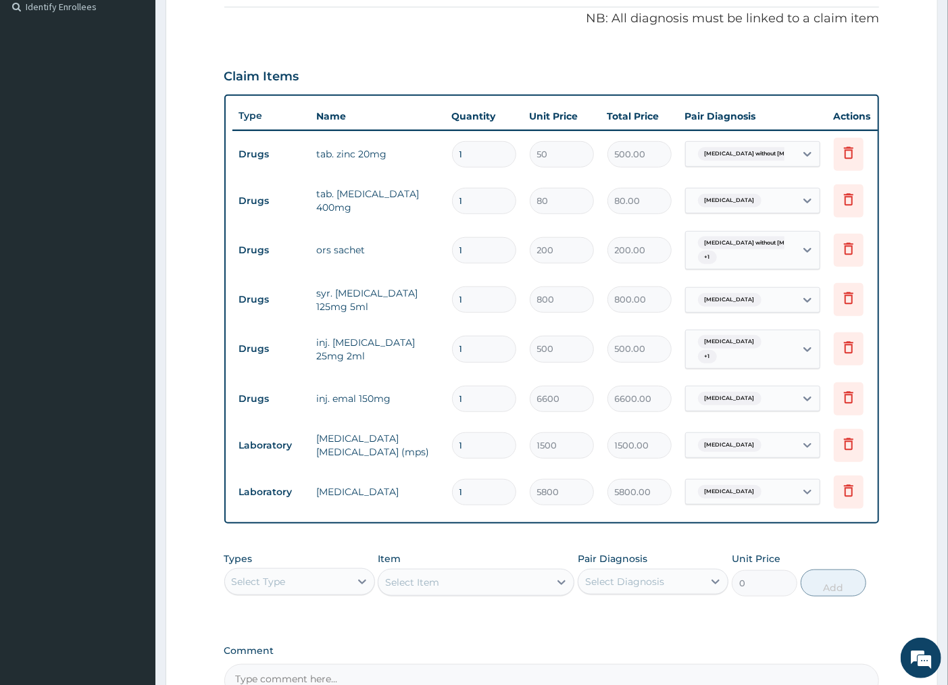
type input "10"
type input "500.00"
type input "10"
click at [481, 203] on input "1" at bounding box center [484, 201] width 64 height 26
type input "0.00"
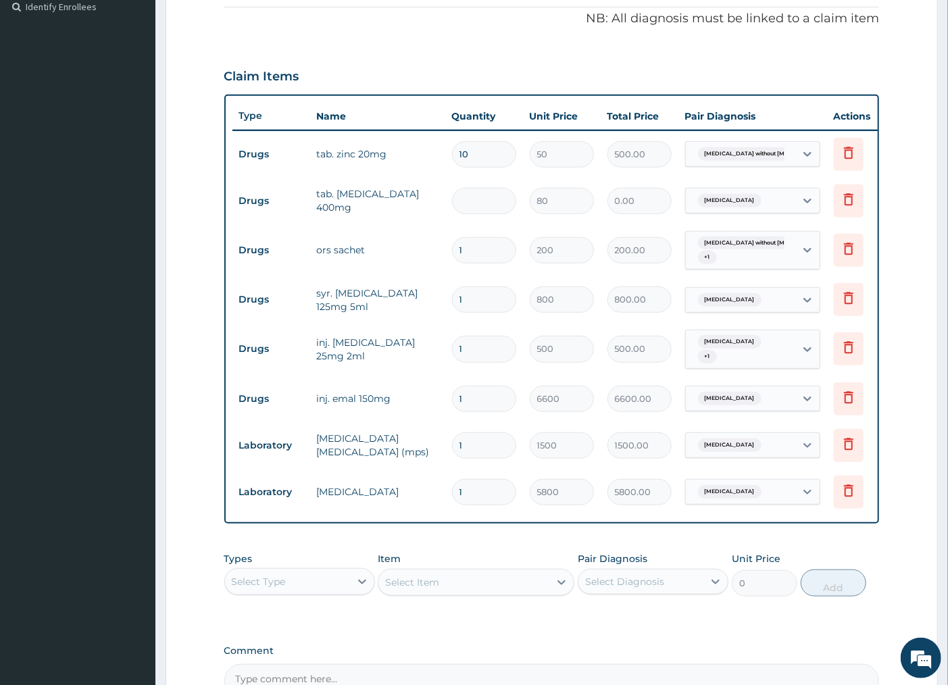
type input "2"
type input "160.00"
type input "20"
type input "1600.00"
type input "20"
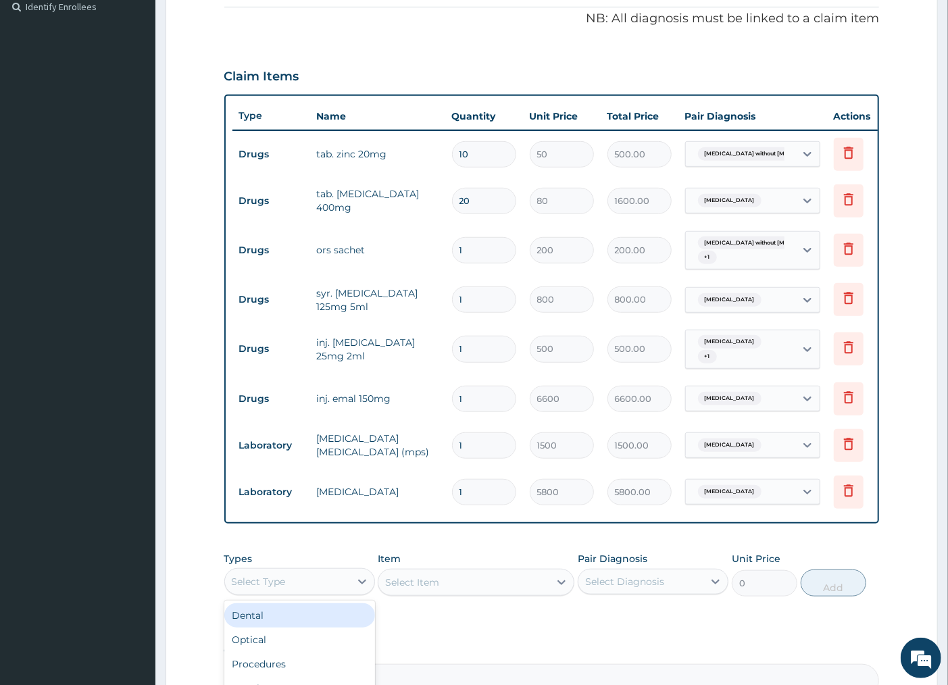
click at [328, 593] on div "Select Type" at bounding box center [287, 582] width 125 height 22
click at [310, 675] on div "Procedures" at bounding box center [299, 664] width 151 height 24
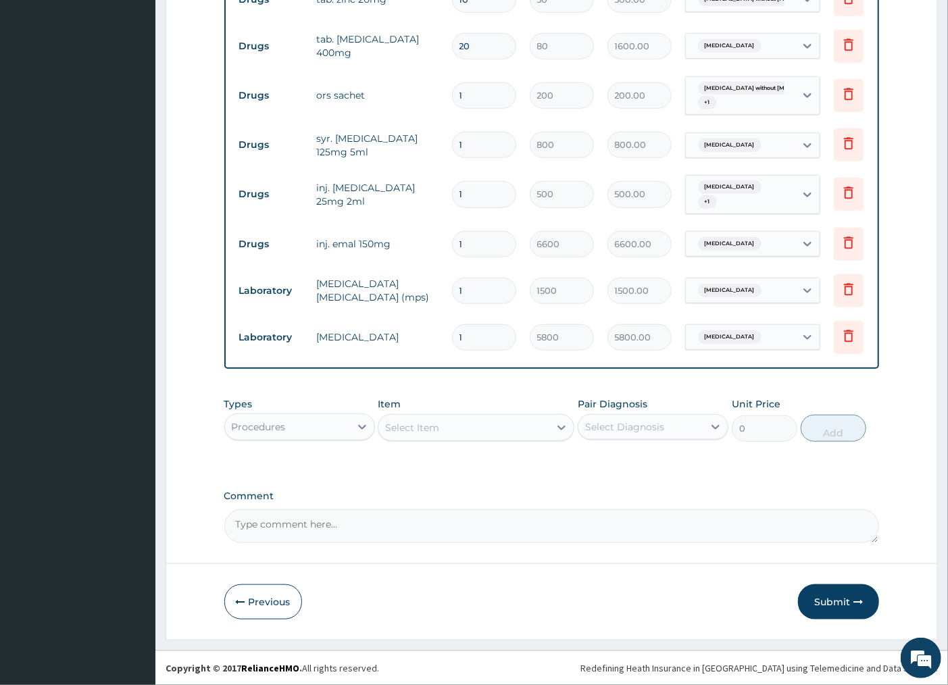
scroll to position [577, 0]
click at [466, 427] on div "Select Item" at bounding box center [464, 428] width 171 height 22
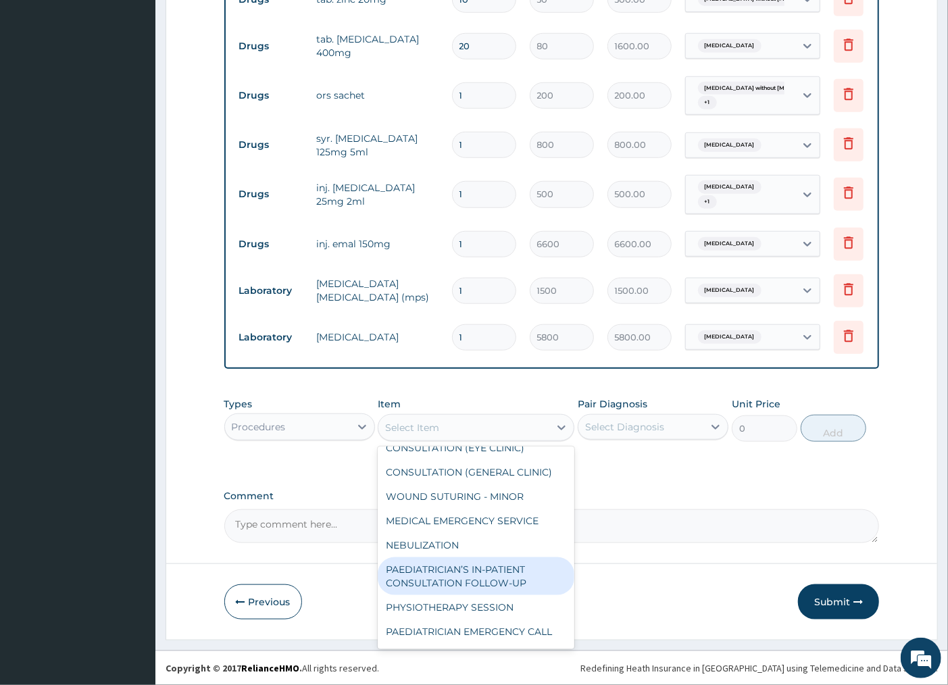
scroll to position [976, 0]
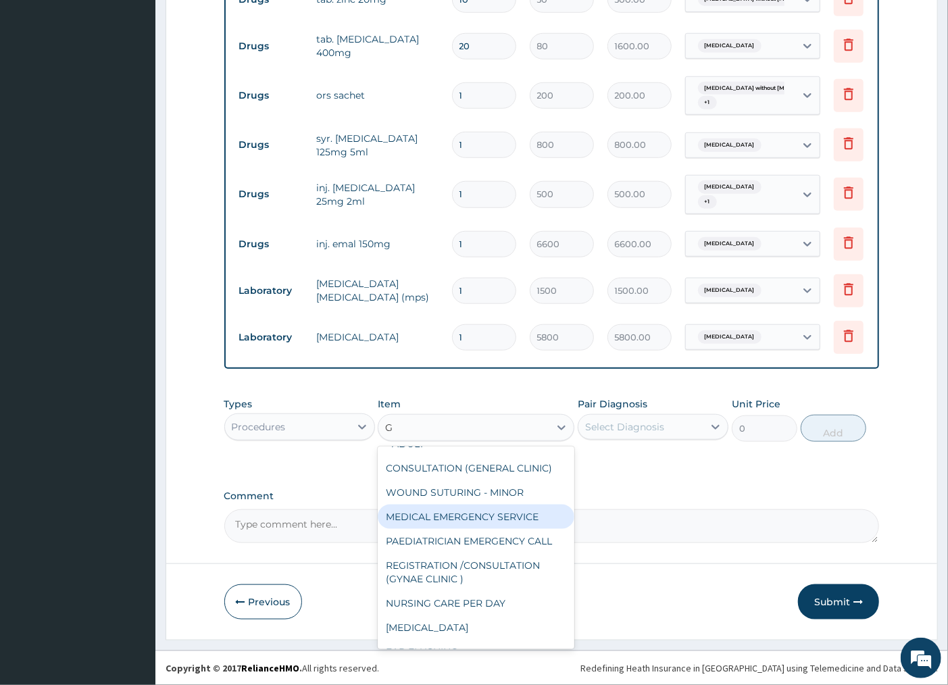
type input "GE"
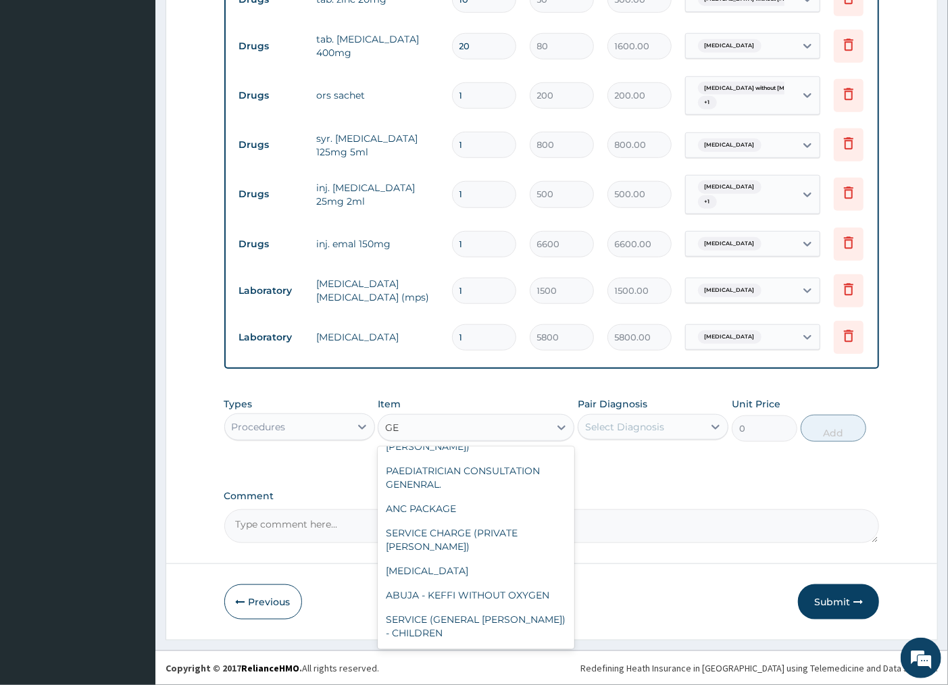
scroll to position [218, 0]
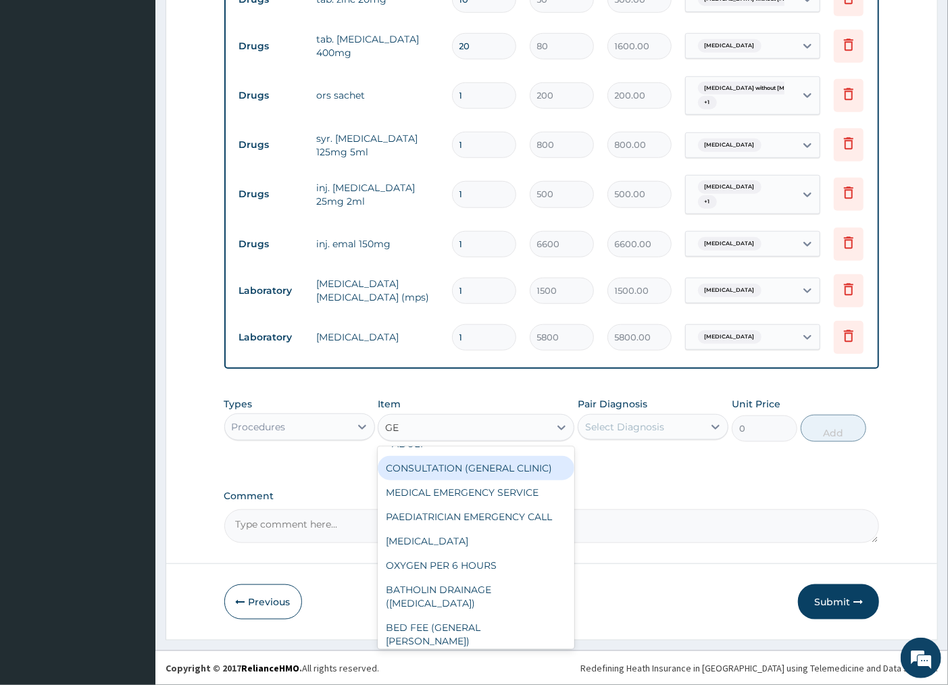
click at [426, 481] on div "CONSULTATION (GENERAL CLINIC)" at bounding box center [476, 468] width 197 height 24
type input "4200"
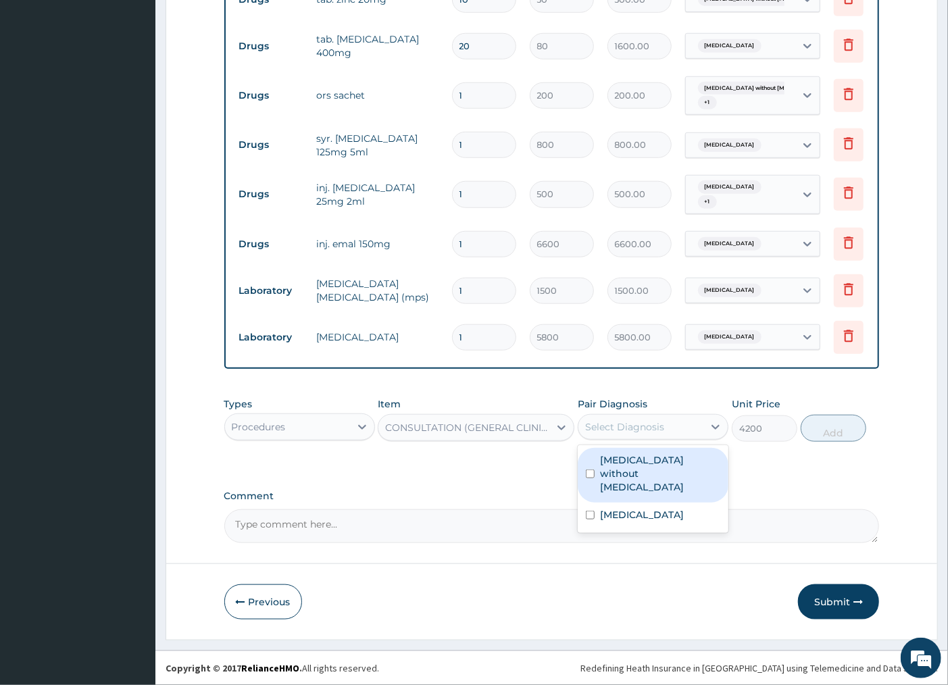
click at [683, 429] on div "Select Diagnosis" at bounding box center [641, 427] width 125 height 22
click at [678, 475] on label "Sepsis without septic shock" at bounding box center [660, 474] width 120 height 41
checkbox input "true"
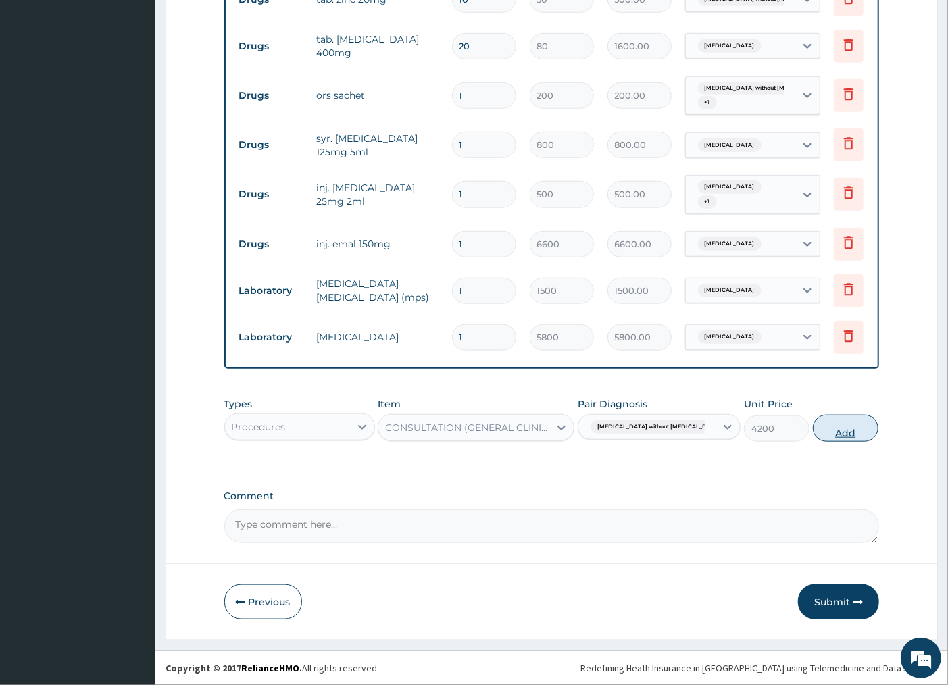
click at [815, 431] on button "Add" at bounding box center [846, 428] width 66 height 27
type input "0"
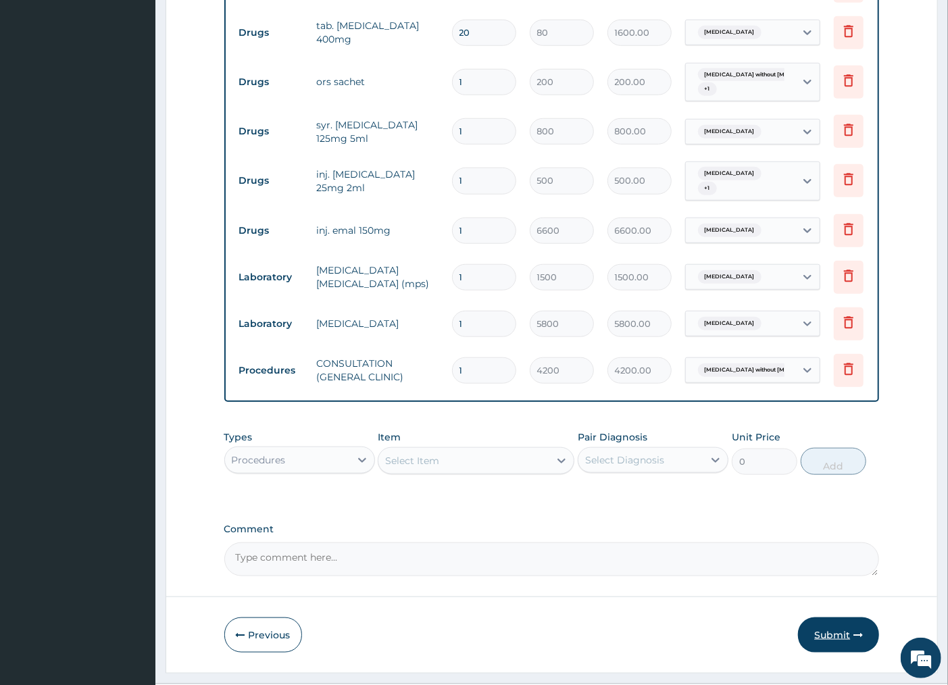
click at [828, 650] on button "Submit" at bounding box center [838, 635] width 81 height 35
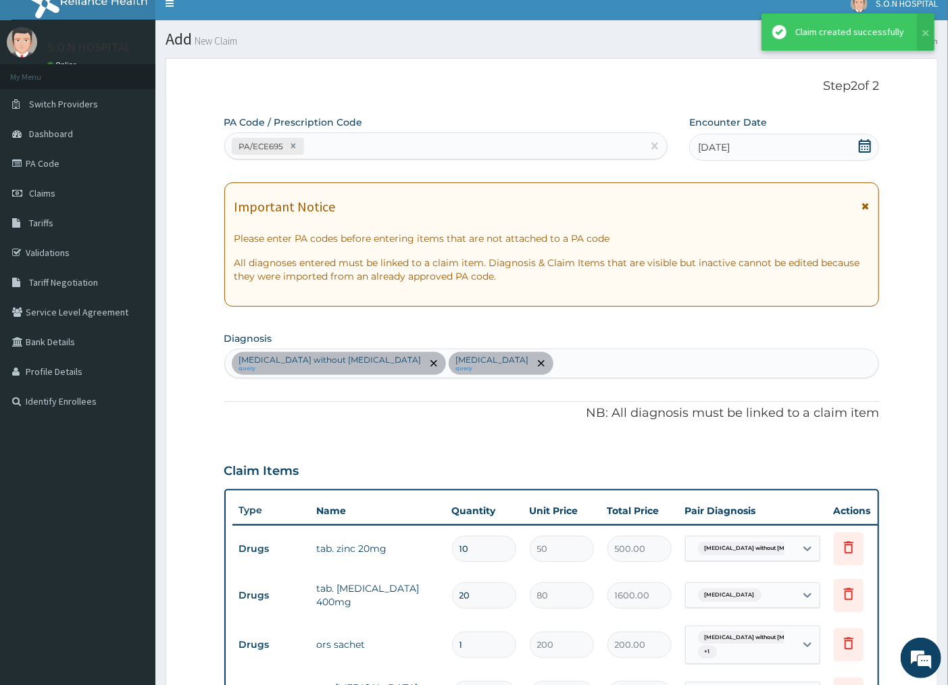
scroll to position [577, 0]
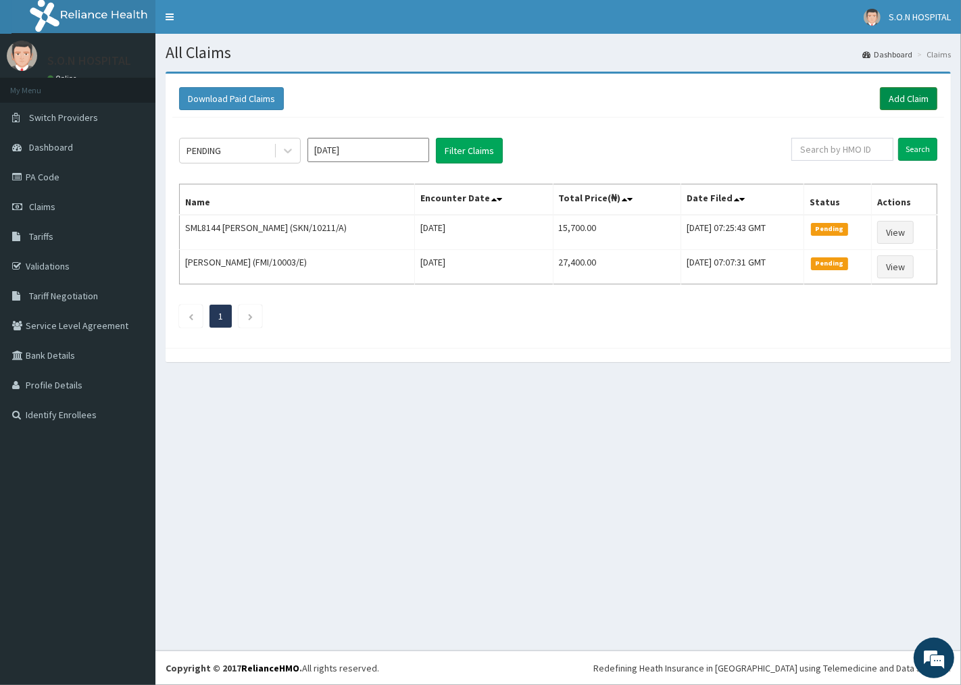
click at [920, 105] on link "Add Claim" at bounding box center [908, 98] width 57 height 23
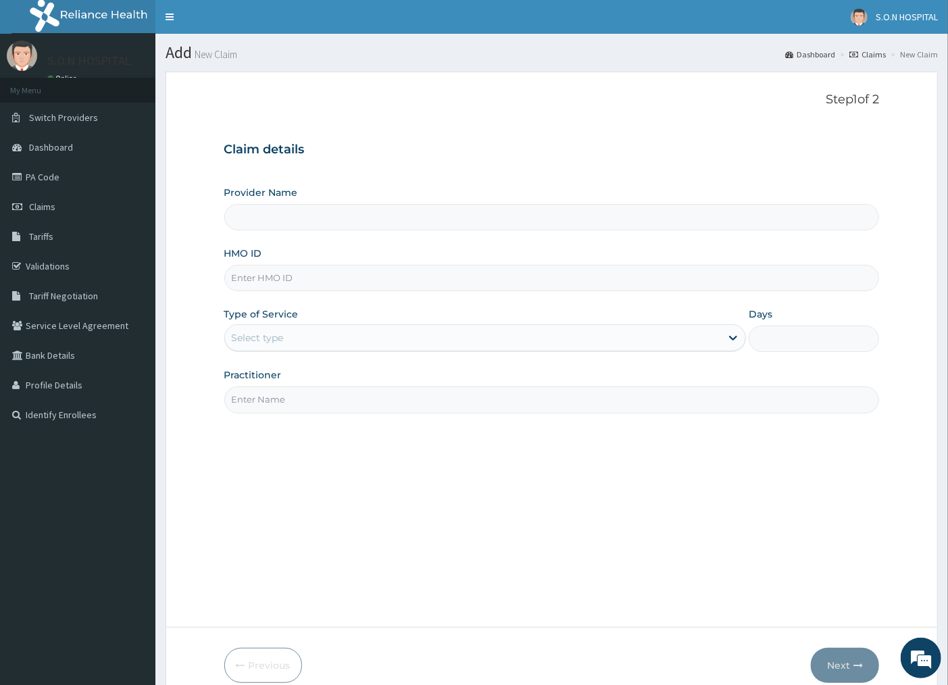
click at [334, 282] on input "HMO ID" at bounding box center [552, 278] width 656 height 26
type input "SISTERS OF [GEOGRAPHIC_DATA]"
drag, startPoint x: 227, startPoint y: 279, endPoint x: 299, endPoint y: 274, distance: 72.5
click at [299, 280] on input "VMY/10009/A" at bounding box center [552, 278] width 656 height 26
type input "VMY/10009/A"
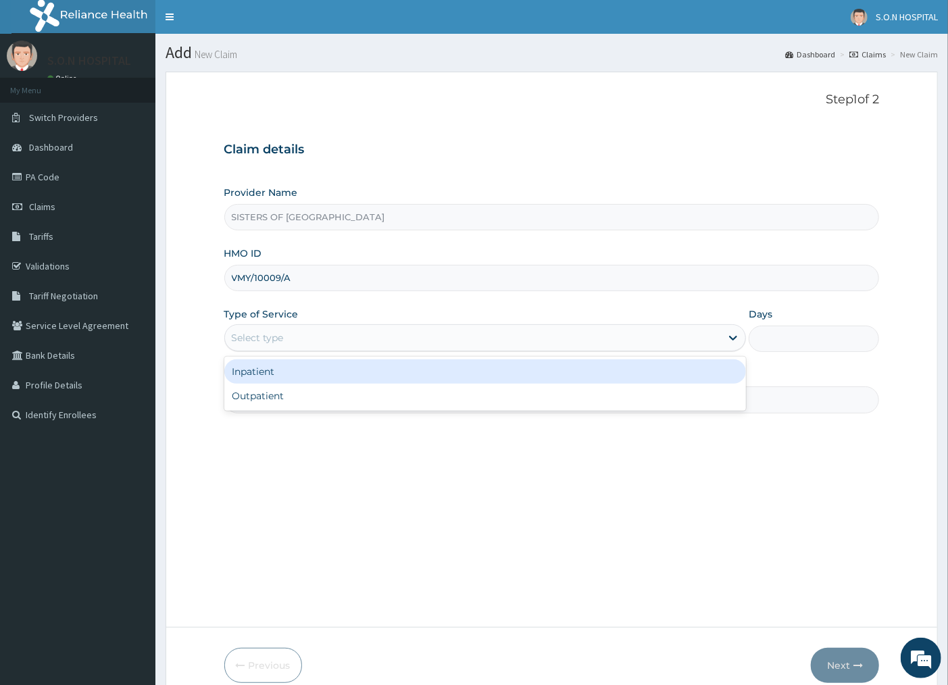
click at [377, 341] on div "Select type" at bounding box center [473, 338] width 497 height 22
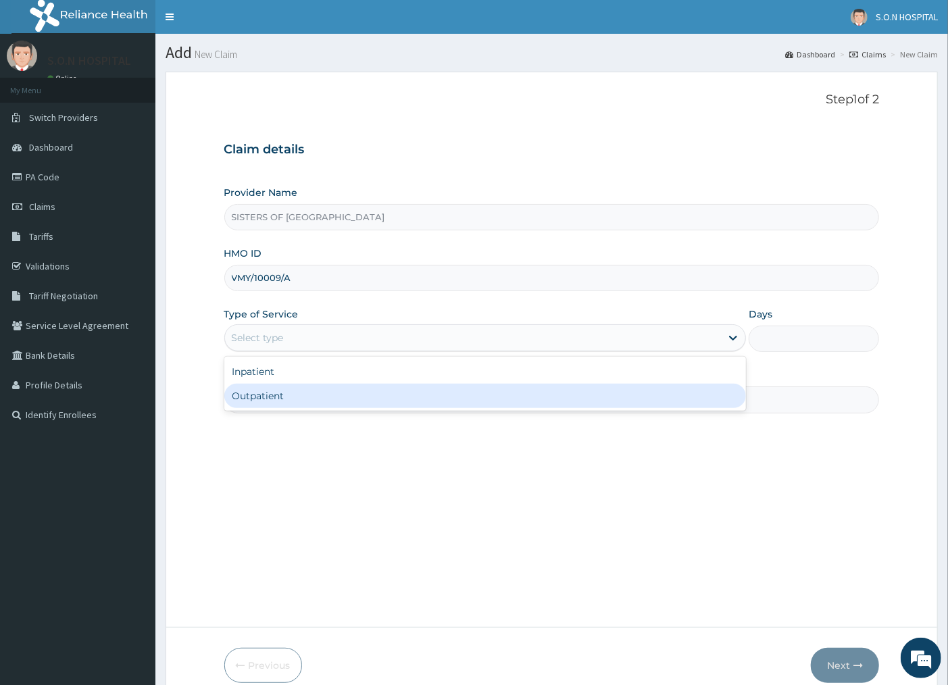
click at [382, 393] on div "Outpatient" at bounding box center [485, 396] width 522 height 24
type input "1"
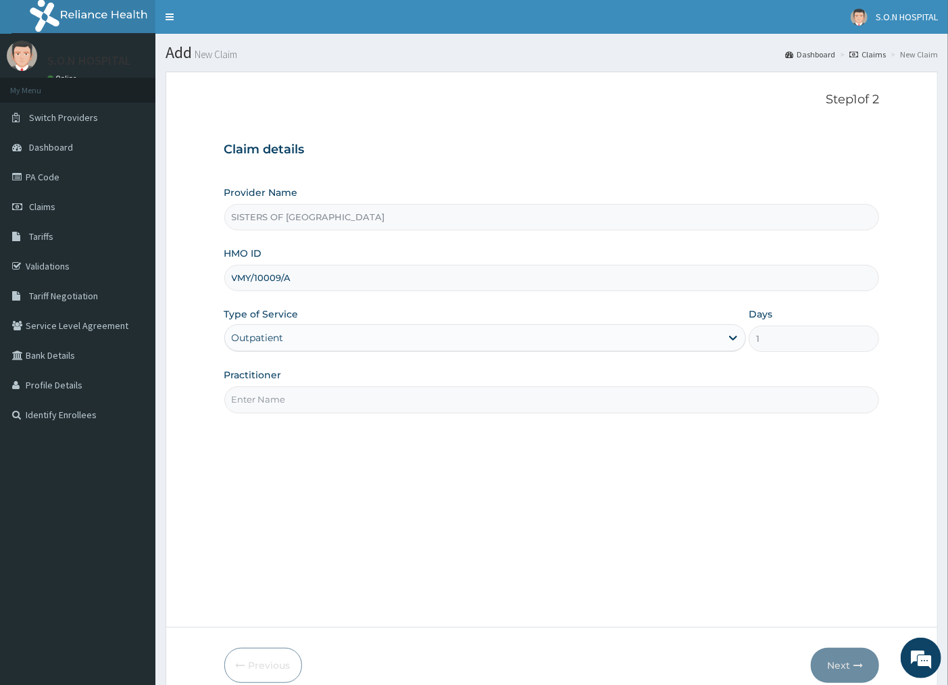
click at [385, 393] on input "Practitioner" at bounding box center [552, 400] width 656 height 26
type input "DR. EDWINA"
click at [841, 664] on button "Next" at bounding box center [845, 665] width 68 height 35
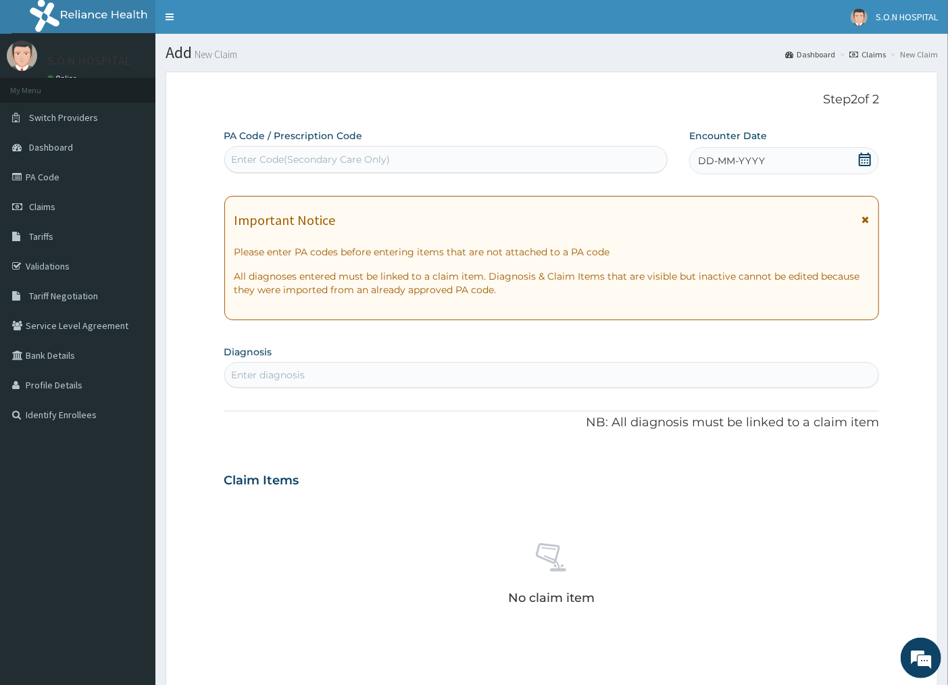
click at [374, 157] on div "Enter Code(Secondary Care Only)" at bounding box center [311, 160] width 159 height 14
type input "PA/5EDCC6"
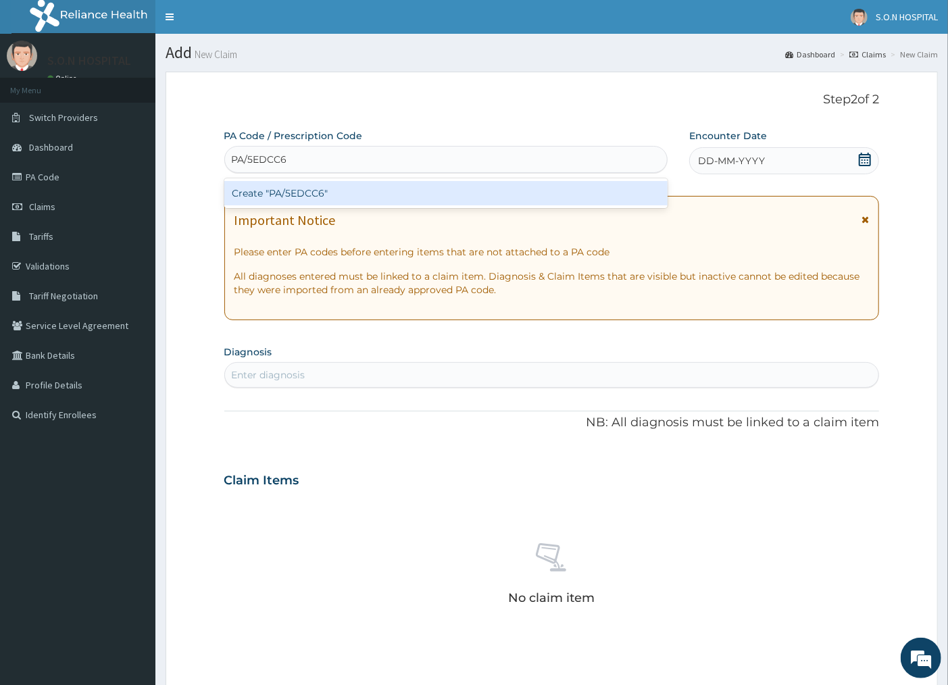
click at [390, 195] on div "Create "PA/5EDCC6"" at bounding box center [445, 193] width 443 height 24
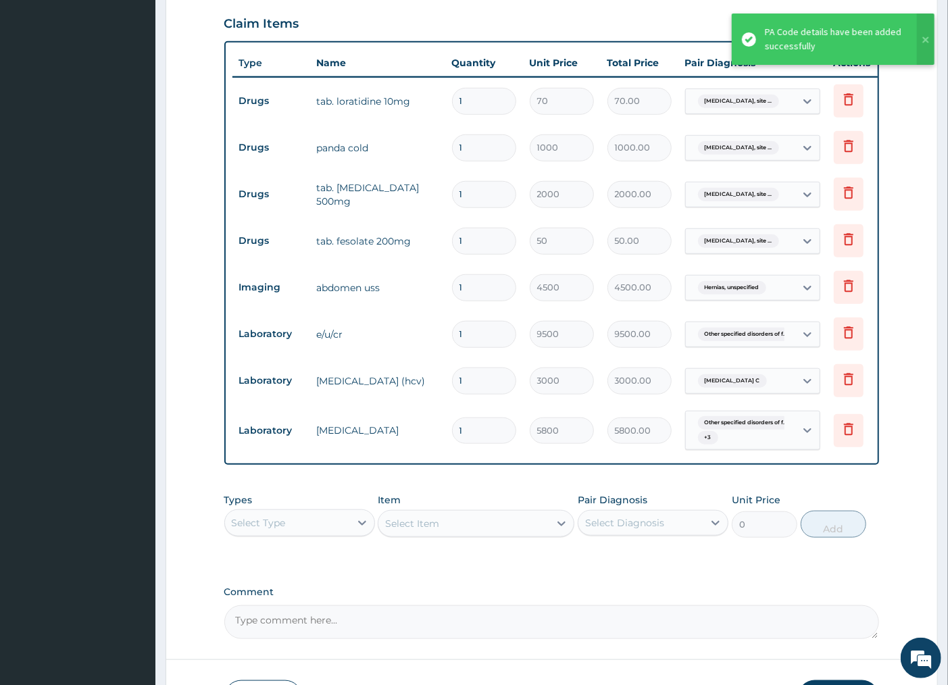
scroll to position [350, 0]
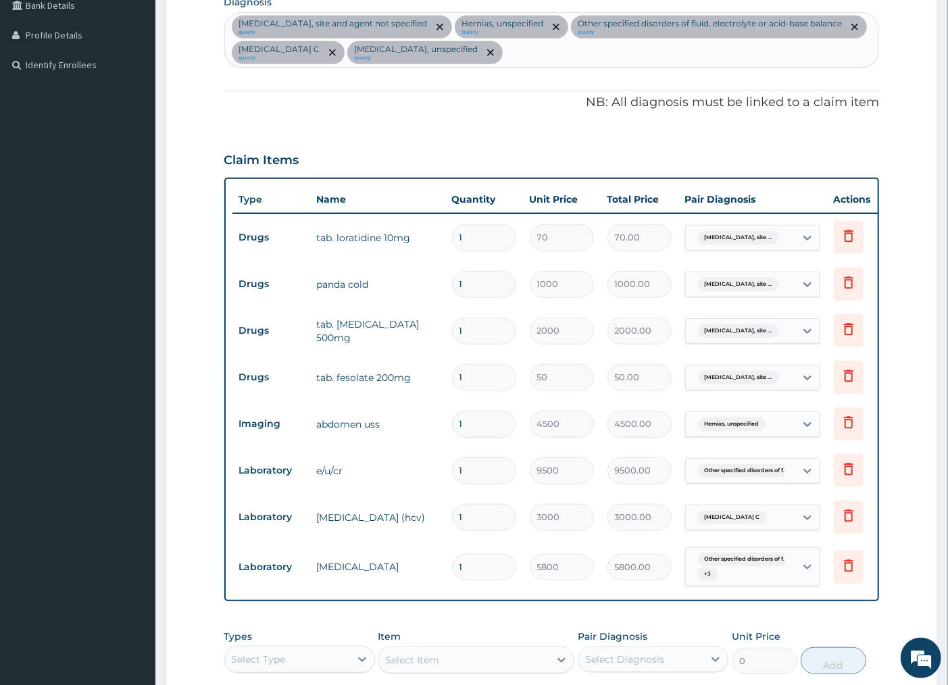
click at [491, 235] on input "1" at bounding box center [484, 237] width 64 height 26
type input "15"
type input "1050.00"
type input "1"
type input "70.00"
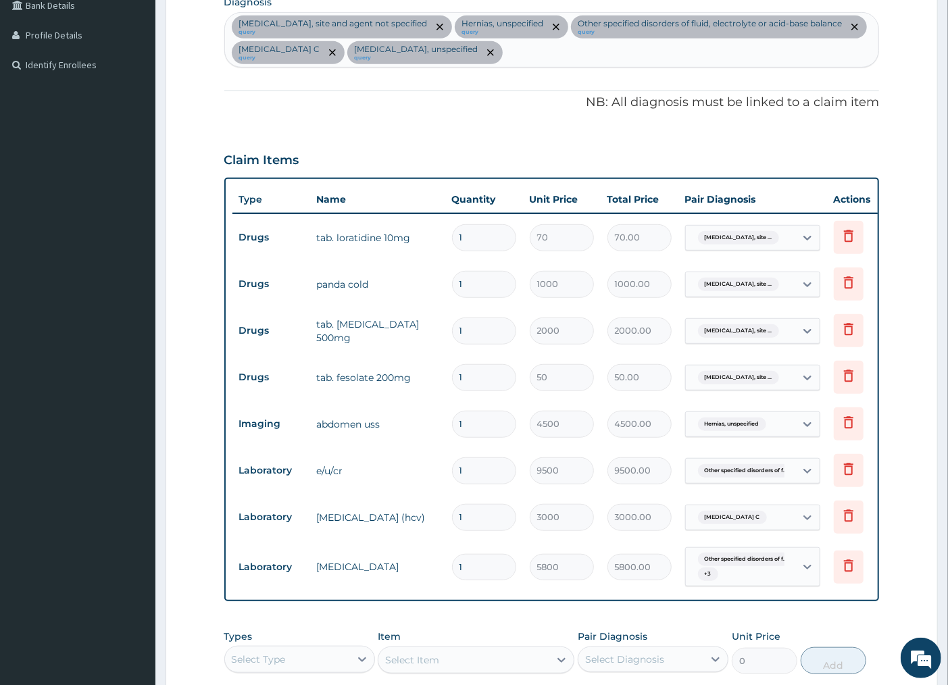
type input "0.00"
type input "2"
type input "140.00"
type input "20"
type input "1400.00"
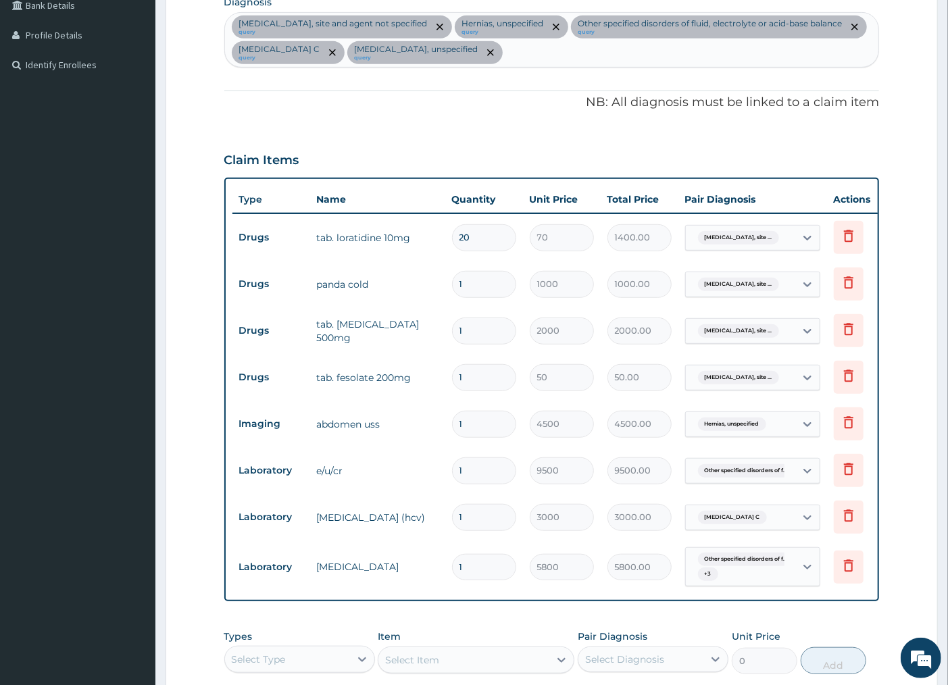
type input "2"
type input "140.00"
type input "26"
type input "1820.00"
type input "2"
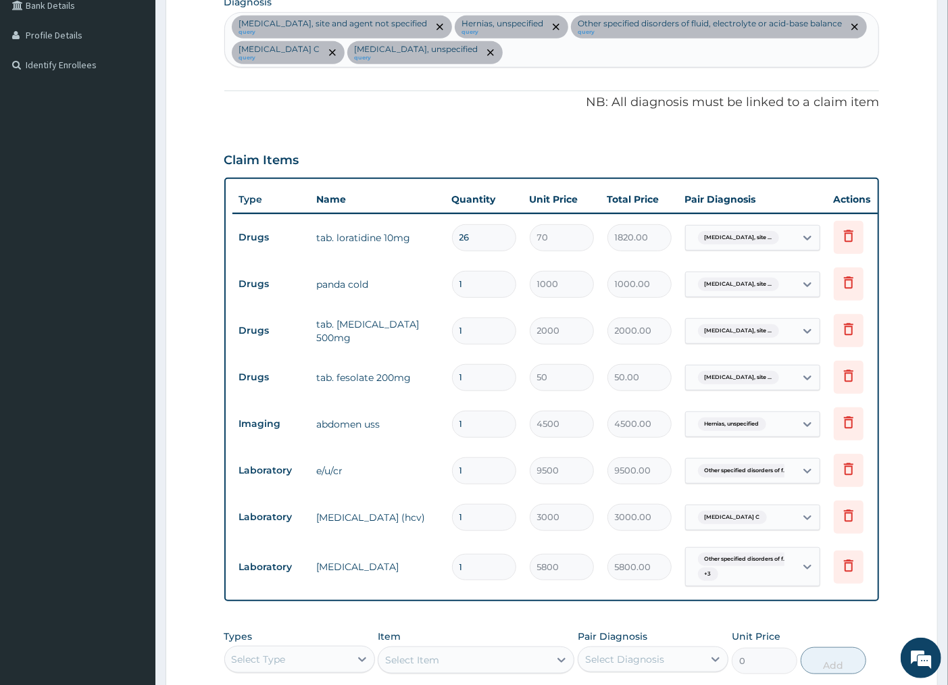
type input "140.00"
type input "25"
type input "1750.00"
type input "2"
type input "140.00"
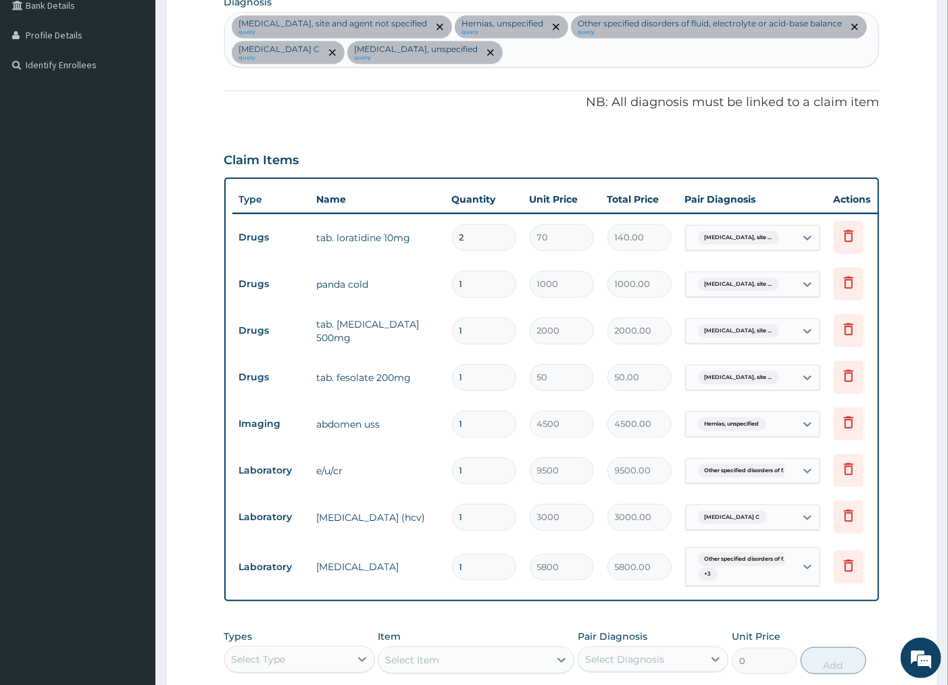
type input "26"
type input "1820.00"
click at [496, 231] on input "26" at bounding box center [484, 237] width 64 height 26
type input "2"
type input "140.00"
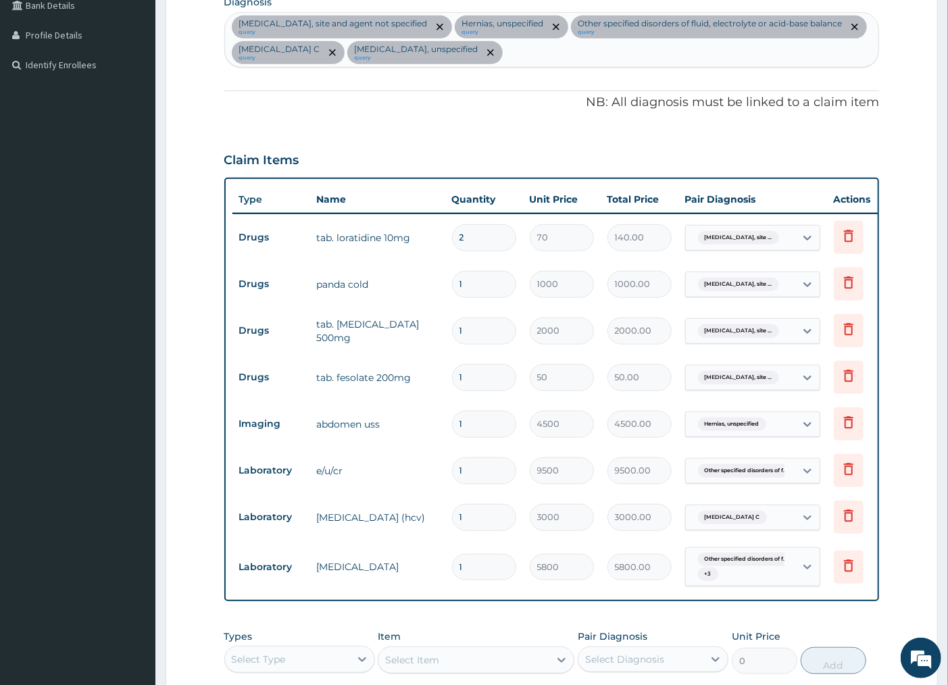
type input "0.00"
type input "1"
type input "70.00"
type input "10"
type input "700.00"
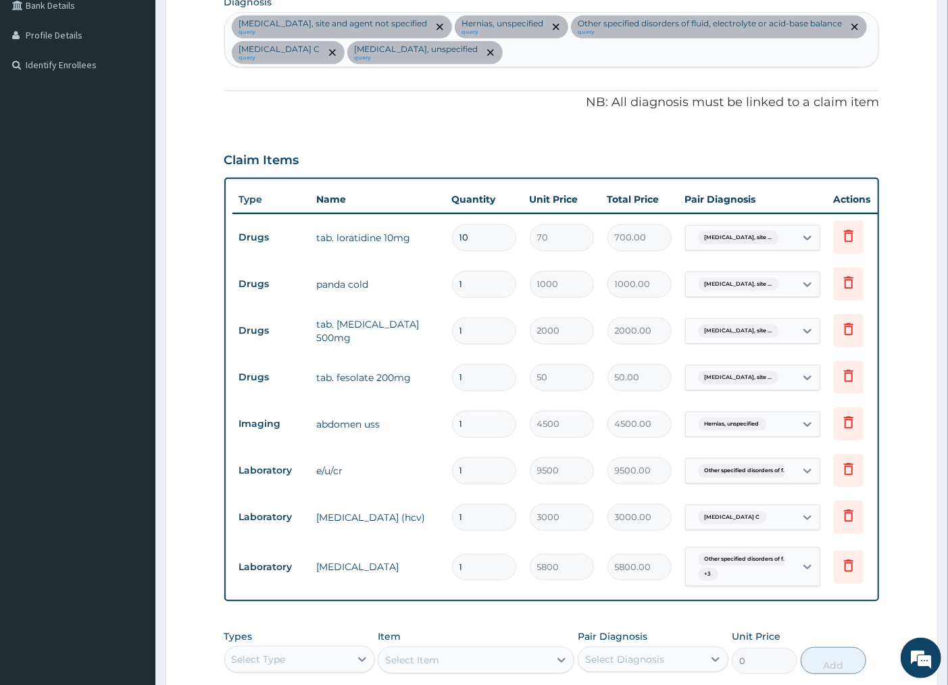
type input "10"
click at [488, 376] on input "1" at bounding box center [484, 377] width 64 height 26
type input "10"
type input "500.00"
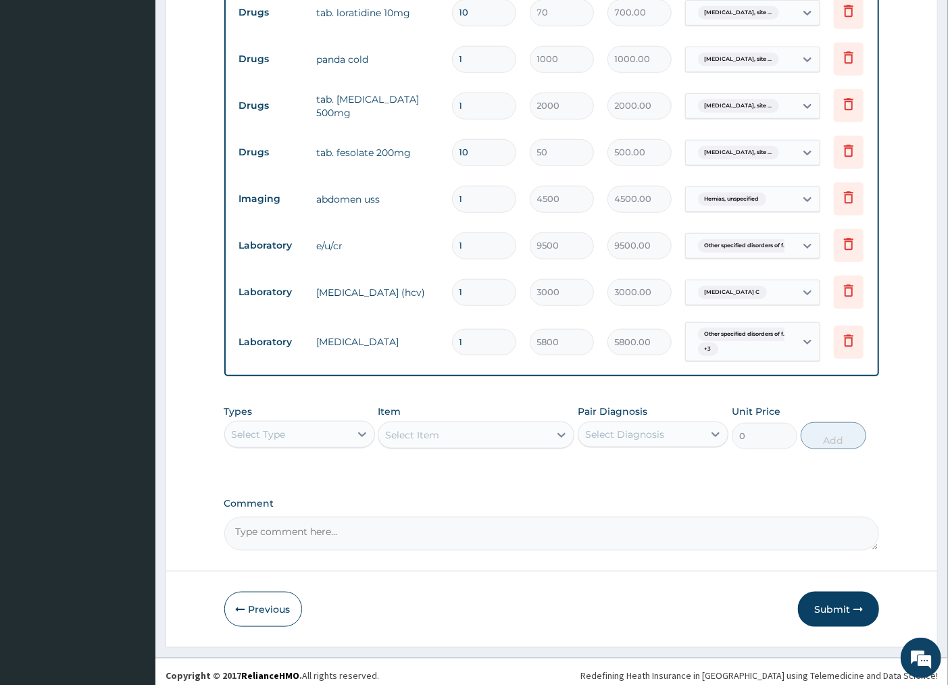
scroll to position [576, 0]
type input "10"
click at [315, 445] on div "Select Type" at bounding box center [287, 434] width 125 height 22
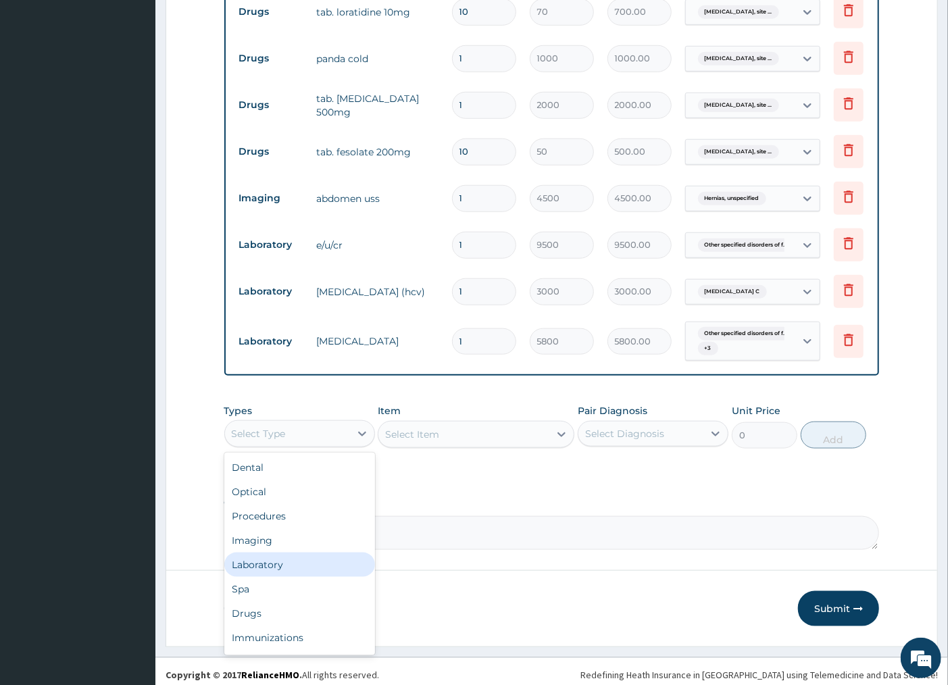
drag, startPoint x: 293, startPoint y: 576, endPoint x: 305, endPoint y: 570, distance: 12.7
click at [305, 573] on div "Laboratory" at bounding box center [299, 565] width 151 height 24
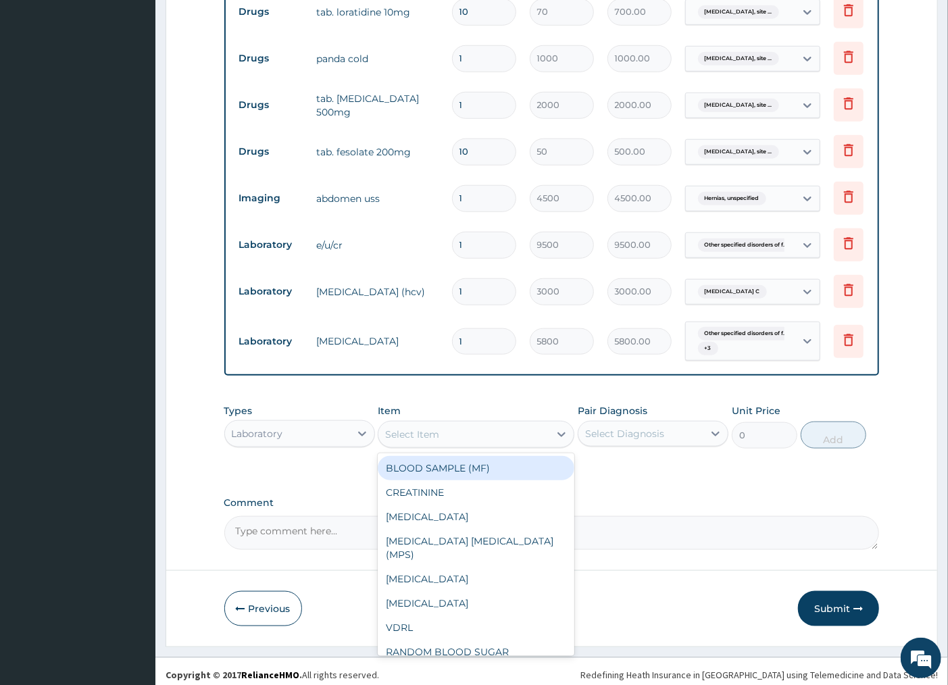
click at [498, 445] on div "Select Item" at bounding box center [464, 435] width 171 height 22
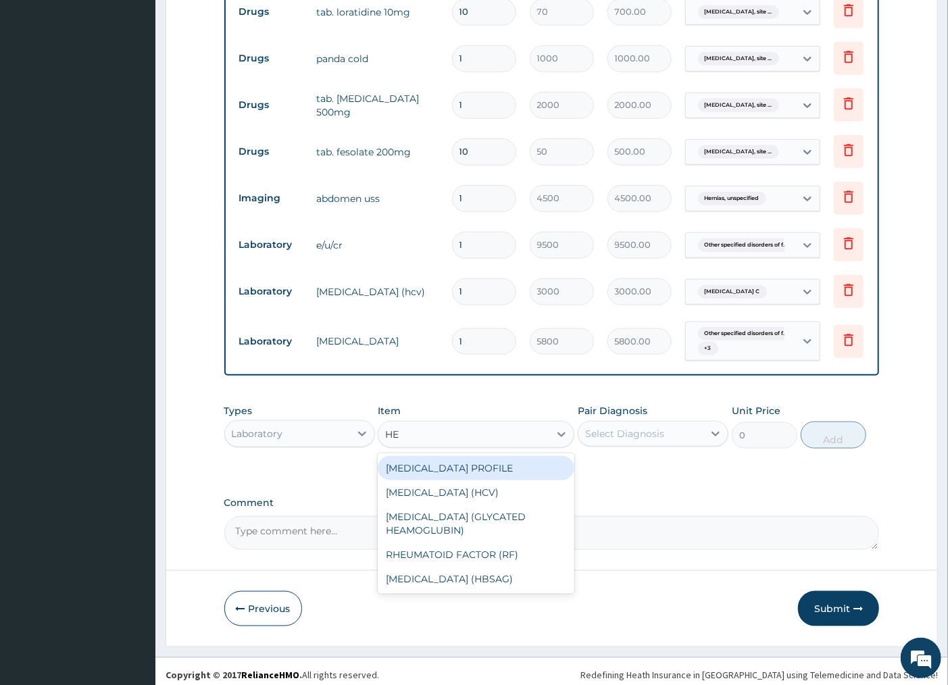
type input "HEP"
click at [506, 479] on div "HEPATITIS B PROFILE" at bounding box center [476, 468] width 197 height 24
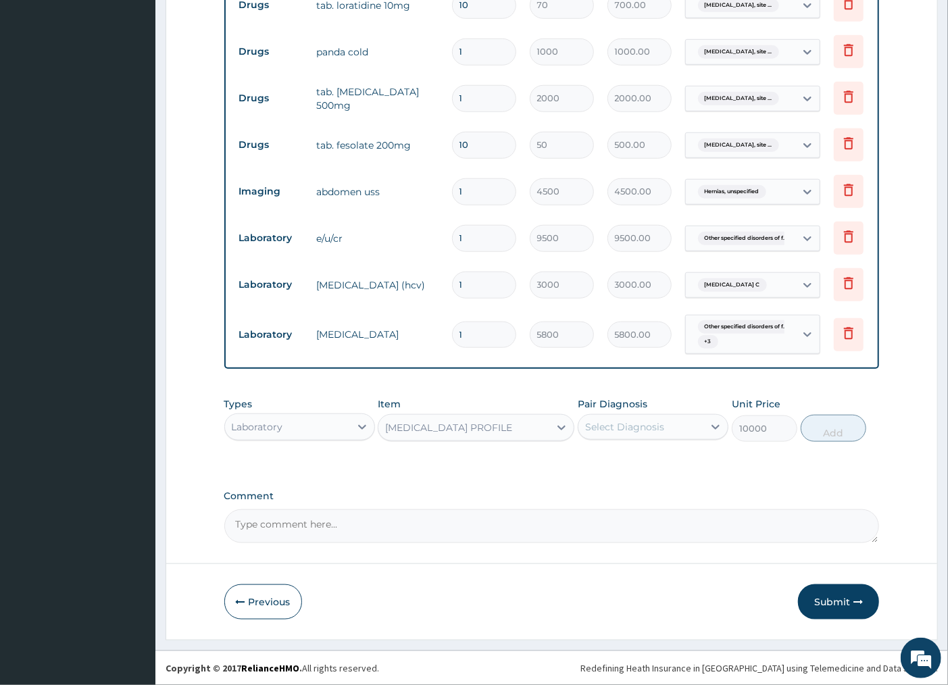
scroll to position [596, 0]
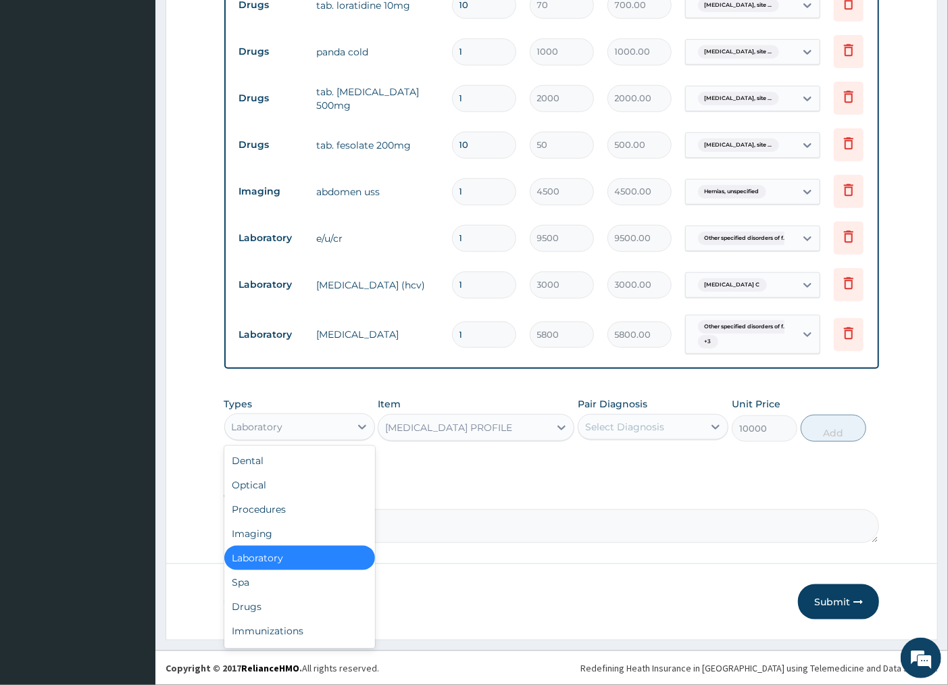
click at [318, 426] on div "Laboratory" at bounding box center [287, 427] width 125 height 22
click at [307, 504] on div "Procedures" at bounding box center [299, 509] width 151 height 24
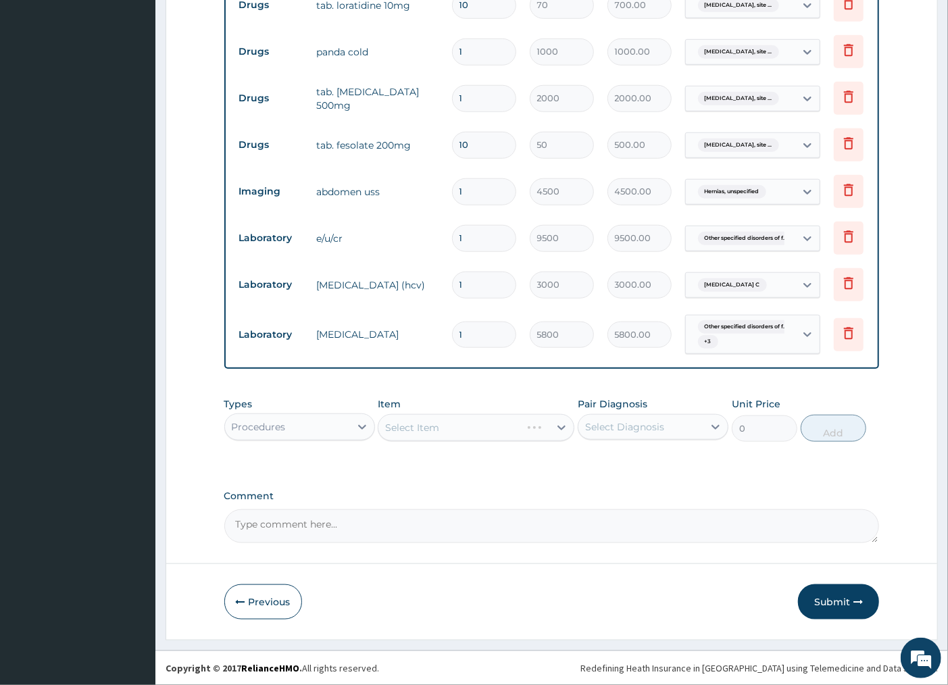
click at [460, 431] on div "Select Item" at bounding box center [476, 427] width 197 height 27
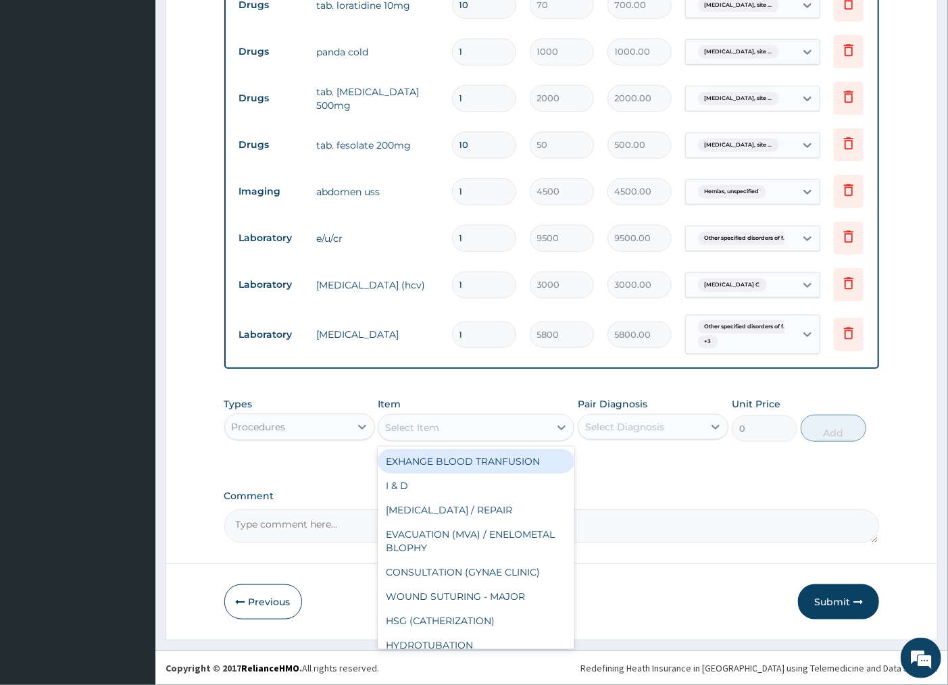
click at [489, 437] on div "Select Item" at bounding box center [464, 428] width 171 height 22
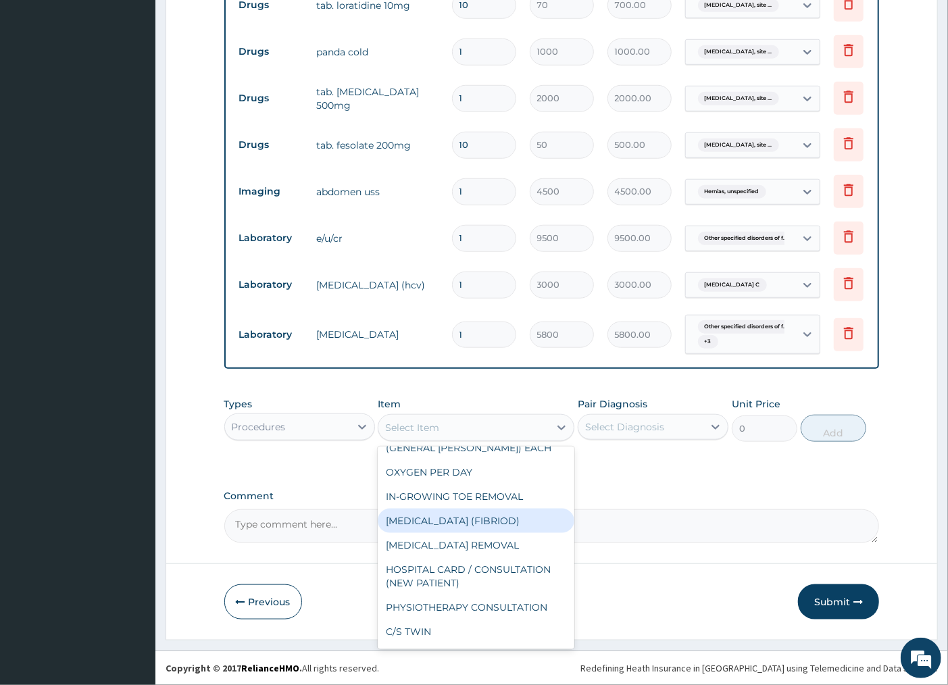
scroll to position [300, 0]
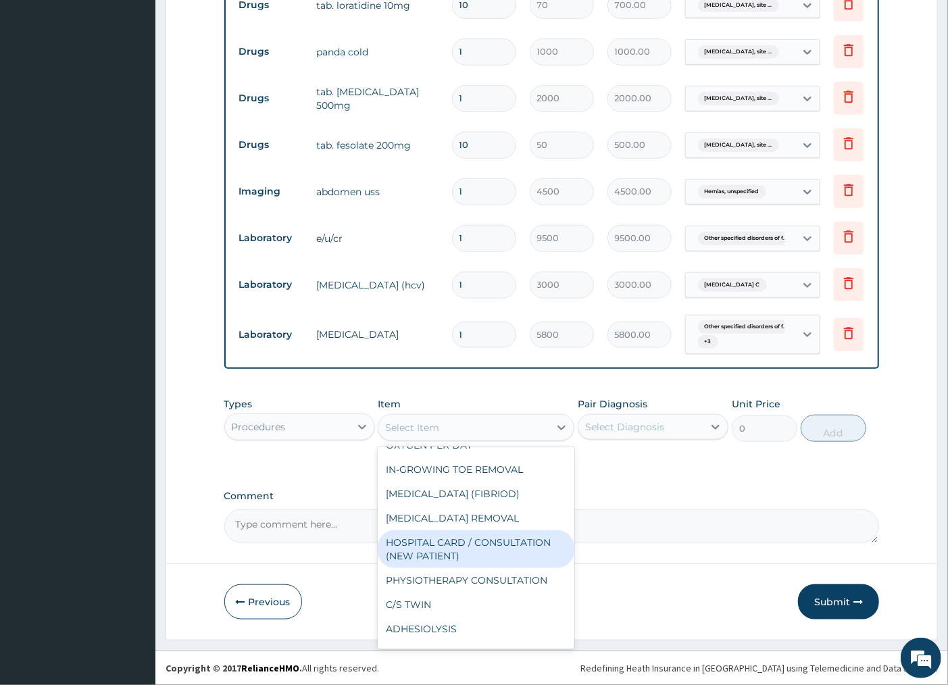
click at [514, 551] on div "HOSPITAL CARD / CONSULTATION (NEW PATIENT)" at bounding box center [476, 550] width 197 height 38
type input "6700"
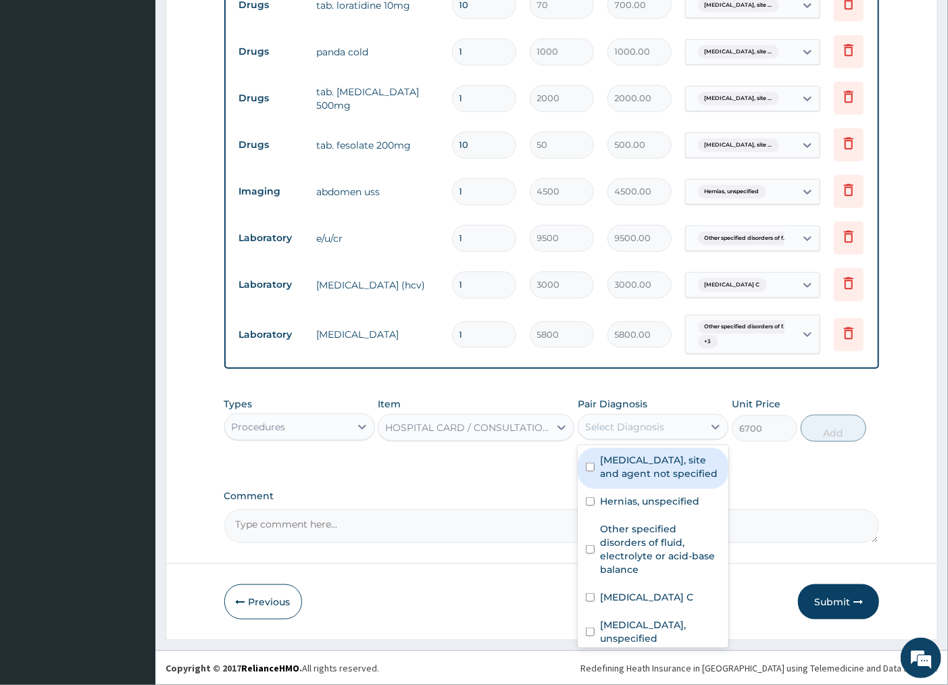
click at [672, 433] on div "Select Diagnosis" at bounding box center [641, 427] width 125 height 22
click at [654, 489] on div "Urinary tract infection, site and agent not specified" at bounding box center [653, 468] width 151 height 41
checkbox input "true"
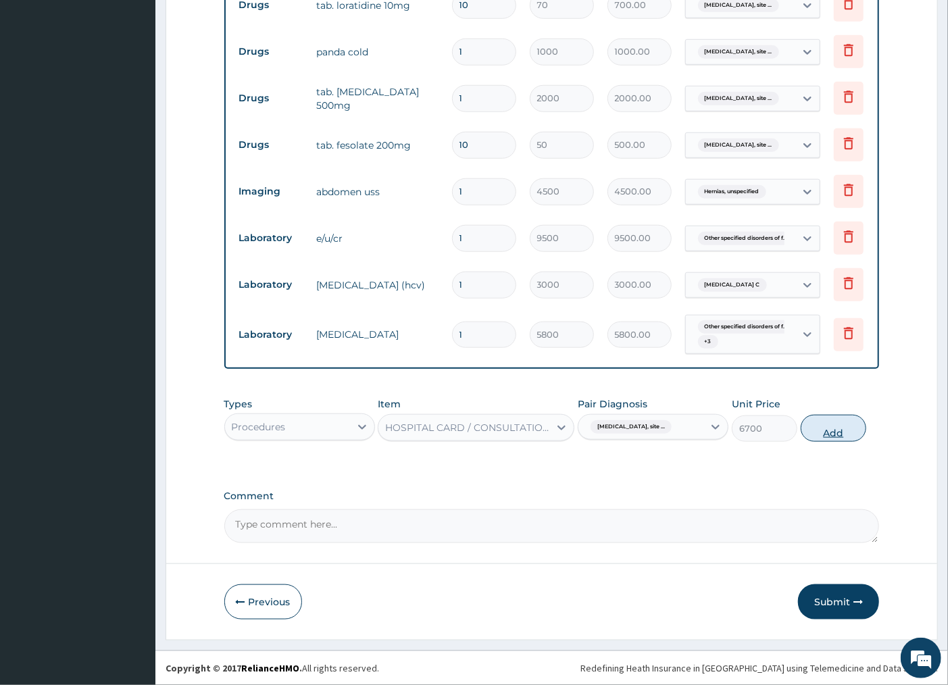
click at [819, 433] on button "Add" at bounding box center [834, 428] width 66 height 27
type input "0"
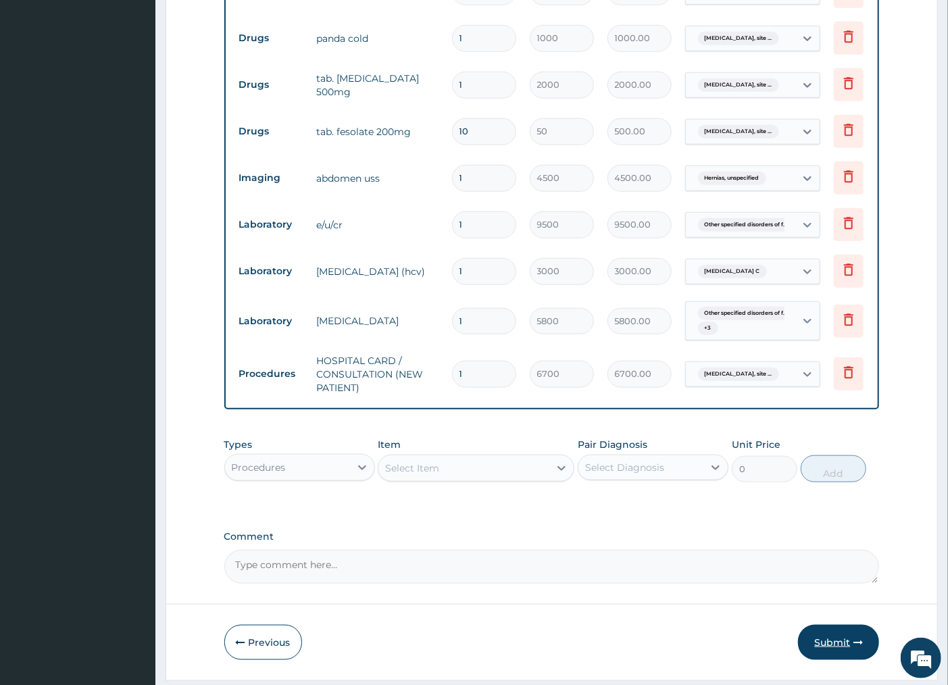
click at [832, 660] on button "Submit" at bounding box center [838, 642] width 81 height 35
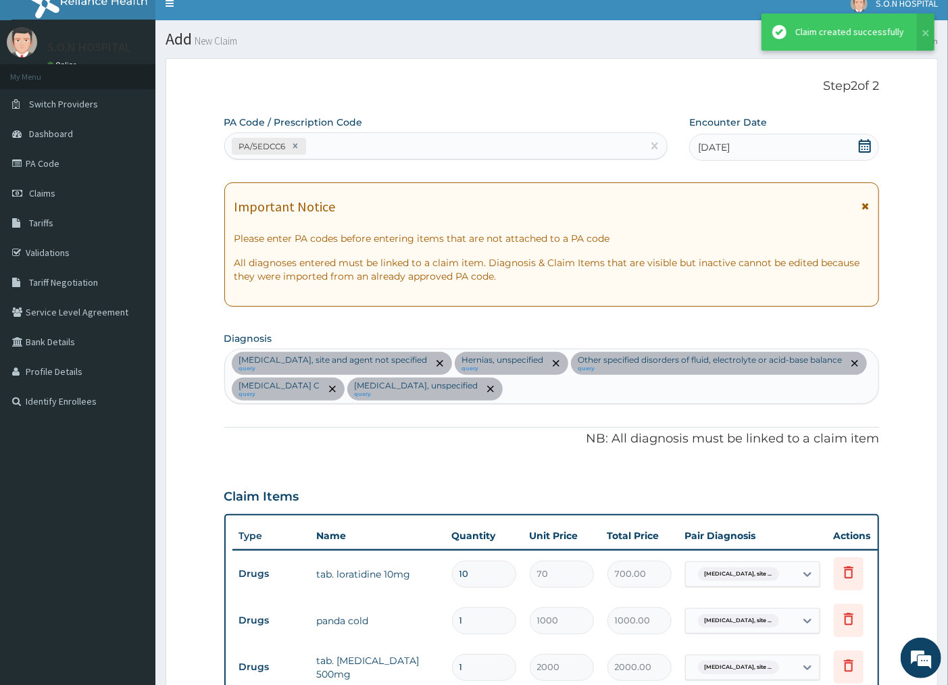
scroll to position [596, 0]
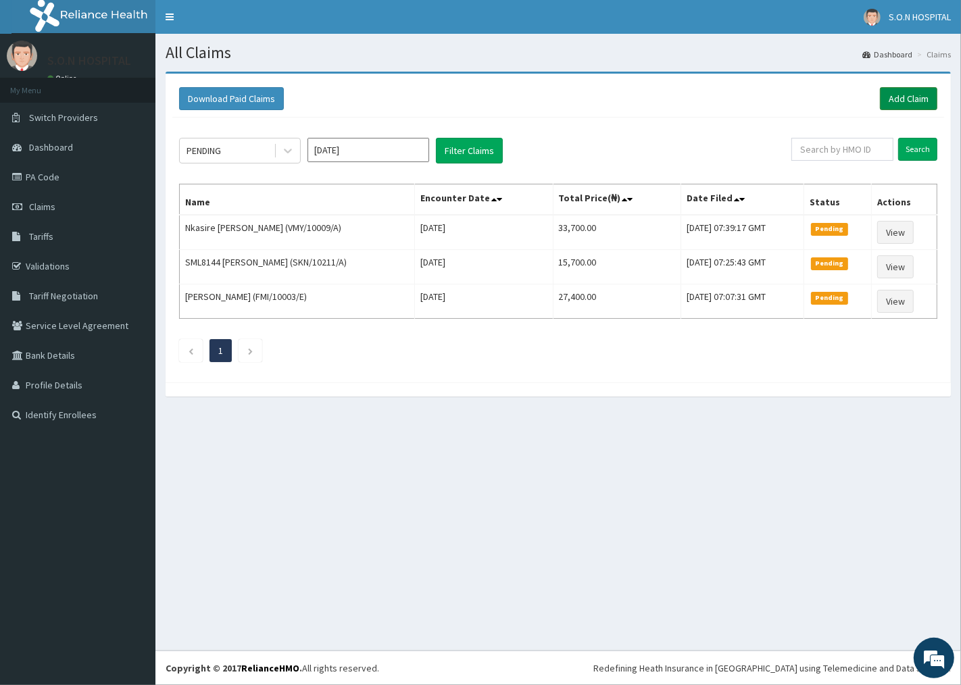
click at [915, 98] on link "Add Claim" at bounding box center [908, 98] width 57 height 23
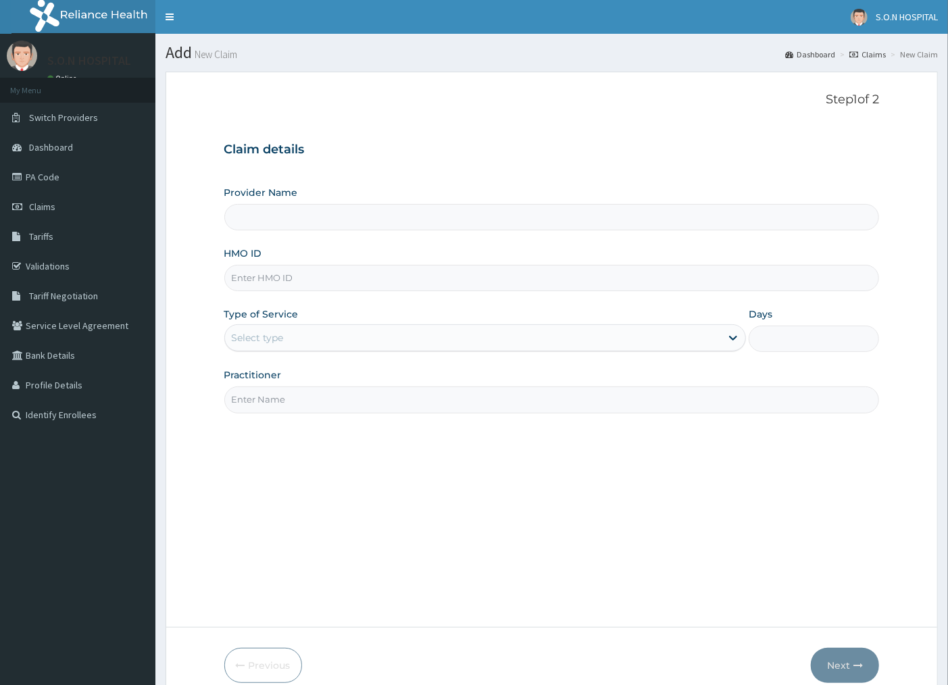
type input "SISTERS OF [GEOGRAPHIC_DATA]"
click at [312, 278] on input "HMO ID" at bounding box center [552, 278] width 656 height 26
paste input "VOA/10033/B"
click at [239, 278] on input "VOA/10033/B" at bounding box center [552, 278] width 656 height 26
type input "UOA/10033/B"
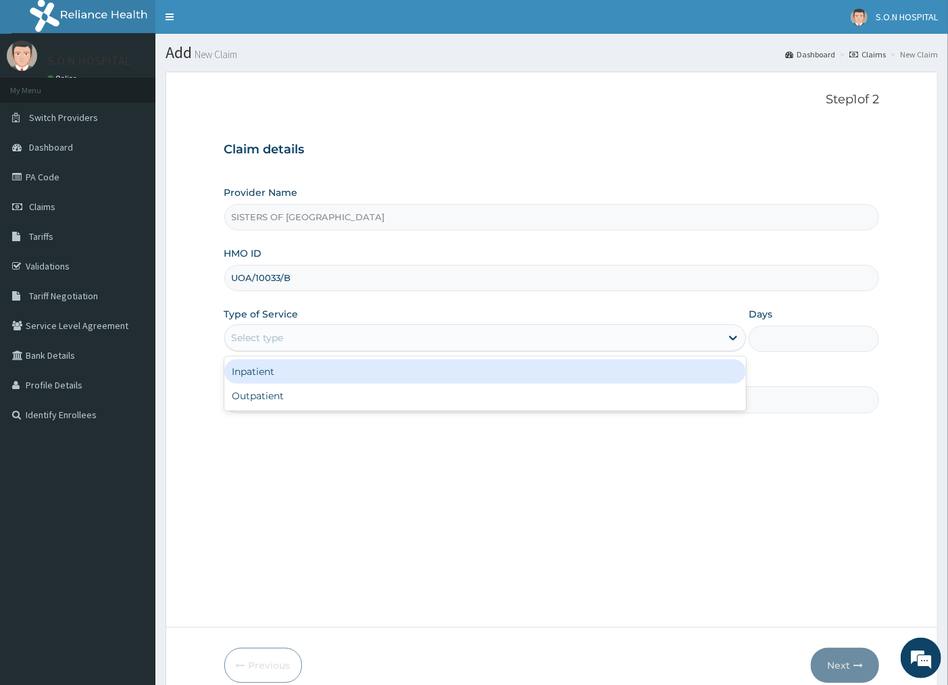
click at [274, 346] on div "Select type" at bounding box center [473, 338] width 497 height 22
click at [272, 376] on div "Inpatient" at bounding box center [485, 372] width 522 height 24
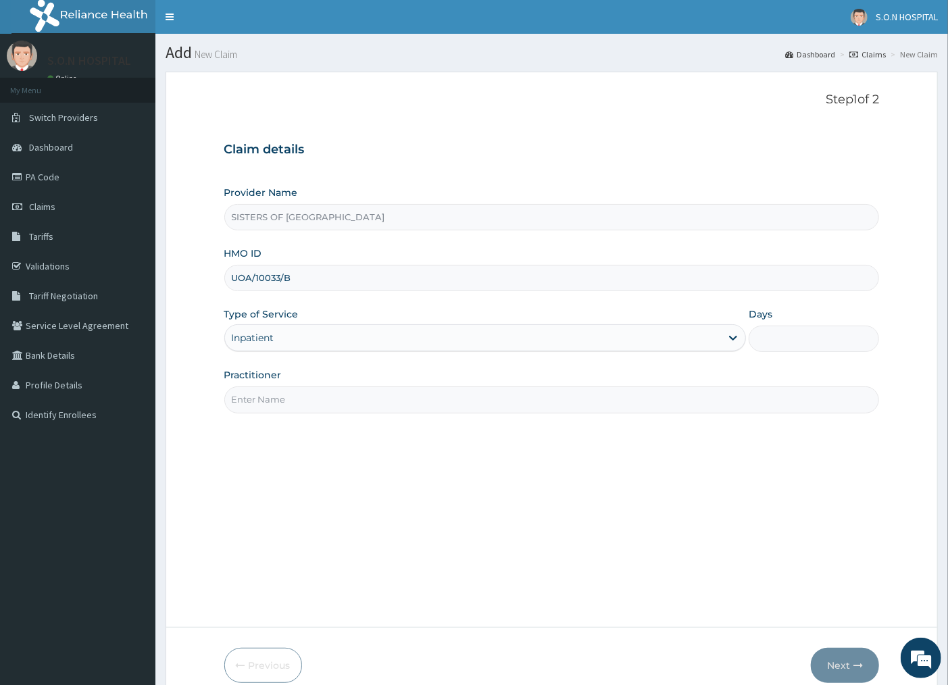
click at [805, 347] on input "Days" at bounding box center [814, 339] width 130 height 26
type input "3"
click at [461, 401] on input "Practitioner" at bounding box center [552, 400] width 656 height 26
type input "DR. IBEH"
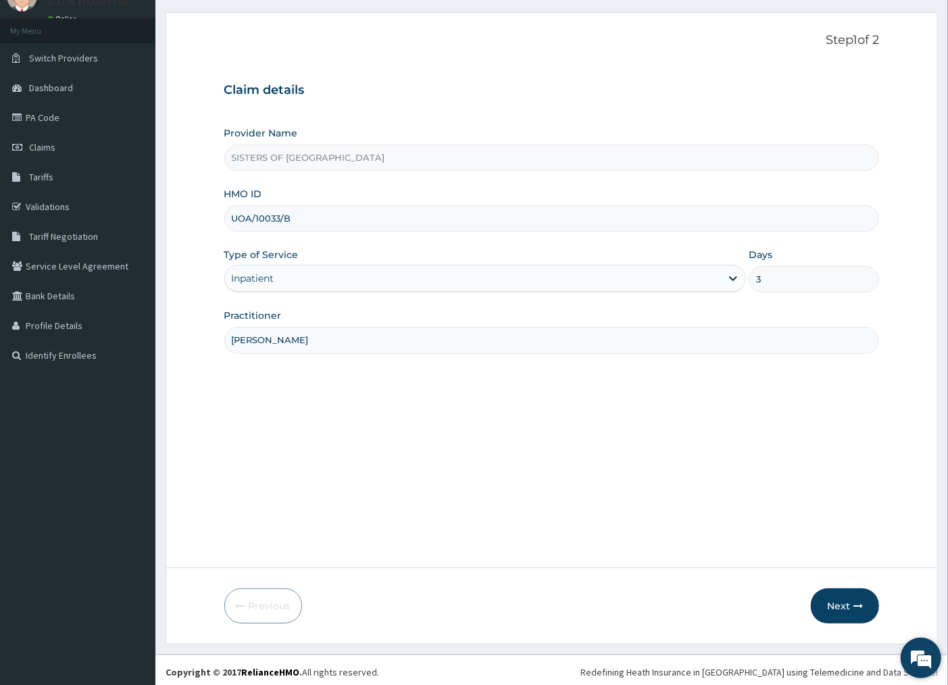
scroll to position [64, 0]
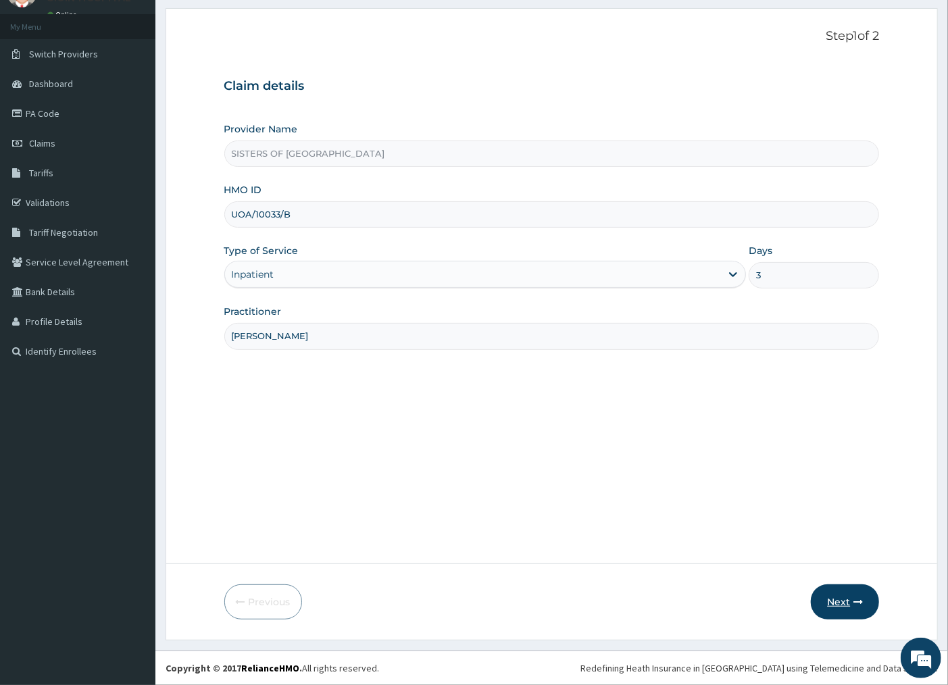
click at [828, 604] on button "Next" at bounding box center [845, 602] width 68 height 35
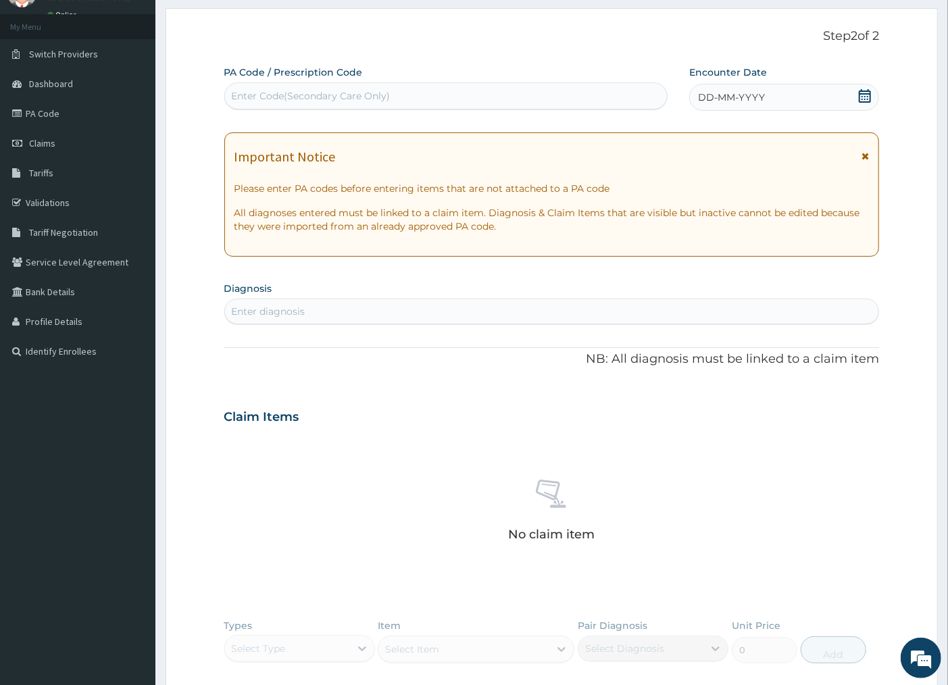
click at [287, 87] on div "Enter Code(Secondary Care Only)" at bounding box center [446, 96] width 442 height 22
type input "PA/37B81A"
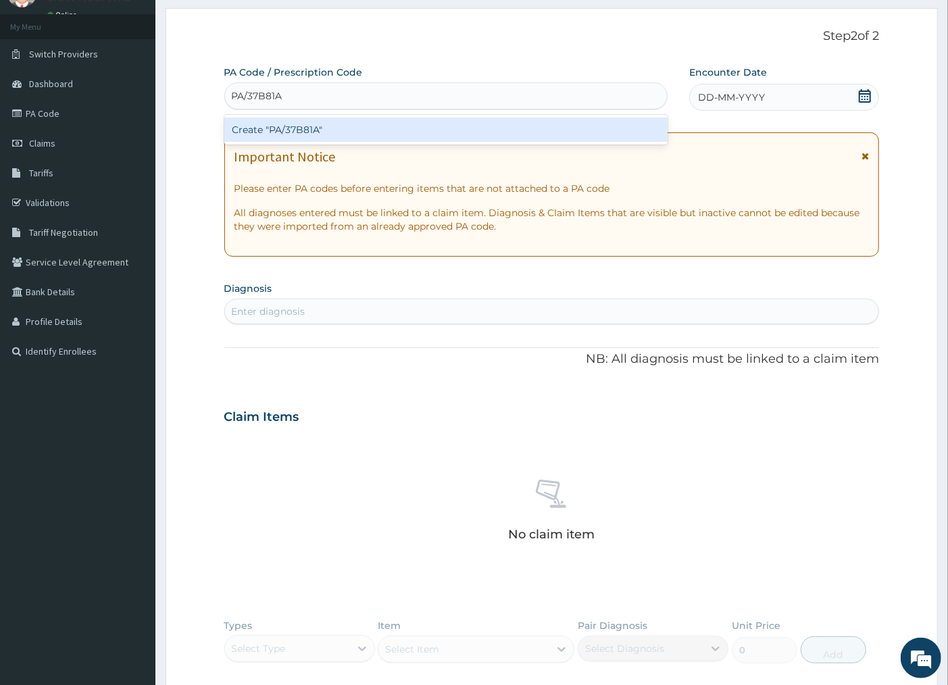
click at [321, 133] on div "Create "PA/37B81A"" at bounding box center [445, 130] width 443 height 24
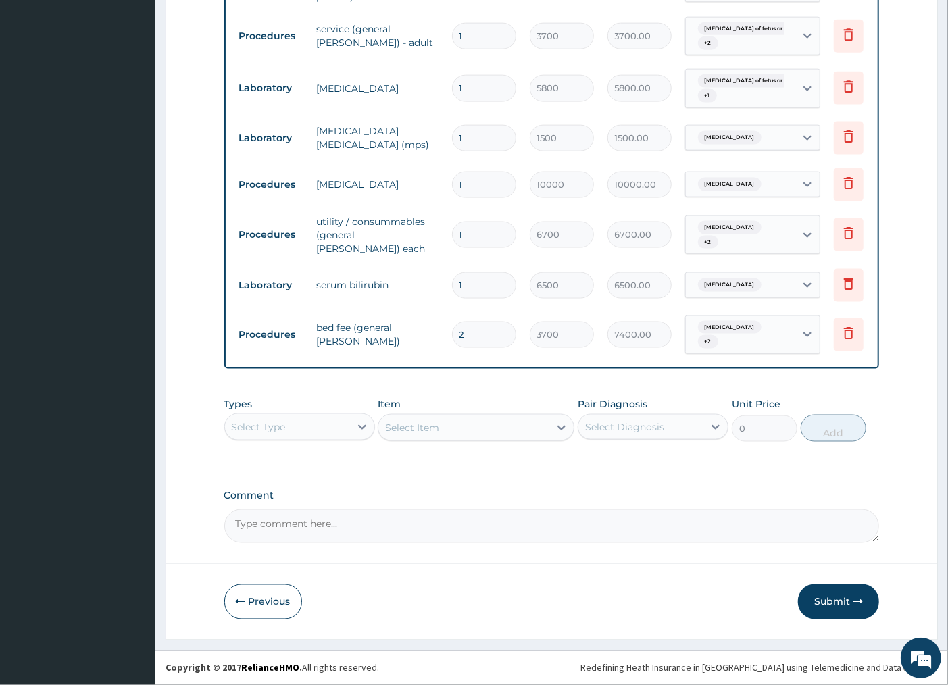
scroll to position [992, 0]
click at [814, 604] on button "Submit" at bounding box center [838, 602] width 81 height 35
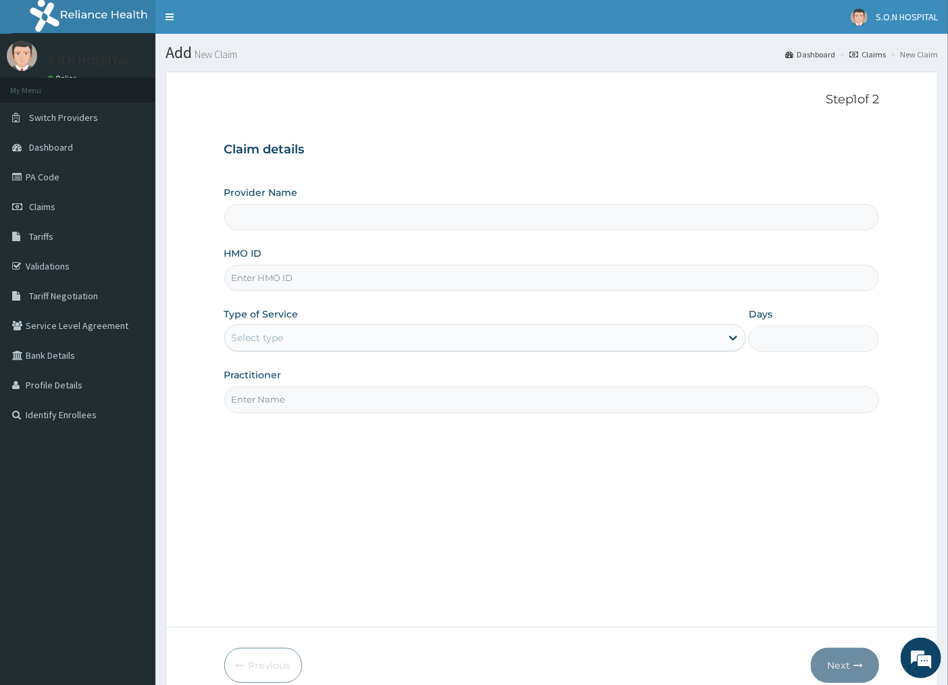
click at [322, 274] on input "HMO ID" at bounding box center [552, 278] width 656 height 26
type input "SISTERS OF [GEOGRAPHIC_DATA]"
type input "CTD/10010/B"
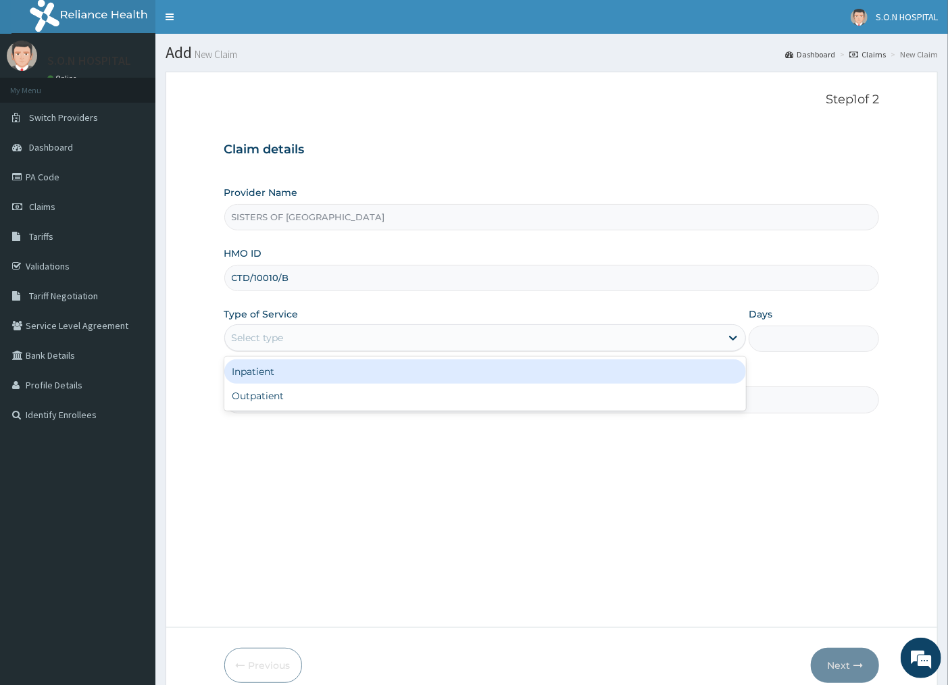
click at [342, 341] on div "Select type" at bounding box center [473, 338] width 497 height 22
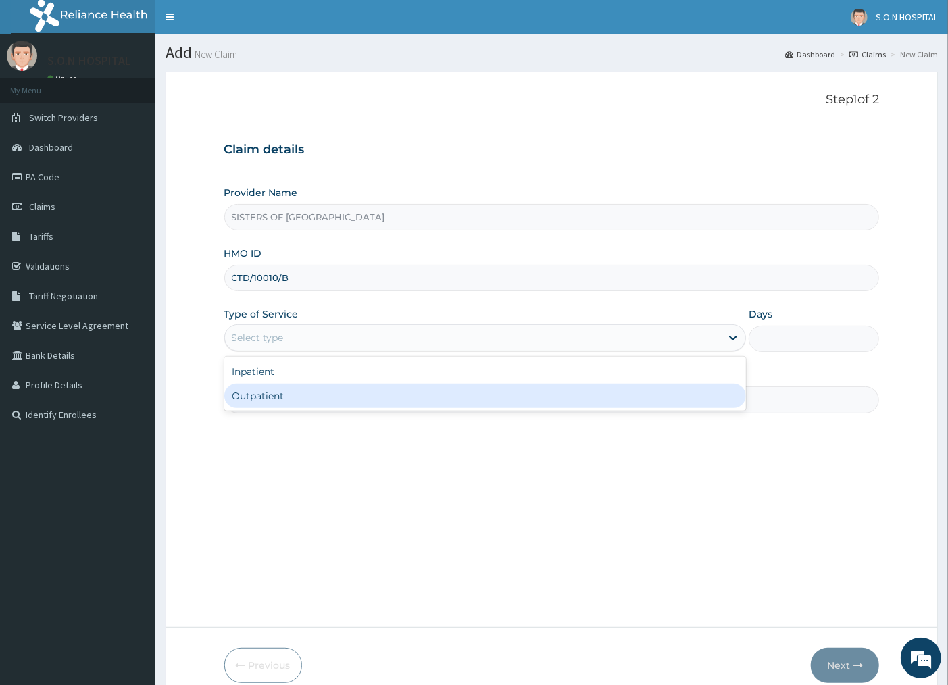
click at [341, 401] on div "Outpatient" at bounding box center [485, 396] width 522 height 24
type input "1"
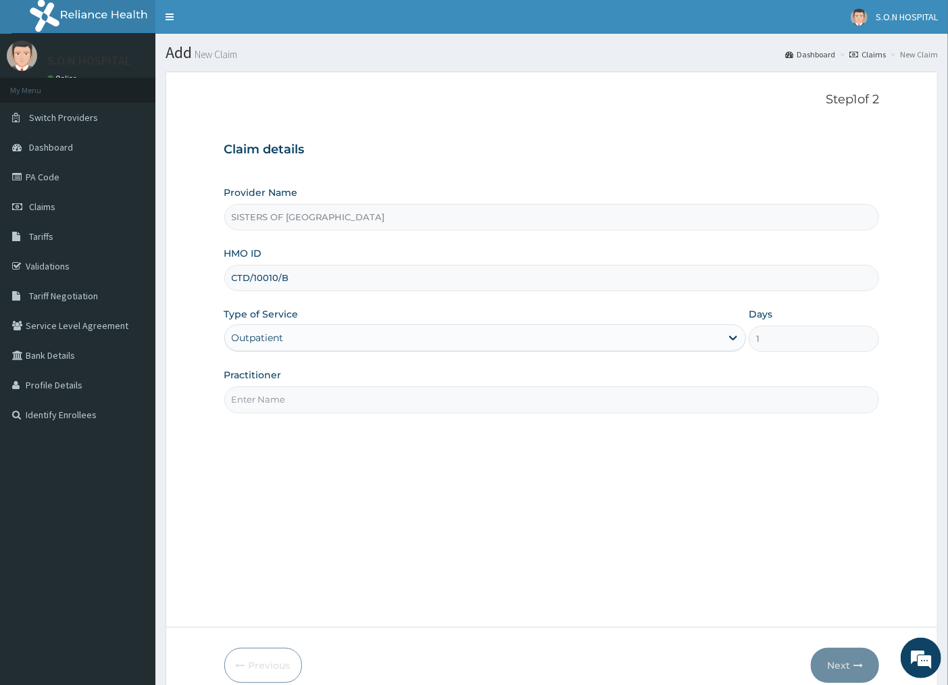
click at [316, 403] on input "Practitioner" at bounding box center [552, 400] width 656 height 26
type input "[PERSON_NAME]"
click at [850, 668] on button "Next" at bounding box center [845, 665] width 68 height 35
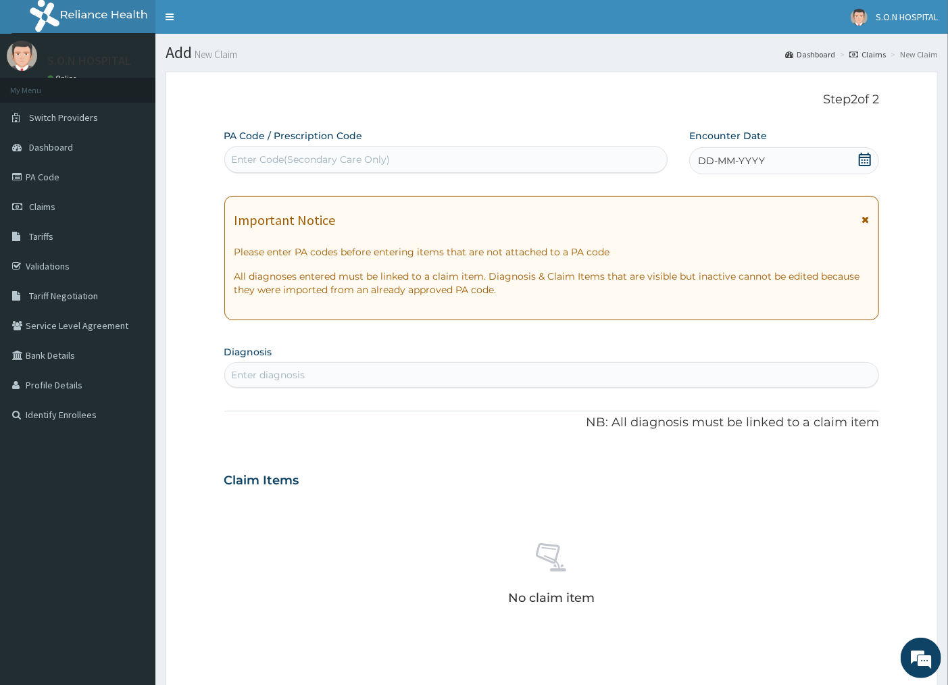
click at [403, 160] on div "Enter Code(Secondary Care Only)" at bounding box center [446, 160] width 442 height 22
type input "PA/A17C13"
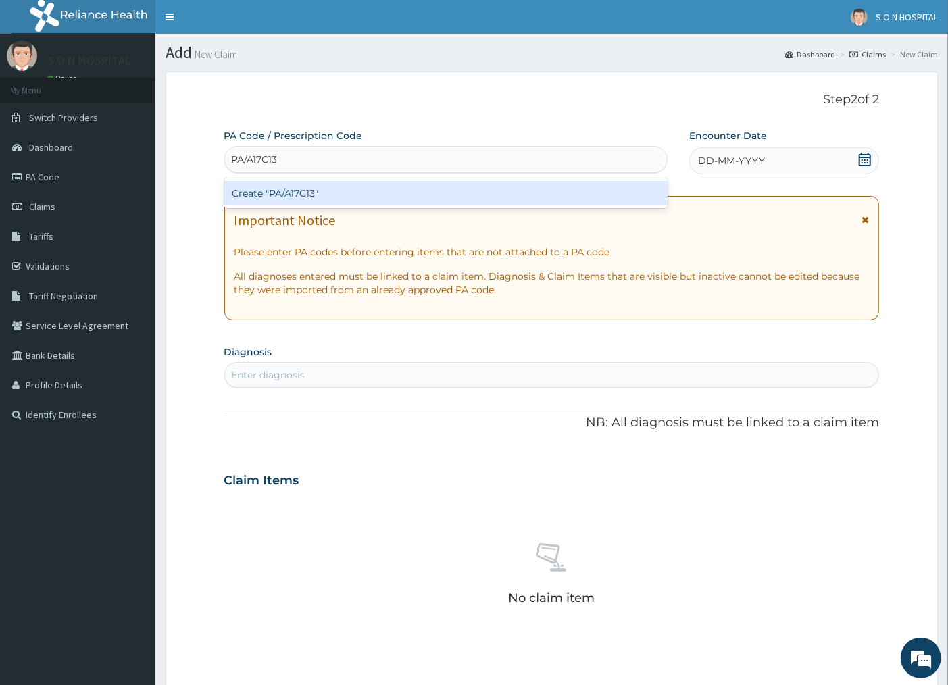
click at [419, 192] on div "Create "PA/A17C13"" at bounding box center [445, 193] width 443 height 24
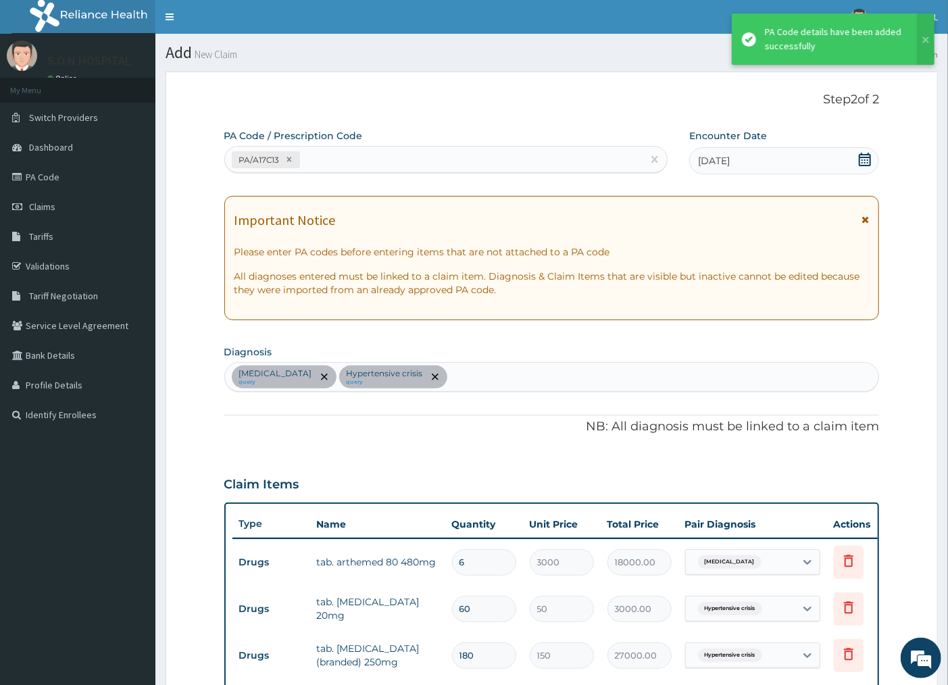
scroll to position [360, 0]
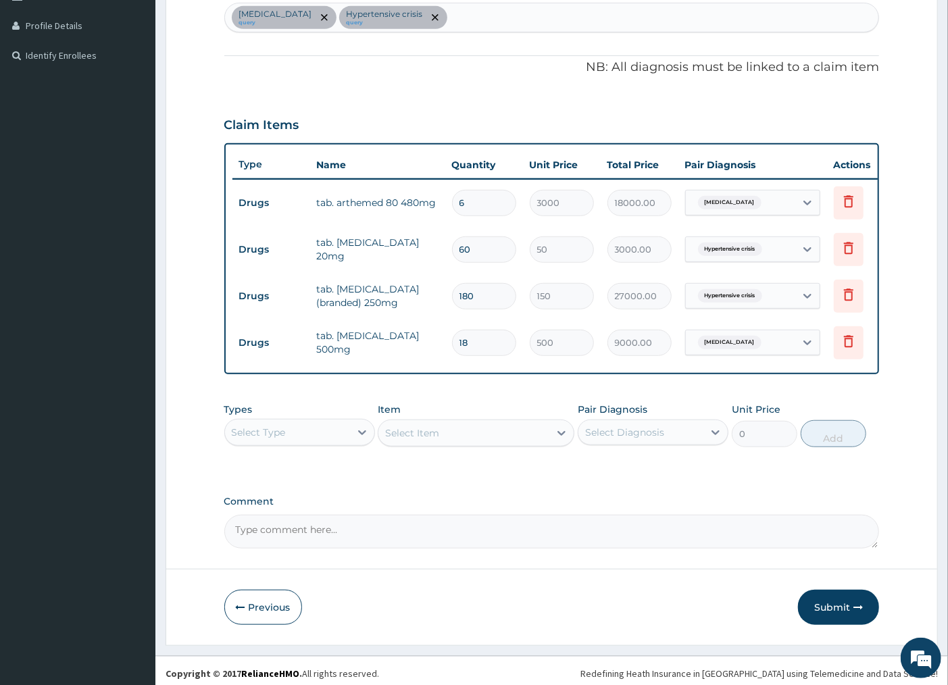
click at [483, 195] on input "6" at bounding box center [484, 203] width 64 height 26
type input "0.00"
type input "1"
type input "3000.00"
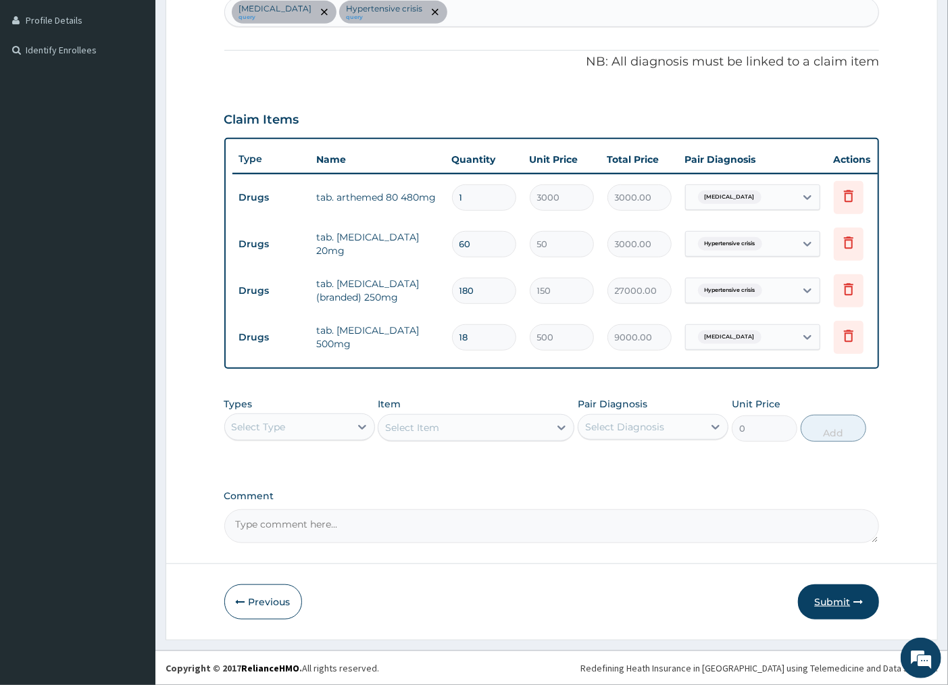
scroll to position [377, 0]
type input "1"
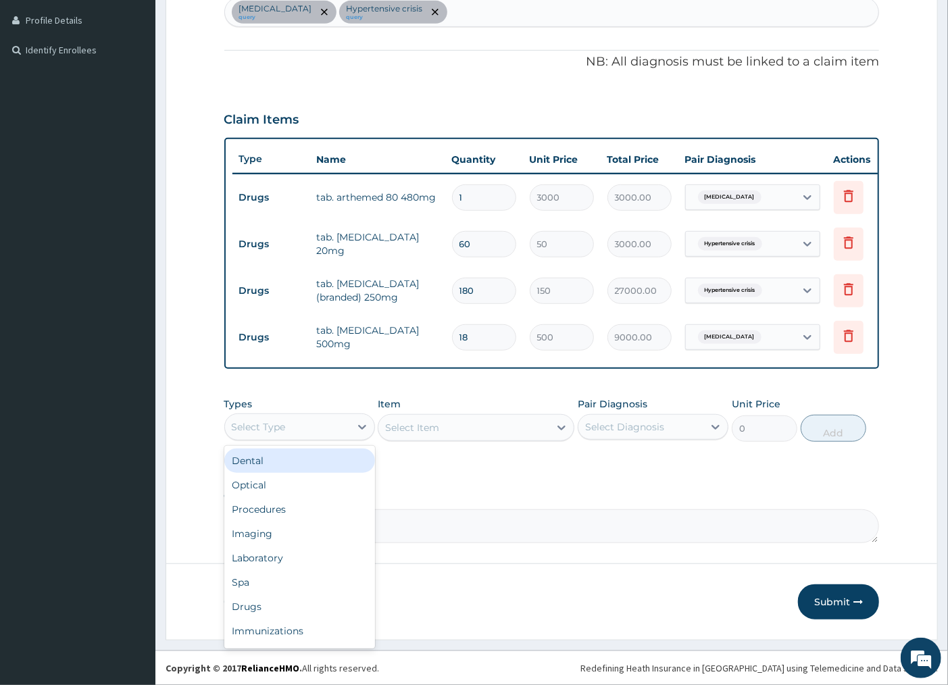
drag, startPoint x: 272, startPoint y: 423, endPoint x: 285, endPoint y: 420, distance: 13.9
click at [280, 421] on div "Select Type" at bounding box center [259, 427] width 54 height 14
click at [311, 515] on div "Procedures" at bounding box center [299, 509] width 151 height 24
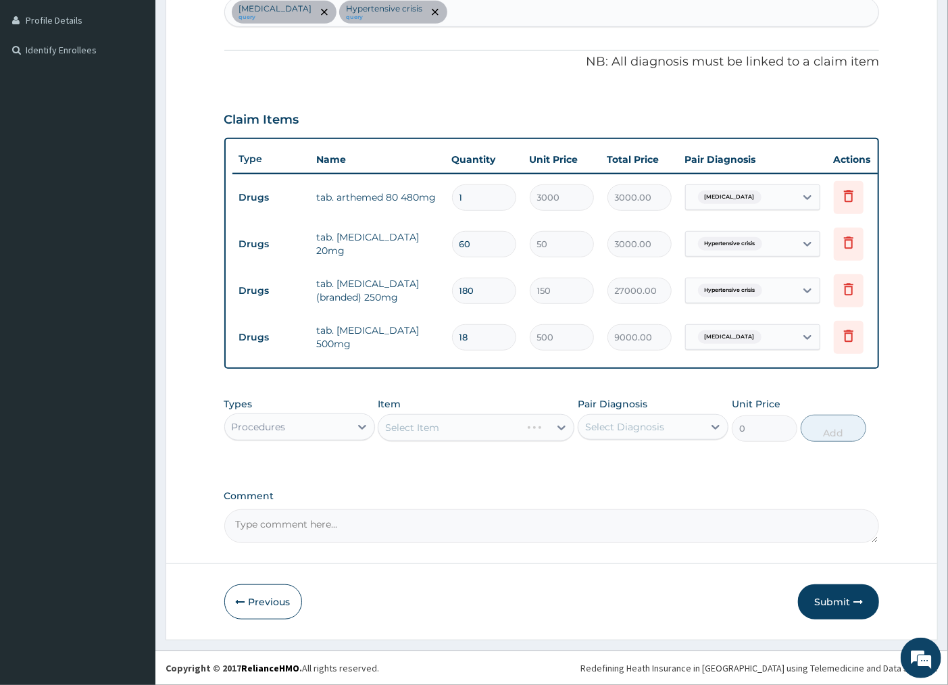
click at [472, 427] on div "Select Item" at bounding box center [476, 427] width 197 height 27
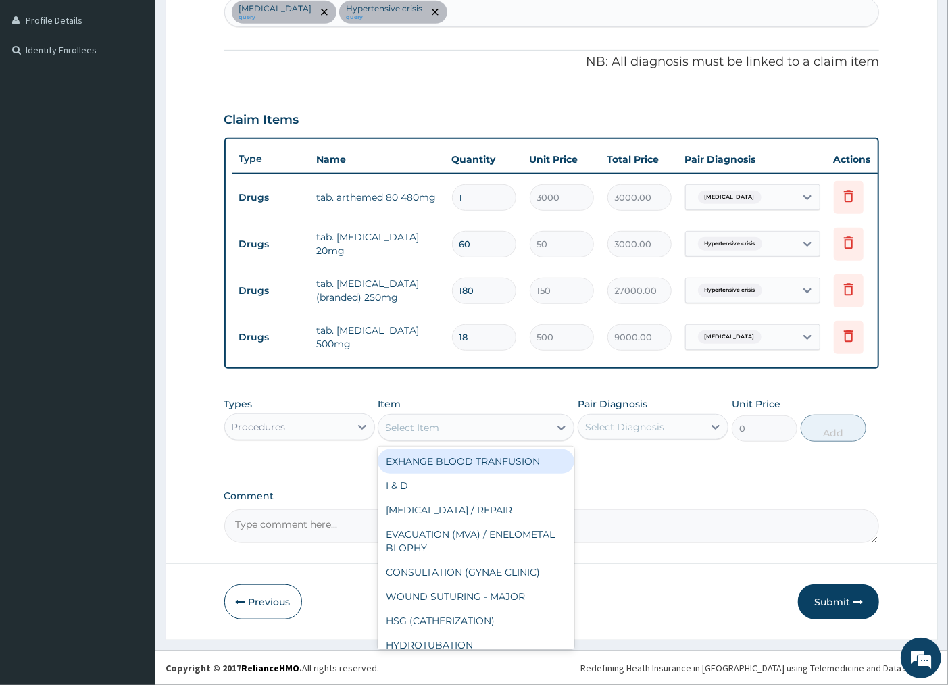
click at [472, 427] on div "Select Item" at bounding box center [464, 428] width 171 height 22
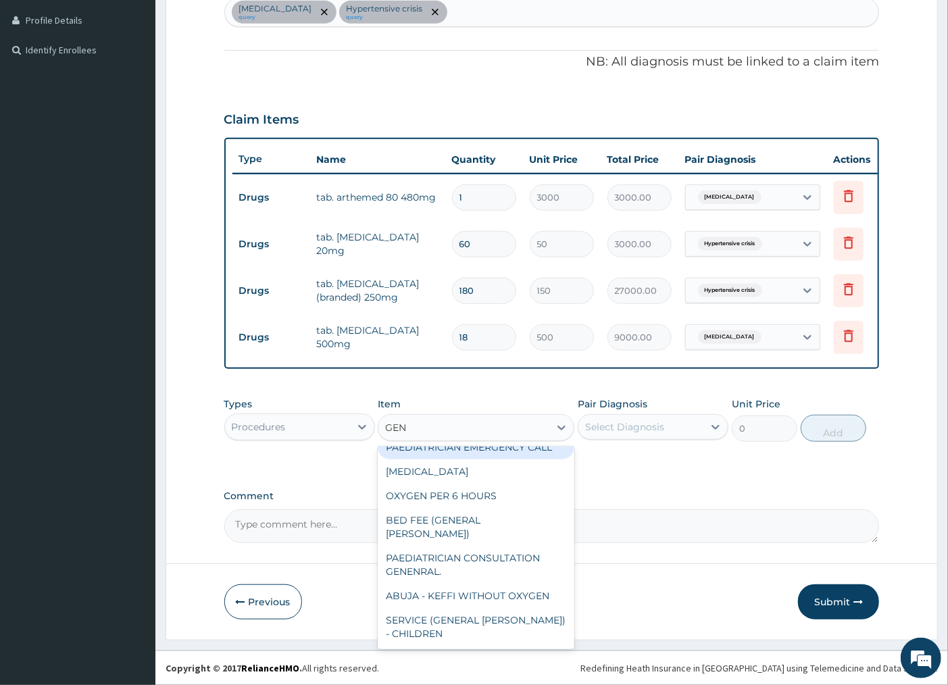
scroll to position [274, 0]
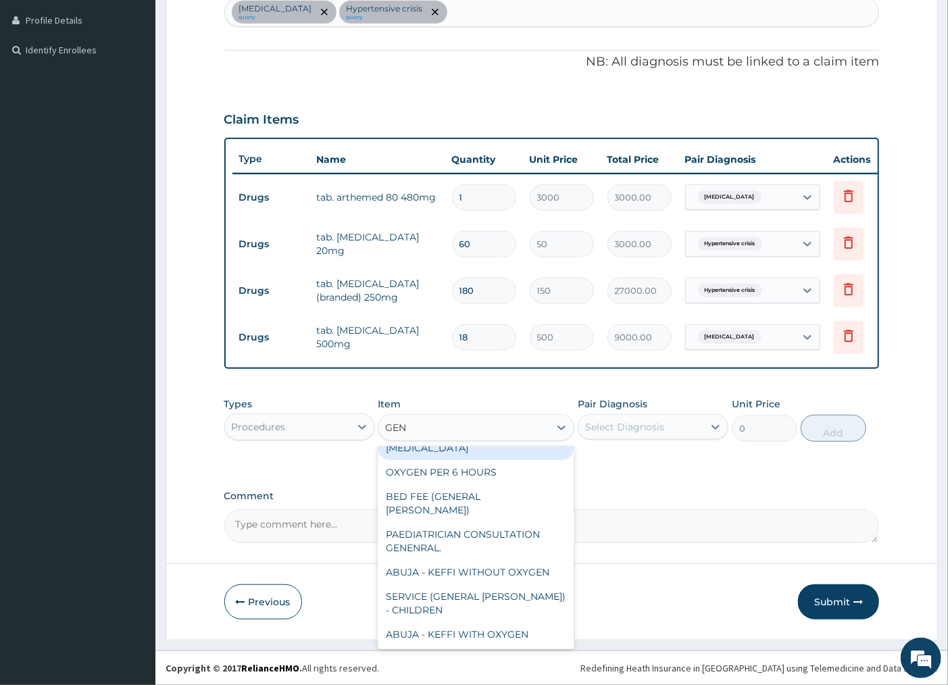
type input "GEN"
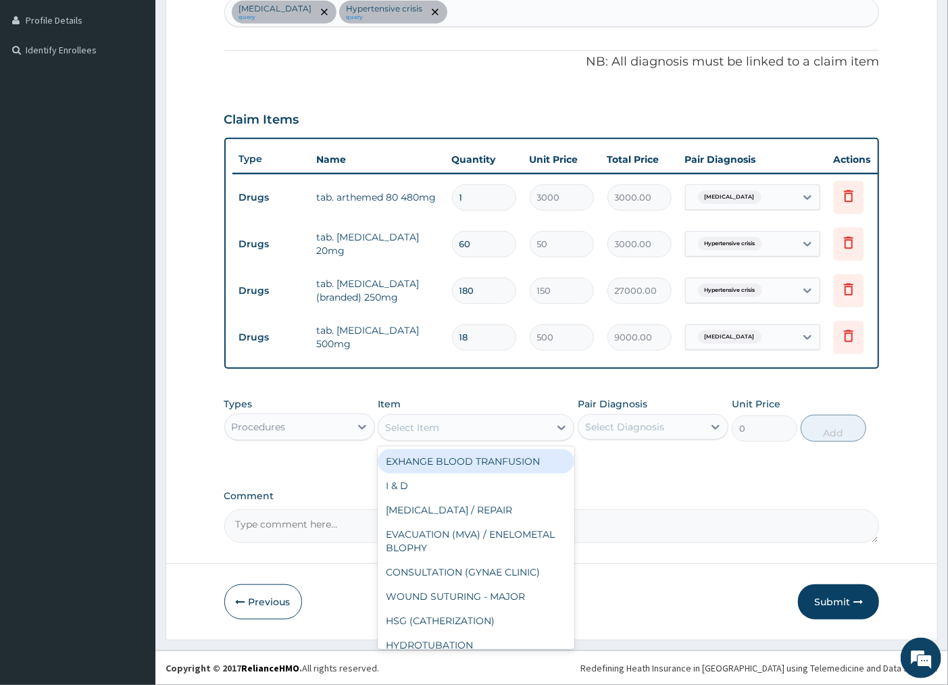
click at [483, 429] on div "Select Item" at bounding box center [464, 428] width 171 height 22
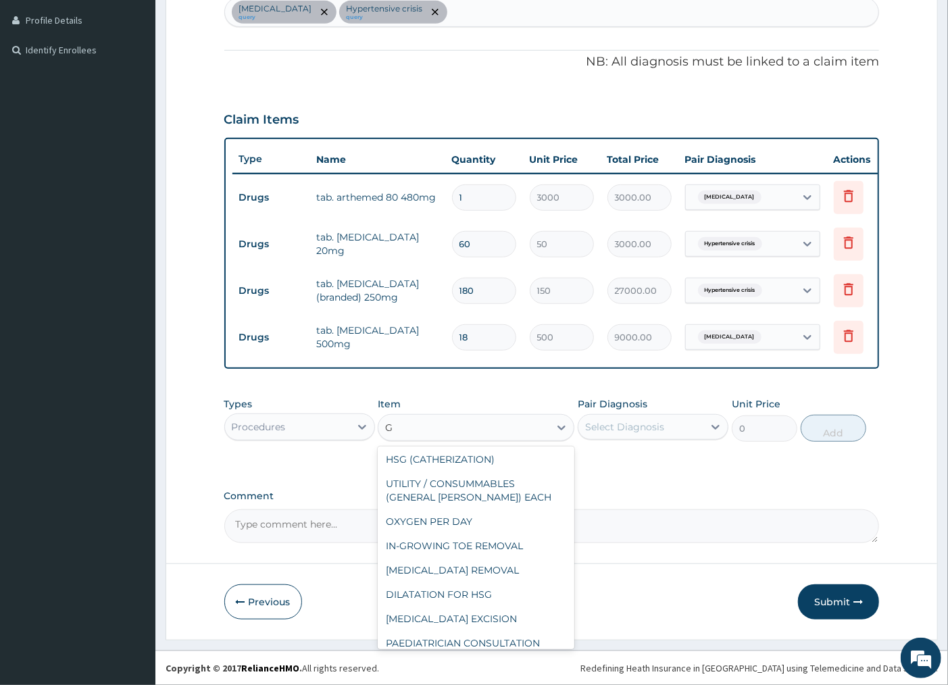
scroll to position [0, 0]
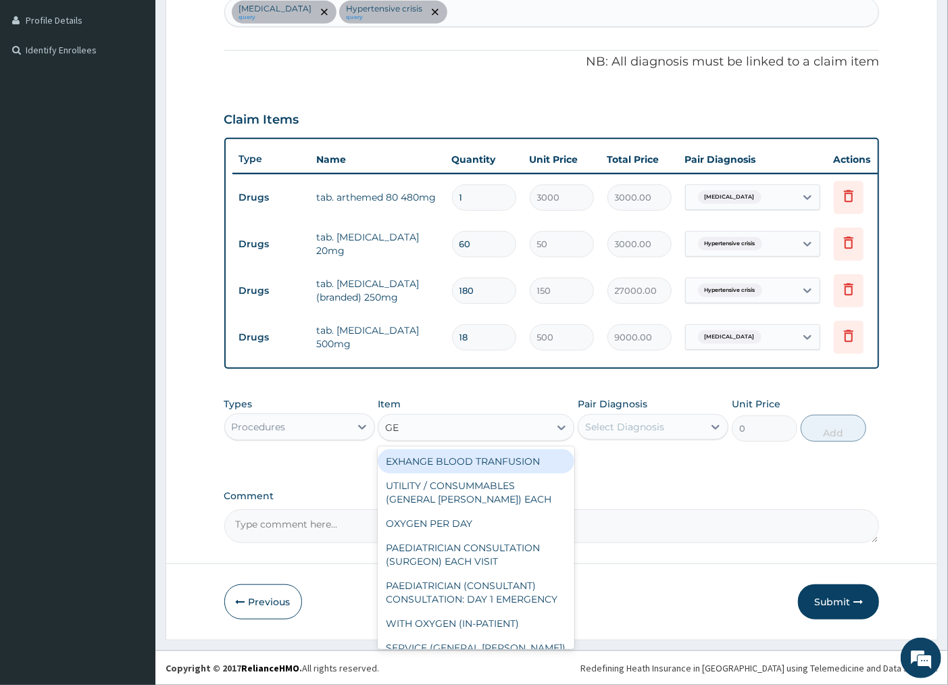
type input "GEN"
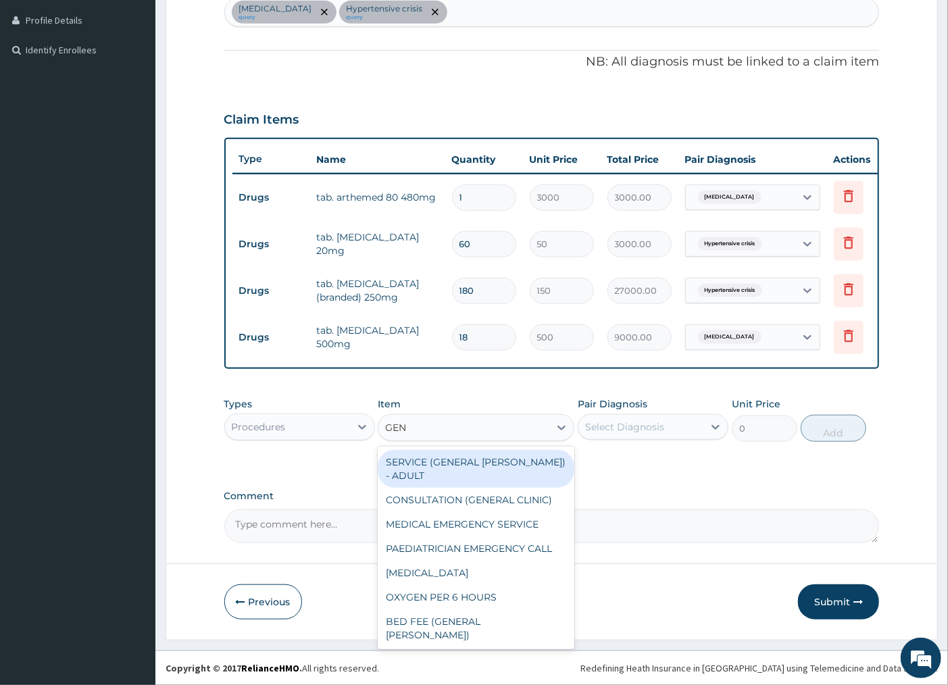
scroll to position [150, 0]
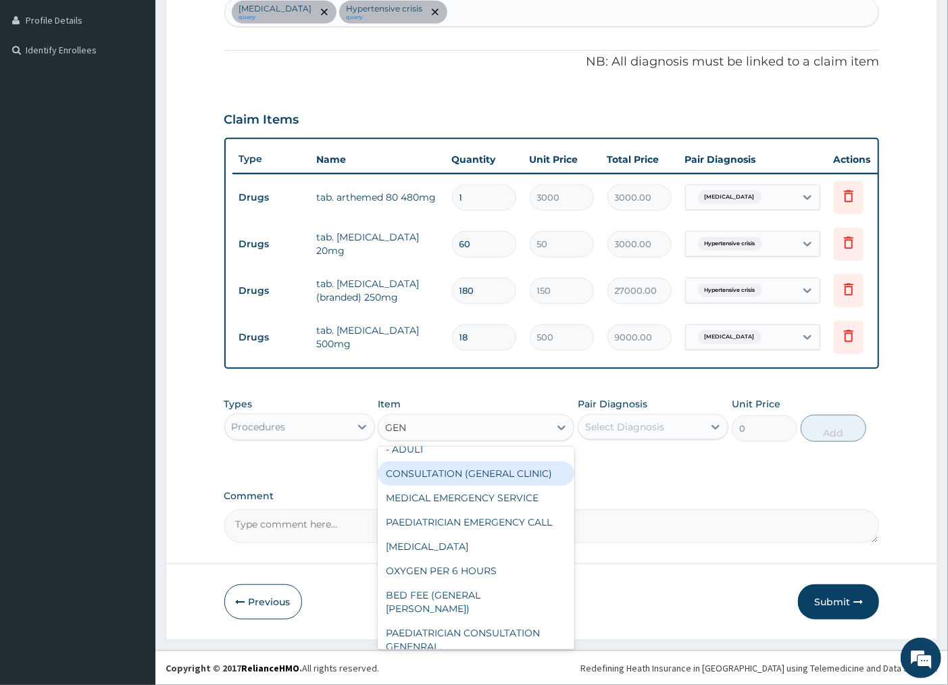
click at [487, 486] on div "CONSULTATION (GENERAL CLINIC)" at bounding box center [476, 474] width 197 height 24
type input "4200"
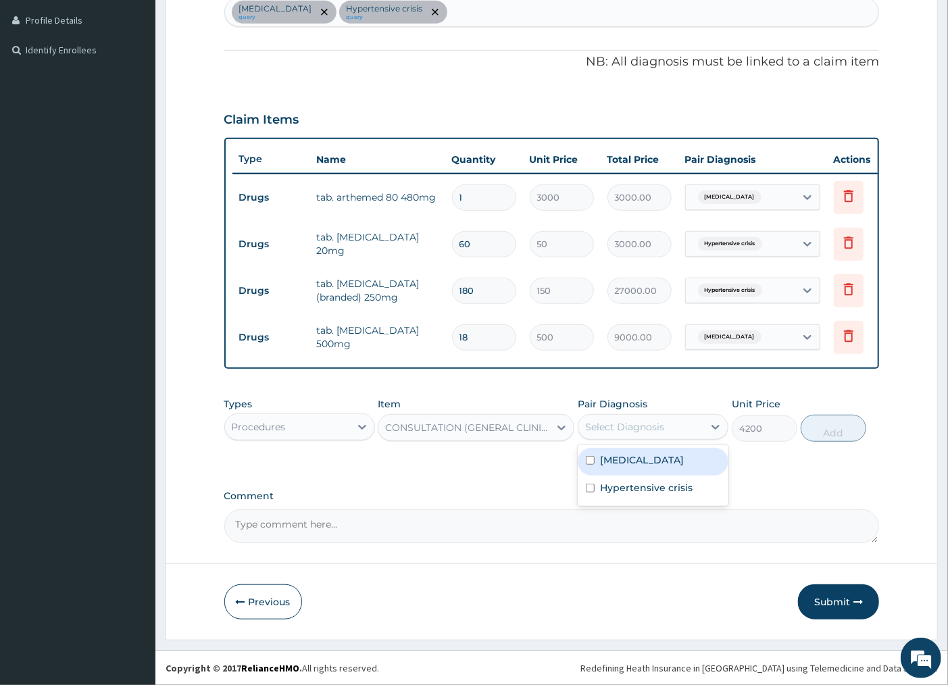
click at [663, 428] on div "Select Diagnosis" at bounding box center [624, 427] width 79 height 14
click at [667, 467] on div "Malaria" at bounding box center [653, 462] width 151 height 28
checkbox input "true"
click at [829, 435] on button "Add" at bounding box center [834, 428] width 66 height 27
type input "0"
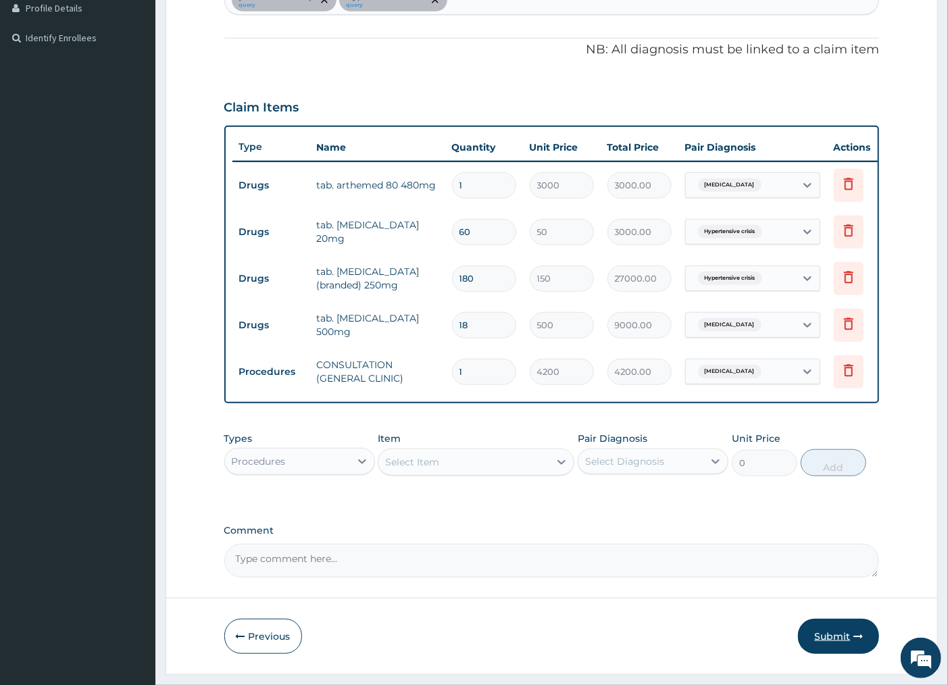
click at [832, 650] on button "Submit" at bounding box center [838, 636] width 81 height 35
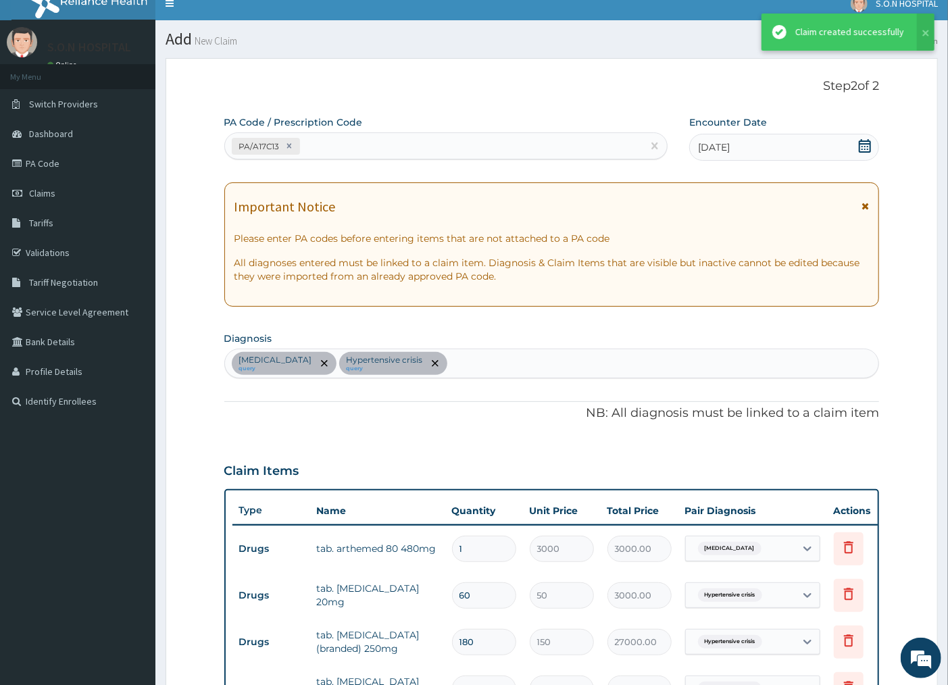
scroll to position [377, 0]
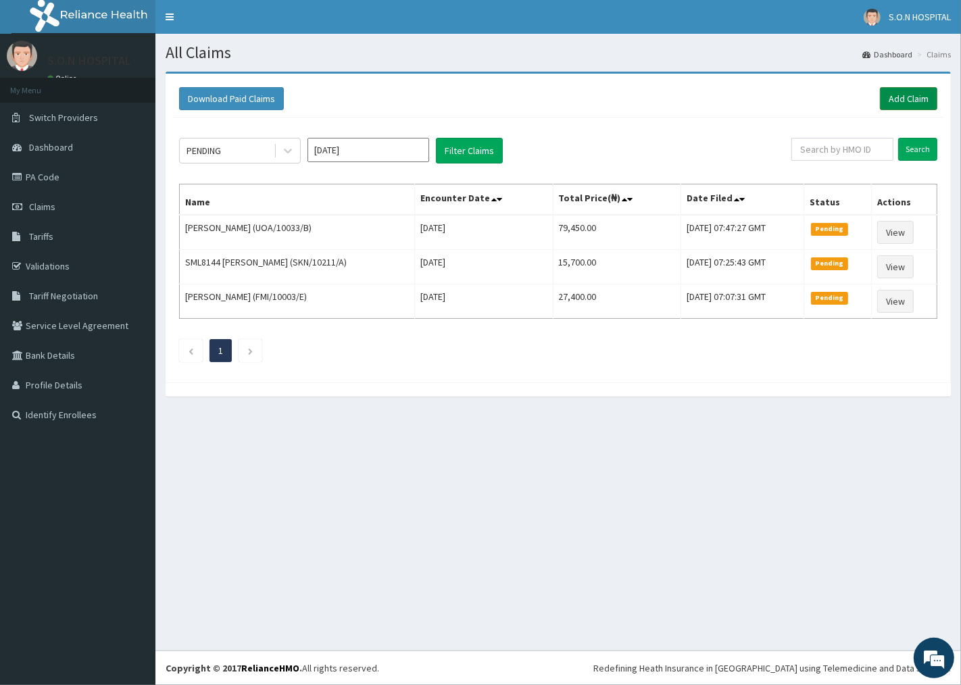
click at [921, 100] on link "Add Claim" at bounding box center [908, 98] width 57 height 23
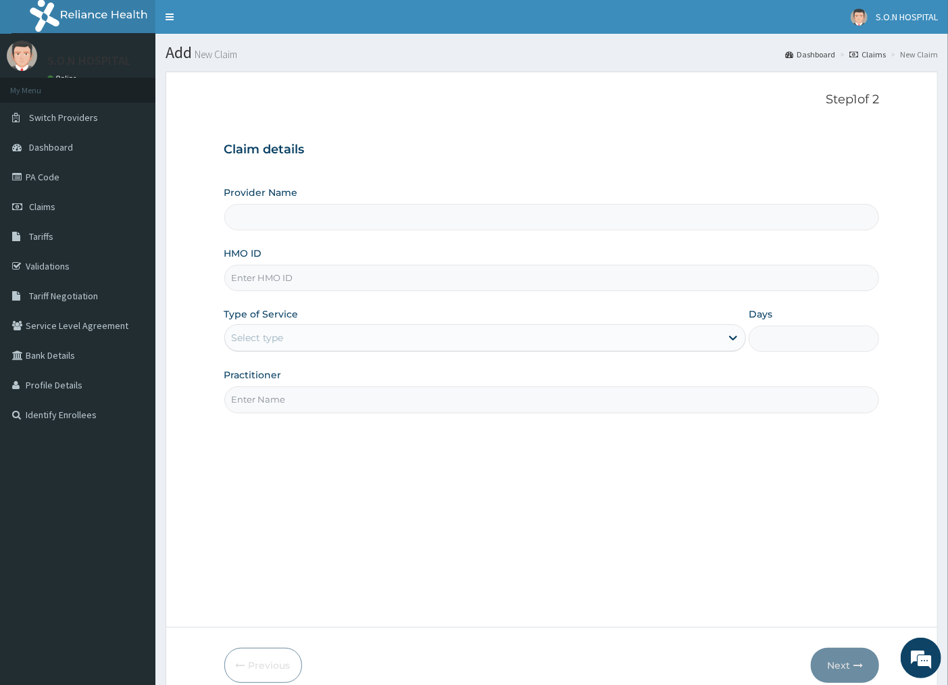
type input "SISTERS OF [GEOGRAPHIC_DATA]"
click at [352, 278] on input "HMO ID" at bounding box center [552, 278] width 656 height 26
type input "FMI/10138/F"
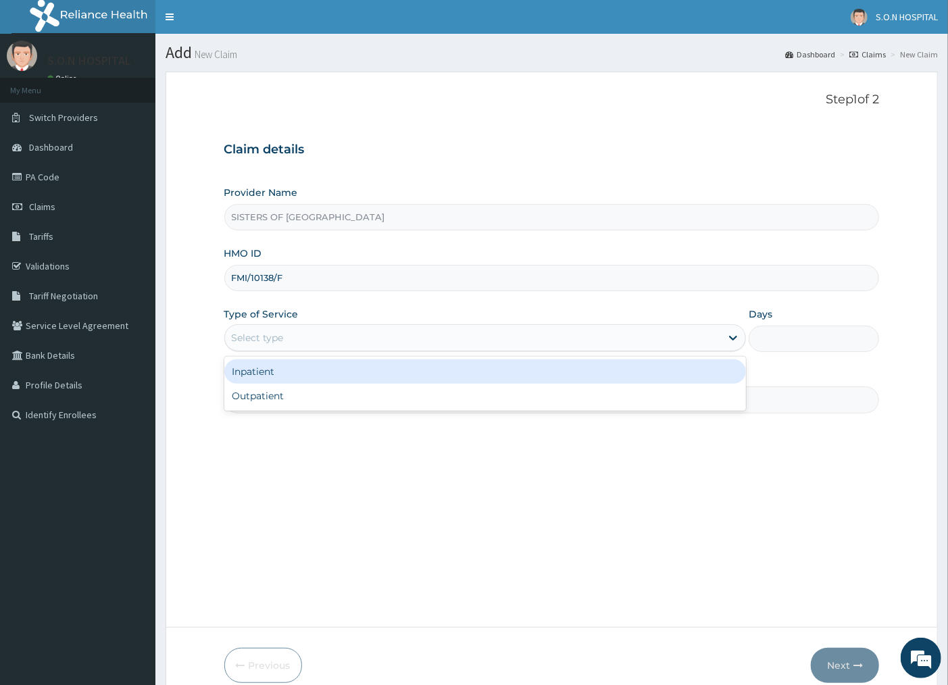
click at [349, 343] on div "Select type" at bounding box center [473, 338] width 497 height 22
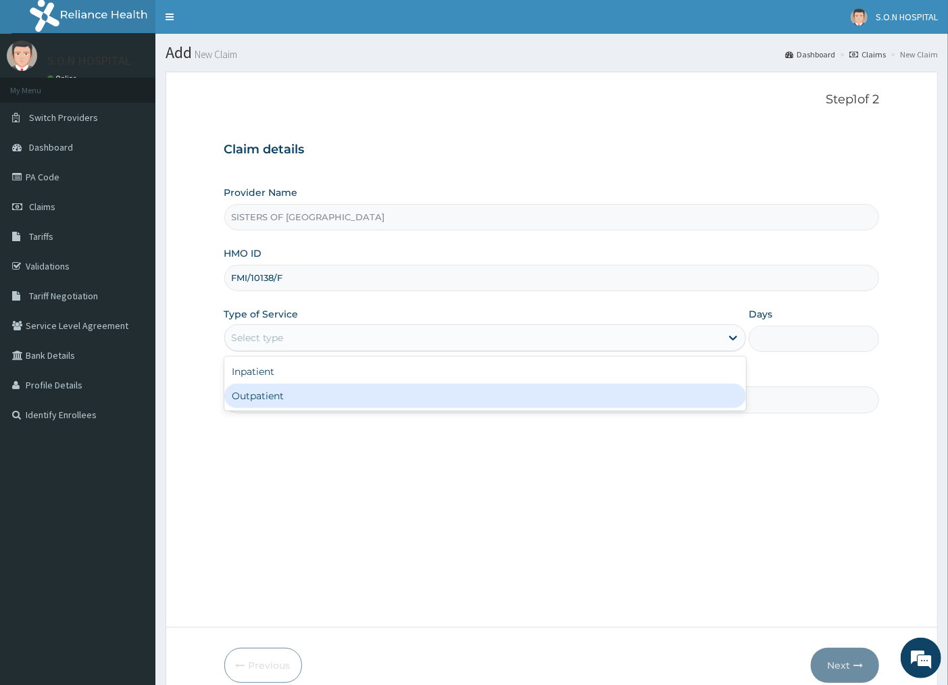
click at [333, 395] on div "Outpatient" at bounding box center [485, 396] width 522 height 24
type input "1"
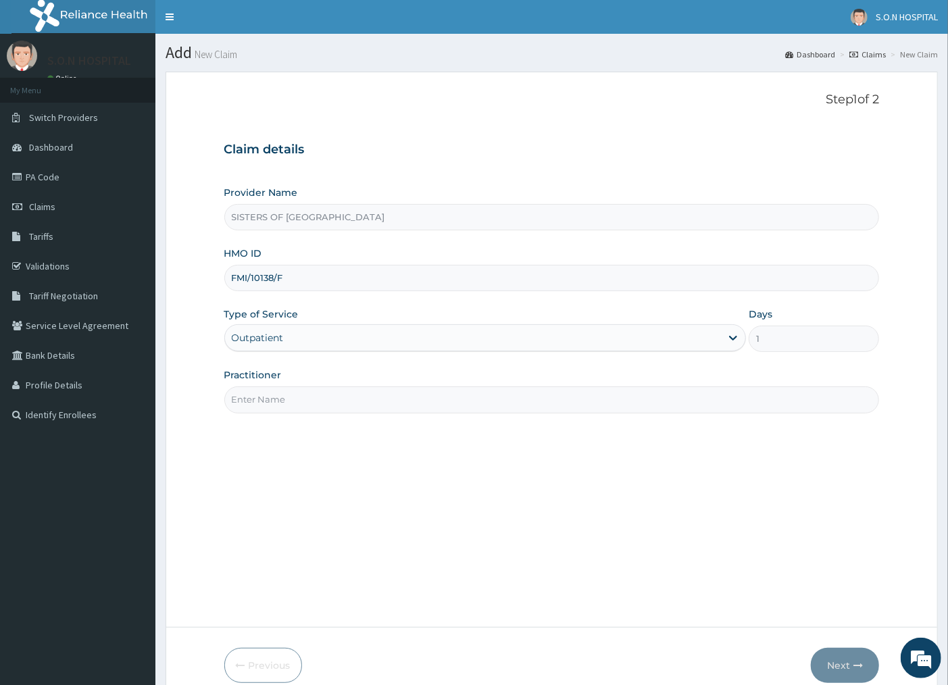
click at [333, 395] on input "Practitioner" at bounding box center [552, 400] width 656 height 26
type input "DR. [PERSON_NAME]"
click at [843, 673] on button "Next" at bounding box center [845, 665] width 68 height 35
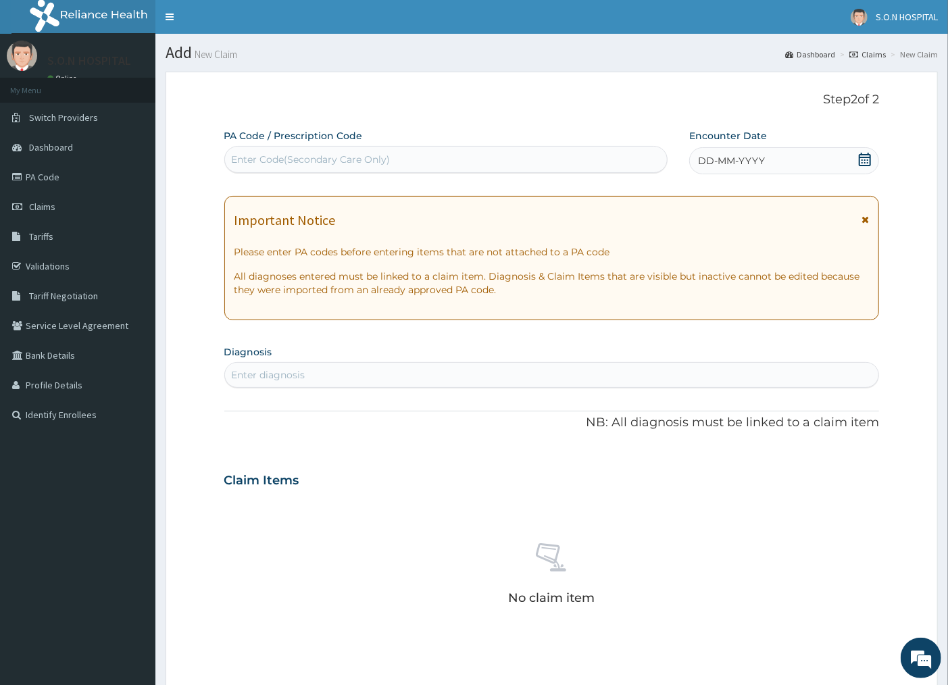
click at [356, 158] on div "Enter Code(Secondary Care Only)" at bounding box center [311, 160] width 159 height 14
type input "PA/2FB7B2"
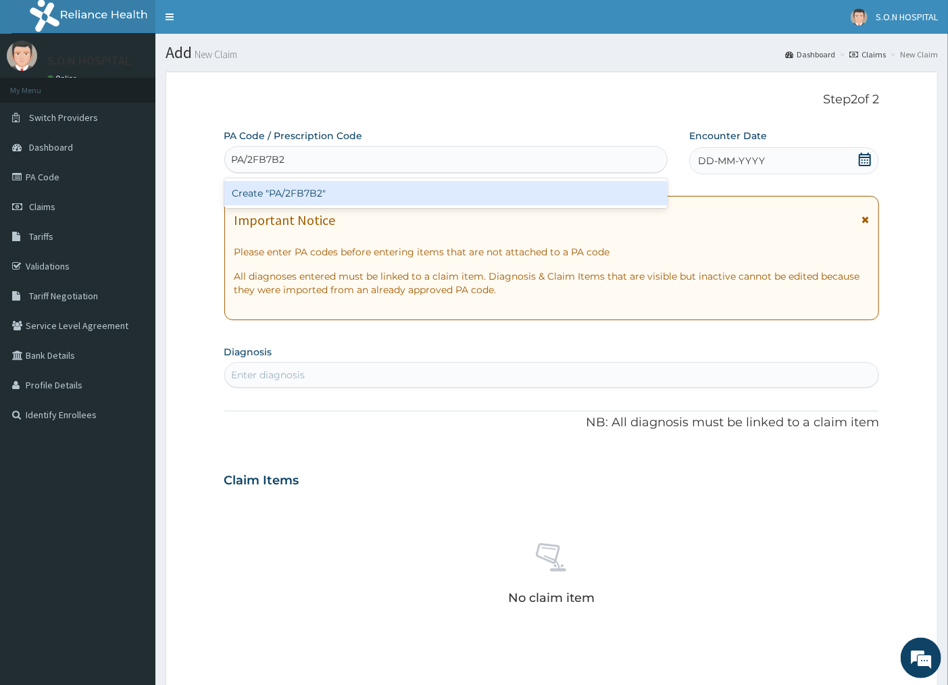
click at [349, 201] on div "Create "PA/2FB7B2"" at bounding box center [445, 193] width 443 height 24
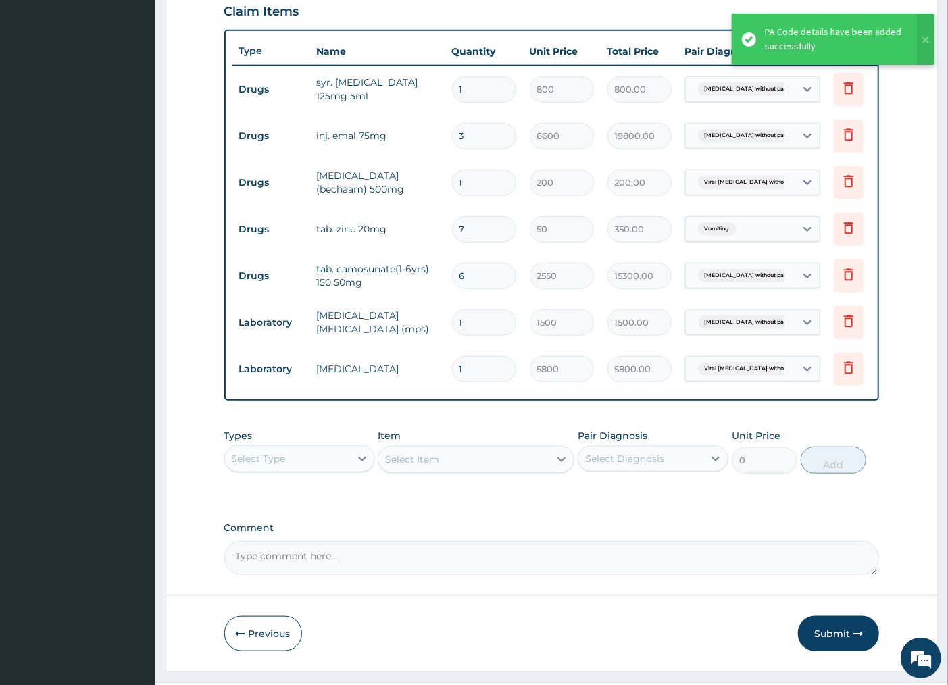
scroll to position [424, 0]
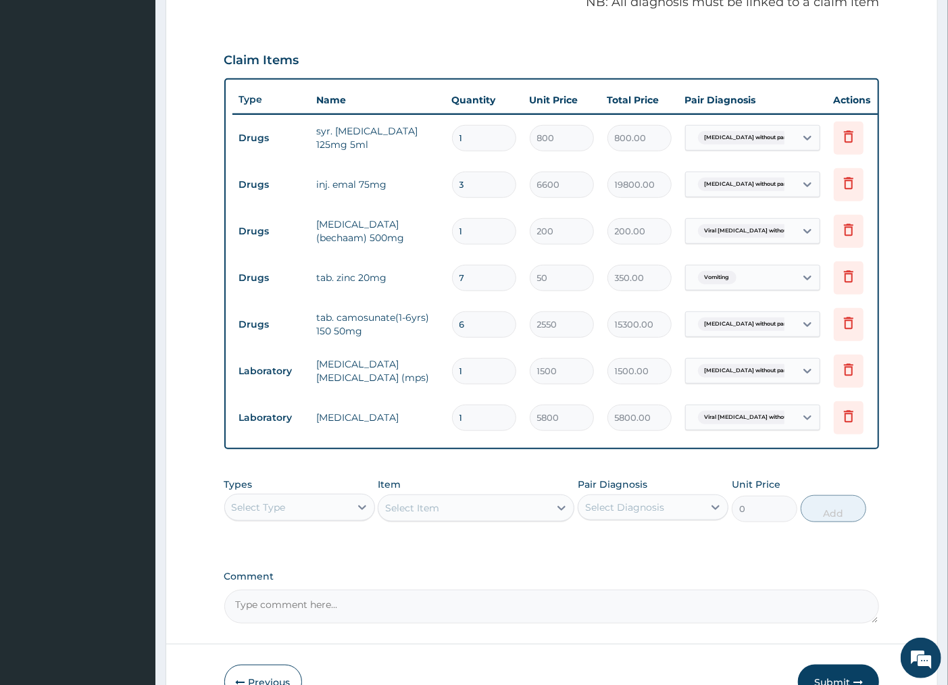
click at [489, 281] on input "7" at bounding box center [484, 278] width 64 height 26
type input "0.00"
type input "1"
type input "50.00"
type input "10"
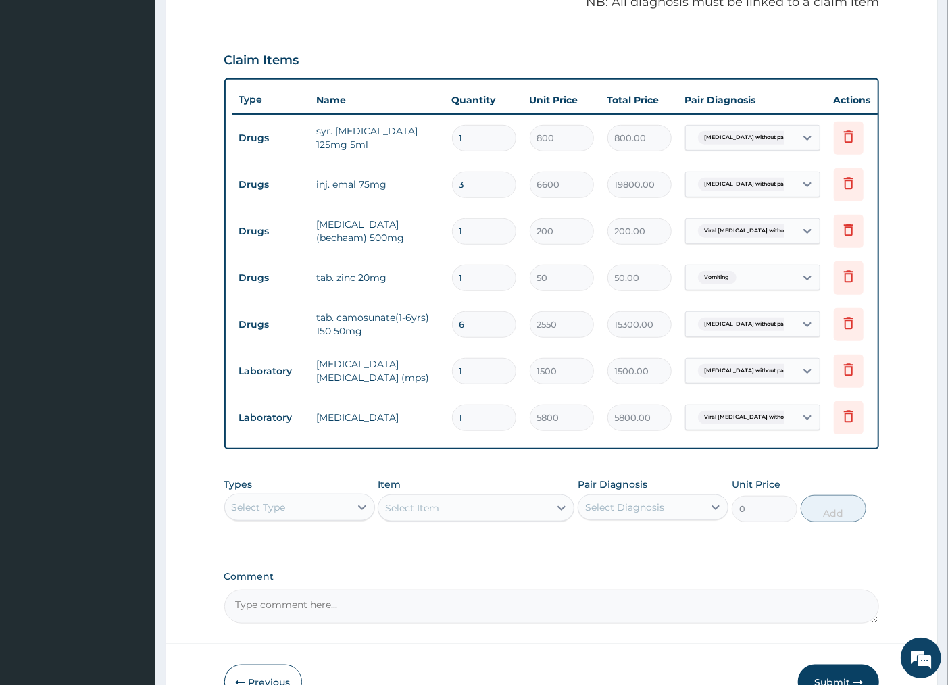
type input "500.00"
type input "1"
type input "50.00"
type input "0.00"
type input "2"
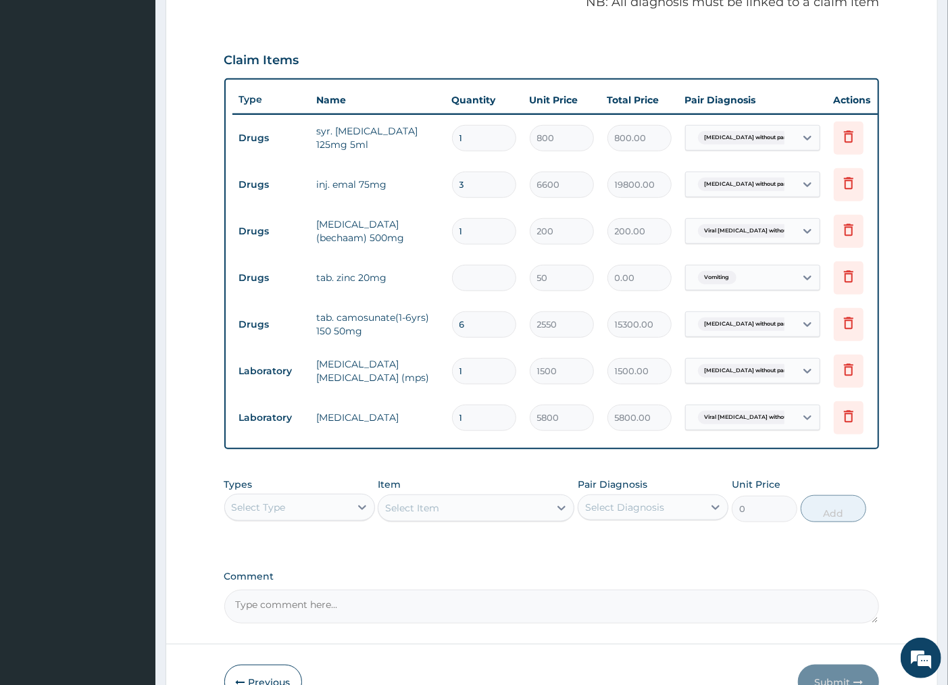
type input "100.00"
type input "20"
type input "1000.00"
type input "20"
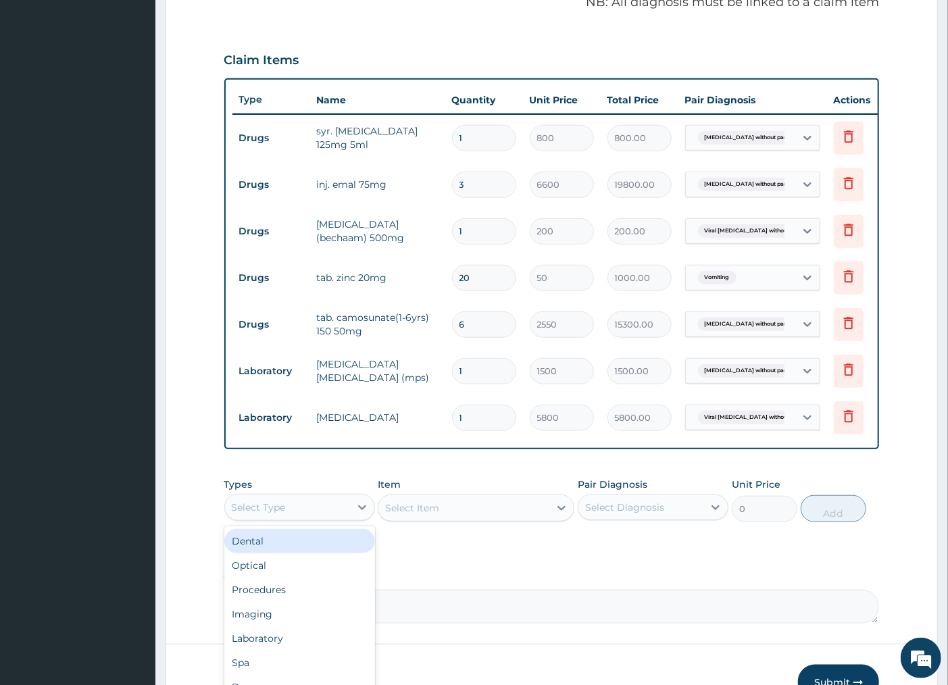
click at [316, 515] on div "Select Type" at bounding box center [287, 508] width 125 height 22
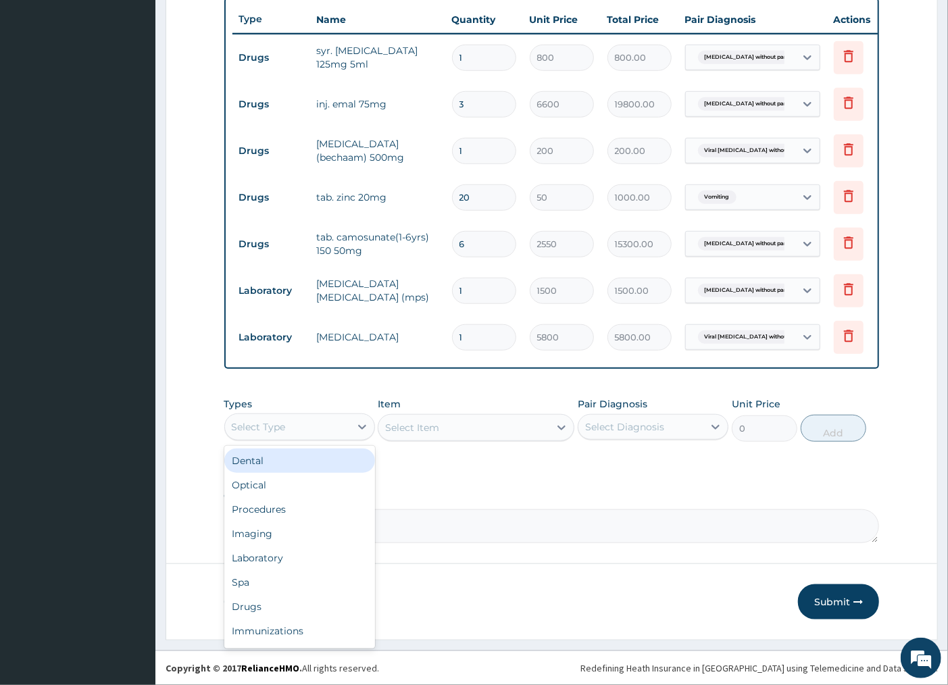
scroll to position [518, 0]
drag, startPoint x: 289, startPoint y: 504, endPoint x: 404, endPoint y: 456, distance: 124.5
click at [291, 504] on div "Procedures" at bounding box center [299, 509] width 151 height 24
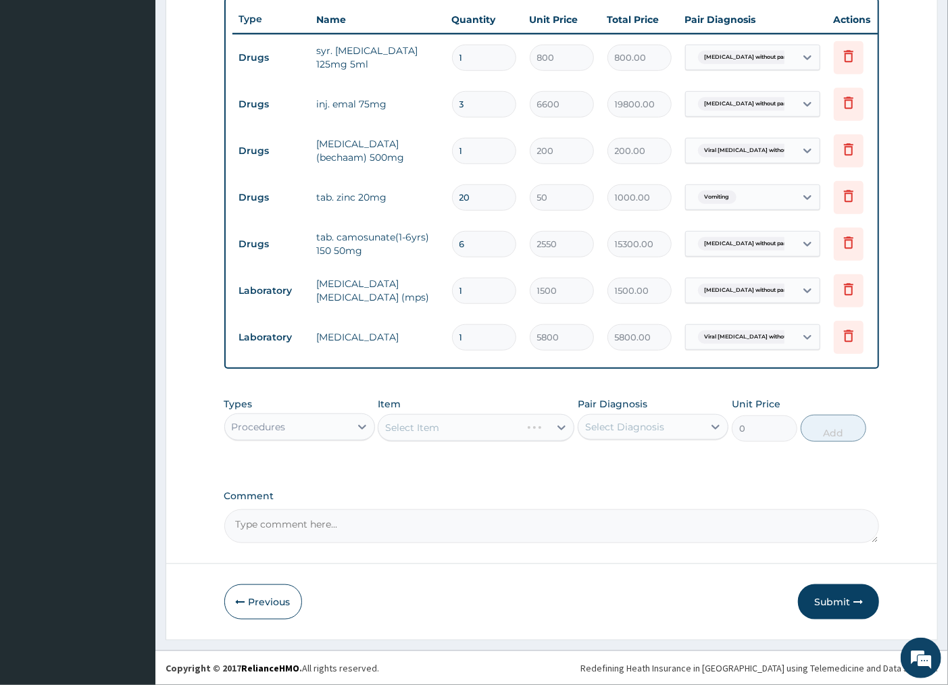
click at [485, 434] on div "Select Item" at bounding box center [476, 427] width 197 height 27
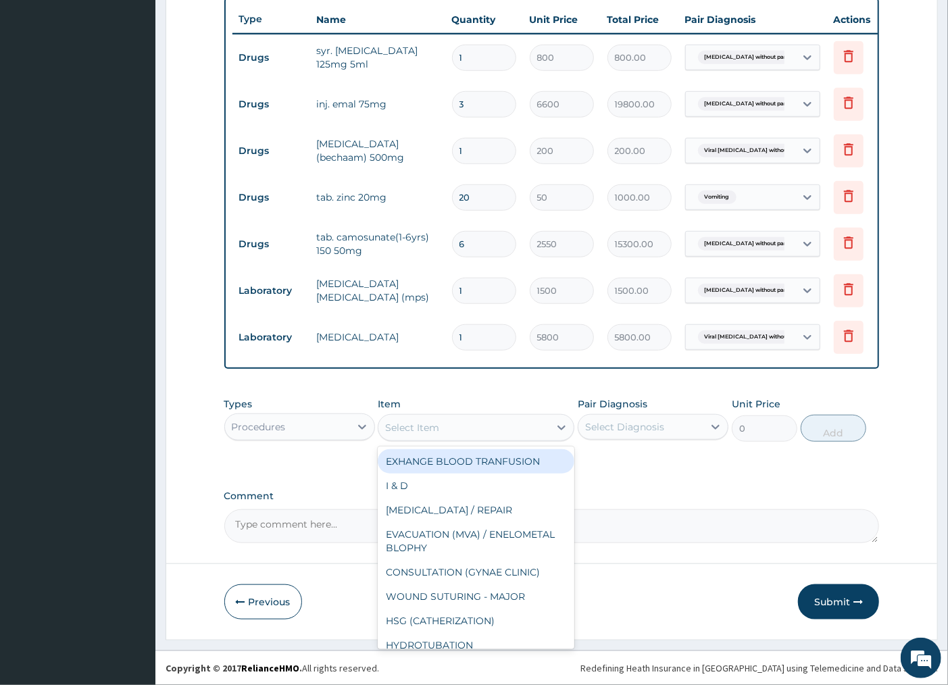
click at [485, 433] on div "Select Item" at bounding box center [464, 428] width 171 height 22
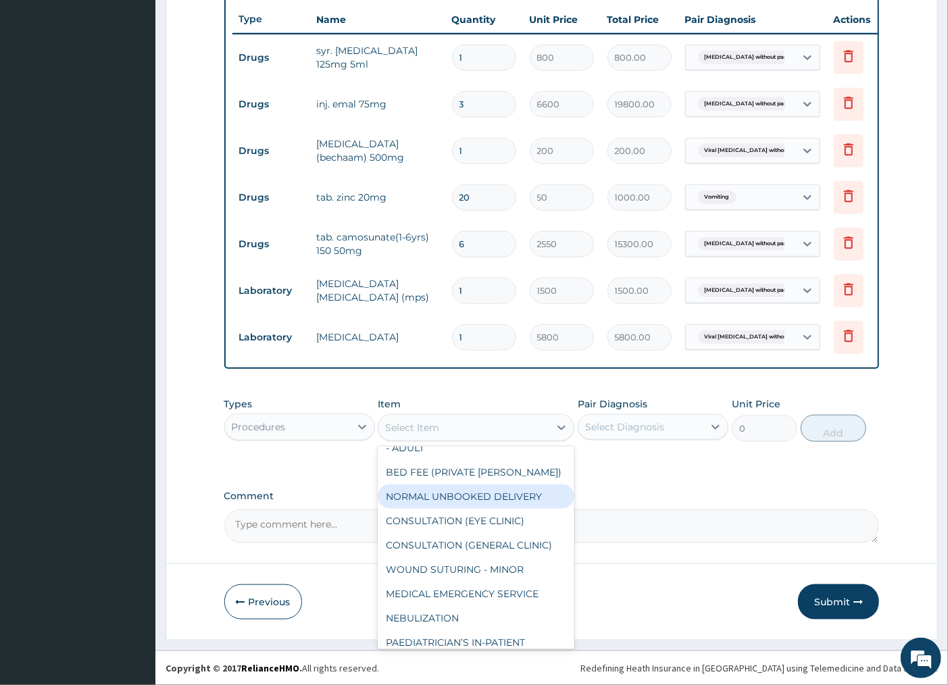
scroll to position [901, 0]
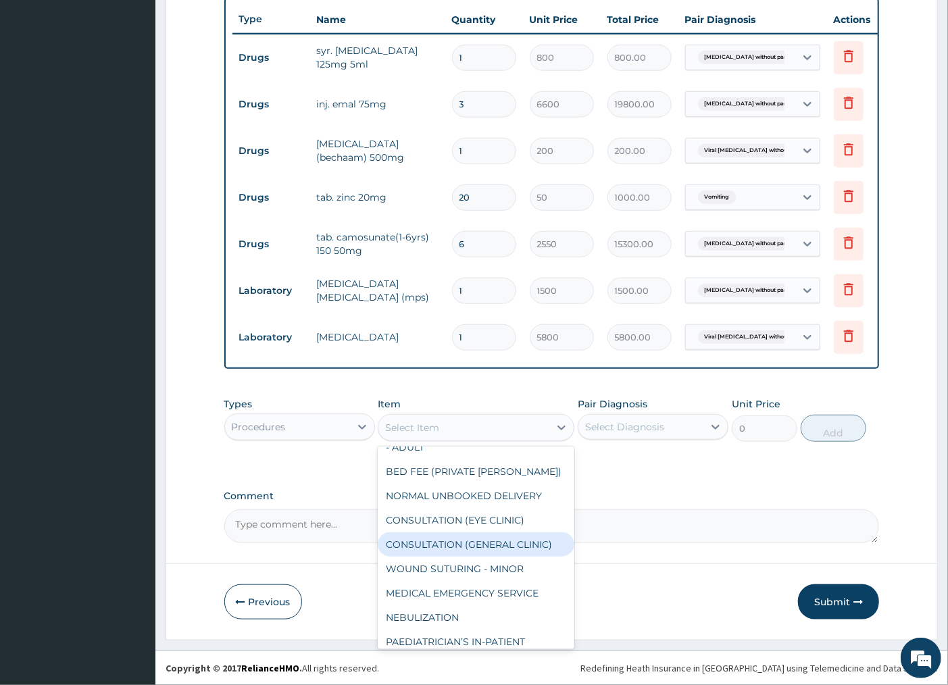
click at [497, 550] on div "CONSULTATION (GENERAL CLINIC)" at bounding box center [476, 545] width 197 height 24
type input "4200"
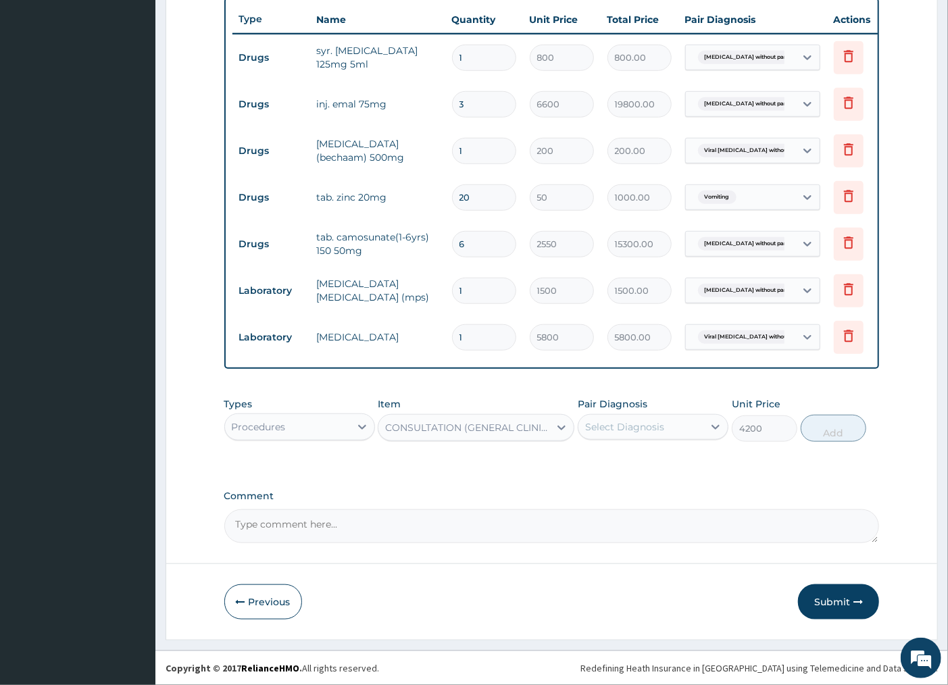
click at [660, 430] on div "Select Diagnosis" at bounding box center [624, 427] width 79 height 14
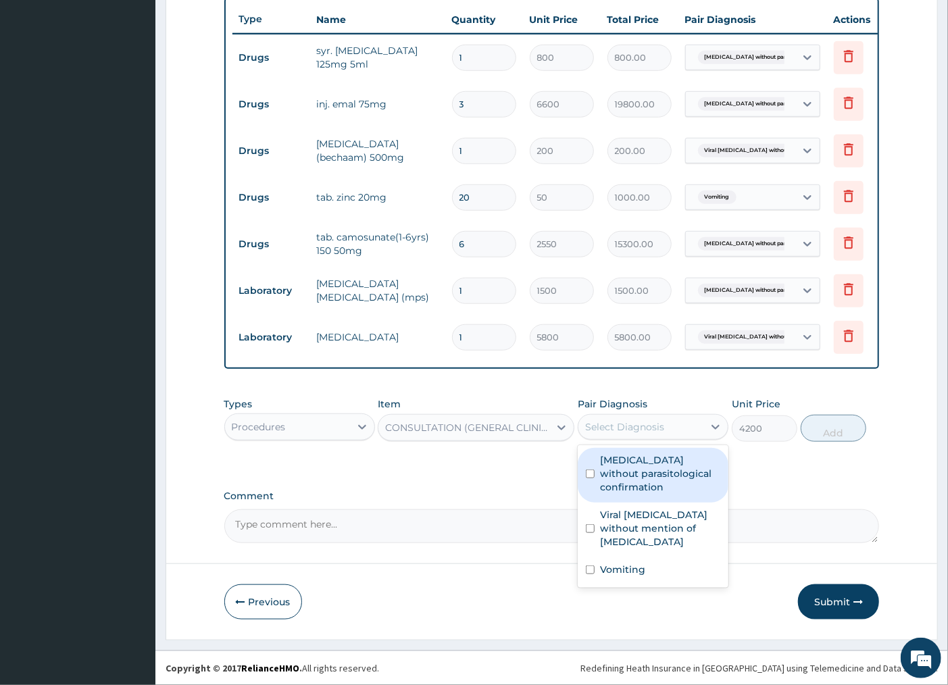
click at [645, 470] on label "Malaria without parasitological confirmation" at bounding box center [660, 474] width 120 height 41
checkbox input "true"
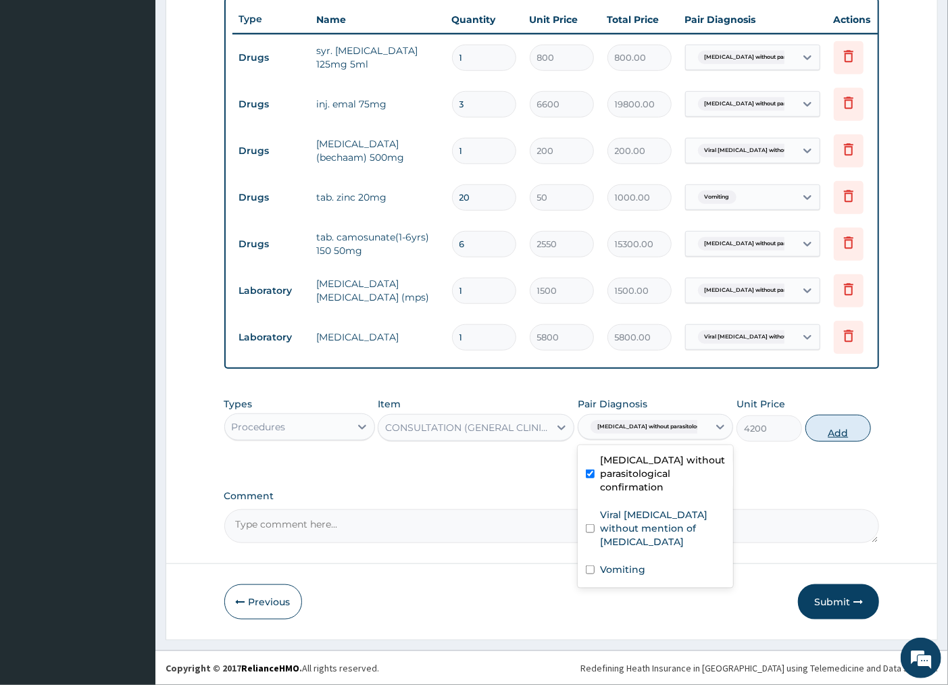
click at [819, 437] on button "Add" at bounding box center [839, 428] width 66 height 27
type input "0"
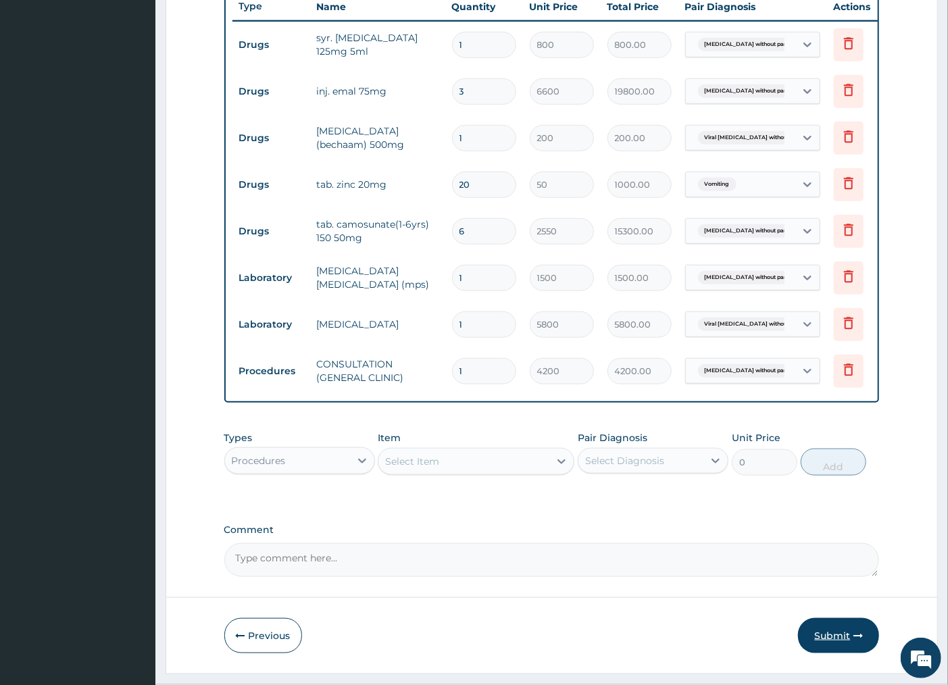
click at [845, 644] on button "Submit" at bounding box center [838, 635] width 81 height 35
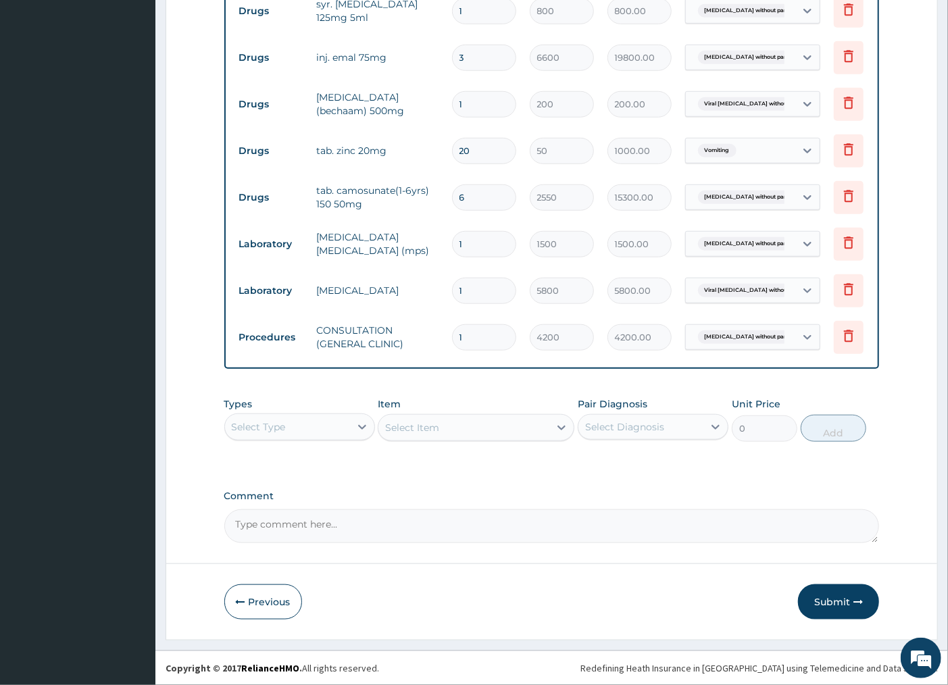
scroll to position [565, 0]
click at [842, 598] on button "Submit" at bounding box center [838, 602] width 81 height 35
click at [842, 328] on icon at bounding box center [849, 336] width 16 height 16
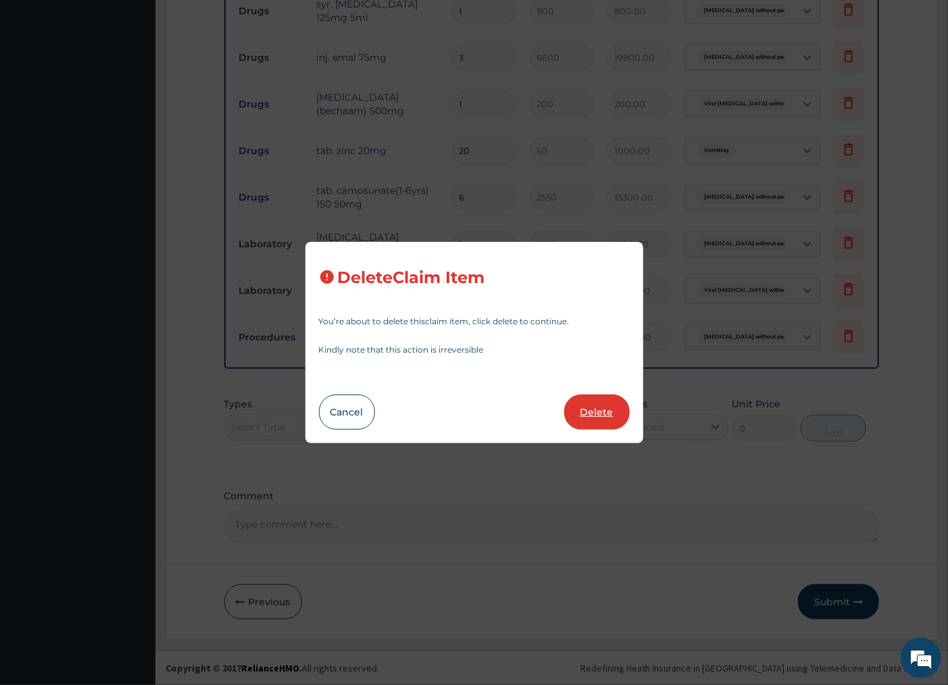
click at [600, 416] on button "Delete" at bounding box center [597, 412] width 66 height 35
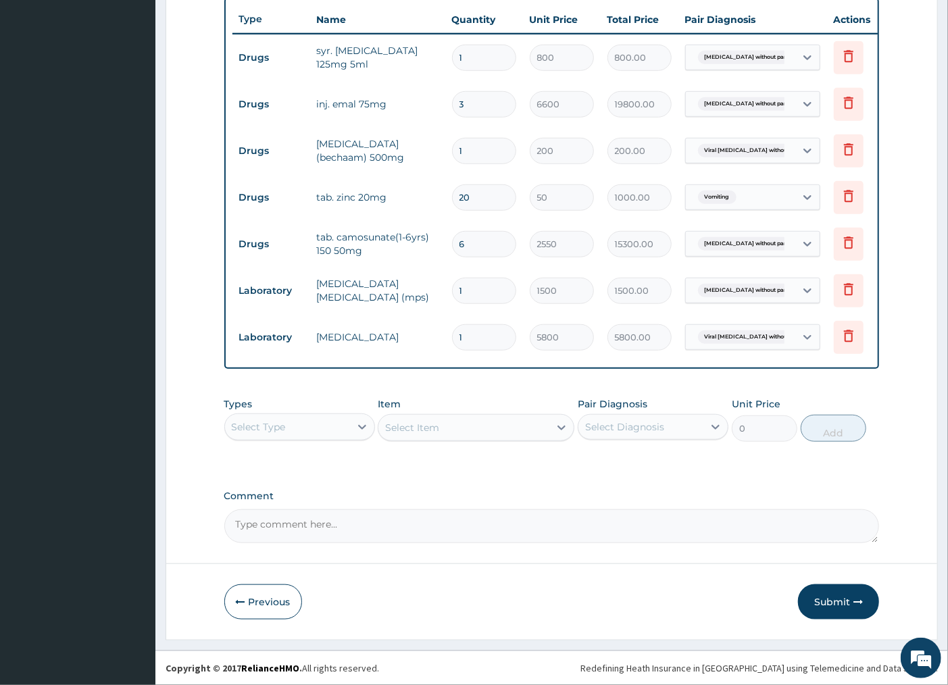
scroll to position [518, 0]
click at [844, 599] on button "Submit" at bounding box center [838, 602] width 81 height 35
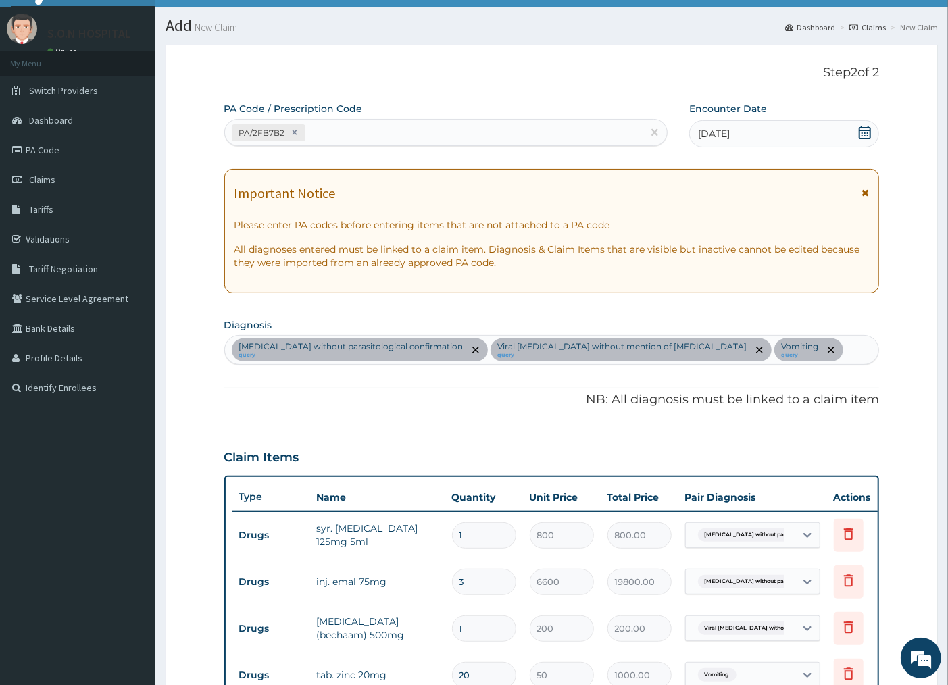
scroll to position [0, 0]
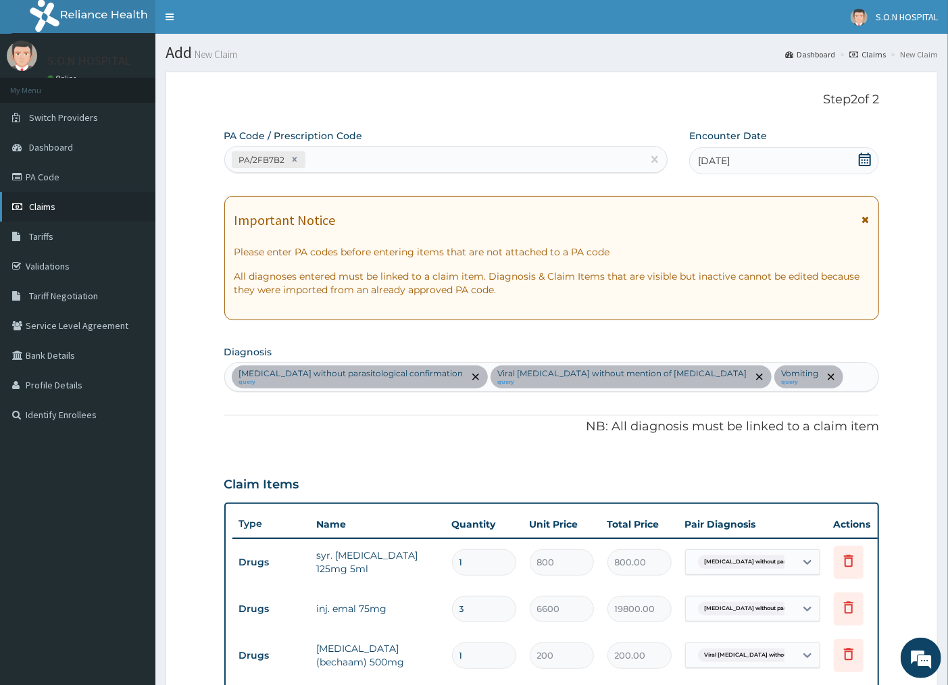
click at [72, 200] on link "Claims" at bounding box center [77, 207] width 155 height 30
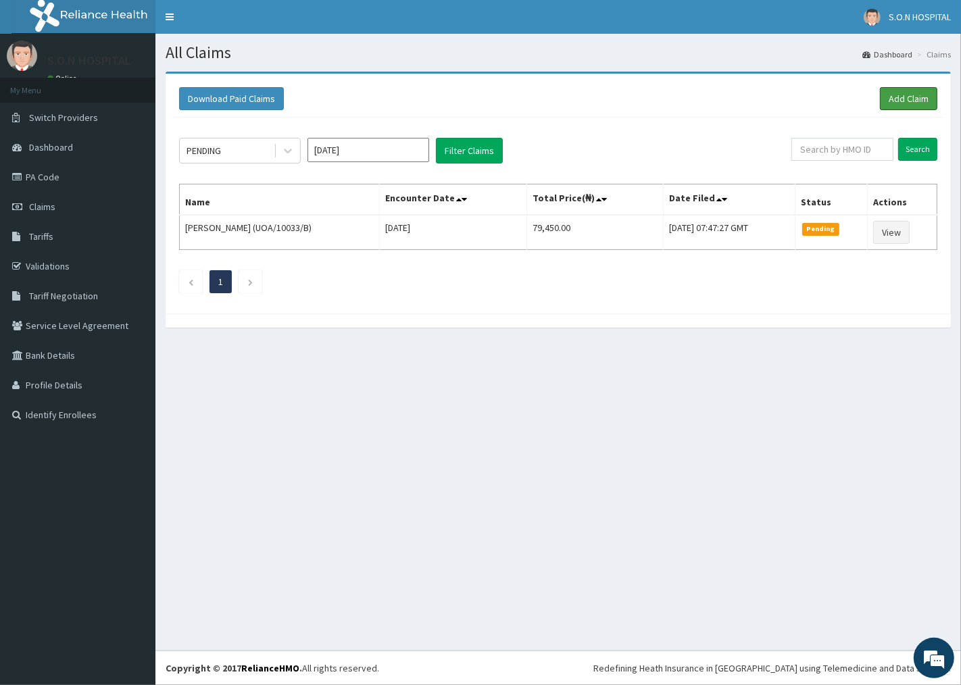
click at [911, 103] on link "Add Claim" at bounding box center [908, 98] width 57 height 23
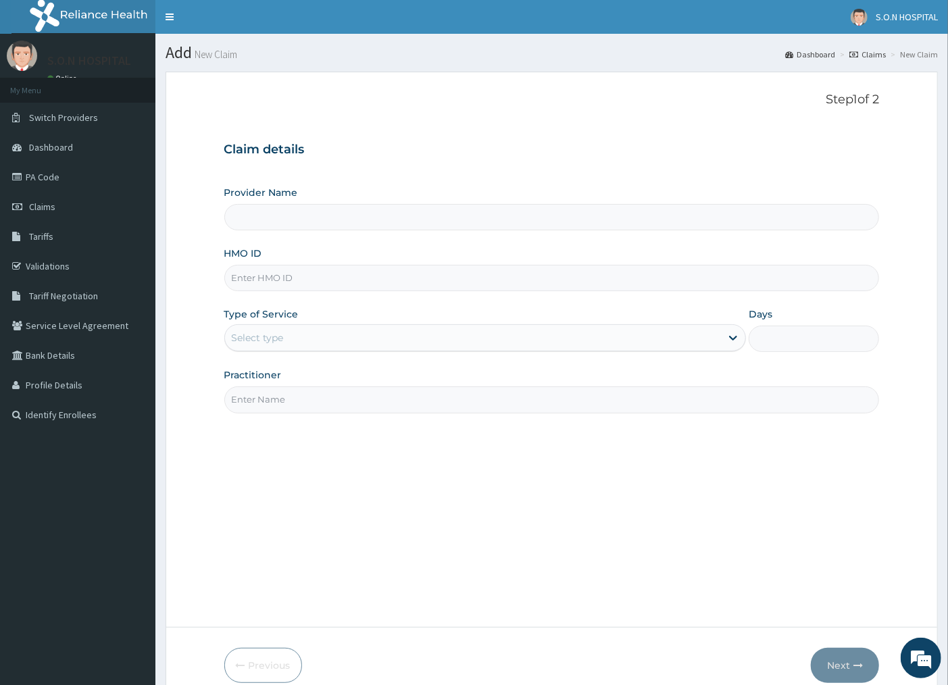
click at [347, 274] on input "HMO ID" at bounding box center [552, 278] width 656 height 26
type input "SISTERS OF [GEOGRAPHIC_DATA]"
type input "FMI/10138/F"
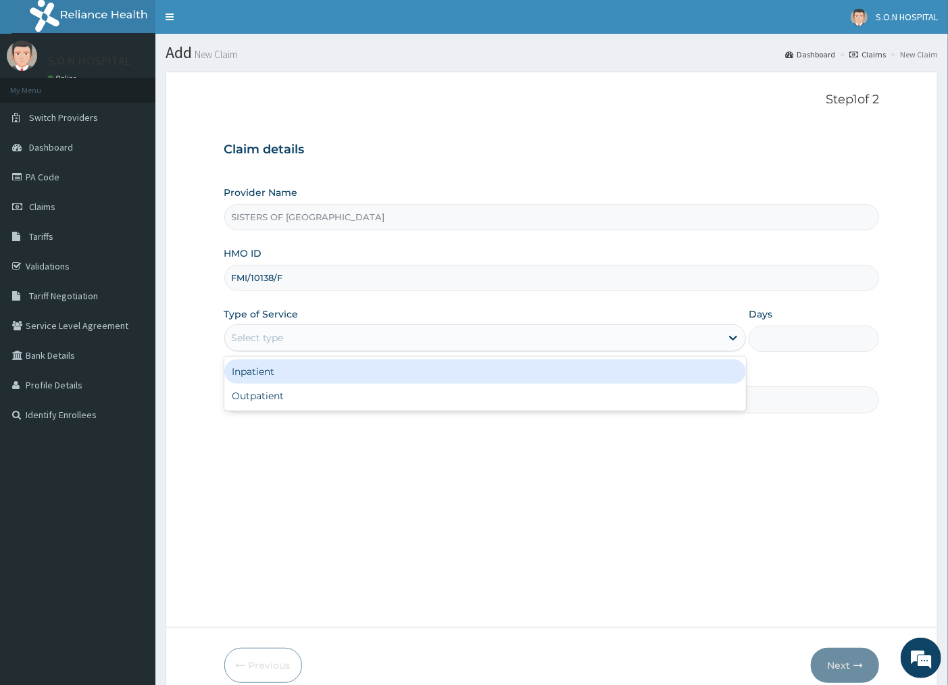
click at [311, 337] on div "Select type" at bounding box center [473, 338] width 497 height 22
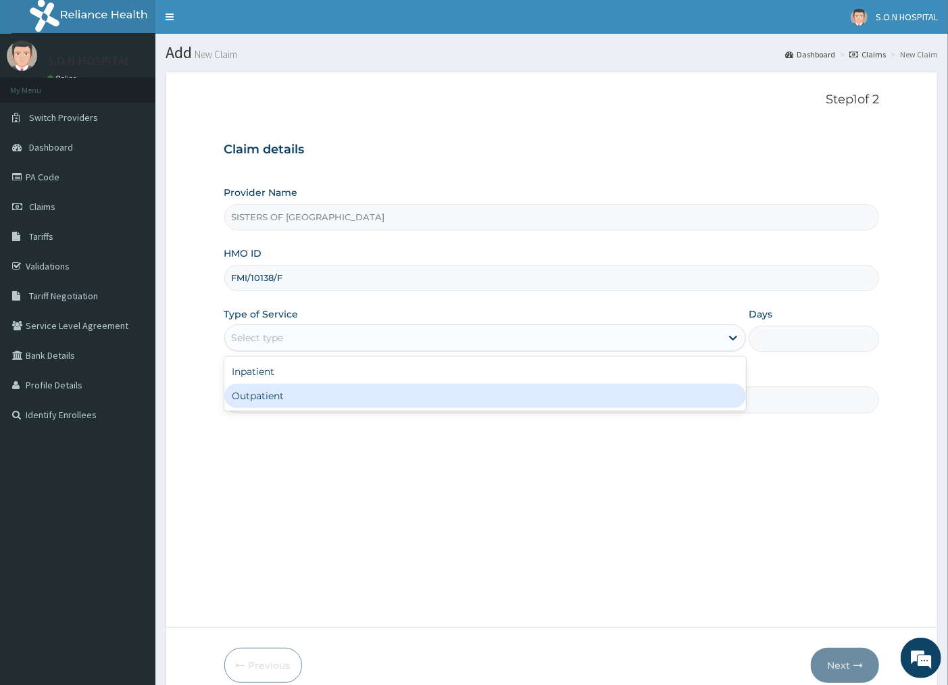
click at [320, 404] on div "Outpatient" at bounding box center [485, 396] width 522 height 24
type input "1"
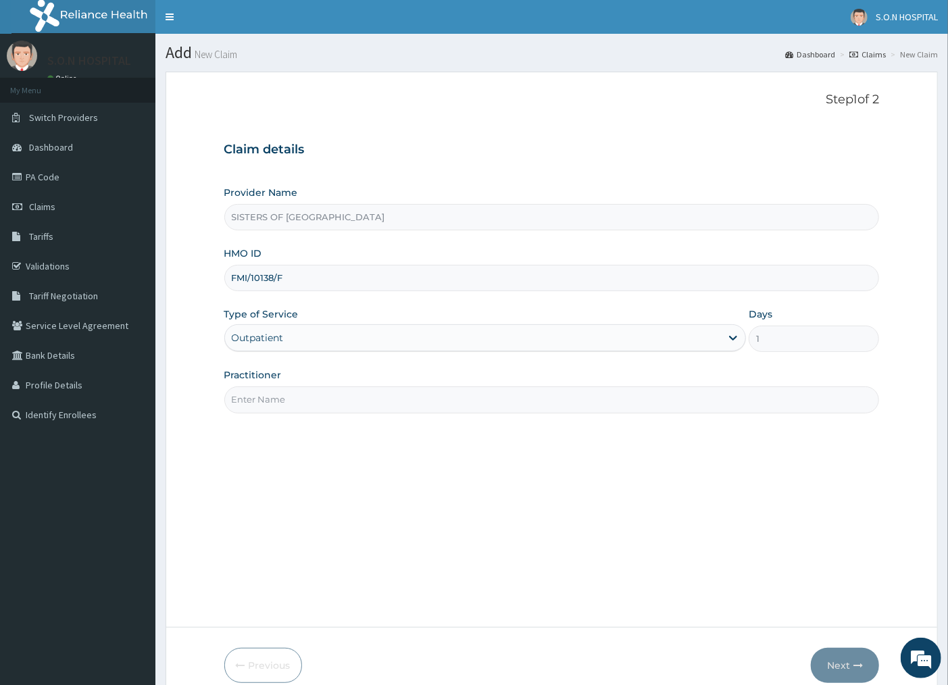
click at [321, 404] on input "Practitioner" at bounding box center [552, 400] width 656 height 26
type input "DR. INI"
click at [838, 670] on button "Next" at bounding box center [845, 665] width 68 height 35
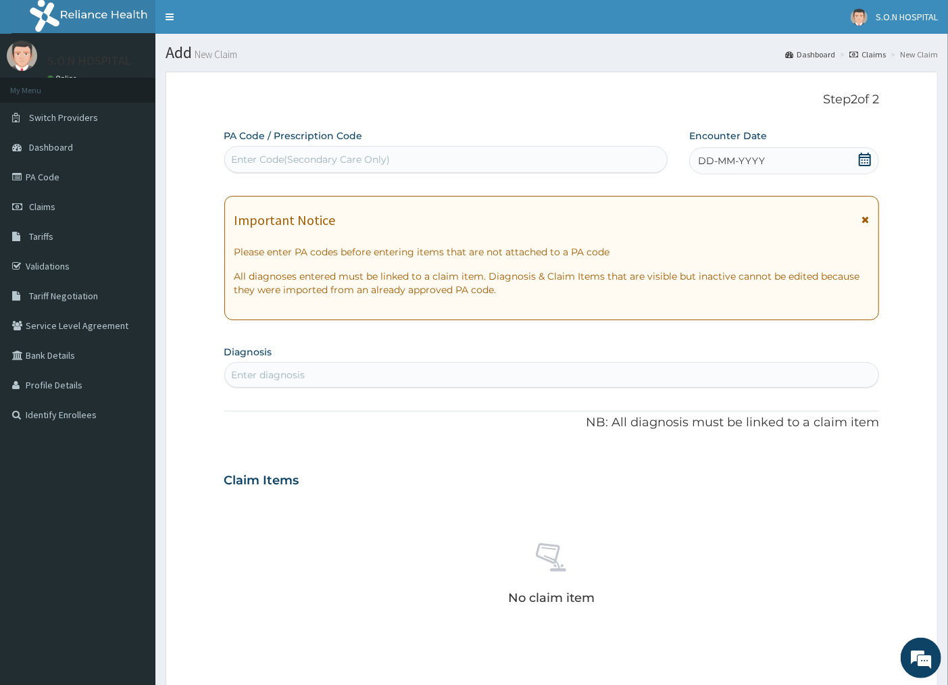
click at [341, 164] on div "Enter Code(Secondary Care Only)" at bounding box center [311, 160] width 159 height 14
type input "PA/2FB7B2"
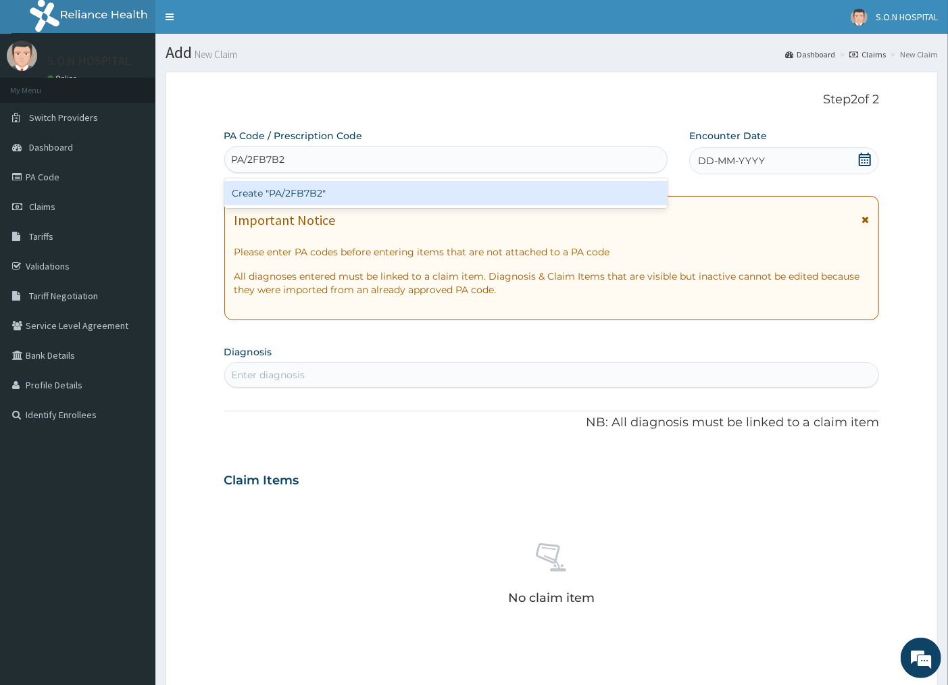
click at [351, 195] on div "Create "PA/2FB7B2"" at bounding box center [445, 193] width 443 height 24
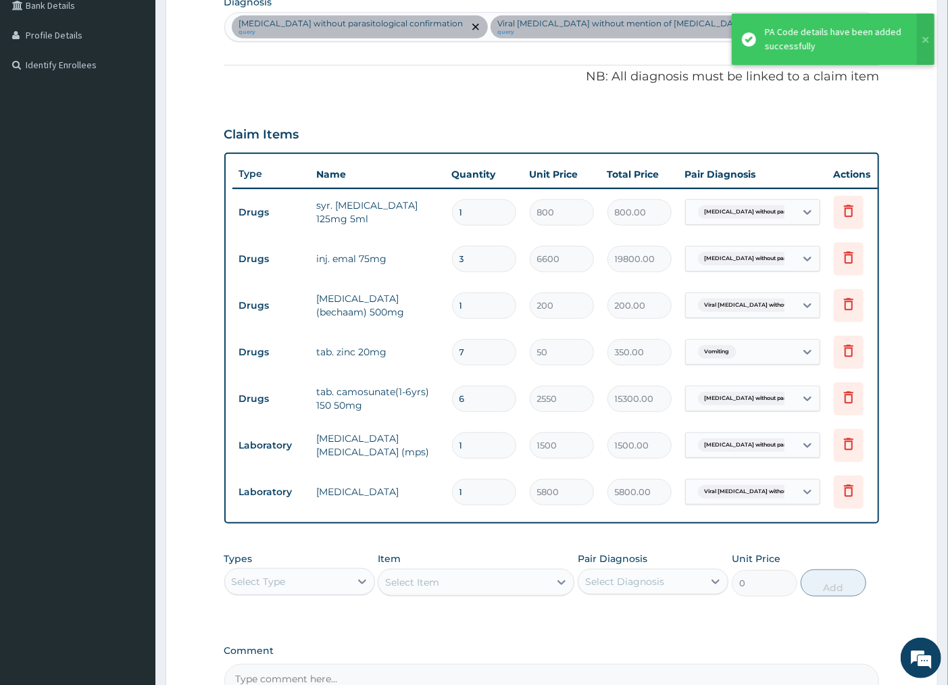
scroll to position [349, 0]
click at [490, 261] on input "3" at bounding box center [484, 260] width 64 height 26
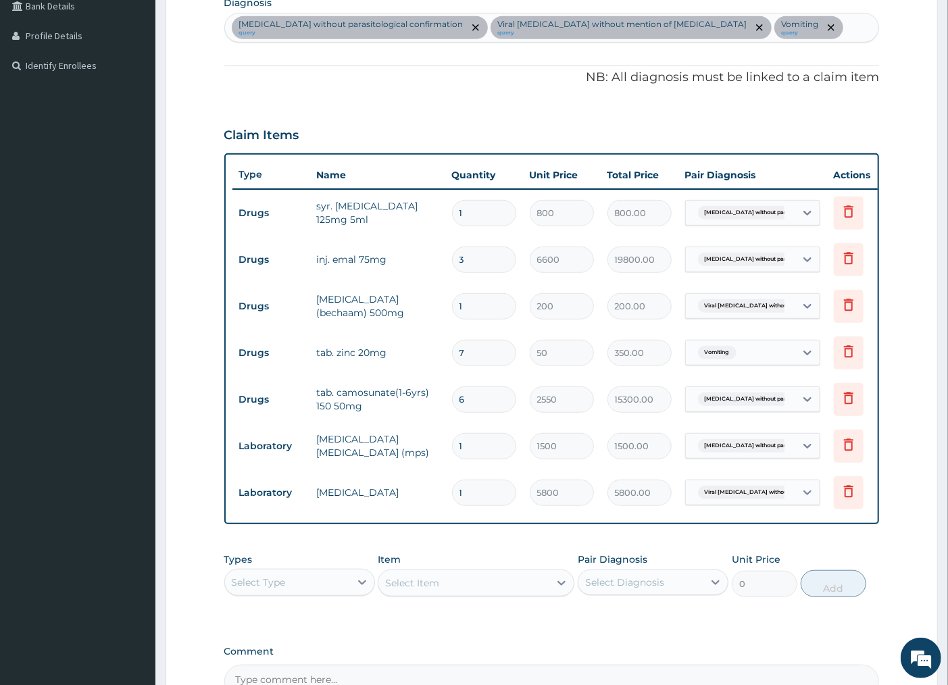
type input "0.00"
type input "1"
type input "6600.00"
type input "1"
click at [491, 354] on input "7" at bounding box center [484, 353] width 64 height 26
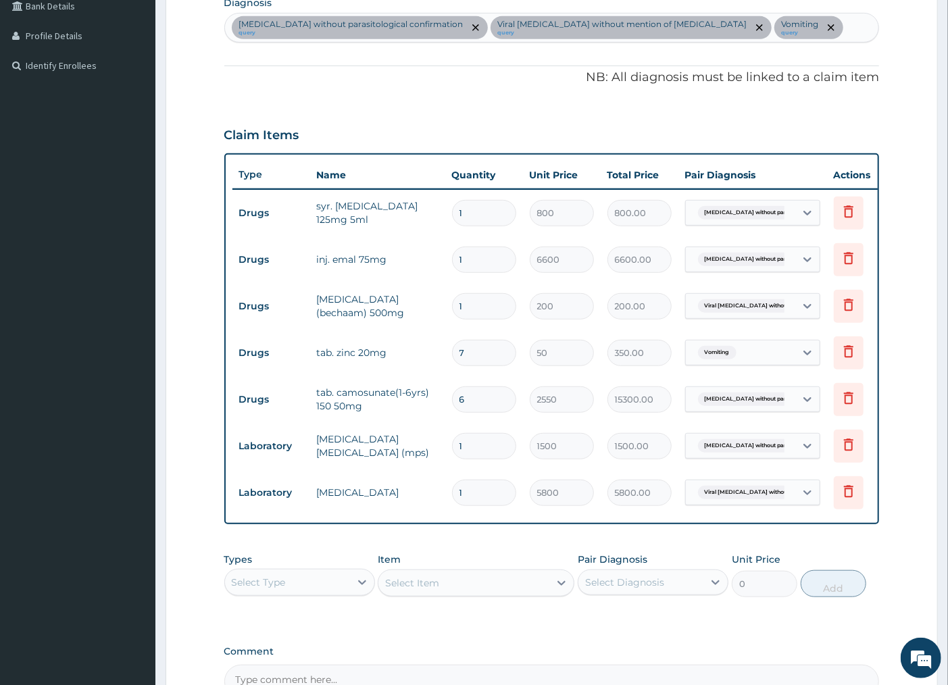
type input "0.00"
type input "1"
type input "50.00"
type input "10"
type input "500.00"
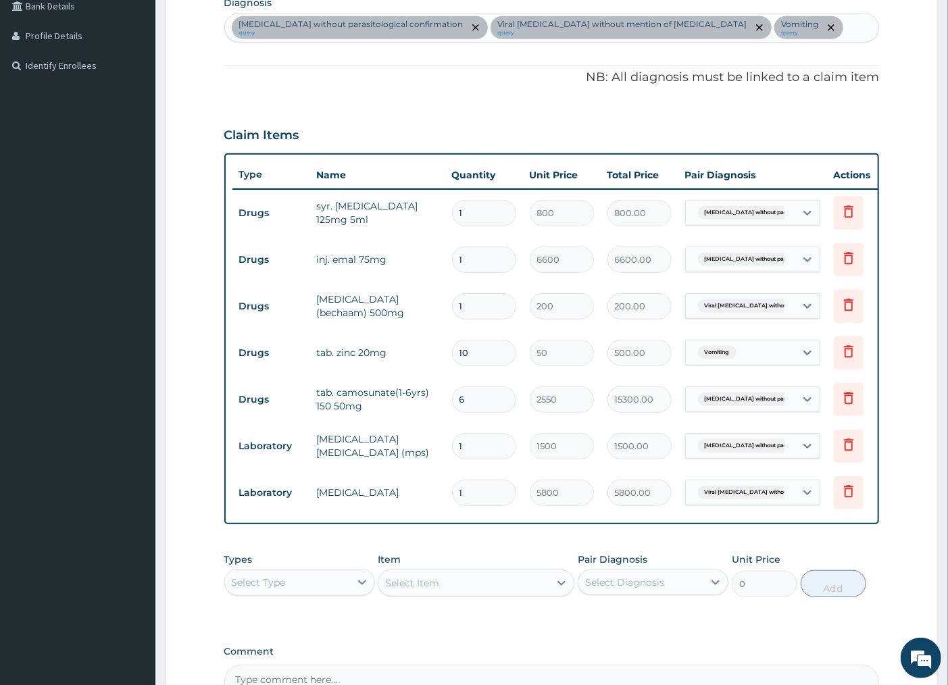
type input "10"
click at [485, 394] on input "6" at bounding box center [484, 400] width 64 height 26
type input "0.00"
type input "3"
type input "7650.00"
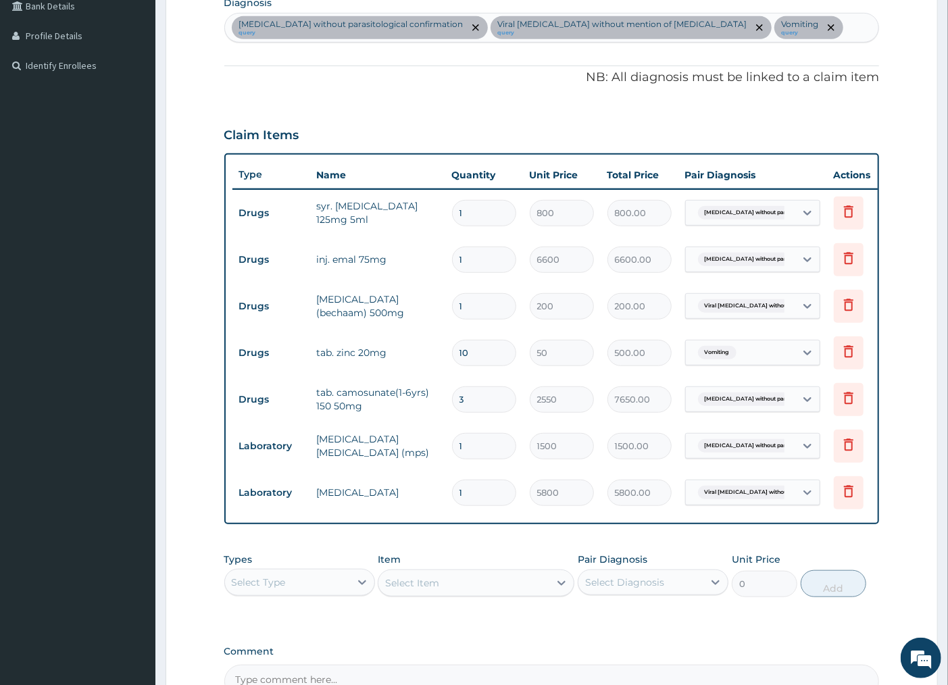
type input "0.00"
type input "1"
type input "2550.00"
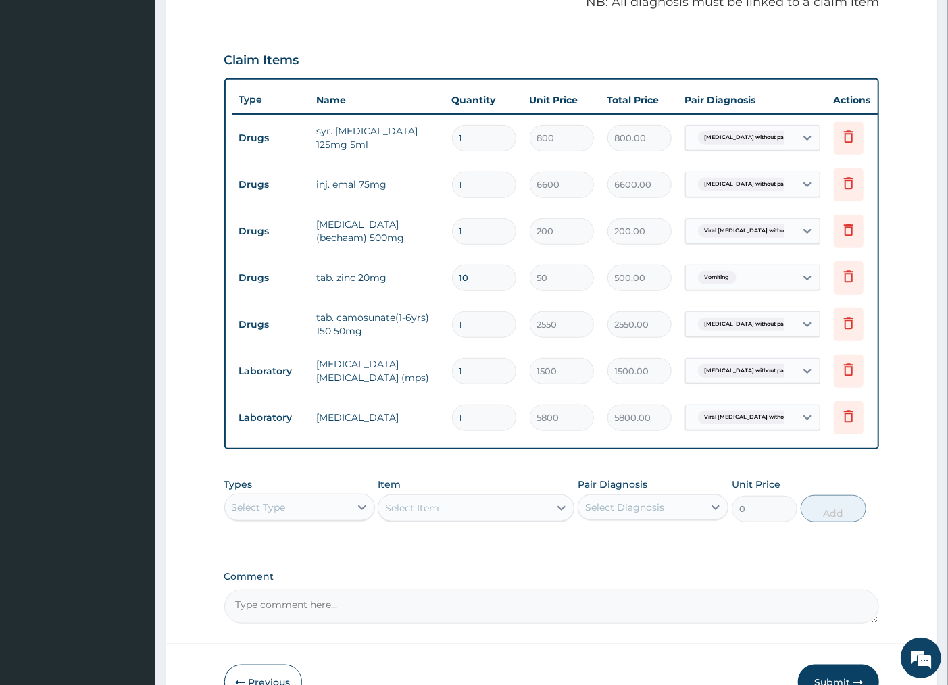
type input "1"
click at [341, 518] on div "Select Type" at bounding box center [287, 508] width 125 height 22
drag, startPoint x: 338, startPoint y: 602, endPoint x: 354, endPoint y: 576, distance: 30.4
click at [339, 600] on div "Procedures" at bounding box center [299, 590] width 151 height 24
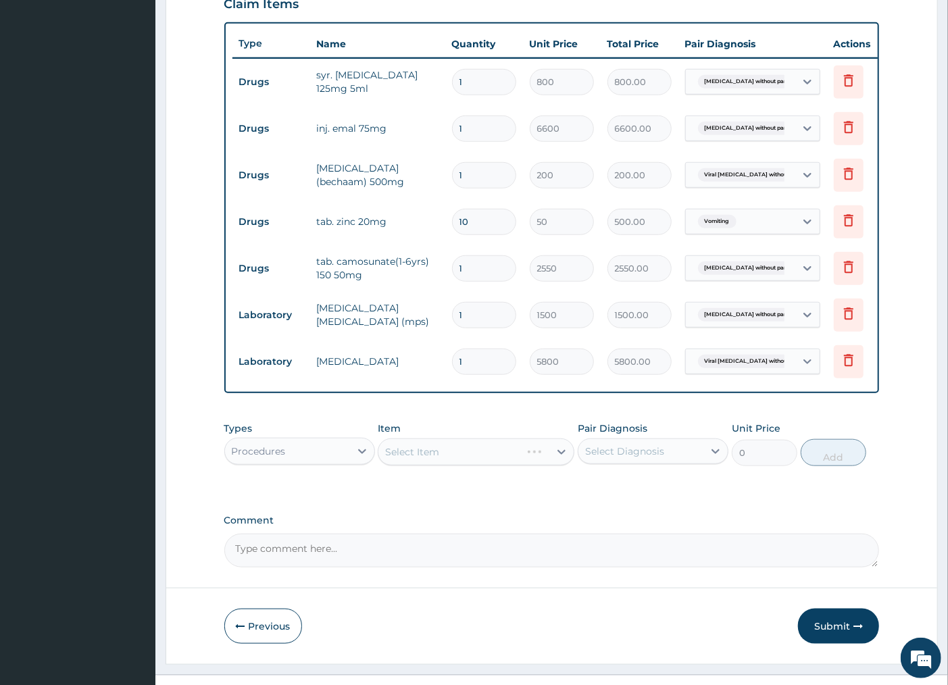
scroll to position [518, 0]
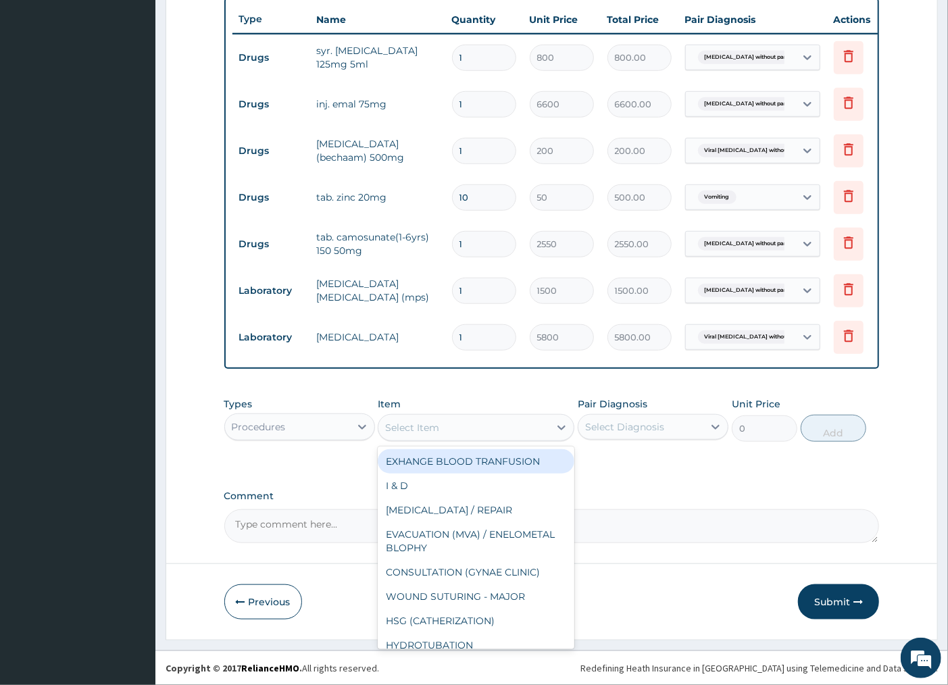
click at [464, 435] on div "Select Item" at bounding box center [464, 428] width 171 height 22
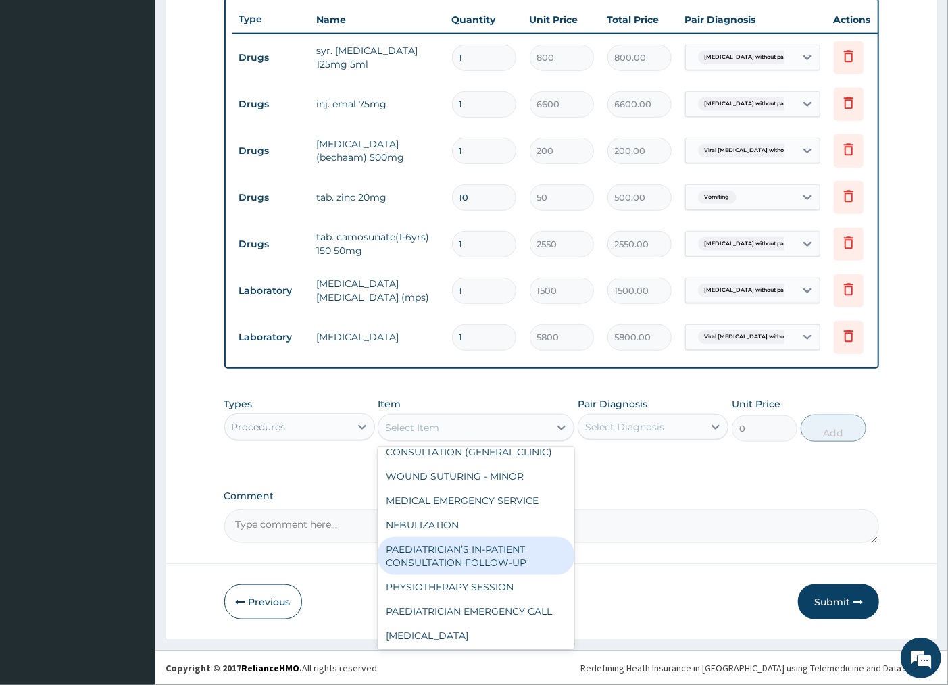
scroll to position [976, 0]
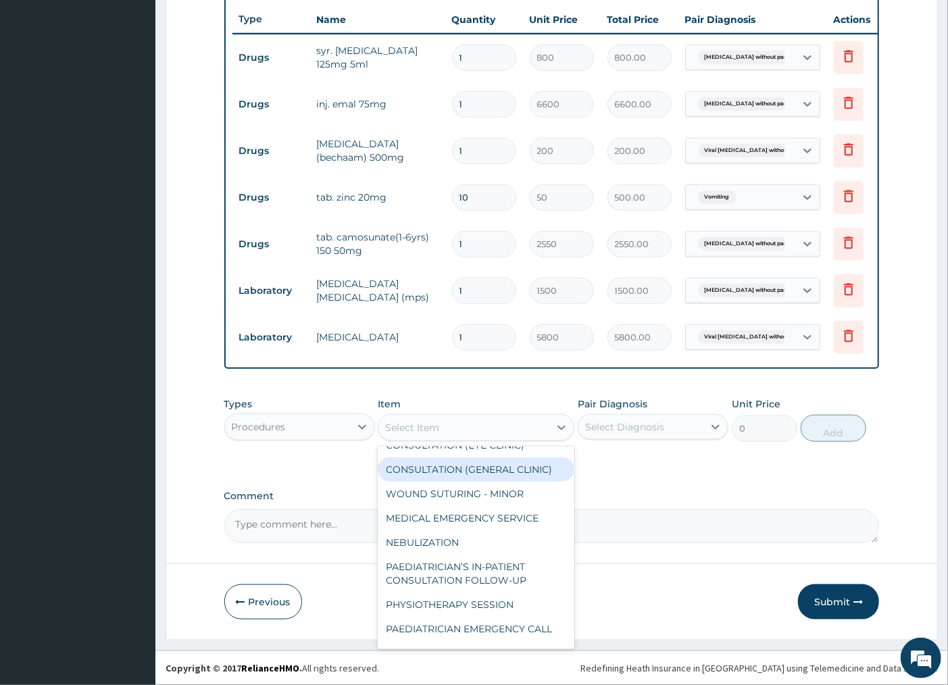
click at [465, 481] on div "CONSULTATION (GENERAL CLINIC)" at bounding box center [476, 470] width 197 height 24
type input "4200"
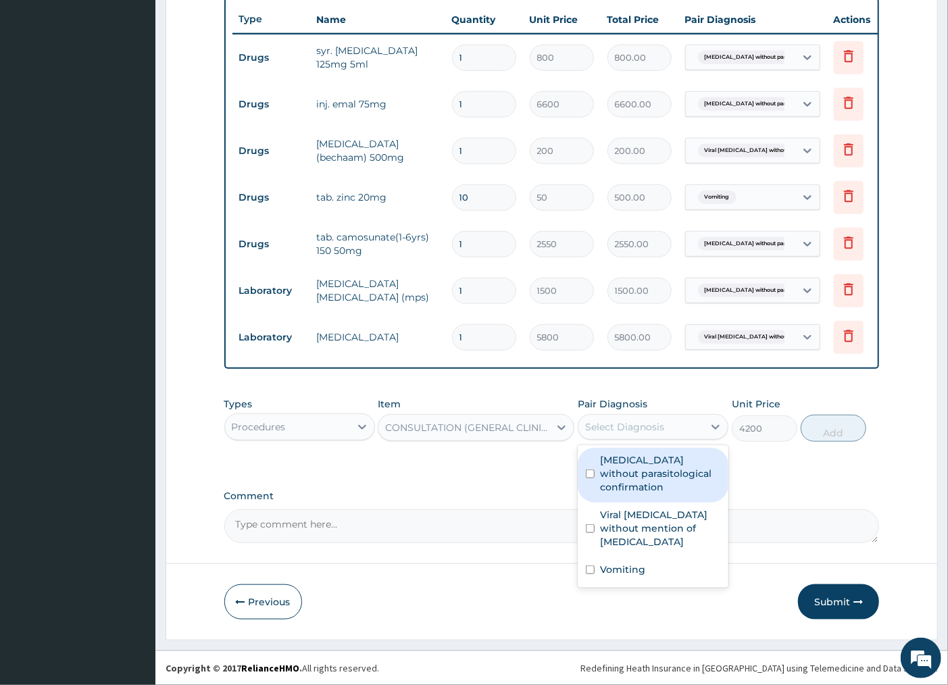
click at [671, 424] on div "Select Diagnosis" at bounding box center [641, 427] width 125 height 22
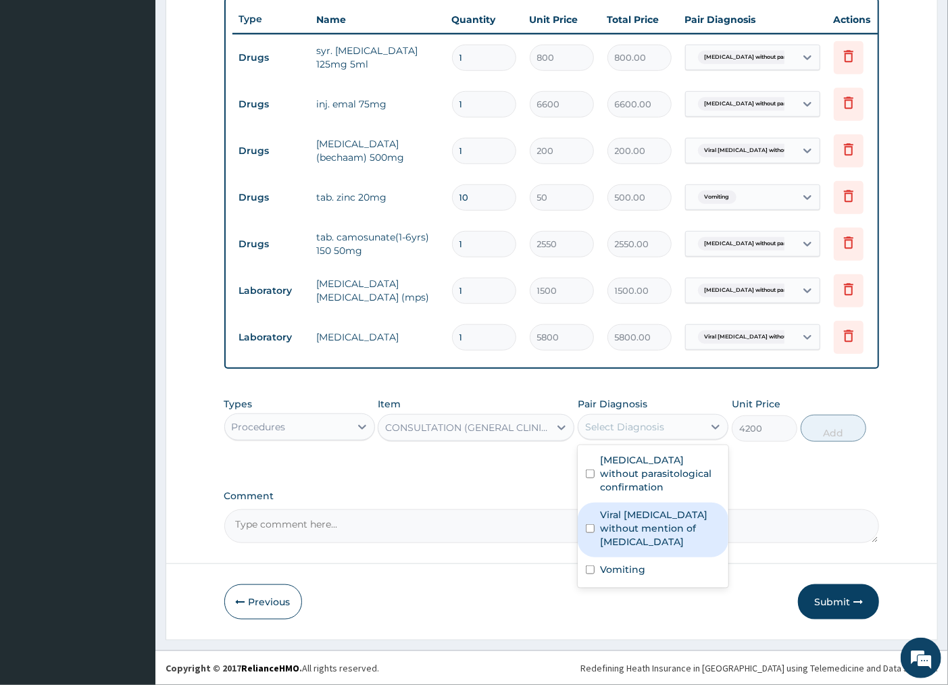
click at [660, 529] on label "Viral sepsis without mention of septic shock" at bounding box center [660, 528] width 120 height 41
checkbox input "true"
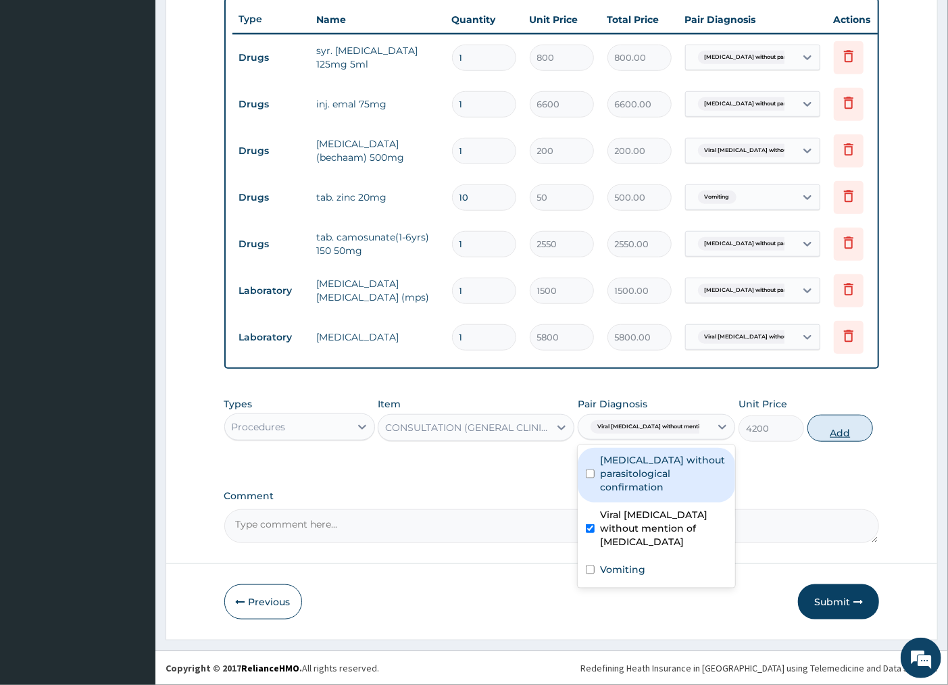
click at [840, 436] on button "Add" at bounding box center [841, 428] width 66 height 27
type input "0"
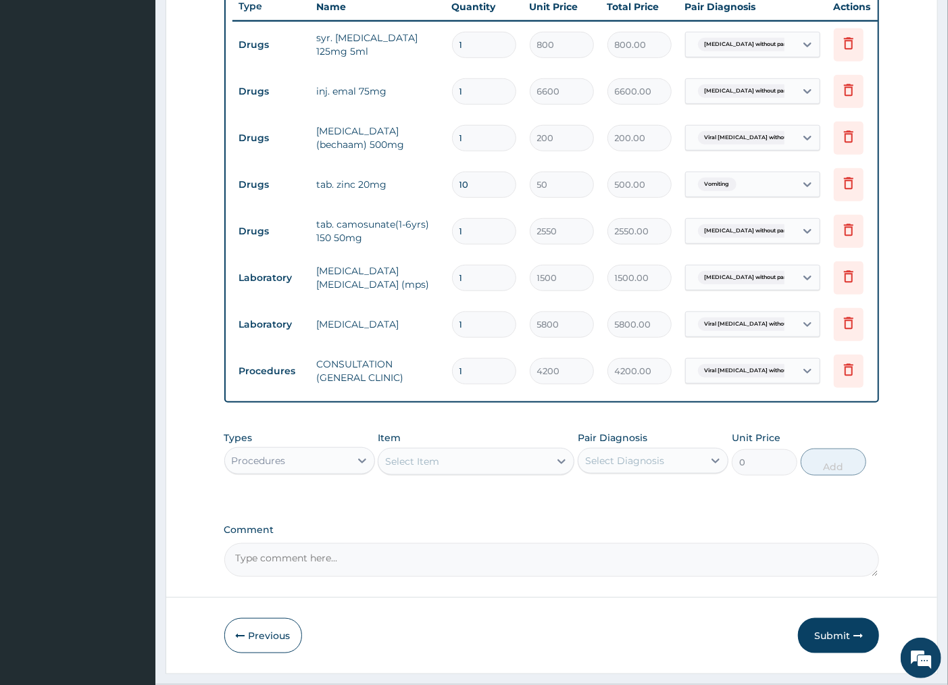
click at [813, 652] on button "Submit" at bounding box center [838, 635] width 81 height 35
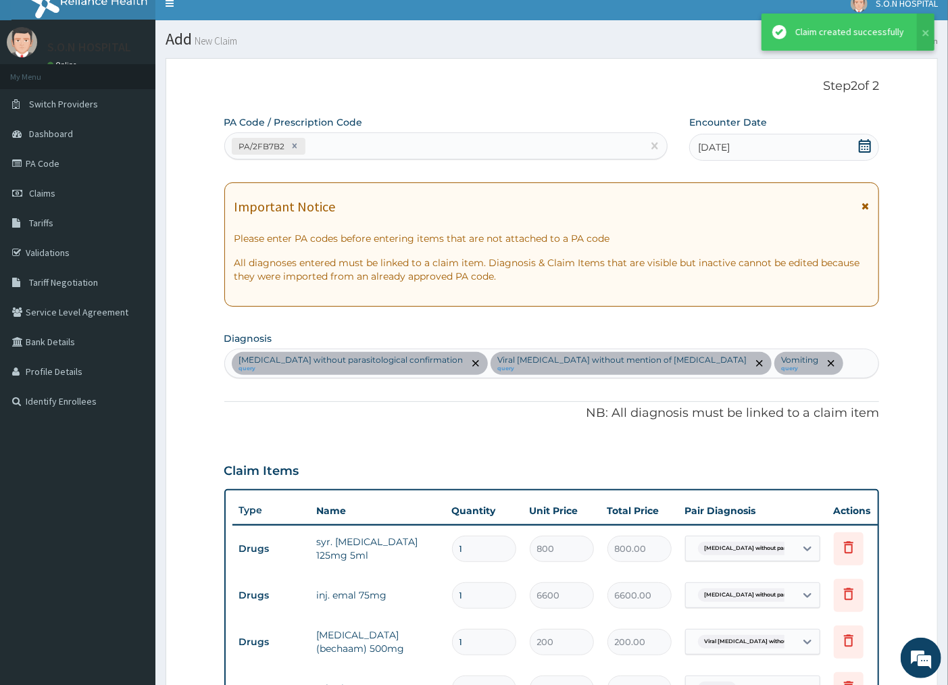
scroll to position [518, 0]
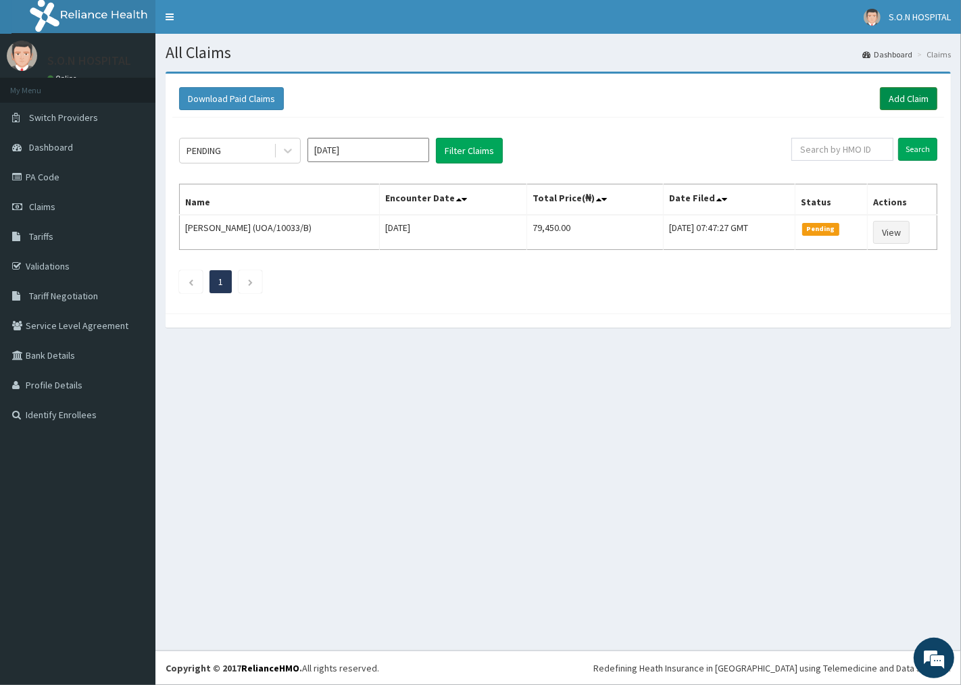
click at [890, 104] on link "Add Claim" at bounding box center [908, 98] width 57 height 23
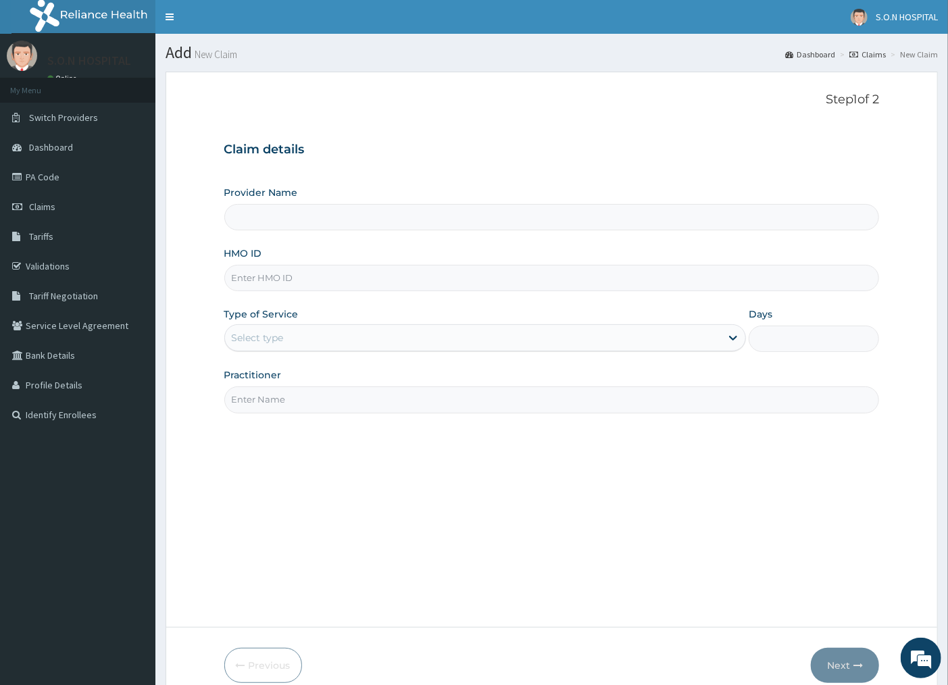
click at [332, 277] on input "HMO ID" at bounding box center [552, 278] width 656 height 26
type input "SISTERS OF [GEOGRAPHIC_DATA]"
type input "NPM/10203/A"
click at [304, 341] on div "Select type" at bounding box center [473, 338] width 497 height 22
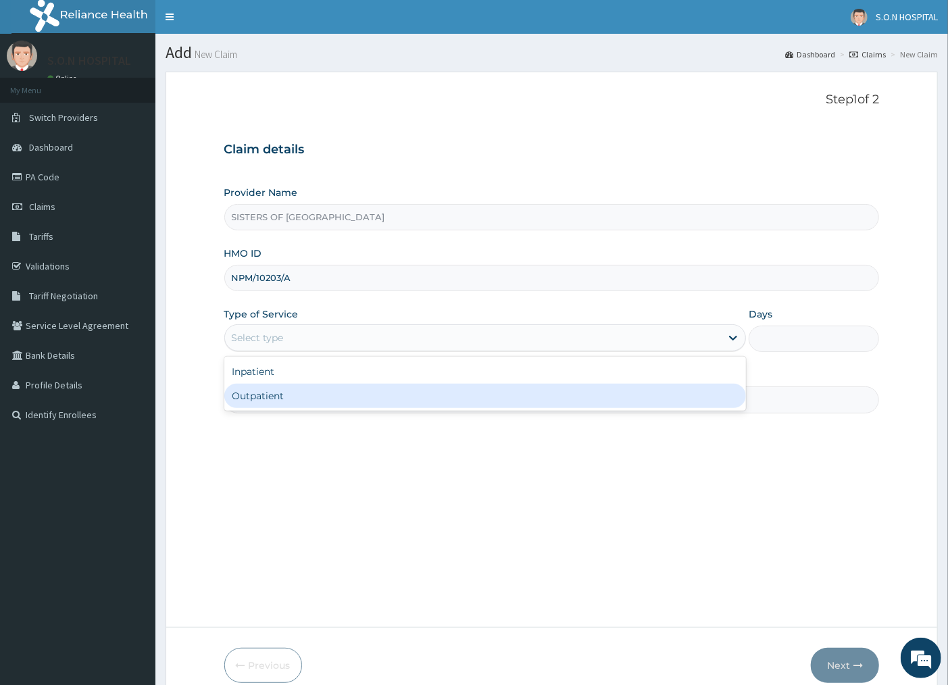
click at [300, 393] on div "Outpatient" at bounding box center [485, 396] width 522 height 24
type input "1"
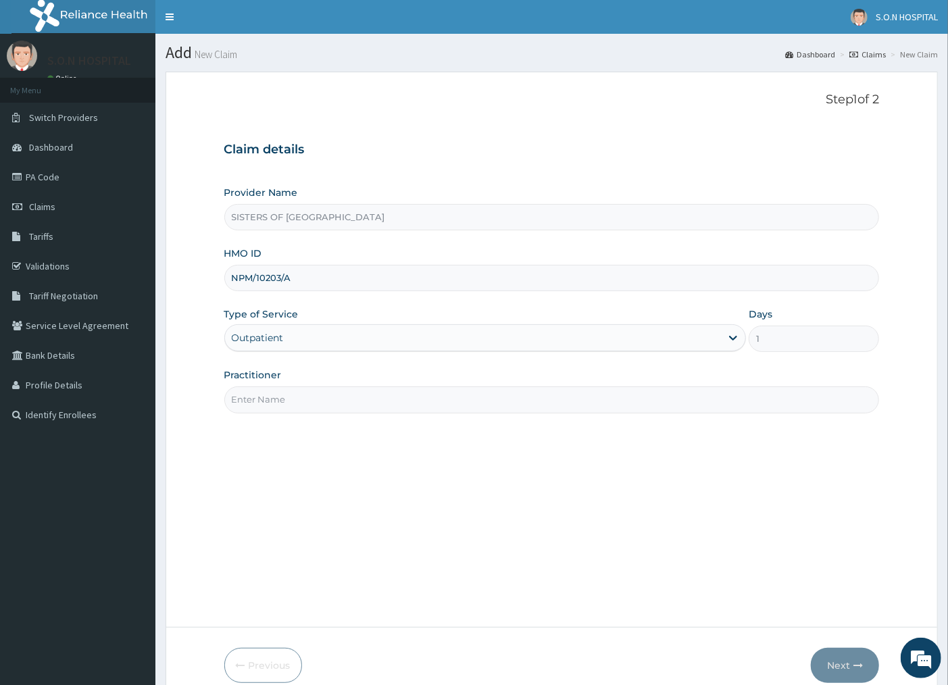
click at [322, 408] on input "Practitioner" at bounding box center [552, 400] width 656 height 26
type input "DR. DIEKE"
click at [829, 652] on button "Next" at bounding box center [845, 665] width 68 height 35
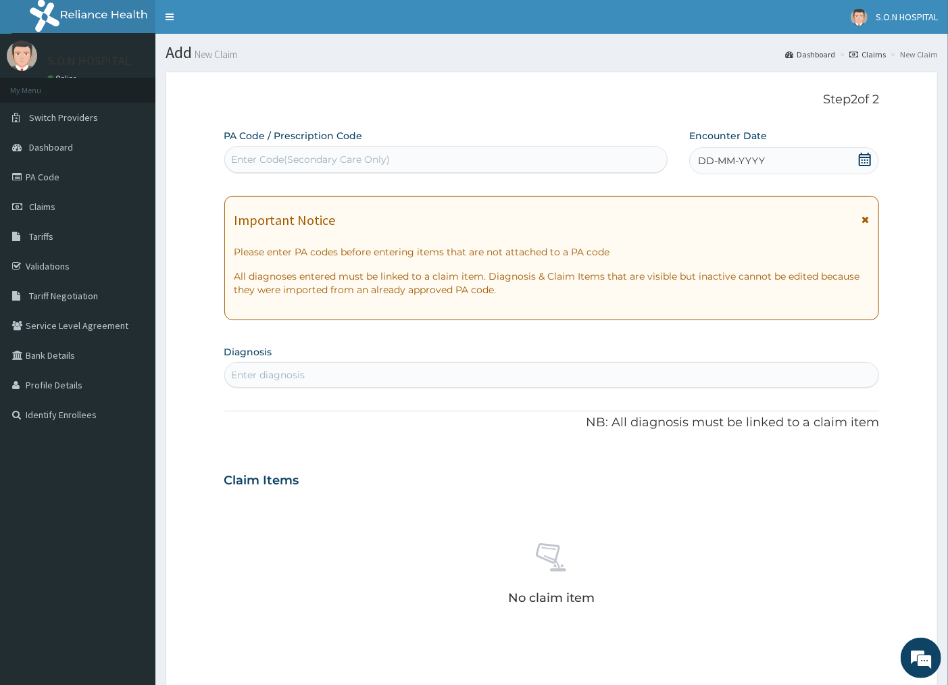
click at [332, 160] on div "Enter Code(Secondary Care Only)" at bounding box center [311, 160] width 159 height 14
click at [331, 159] on div "Enter Code(Secondary Care Only)" at bounding box center [311, 160] width 159 height 14
type input "PA/0D7E38"
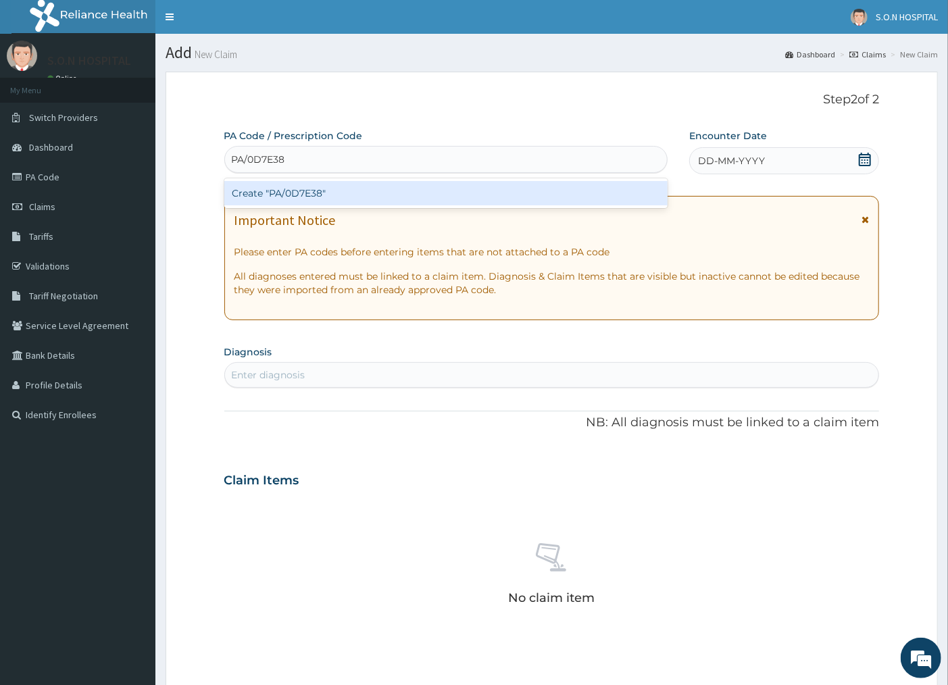
click at [314, 189] on div "Create "PA/0D7E38"" at bounding box center [445, 193] width 443 height 24
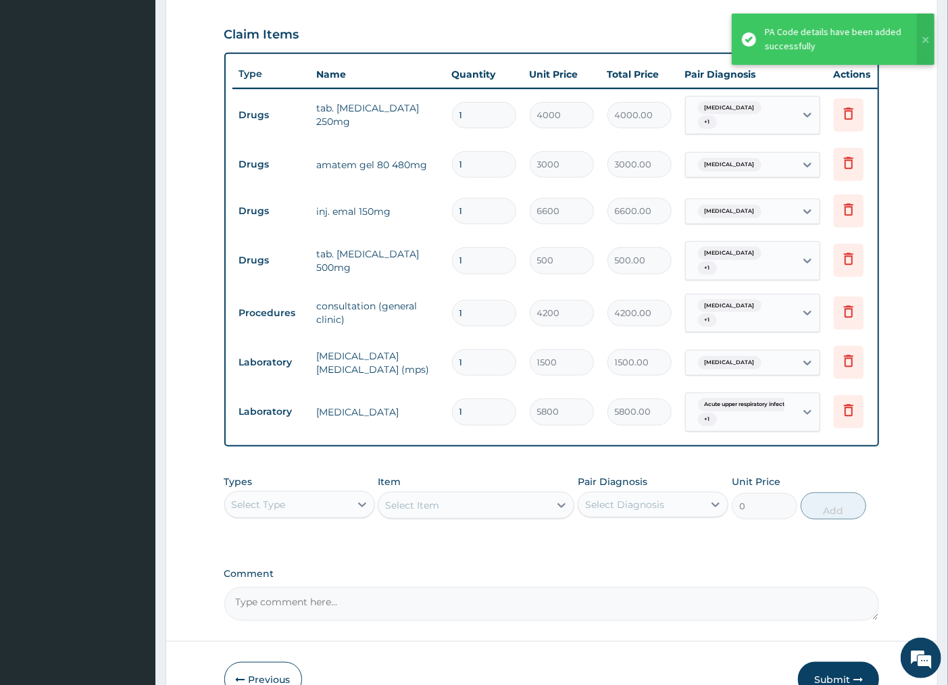
scroll to position [369, 0]
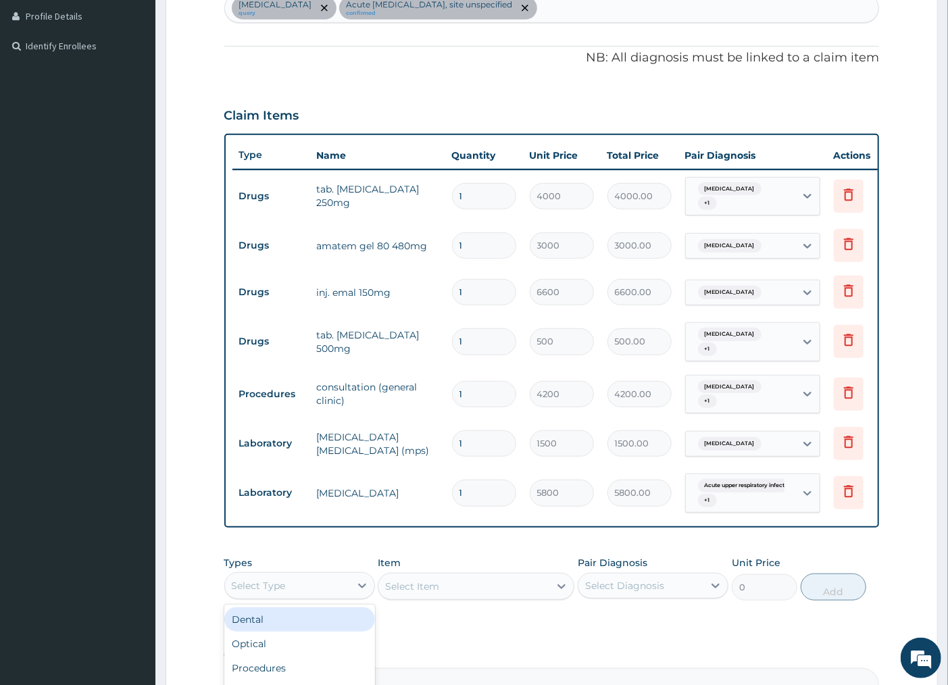
click at [333, 595] on div "Select Type" at bounding box center [287, 586] width 125 height 22
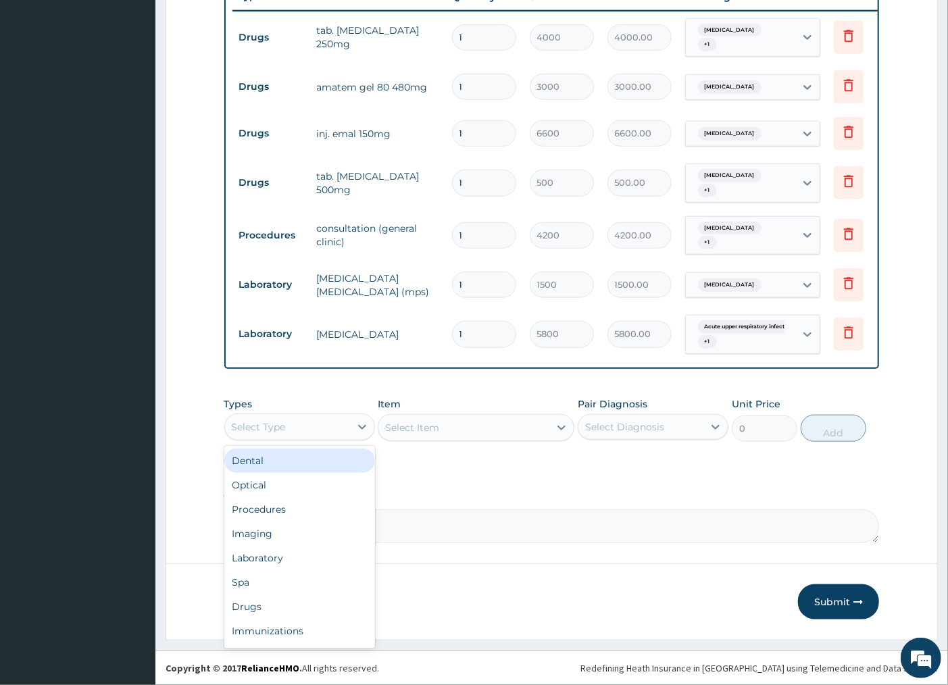
scroll to position [541, 0]
click at [285, 602] on div "Drugs" at bounding box center [299, 607] width 151 height 24
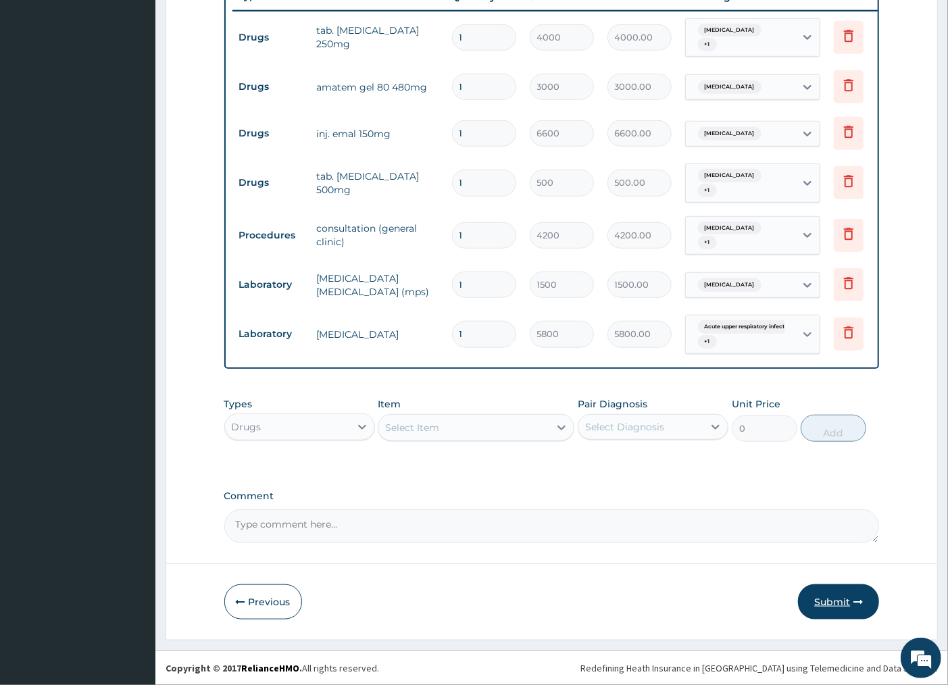
click at [852, 600] on button "Submit" at bounding box center [838, 602] width 81 height 35
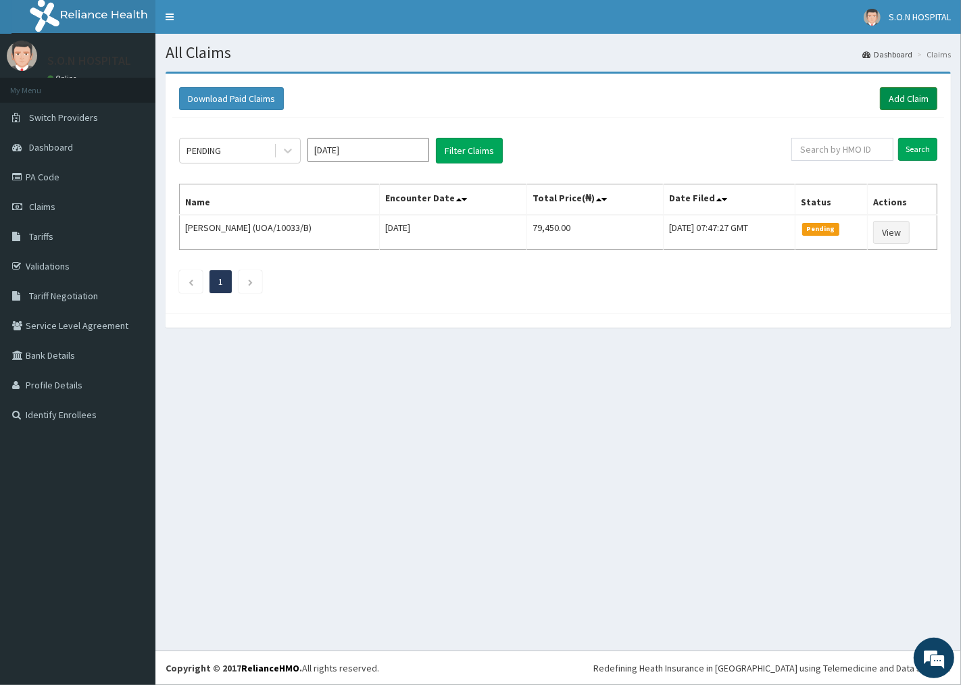
click at [910, 102] on link "Add Claim" at bounding box center [908, 98] width 57 height 23
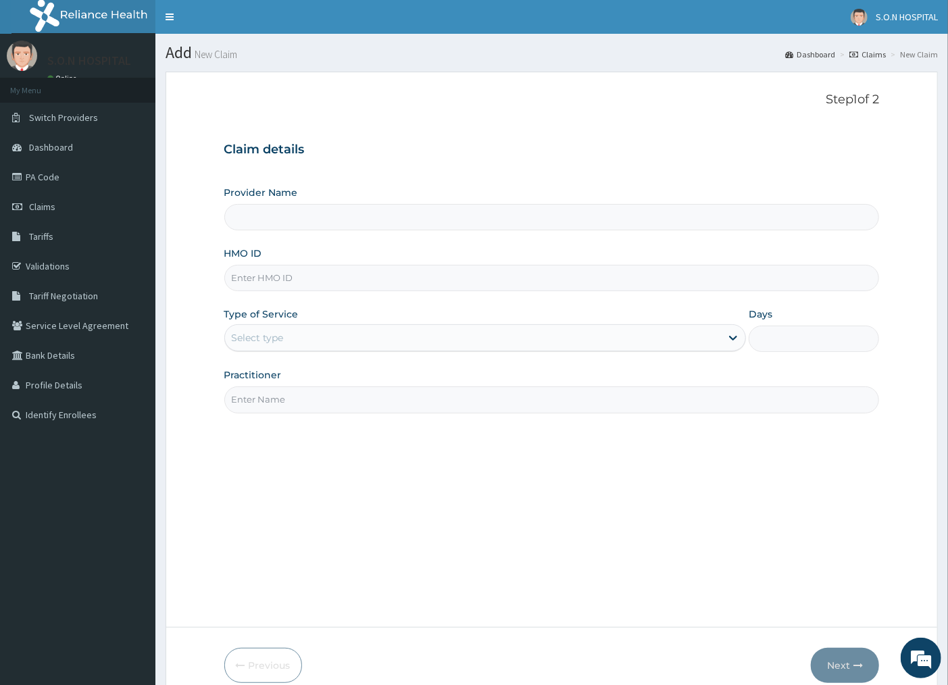
type input "SISTERS OF NATIVITY HOSPITAL"
click at [328, 288] on input "HMO ID" at bounding box center [552, 278] width 656 height 26
type input "FMI/10138/A"
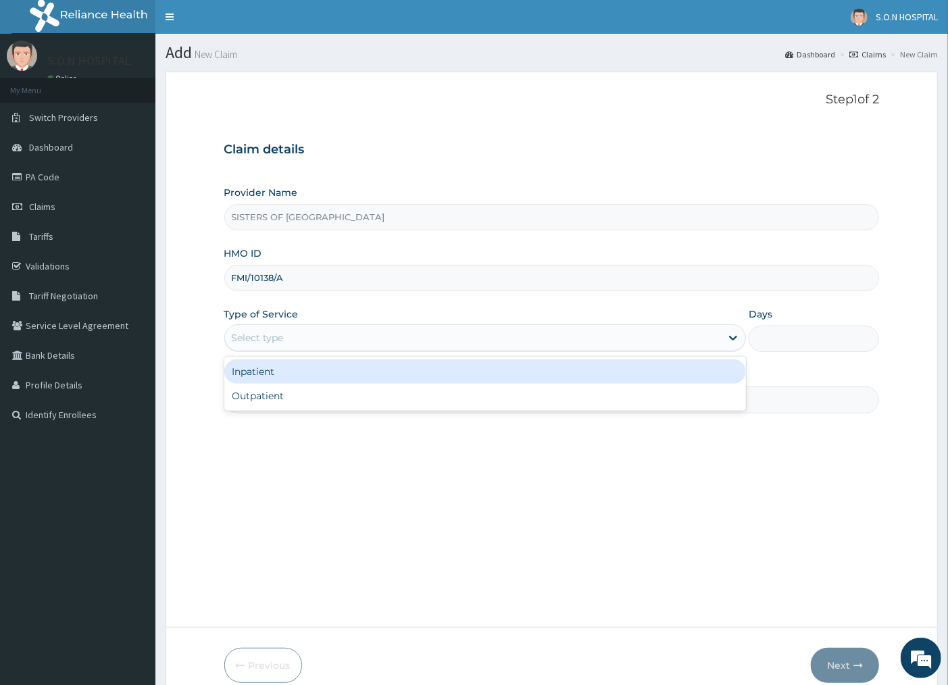
click at [306, 345] on div "Select type" at bounding box center [473, 338] width 497 height 22
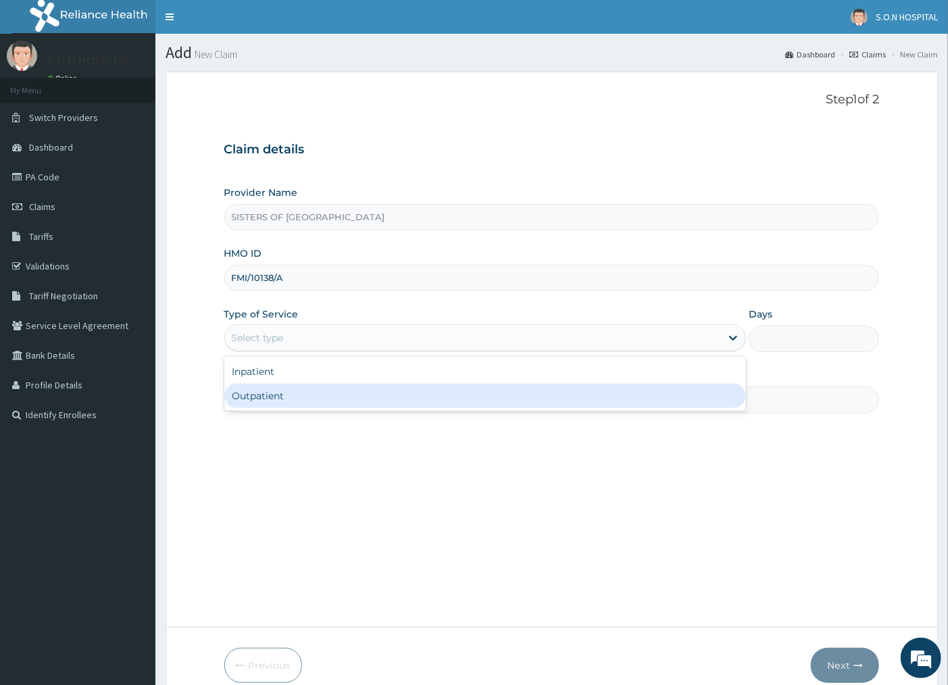
click at [281, 394] on div "Outpatient" at bounding box center [485, 396] width 522 height 24
type input "1"
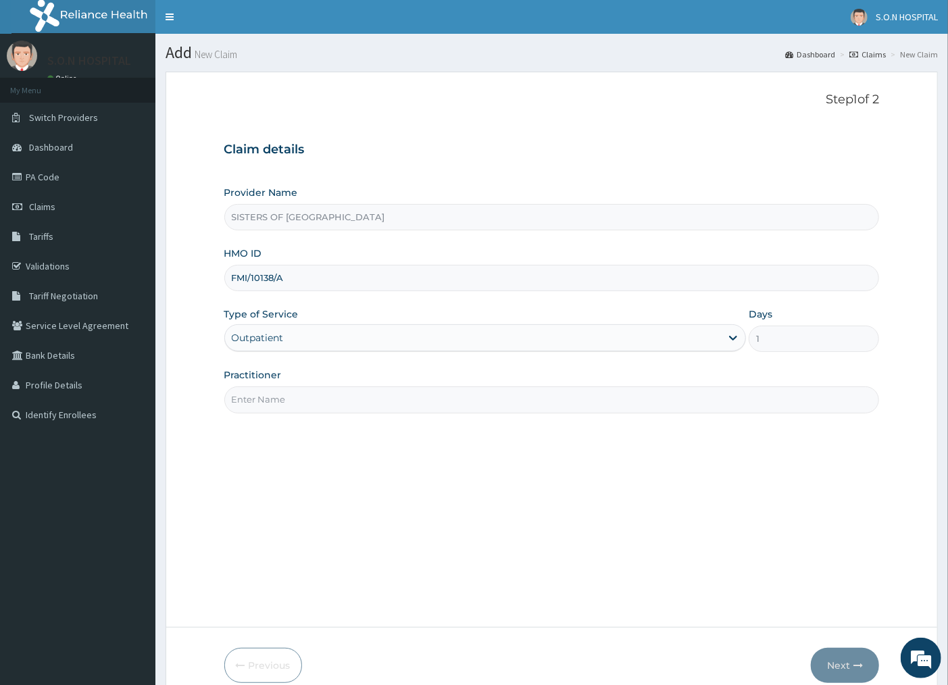
click at [281, 397] on input "Practitioner" at bounding box center [552, 400] width 656 height 26
type input "DR. INI"
click at [839, 660] on button "Next" at bounding box center [845, 665] width 68 height 35
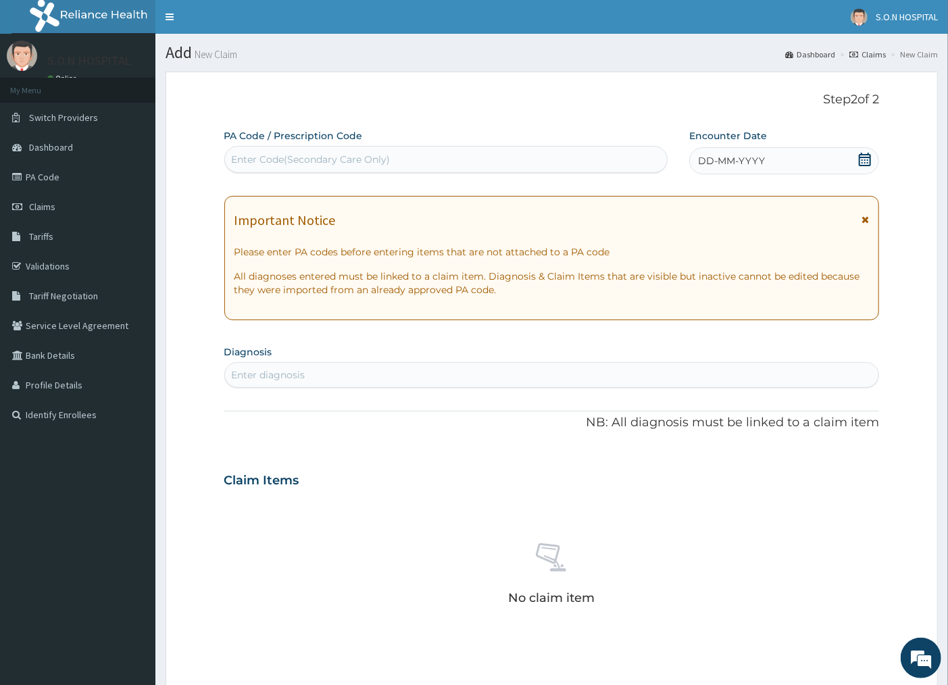
click at [422, 166] on div "Enter Code(Secondary Care Only)" at bounding box center [446, 160] width 442 height 22
type input "PA/09C54A"
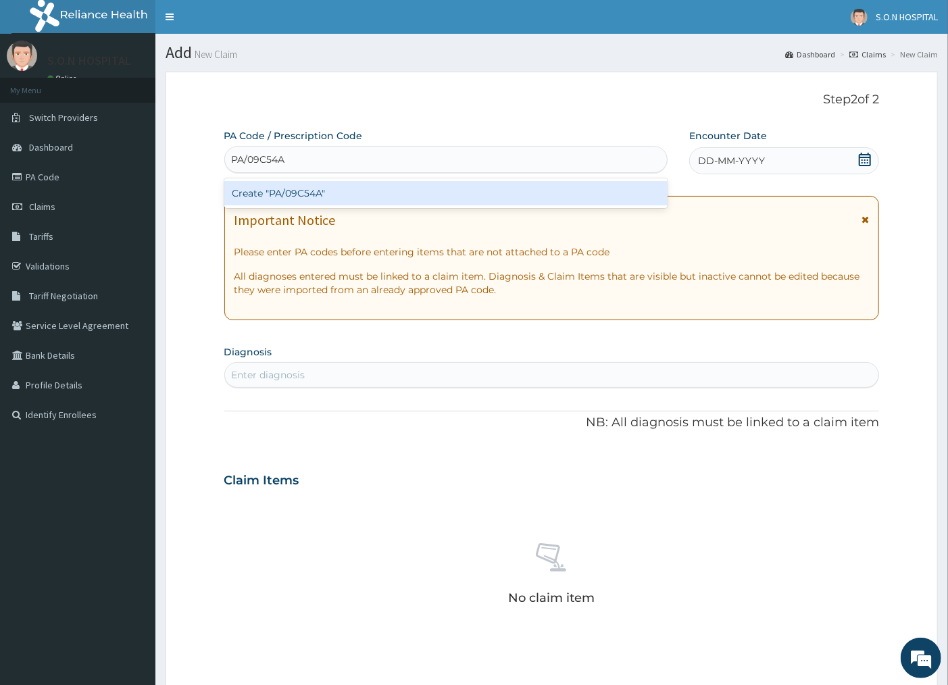
click at [379, 193] on div "Create "PA/09C54A"" at bounding box center [445, 193] width 443 height 24
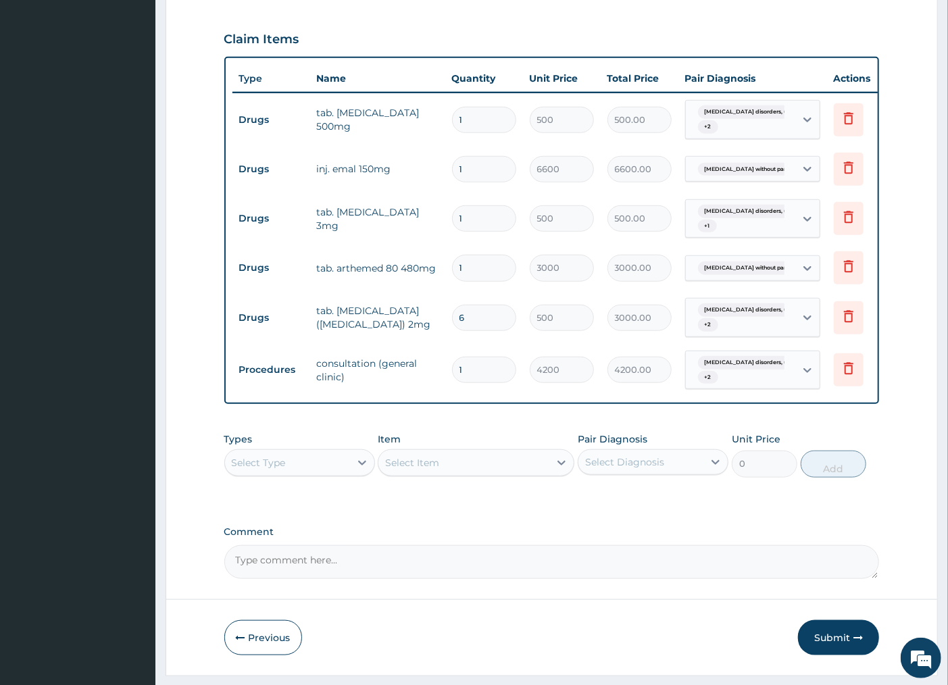
scroll to position [493, 0]
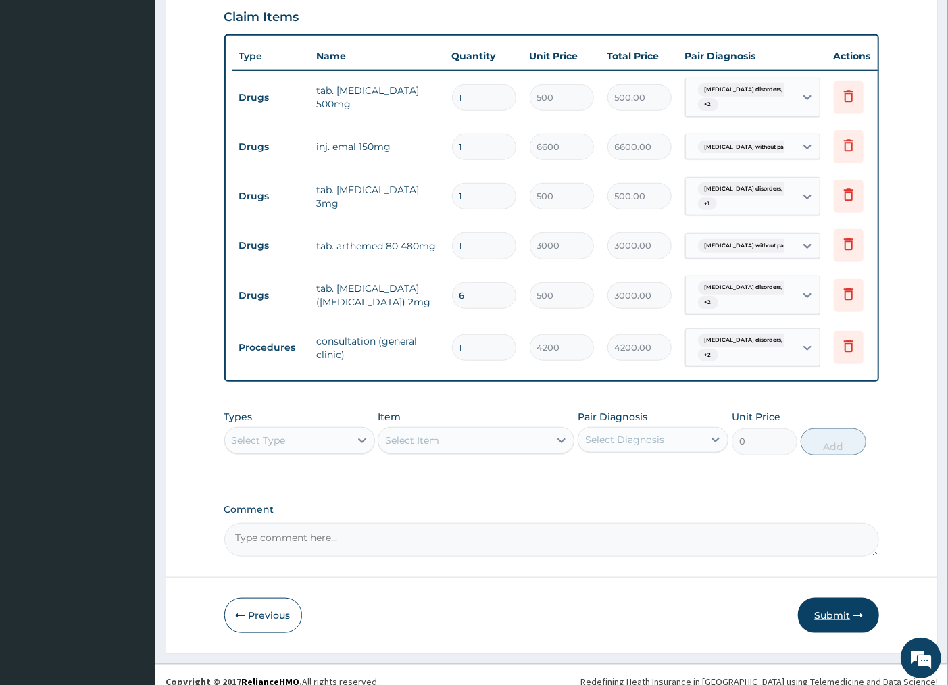
click at [823, 607] on button "Submit" at bounding box center [838, 615] width 81 height 35
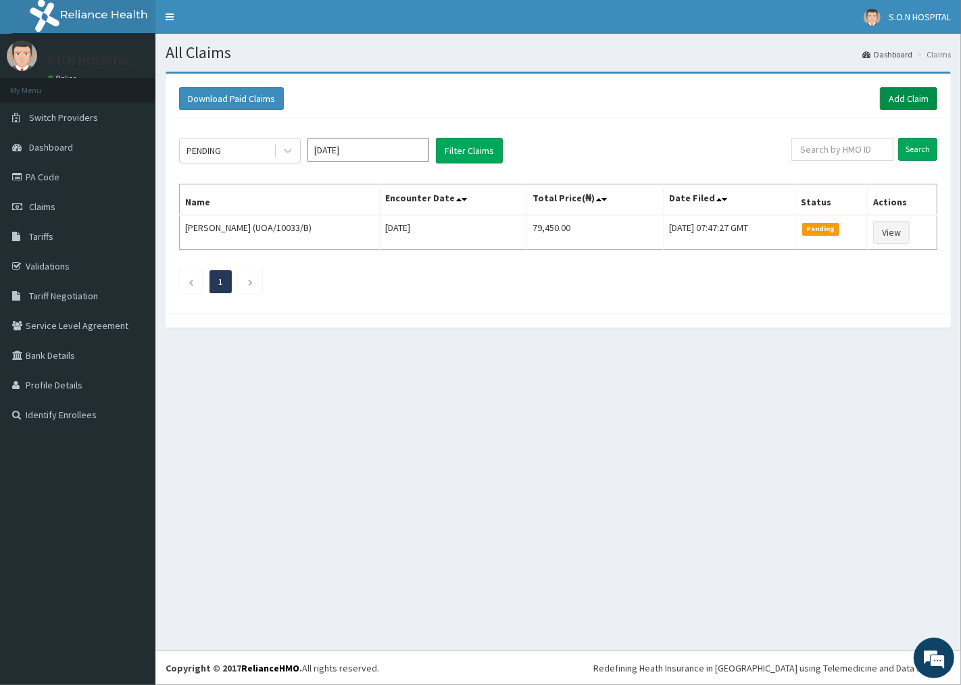
click at [885, 93] on link "Add Claim" at bounding box center [908, 98] width 57 height 23
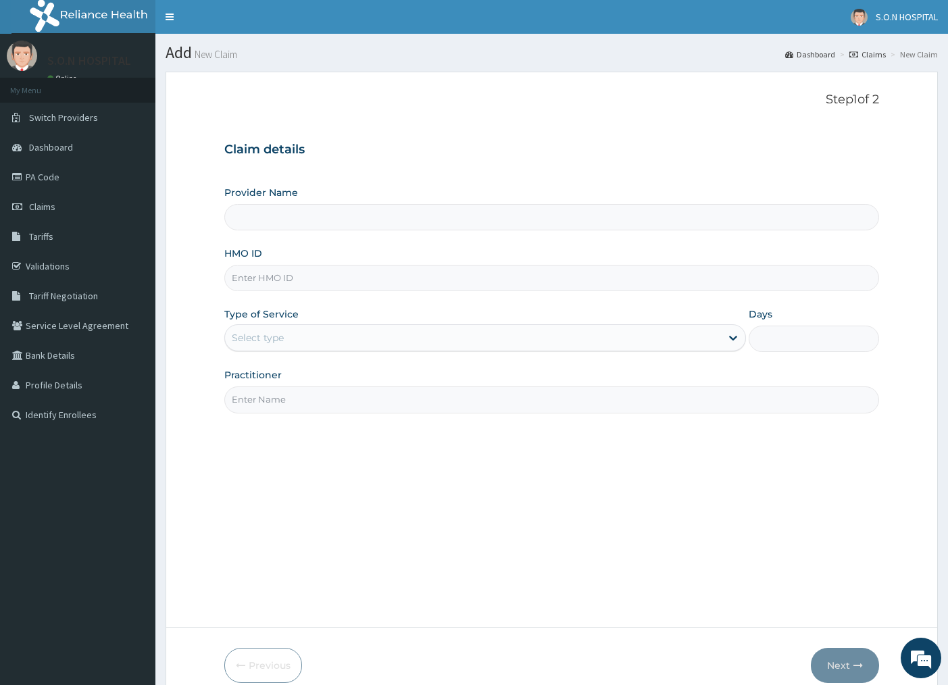
click at [318, 274] on input "HMO ID" at bounding box center [552, 278] width 656 height 26
type input "SISTERS OF [GEOGRAPHIC_DATA]"
type input "FMI/10190/C"
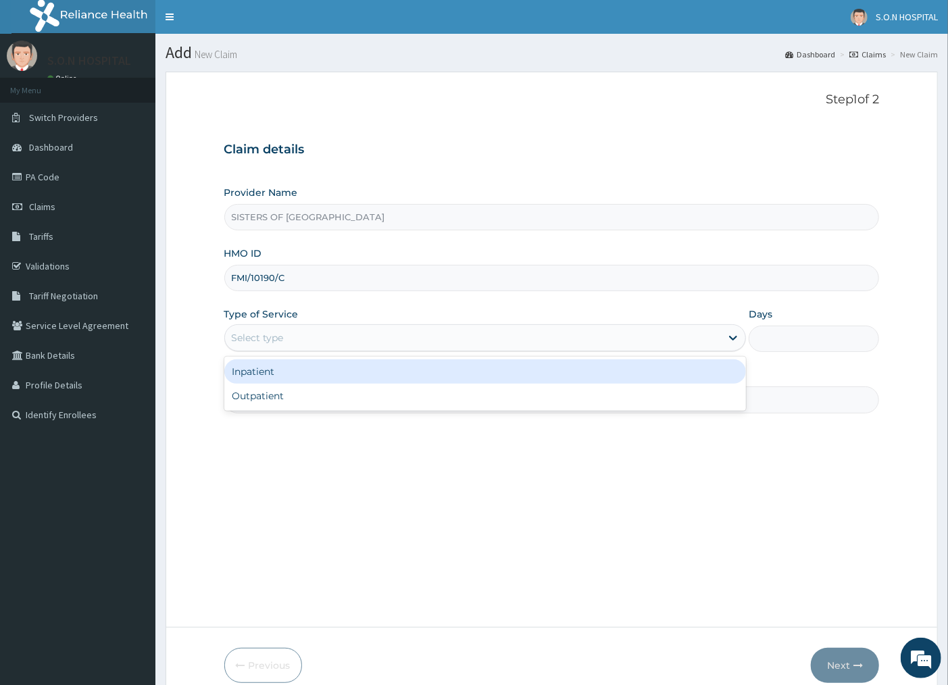
click at [289, 345] on div "Select type" at bounding box center [473, 338] width 497 height 22
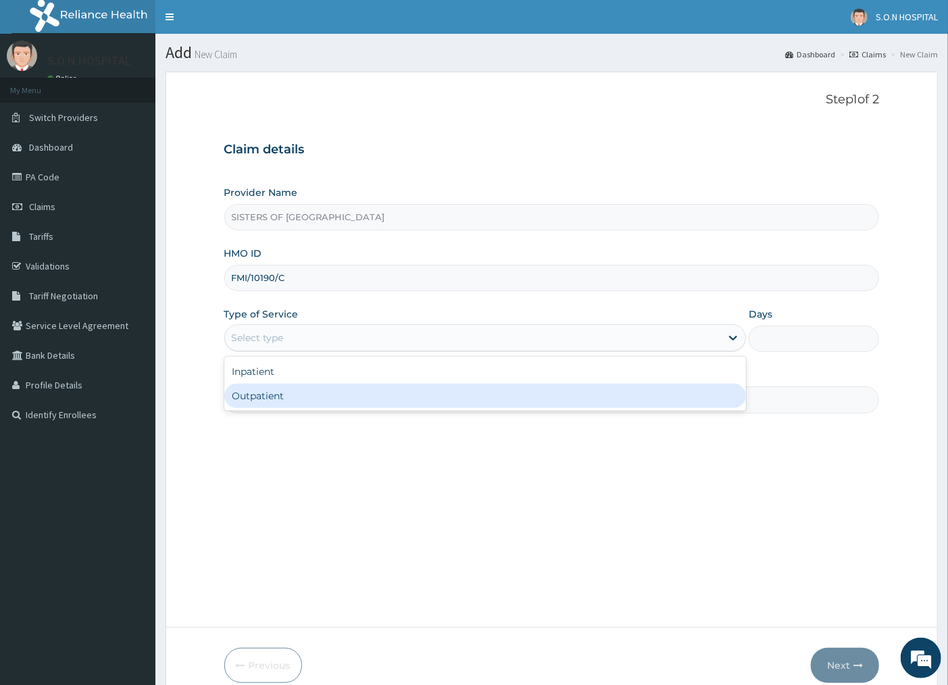
click at [298, 399] on div "Outpatient" at bounding box center [485, 396] width 522 height 24
type input "1"
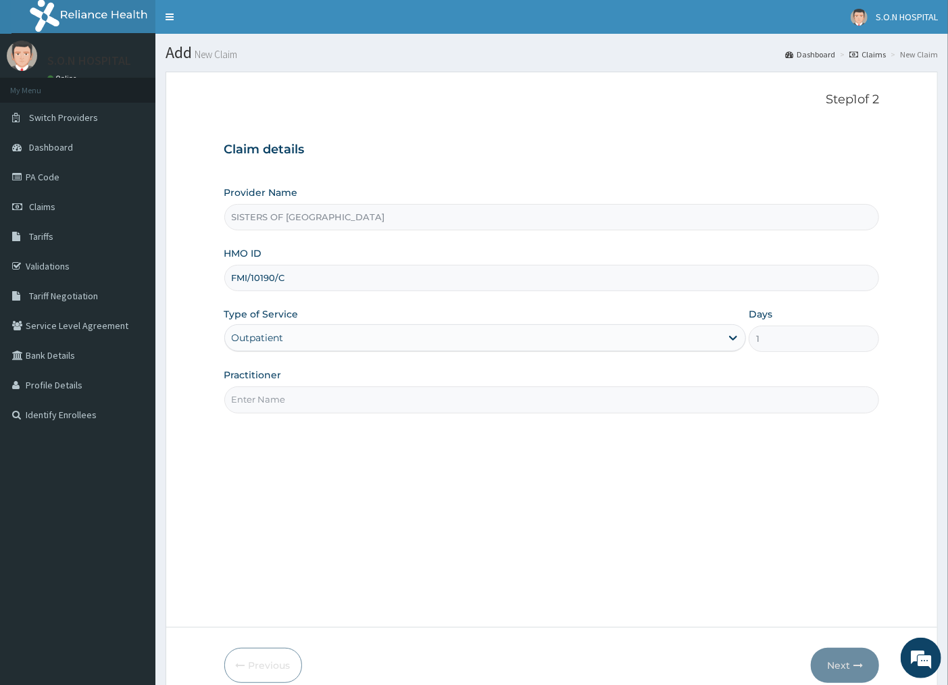
click at [295, 399] on input "Practitioner" at bounding box center [552, 400] width 656 height 26
type input "DR. INI"
click at [852, 665] on button "Next" at bounding box center [845, 665] width 68 height 35
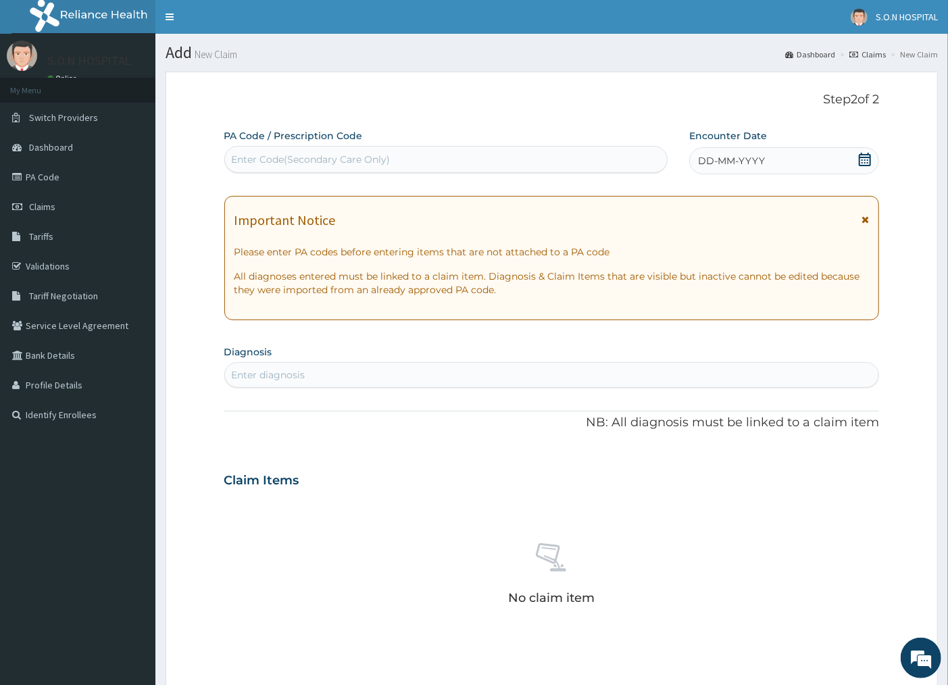
click at [308, 169] on div "Enter Code(Secondary Care Only)" at bounding box center [446, 160] width 442 height 22
type input "PA/A67038"
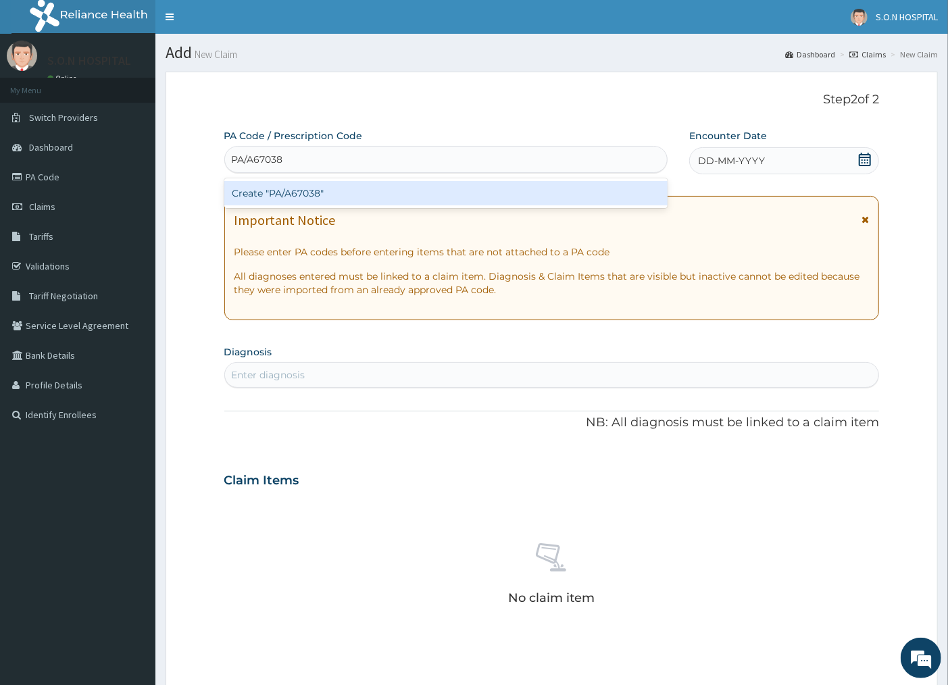
click at [392, 191] on div "Create "PA/A67038"" at bounding box center [445, 193] width 443 height 24
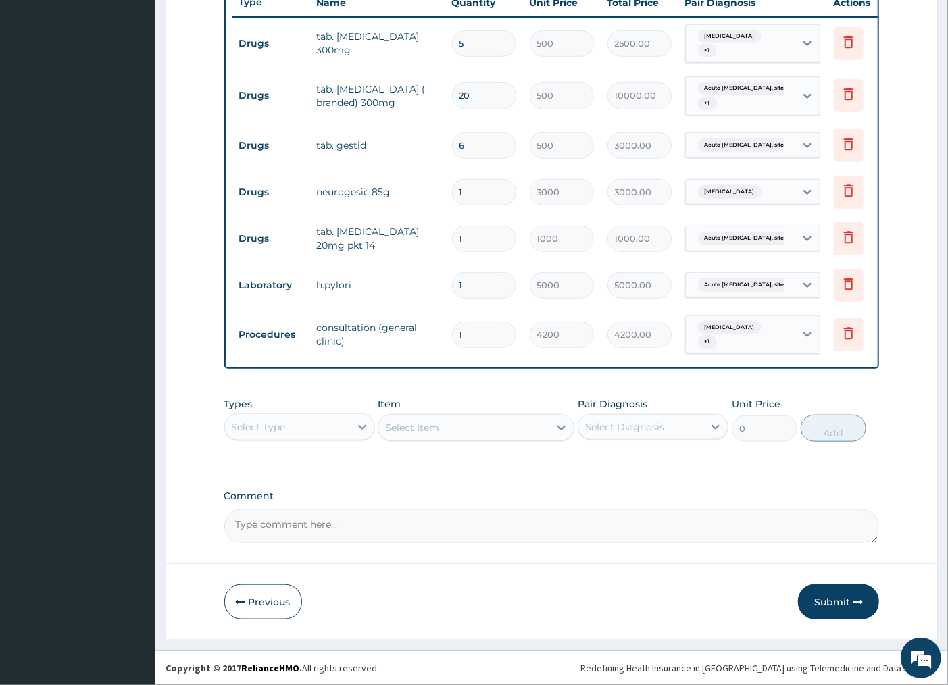
scroll to position [535, 0]
click at [808, 606] on button "Submit" at bounding box center [838, 602] width 81 height 35
